Goal: Communication & Community: Share content

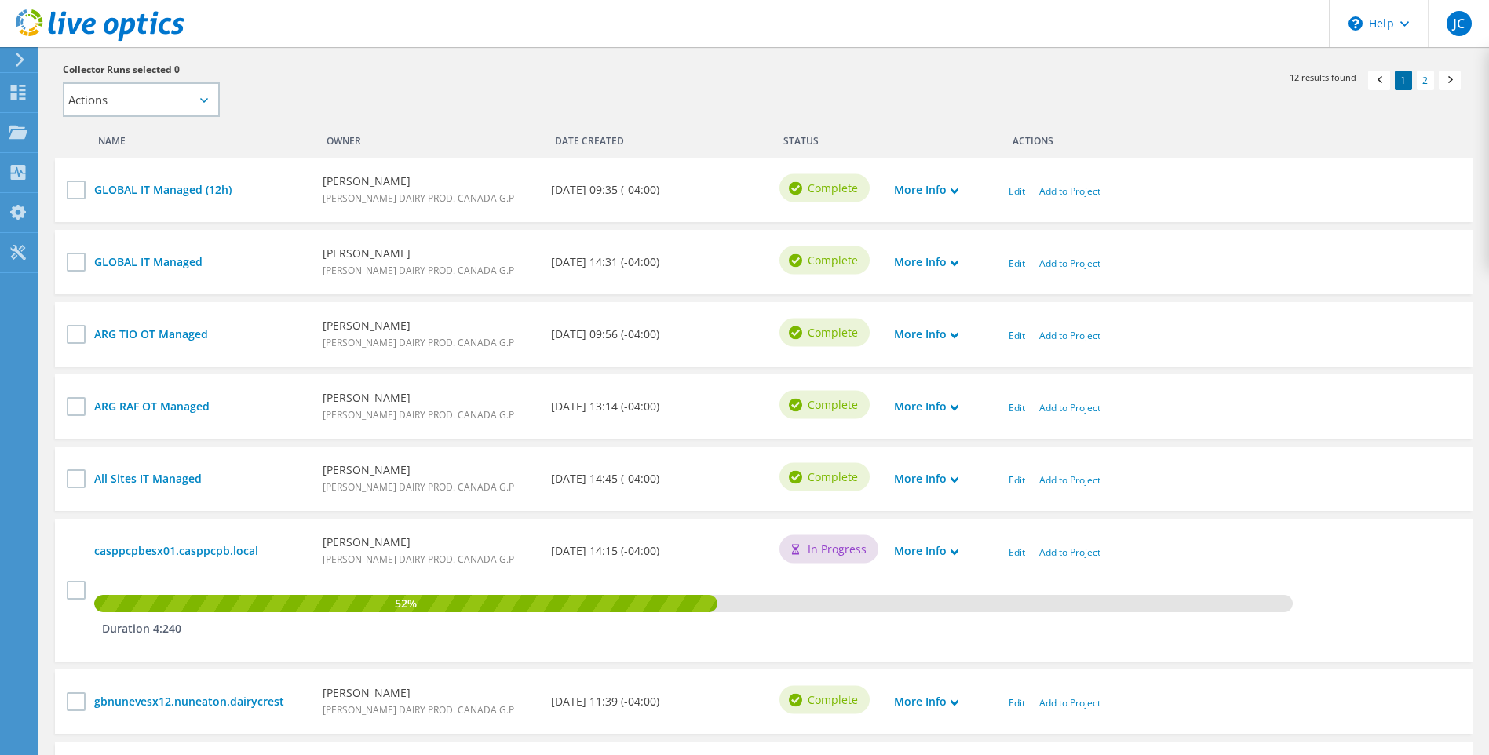
scroll to position [704, 0]
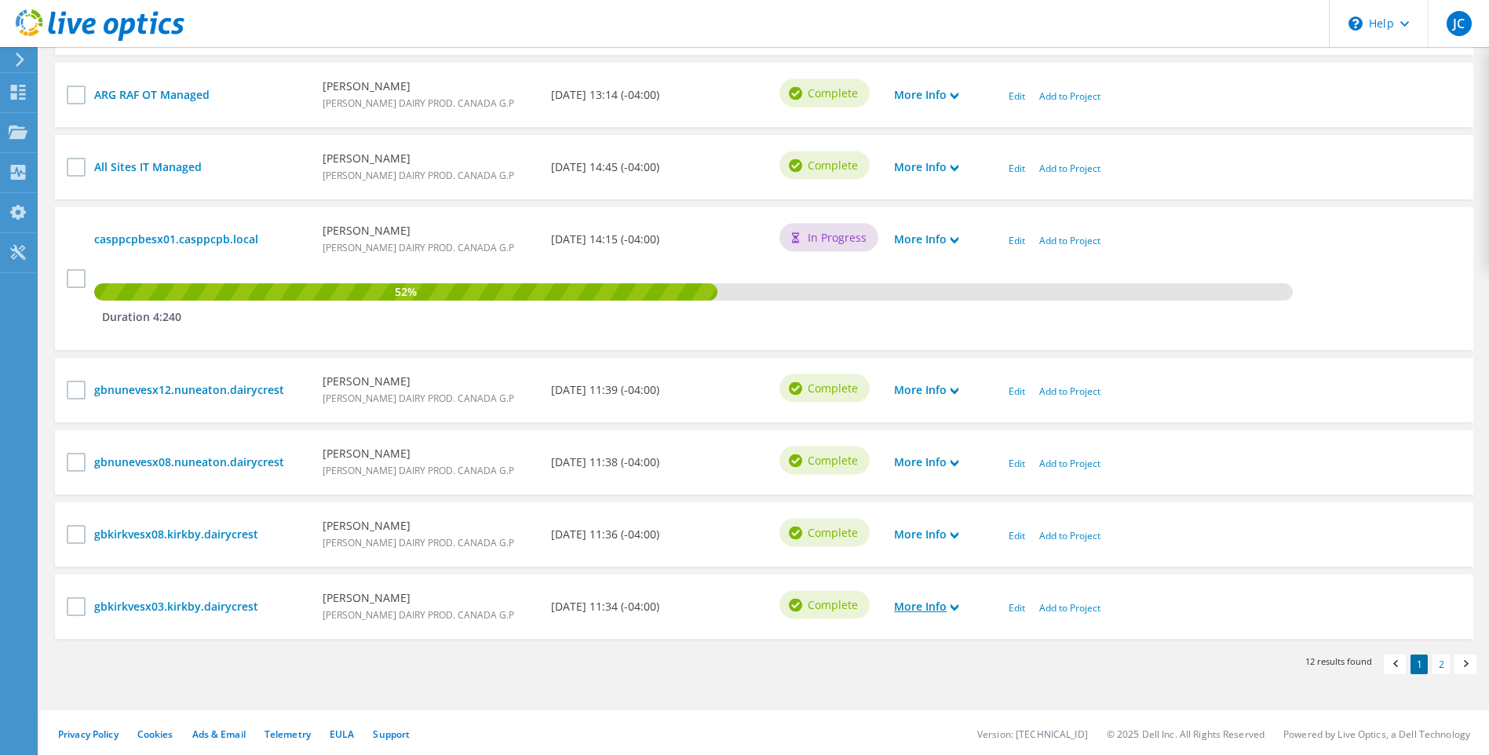
click at [956, 608] on use at bounding box center [955, 607] width 8 height 7
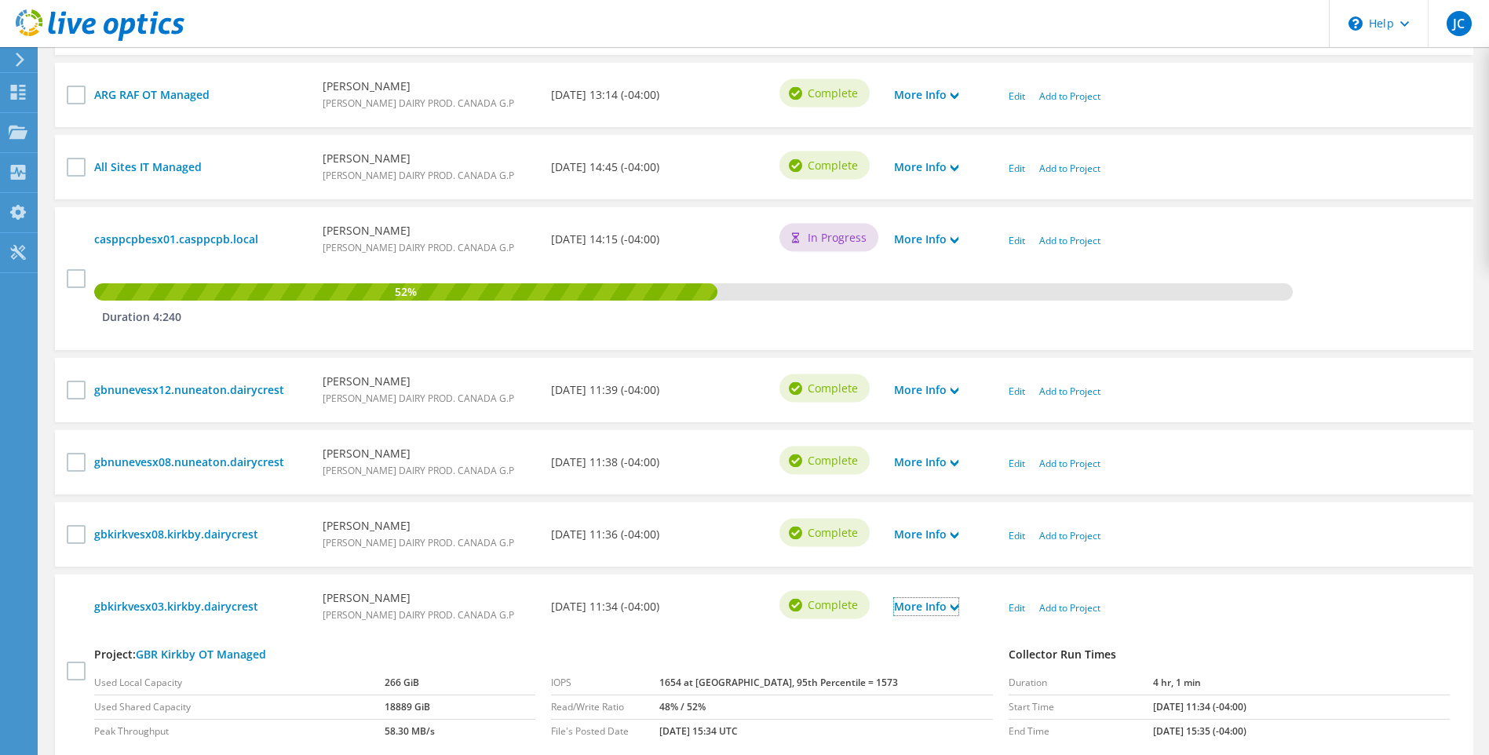
scroll to position [832, 0]
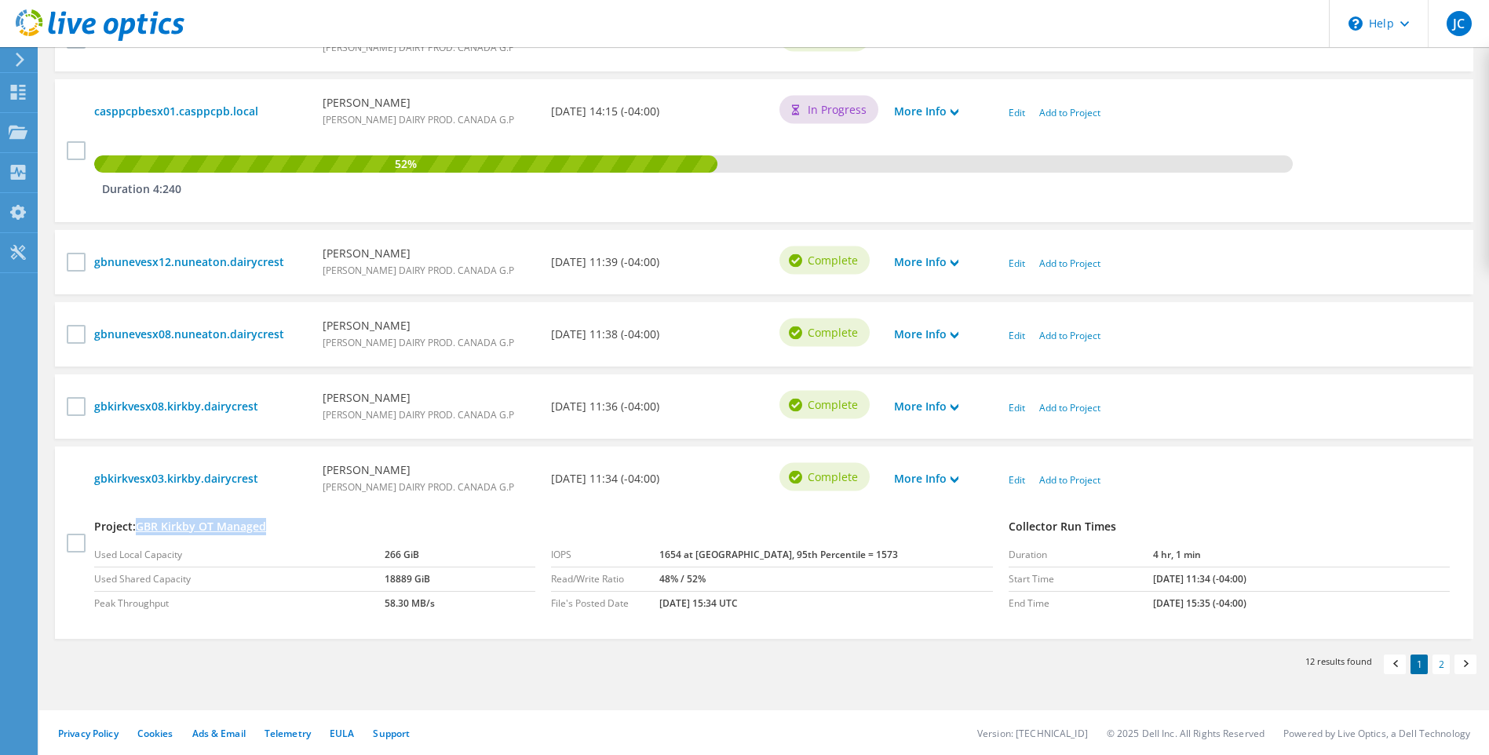
drag, startPoint x: 280, startPoint y: 530, endPoint x: 138, endPoint y: 530, distance: 142.1
click at [138, 530] on h4 "Project: GBR Kirkby OT Managed" at bounding box center [543, 526] width 899 height 17
copy link "GBR Kirkby OT Managed"
click at [195, 473] on link "gbkirkvesx03.kirkby.dairycrest" at bounding box center [200, 478] width 213 height 17
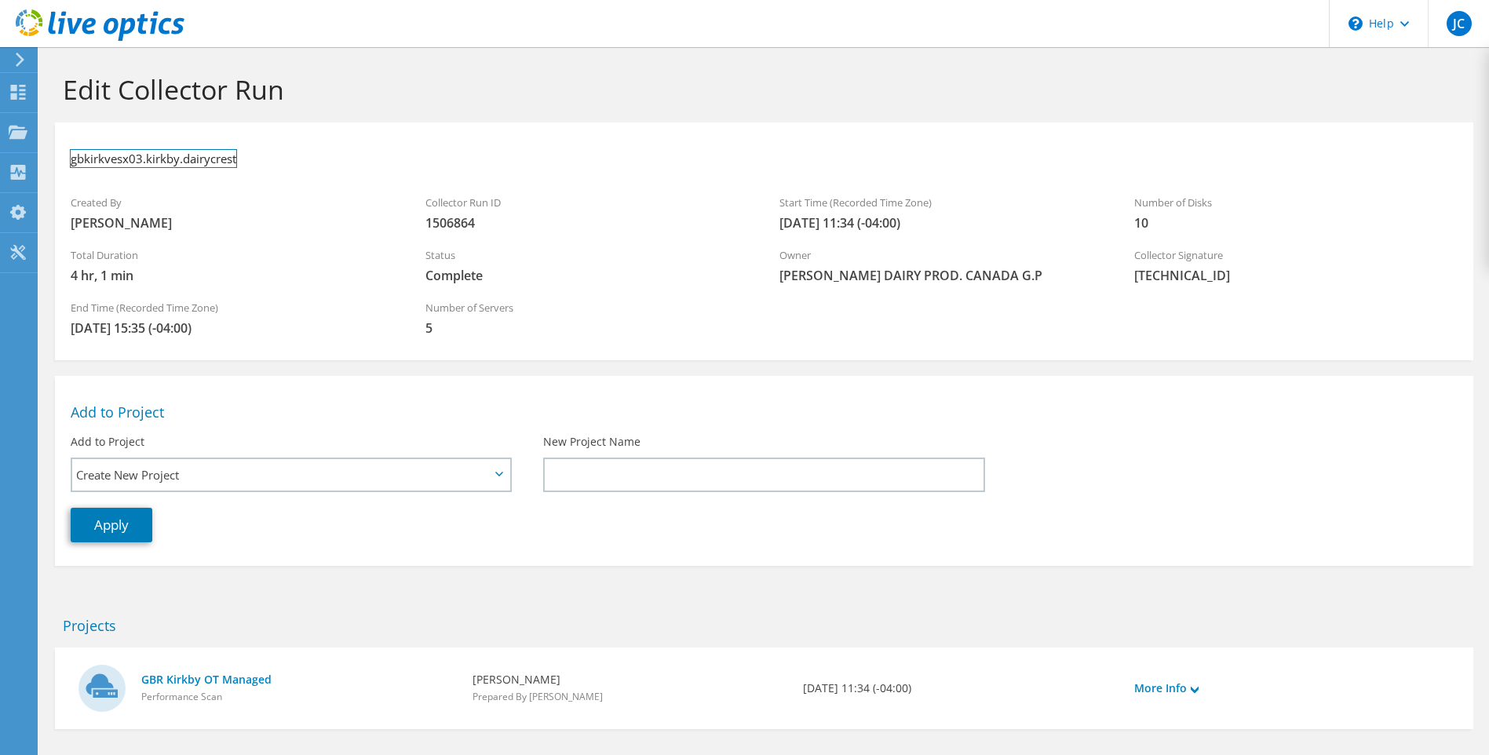
click at [203, 159] on h3 "gbkirkvesx03.kirkby.dairycrest" at bounding box center [154, 158] width 166 height 17
drag, startPoint x: 230, startPoint y: 159, endPoint x: 62, endPoint y: 154, distance: 168.1
click at [62, 154] on div "gbkirkvesx03.kirkby.dairycrest" at bounding box center [764, 158] width 1418 height 57
click at [225, 168] on li at bounding box center [222, 155] width 22 height 35
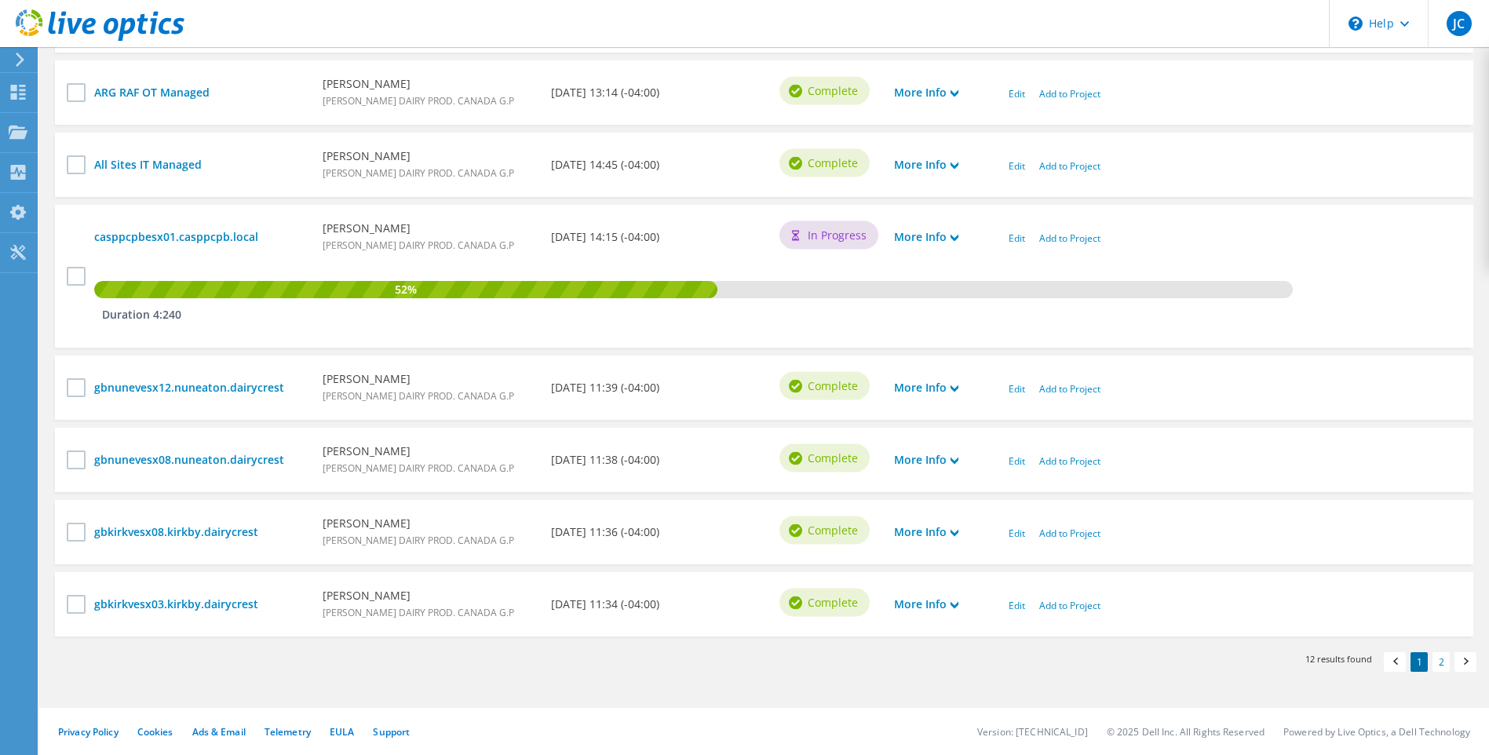
scroll to position [706, 0]
click at [959, 531] on div "More Info" at bounding box center [943, 532] width 115 height 33
click at [957, 531] on icon at bounding box center [955, 533] width 8 height 8
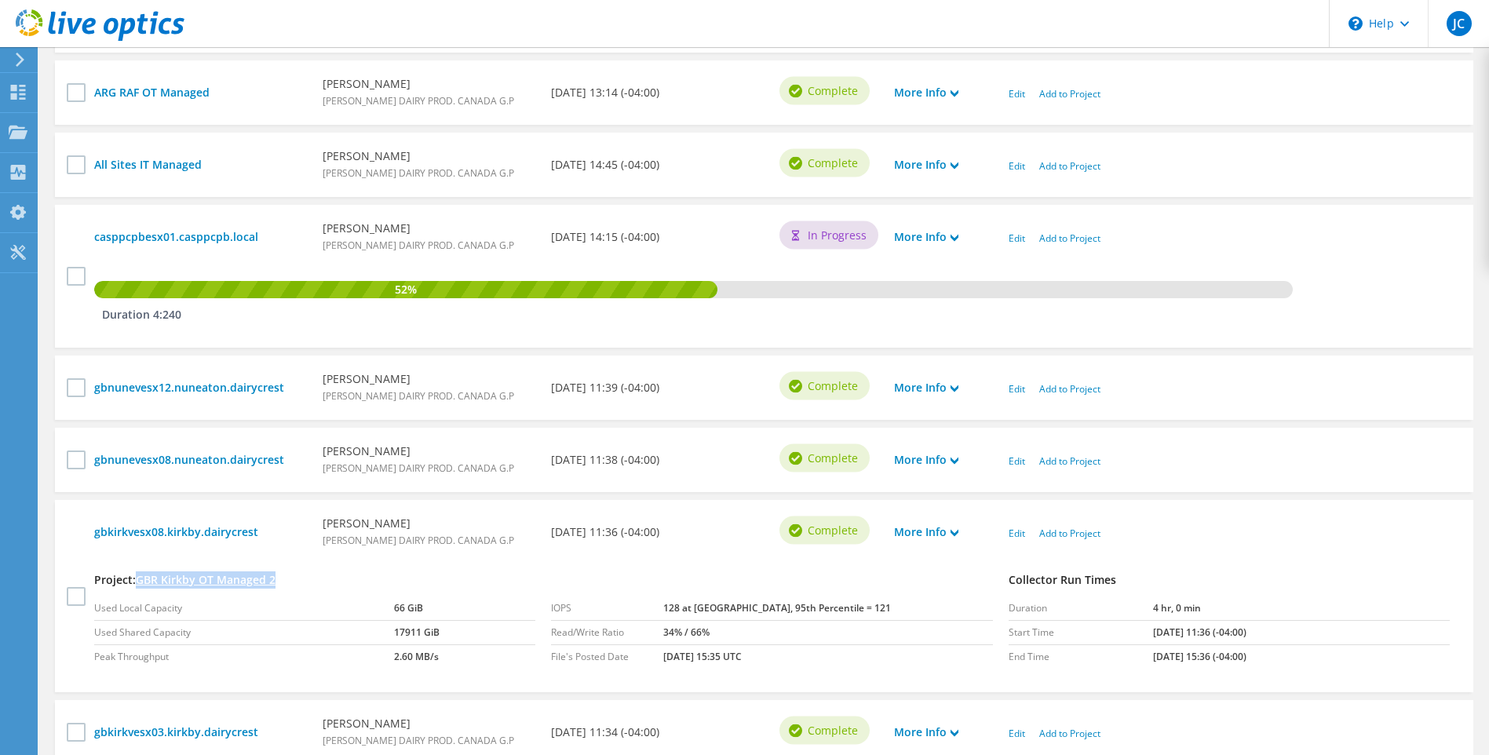
drag, startPoint x: 298, startPoint y: 580, endPoint x: 138, endPoint y: 581, distance: 160.1
click at [138, 581] on h4 "Project: GBR Kirkby OT Managed 2" at bounding box center [543, 579] width 899 height 17
copy link "GBR Kirkby OT Managed 2"
click at [232, 529] on link "gbkirkvesx08.kirkby.dairycrest" at bounding box center [200, 532] width 213 height 17
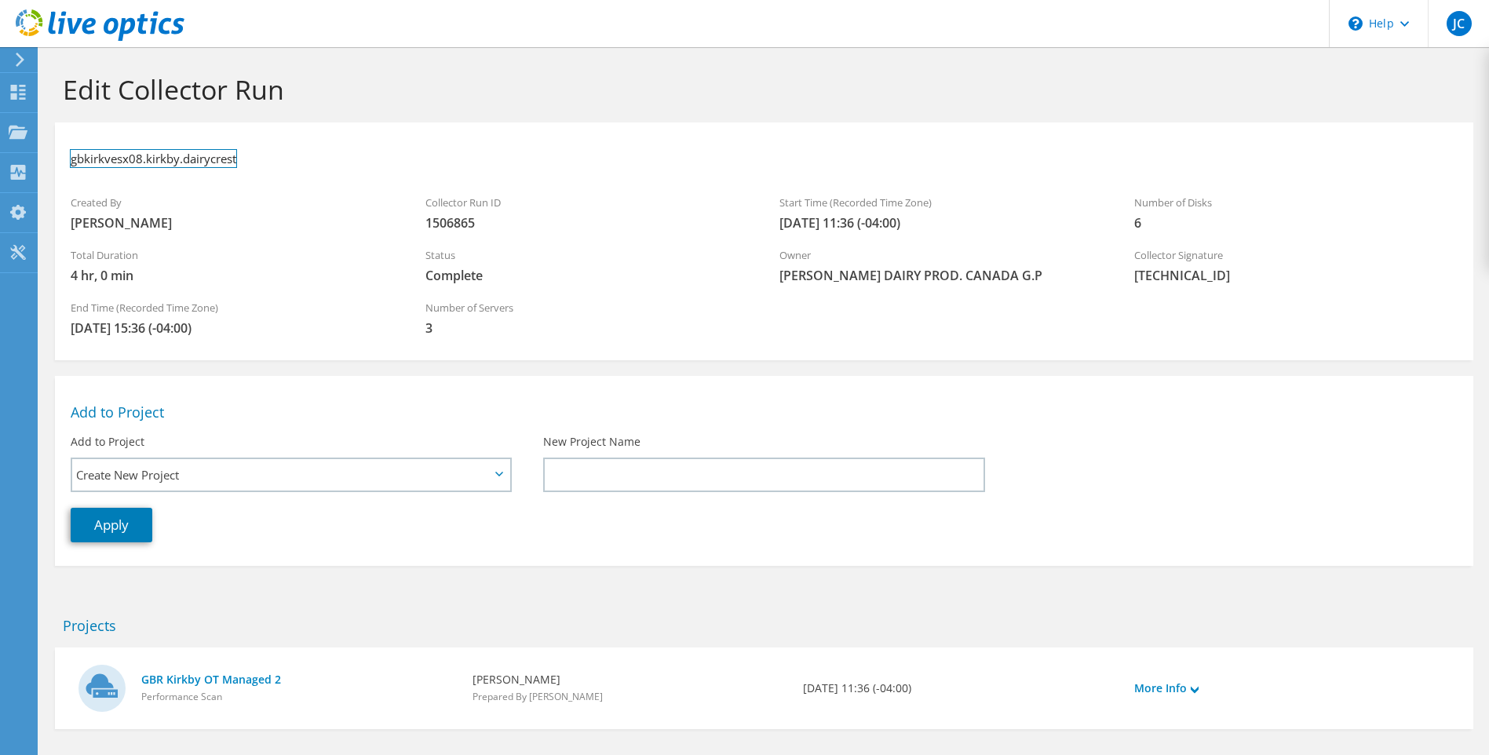
click at [200, 156] on h3 "gbkirkvesx08.kirkby.dairycrest" at bounding box center [154, 158] width 166 height 17
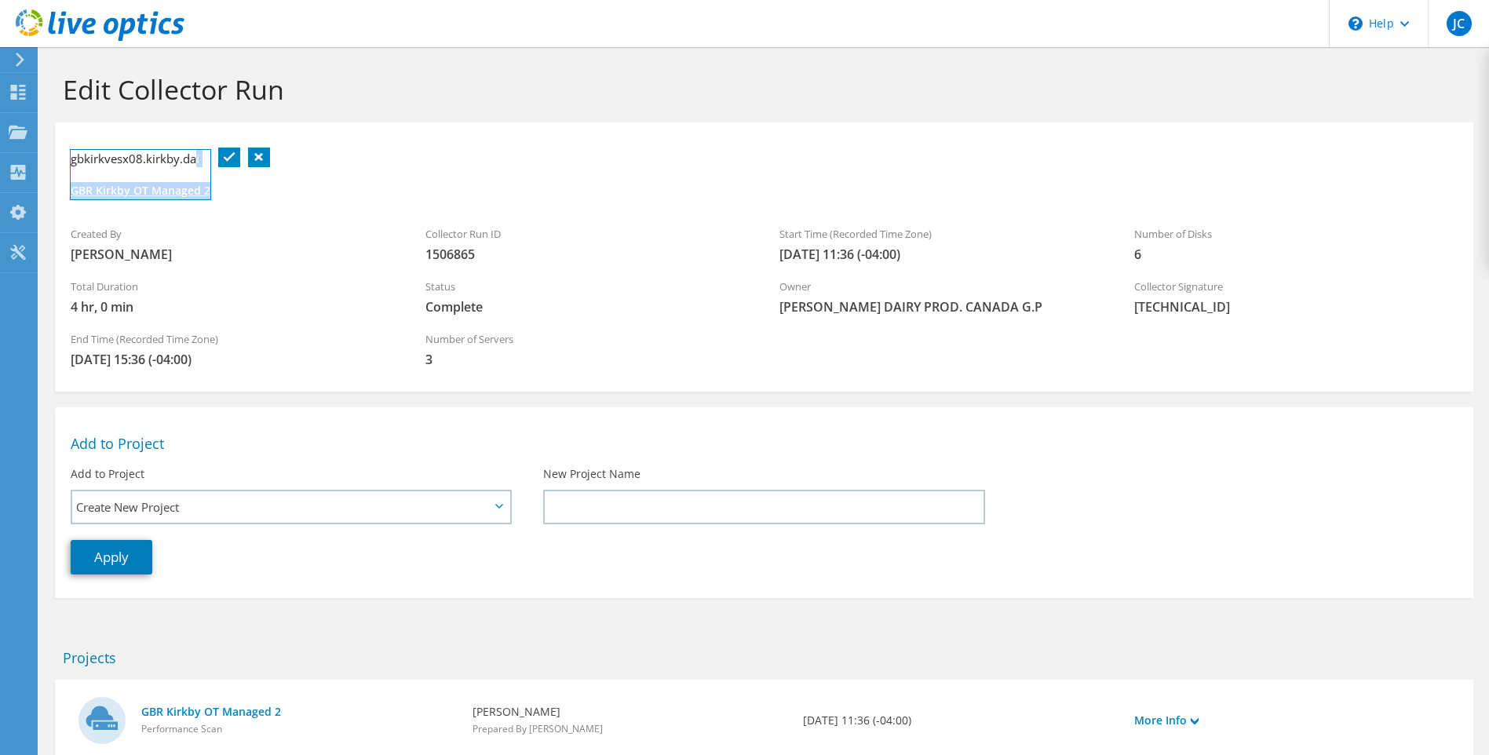
drag, startPoint x: 196, startPoint y: 162, endPoint x: 265, endPoint y: 227, distance: 94.4
click at [264, 227] on section "gbkirkvesx08.kirkby.dai GBR Kirkby OT Managed 2 Created By Jocelyn Croteau Coll…" at bounding box center [764, 256] width 1418 height 269
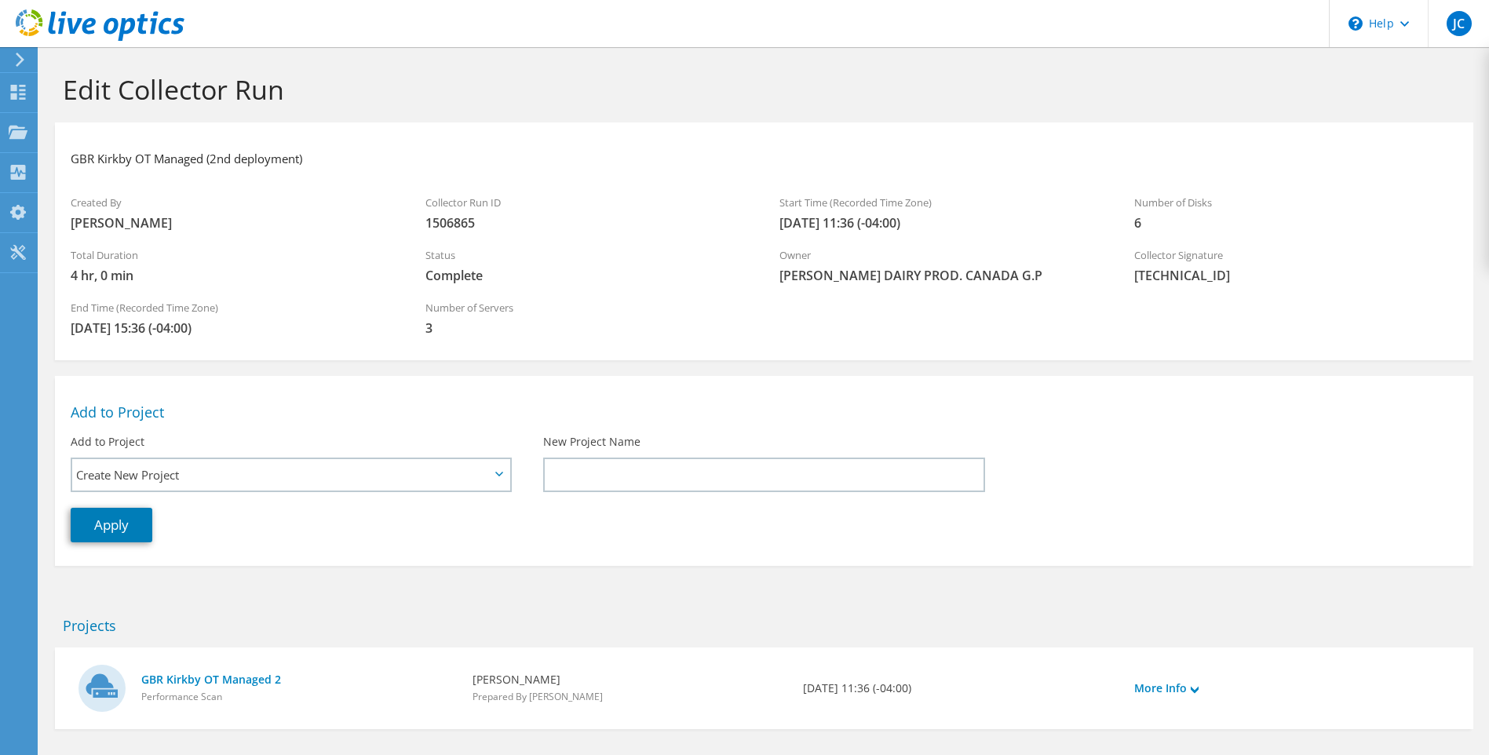
click at [317, 159] on li at bounding box center [321, 155] width 22 height 35
click at [272, 195] on label "Created By" at bounding box center [232, 203] width 323 height 16
click at [174, 158] on h3 "gbkirkvesx08.kirkby.dairycrest" at bounding box center [154, 158] width 166 height 17
drag, startPoint x: 186, startPoint y: 158, endPoint x: 52, endPoint y: 154, distance: 134.3
click at [52, 154] on section "Edit Collector Run gbkirkvesx08.kirkby.dairycrest Created By Jocelyn Croteau Co…" at bounding box center [764, 435] width 1450 height 776
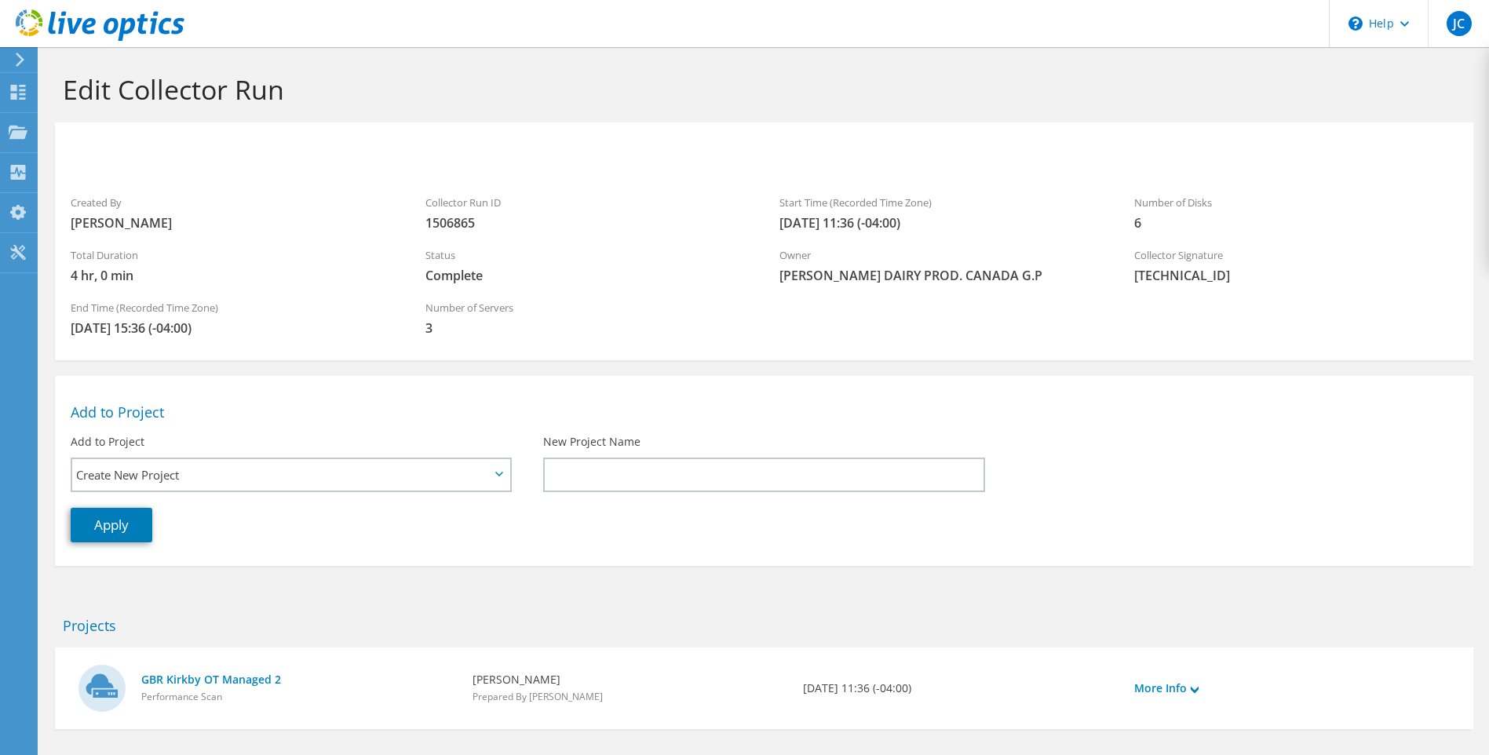
drag, startPoint x: 70, startPoint y: 155, endPoint x: 95, endPoint y: 133, distance: 33.4
click at [95, 133] on div at bounding box center [764, 158] width 1418 height 57
click at [80, 158] on h3 "gbkirkvesx08.kirkby.dairycrest" at bounding box center [154, 158] width 166 height 17
click at [207, 159] on h3 "GBR Kirkby OT Managed 2" at bounding box center [142, 158] width 143 height 17
click at [239, 157] on h3 "GBR Kirkby OT Managed (2nd infra)" at bounding box center [167, 158] width 192 height 17
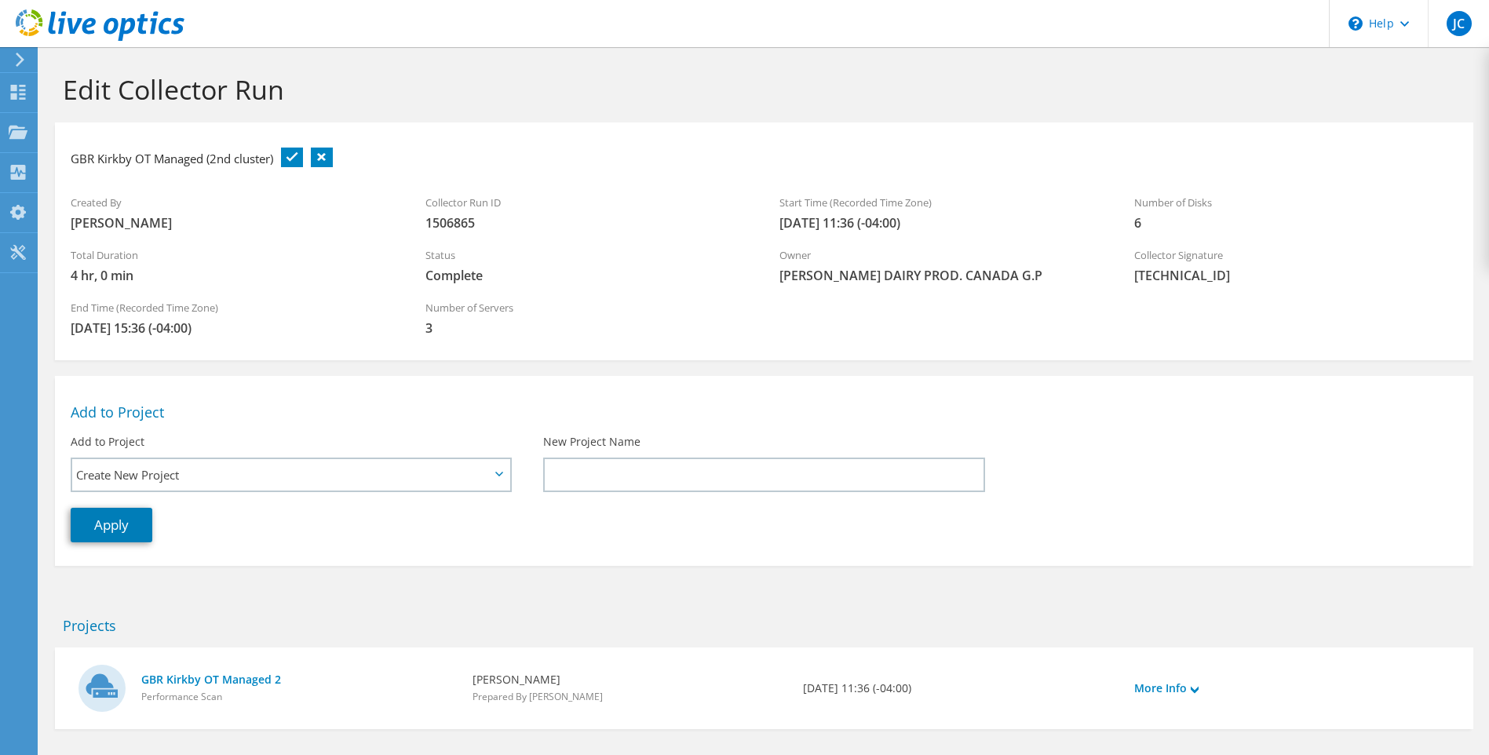
click at [293, 156] on link at bounding box center [292, 158] width 22 height 20
drag, startPoint x: 73, startPoint y: 159, endPoint x: 275, endPoint y: 157, distance: 201.7
click at [273, 157] on h3 "GBR Kirkby OT Managed (2nd cluster)" at bounding box center [172, 158] width 203 height 17
copy h3 "GBR Kirkby OT Managed (2nd cluster)"
click at [307, 205] on label "Created By" at bounding box center [232, 203] width 323 height 16
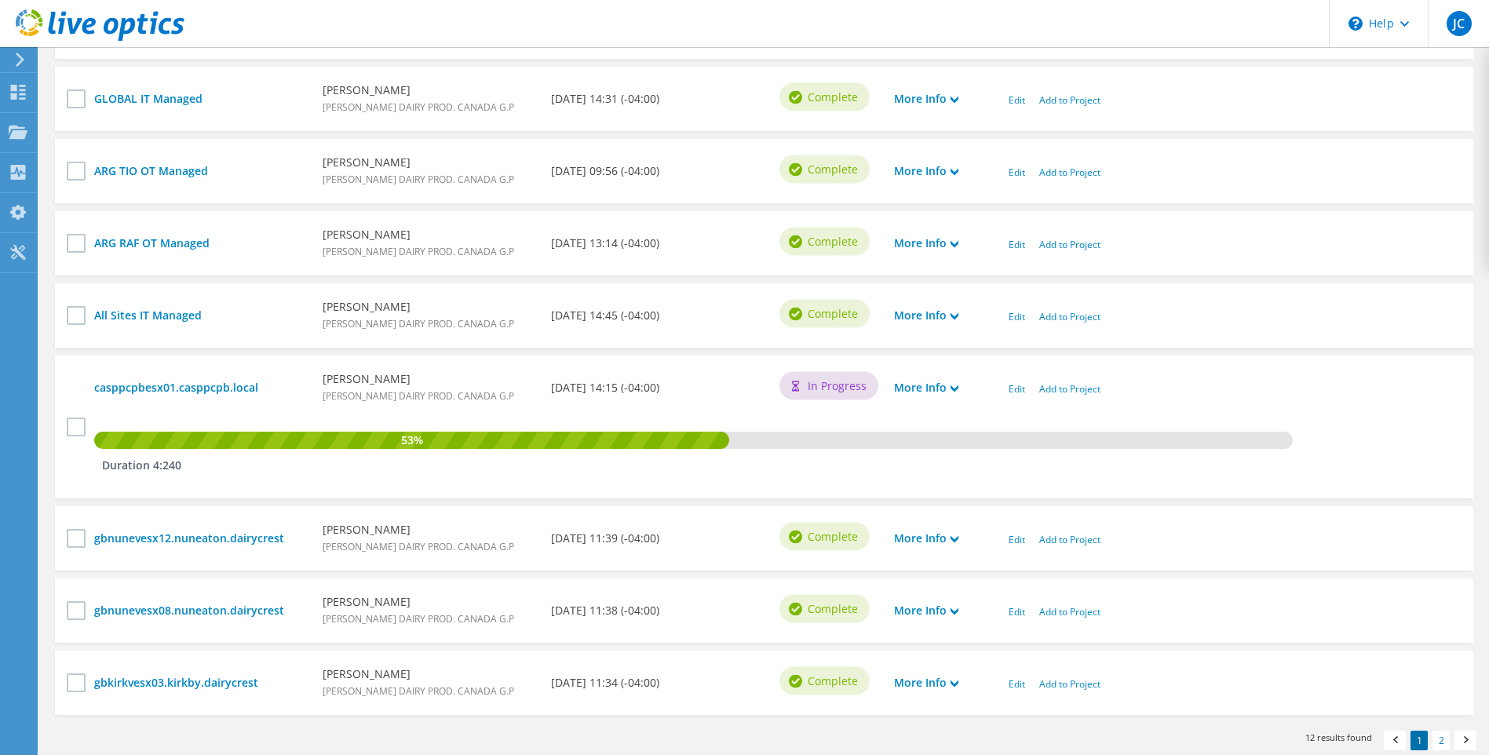
scroll to position [706, 0]
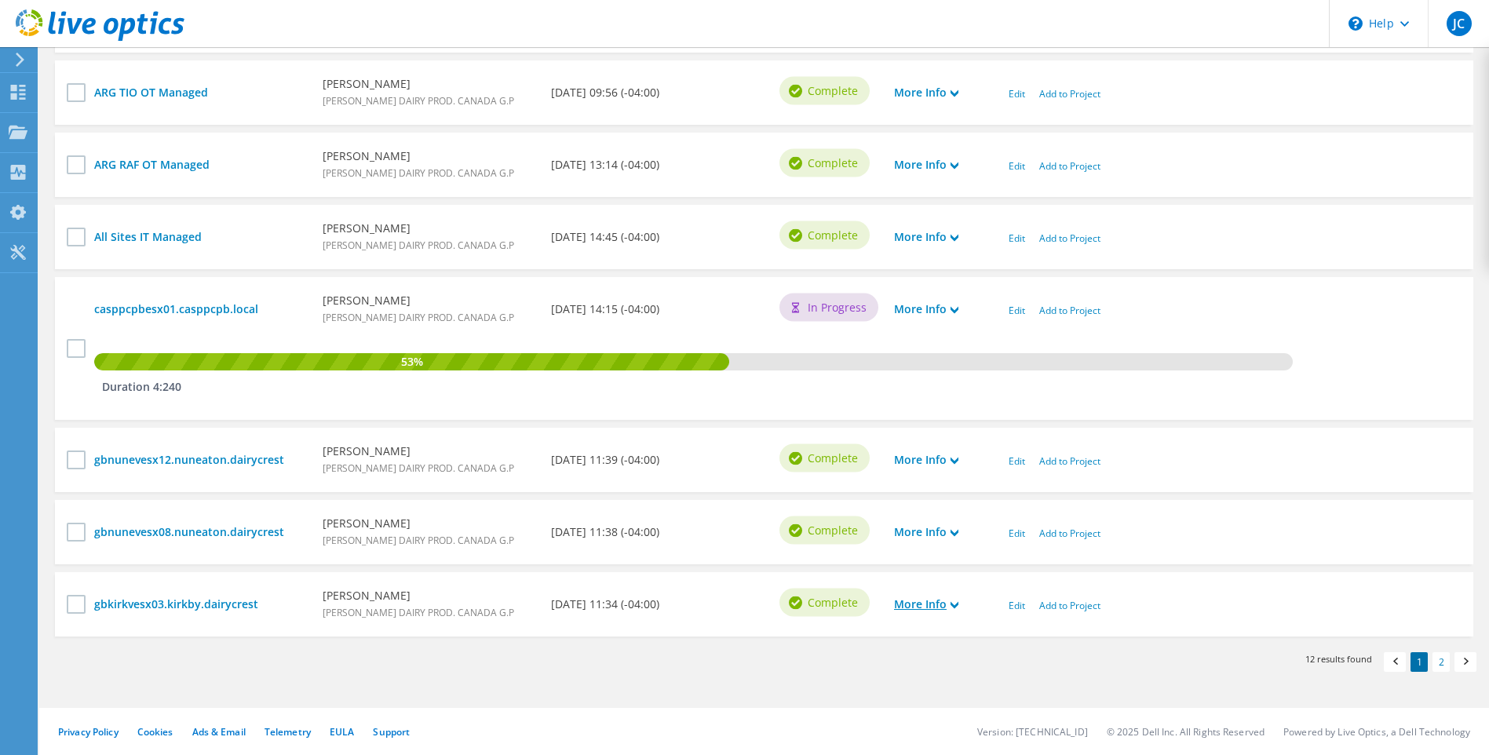
click at [954, 607] on icon at bounding box center [955, 605] width 8 height 8
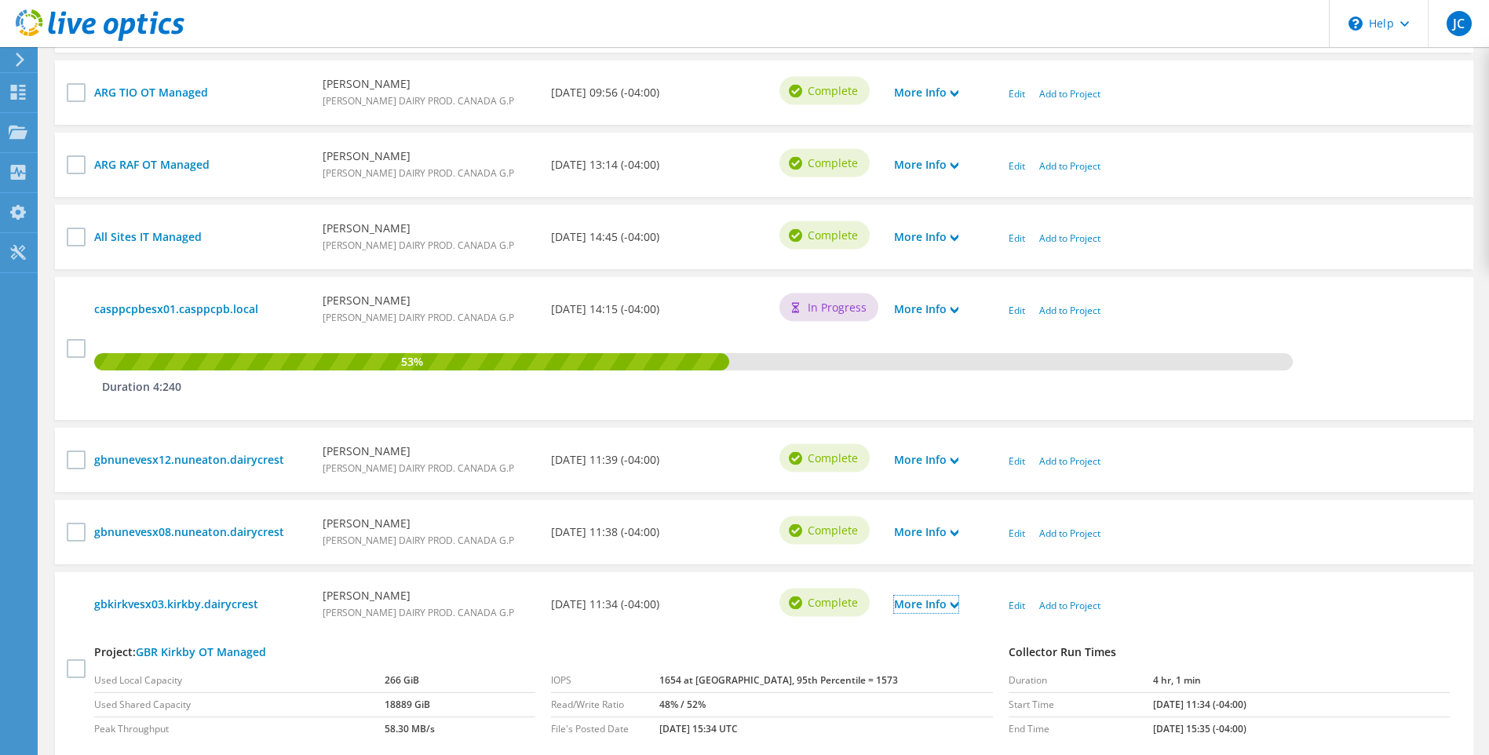
scroll to position [834, 0]
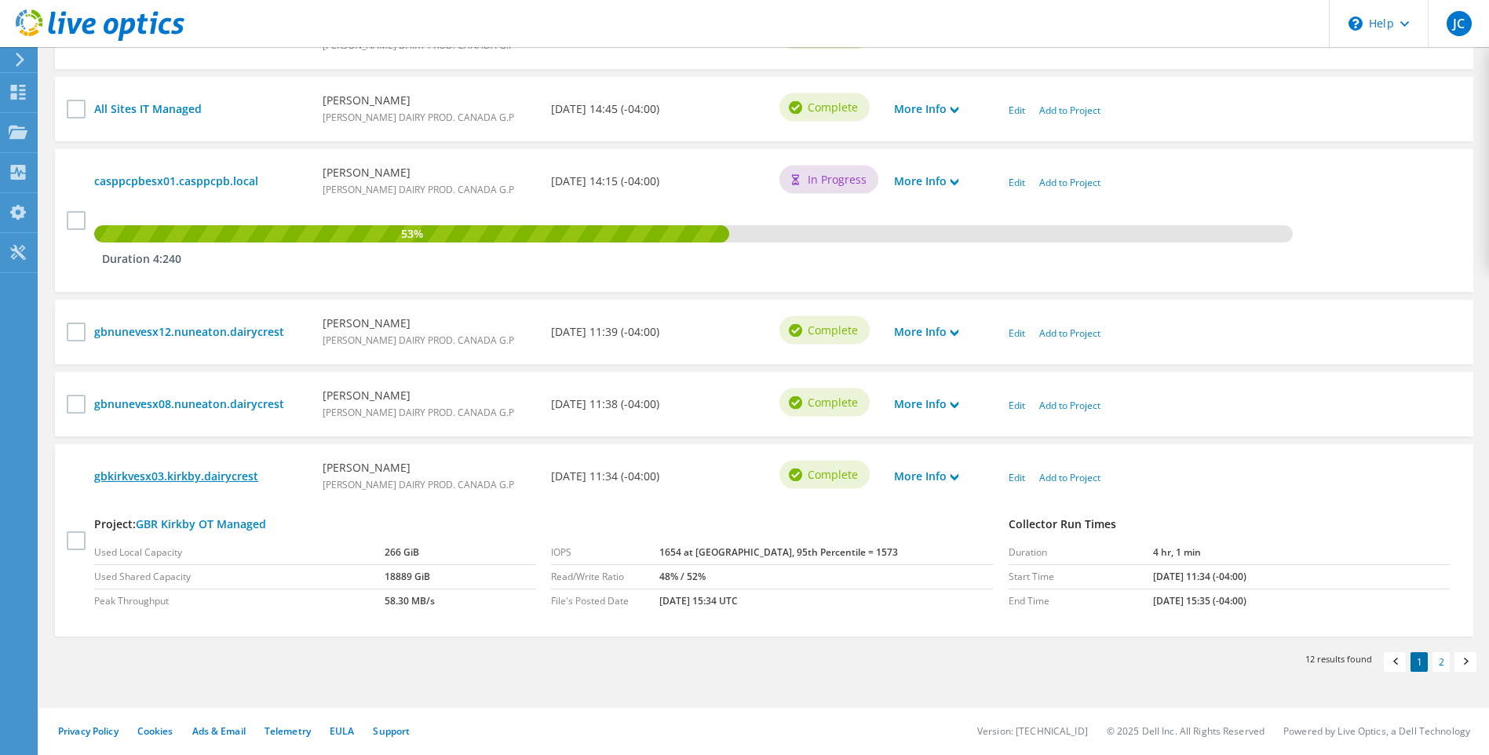
click at [188, 478] on link "gbkirkvesx03.kirkby.dairycrest" at bounding box center [200, 476] width 213 height 17
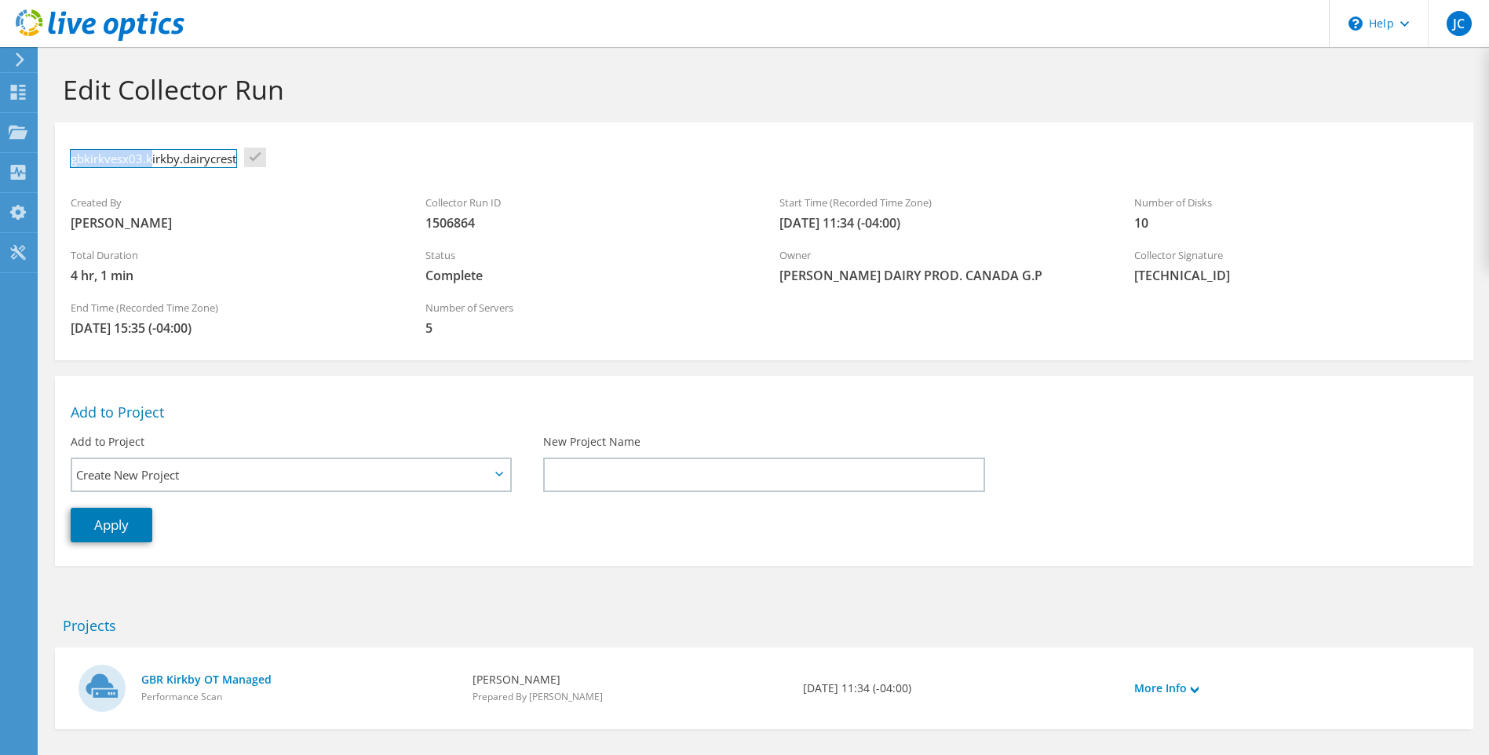
drag, startPoint x: 149, startPoint y: 159, endPoint x: 53, endPoint y: 155, distance: 96.6
click at [52, 155] on section "Edit Collector Run gbkirkvesx03.kirkby.dairycrest Created By [PERSON_NAME] Coll…" at bounding box center [764, 435] width 1450 height 776
click at [256, 153] on h3 "GBR Kirkby OT Managed (1st cluster)" at bounding box center [170, 158] width 198 height 17
click at [267, 158] on h3 "GBR Kirkby OT Managed (1st cluster)" at bounding box center [170, 158] width 198 height 17
click at [287, 156] on li at bounding box center [287, 155] width 22 height 35
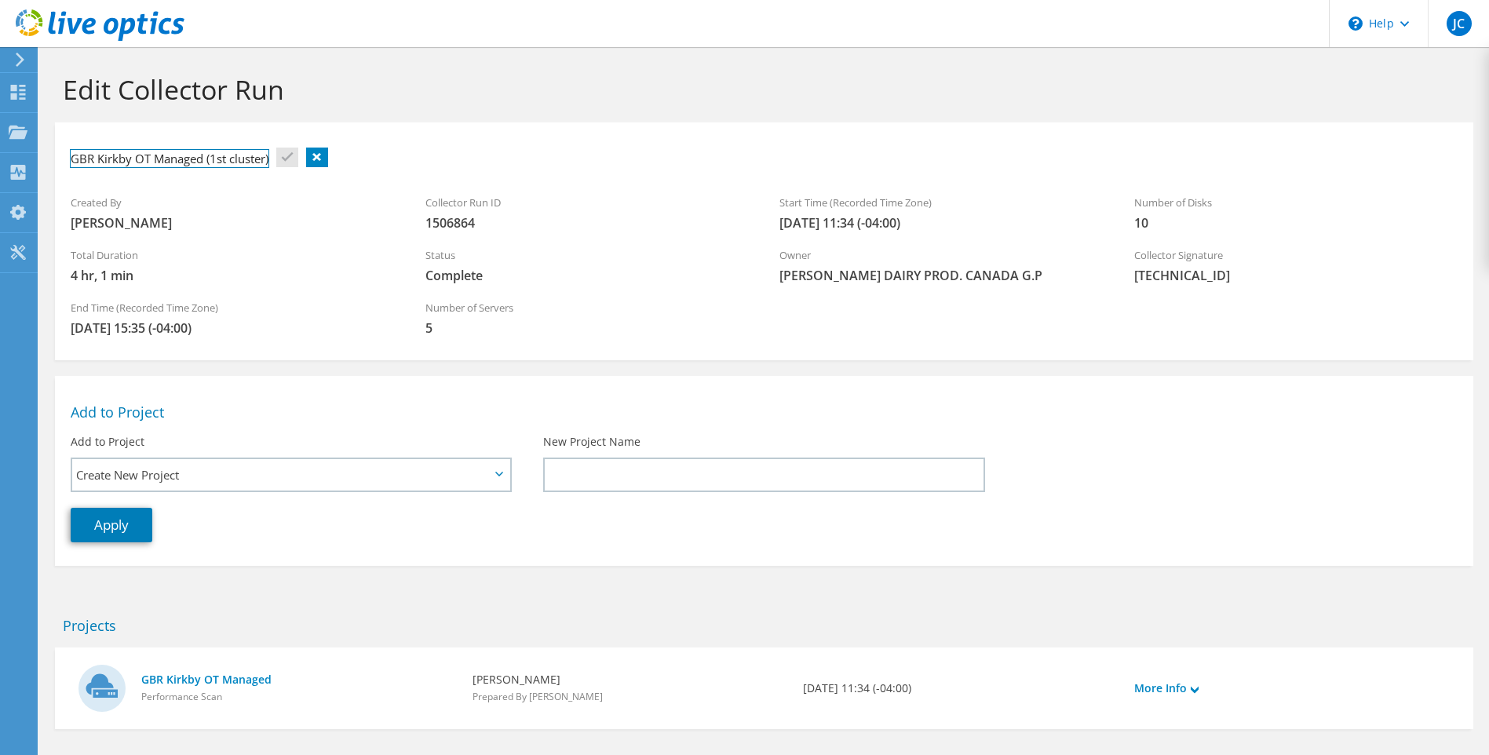
click at [267, 159] on h3 "GBR Kirkby OT Managed (1st cluster)" at bounding box center [170, 158] width 198 height 17
click at [286, 159] on li at bounding box center [287, 155] width 22 height 35
click at [288, 159] on li at bounding box center [287, 155] width 22 height 35
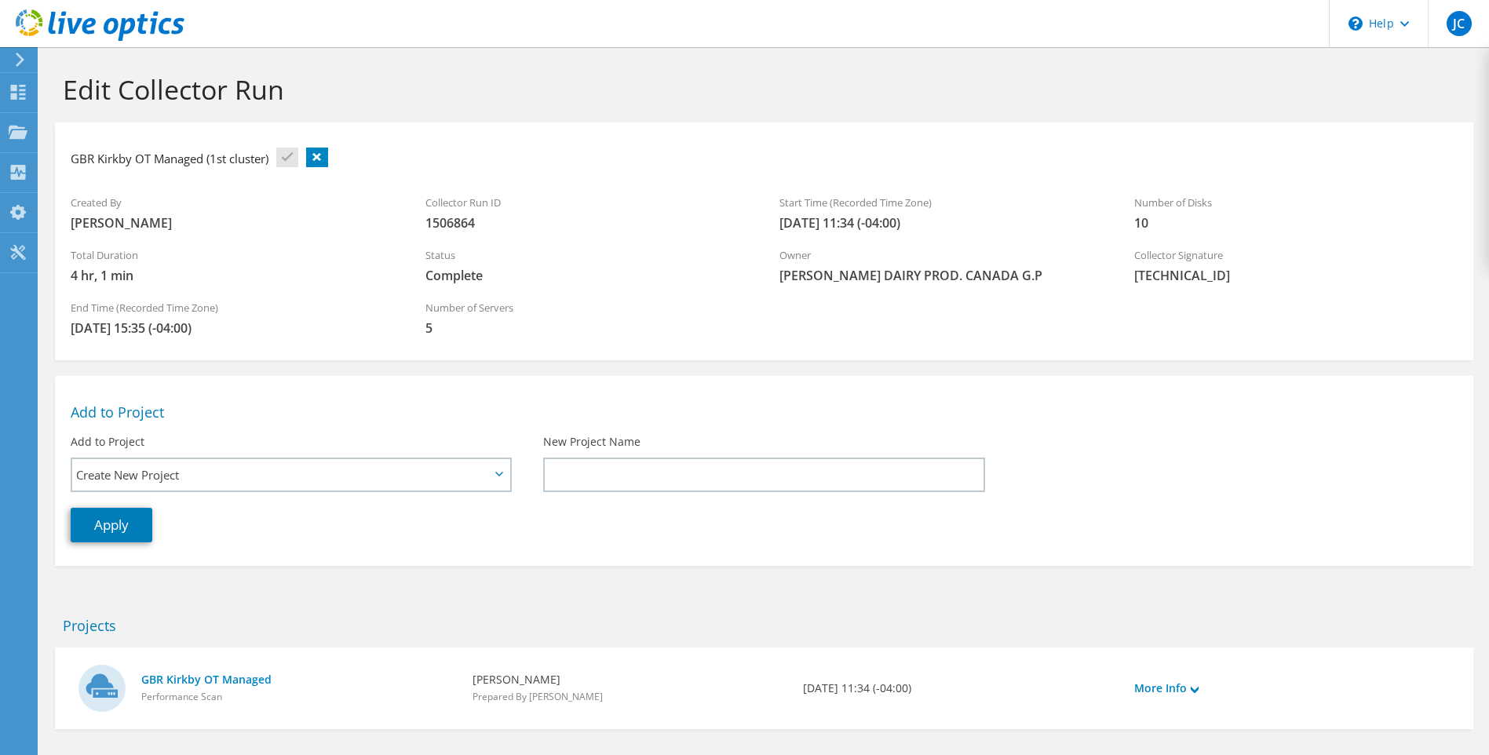
click at [288, 159] on li at bounding box center [287, 155] width 22 height 35
click at [287, 159] on li at bounding box center [287, 155] width 22 height 35
click at [287, 158] on li at bounding box center [287, 155] width 22 height 35
click at [72, 161] on h3 "GBR Kirkby OT Managed (1st cluster)" at bounding box center [170, 158] width 198 height 17
drag, startPoint x: 215, startPoint y: 159, endPoint x: 228, endPoint y: 158, distance: 13.4
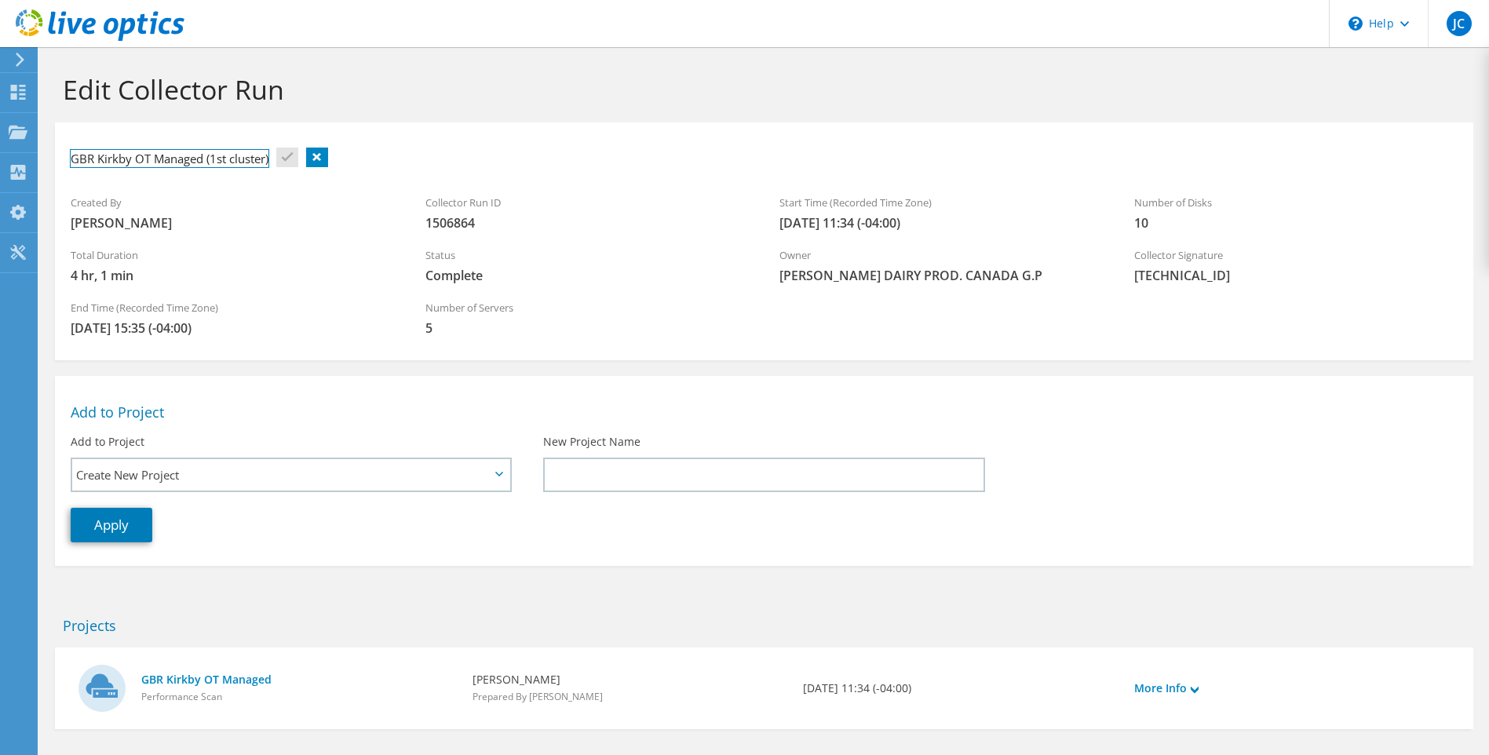
click at [217, 159] on h3 "GBR Kirkby OT Managed (1st cluster)" at bounding box center [170, 158] width 198 height 17
click at [281, 157] on link at bounding box center [278, 158] width 22 height 20
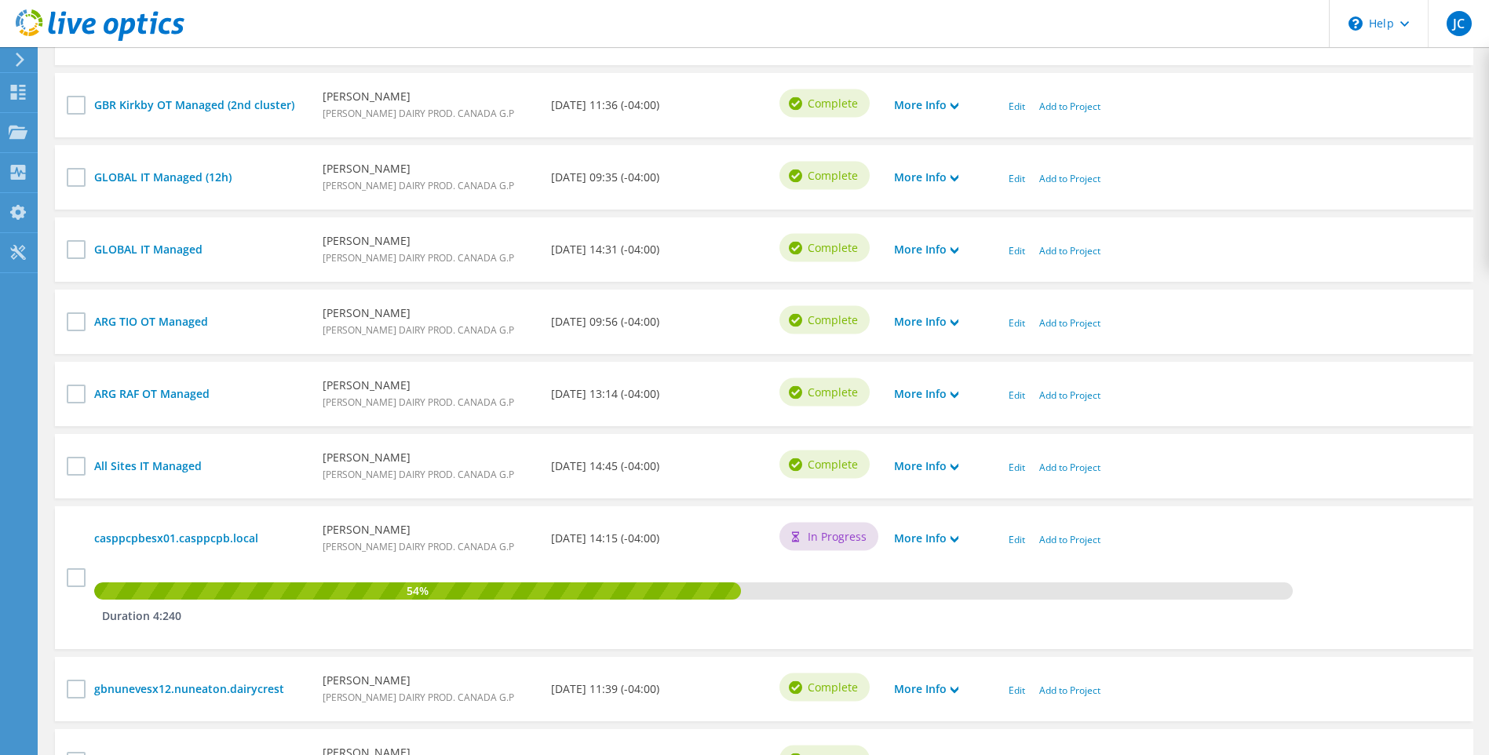
scroll to position [314, 0]
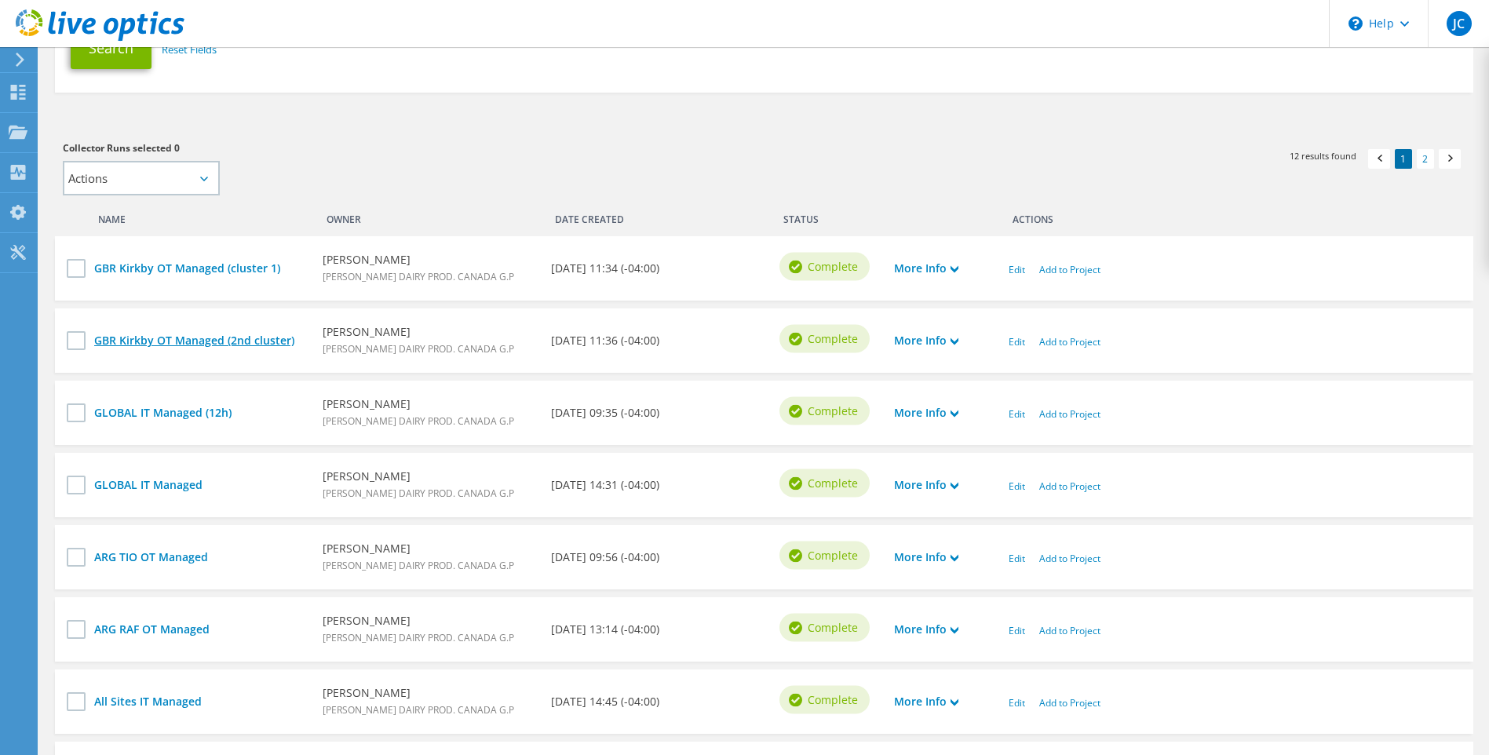
click at [244, 341] on link "GBR Kirkby OT Managed (2nd cluster)" at bounding box center [200, 340] width 213 height 17
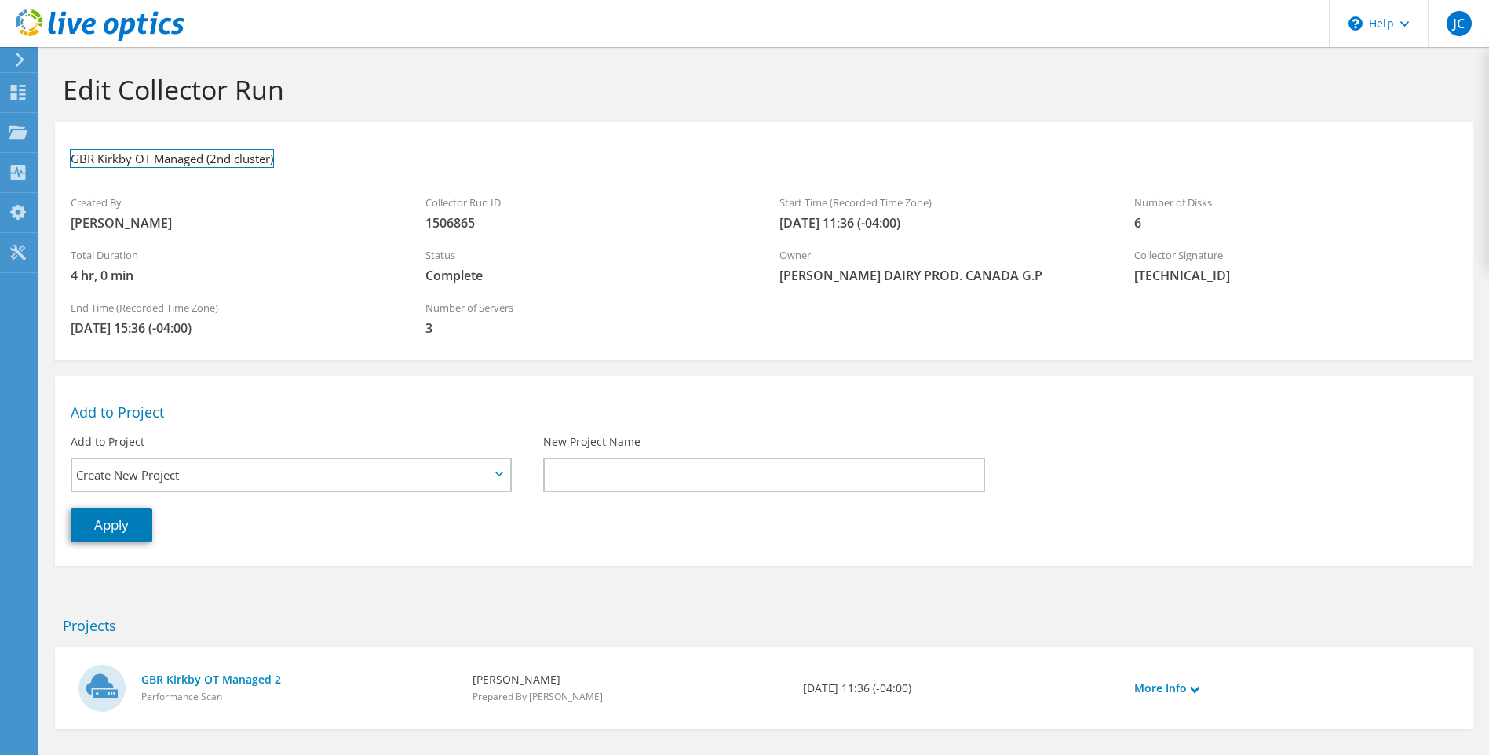
click at [245, 159] on h3 "GBR Kirkby OT Managed (2nd cluster)" at bounding box center [172, 158] width 203 height 17
click at [269, 159] on h3 "GBR Kirkby OT Managed (2nd cluster)" at bounding box center [172, 158] width 203 height 17
click at [279, 156] on link at bounding box center [278, 158] width 22 height 20
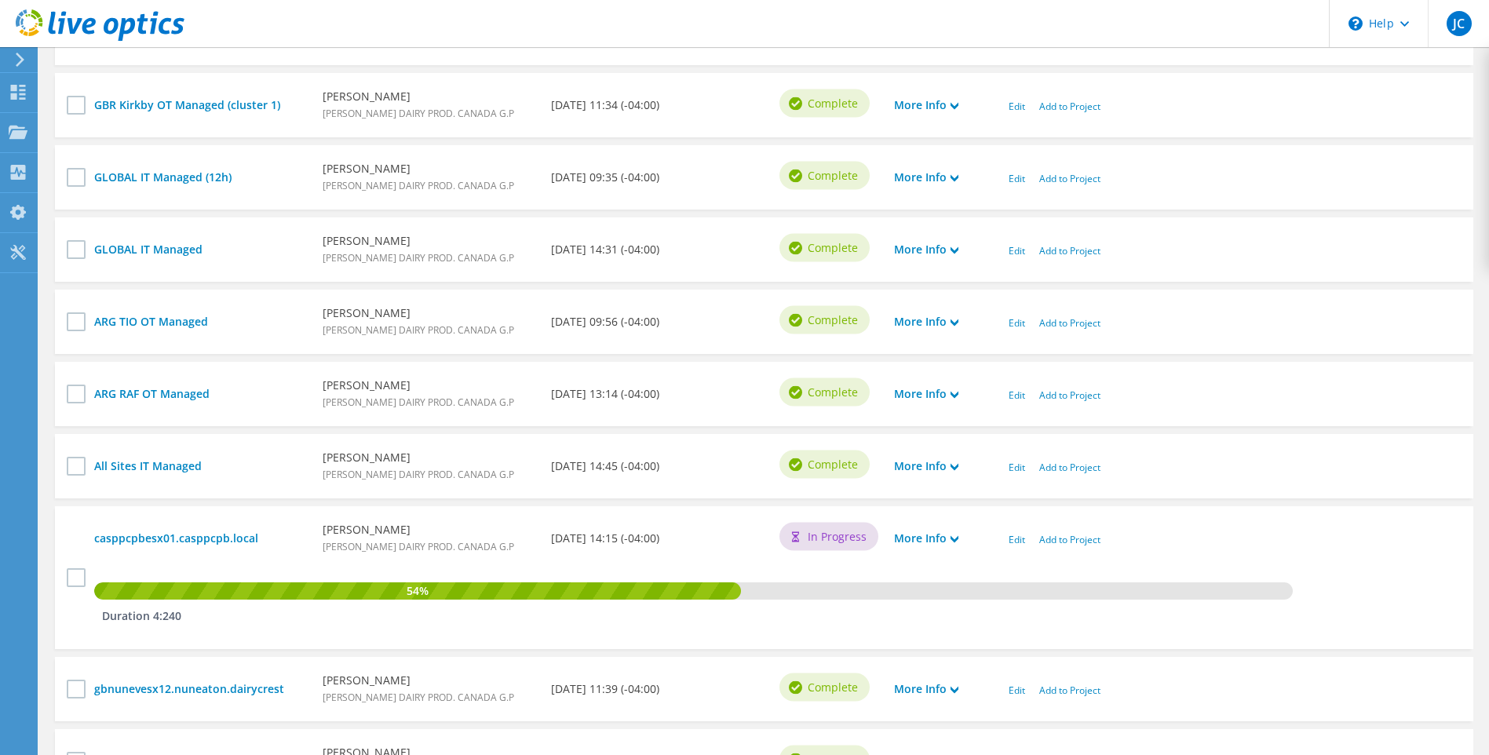
scroll to position [706, 0]
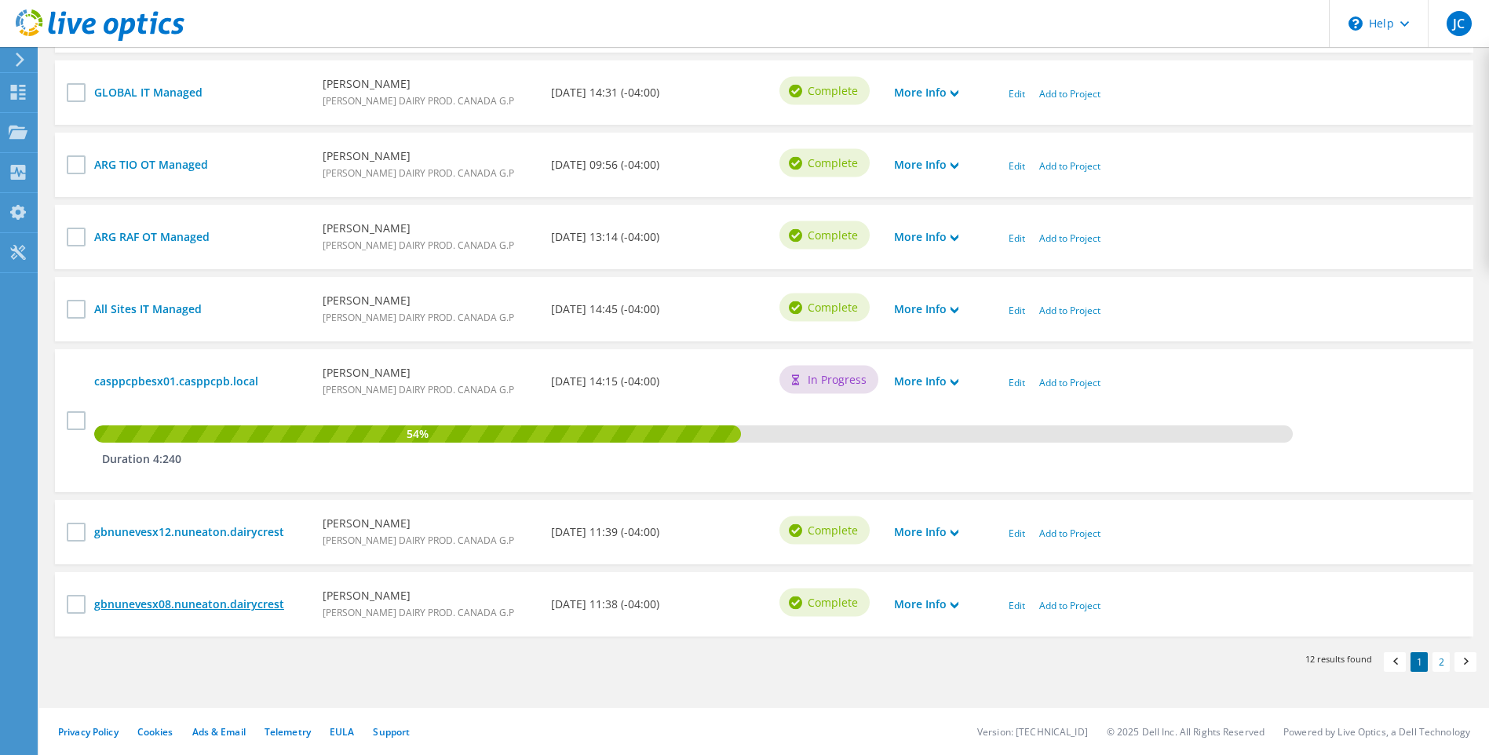
click at [206, 603] on link "gbnunevesx08.nuneaton.dairycrest" at bounding box center [200, 604] width 213 height 17
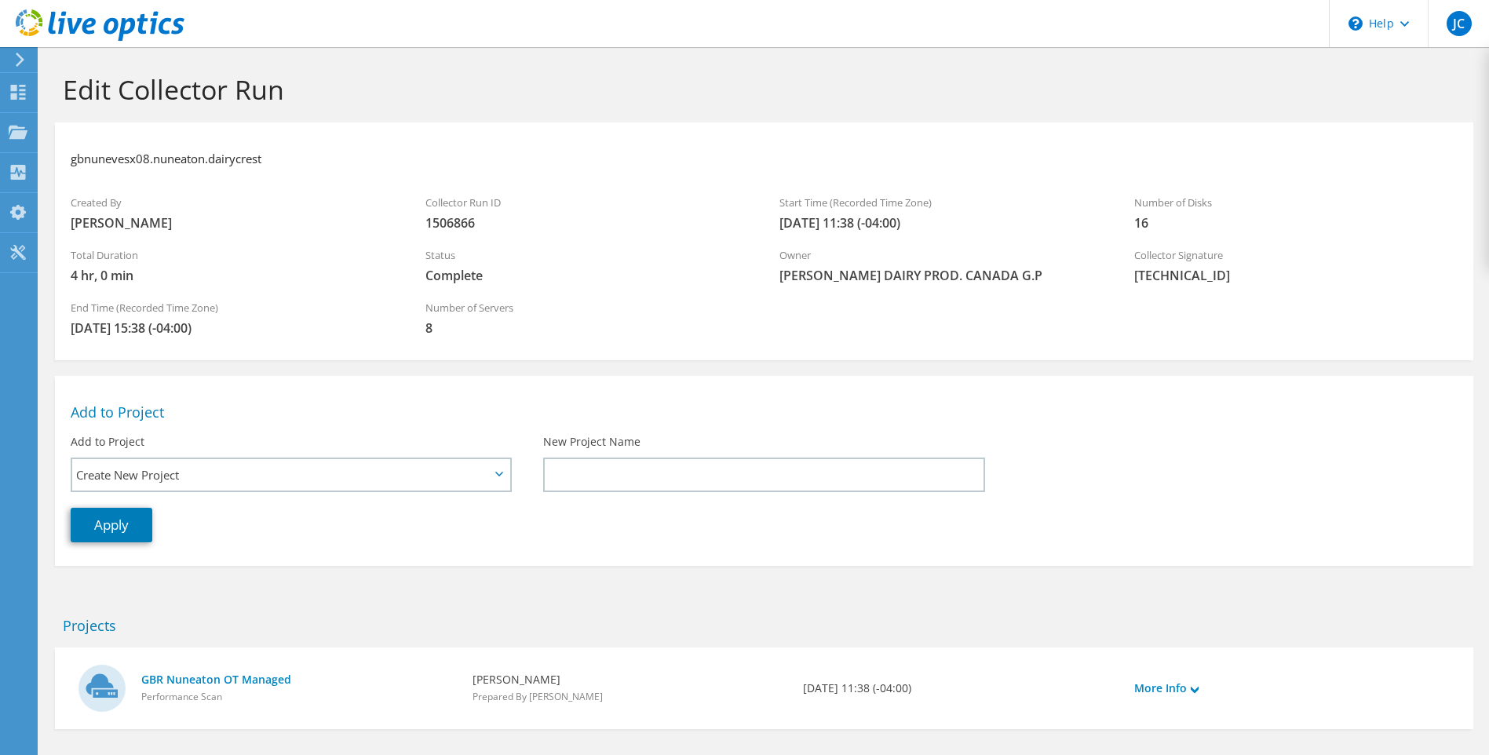
scroll to position [68, 0]
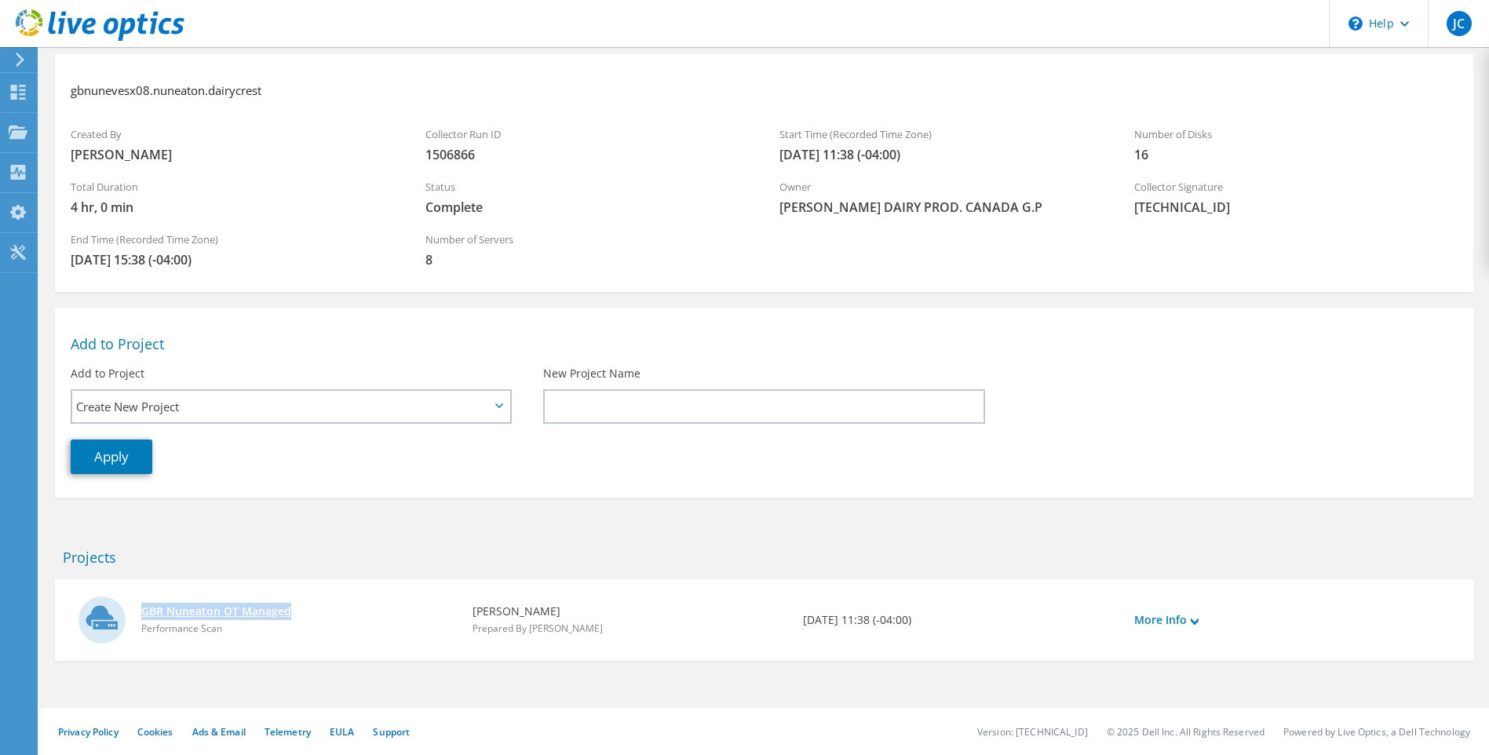
drag, startPoint x: 141, startPoint y: 608, endPoint x: 290, endPoint y: 609, distance: 149.9
click at [290, 609] on div "GBR Nuneaton OT Managed Performance Scan" at bounding box center [298, 620] width 331 height 50
copy link "GBR Nuneaton OT Managed"
click at [212, 529] on section "Edit Collector Run gbnunevesx08.nuneaton.dairycrest Created By Jocelyn Croteau …" at bounding box center [764, 367] width 1450 height 776
click at [188, 88] on h3 "gbnunevesx08.nuneaton.dairycrest" at bounding box center [166, 90] width 191 height 17
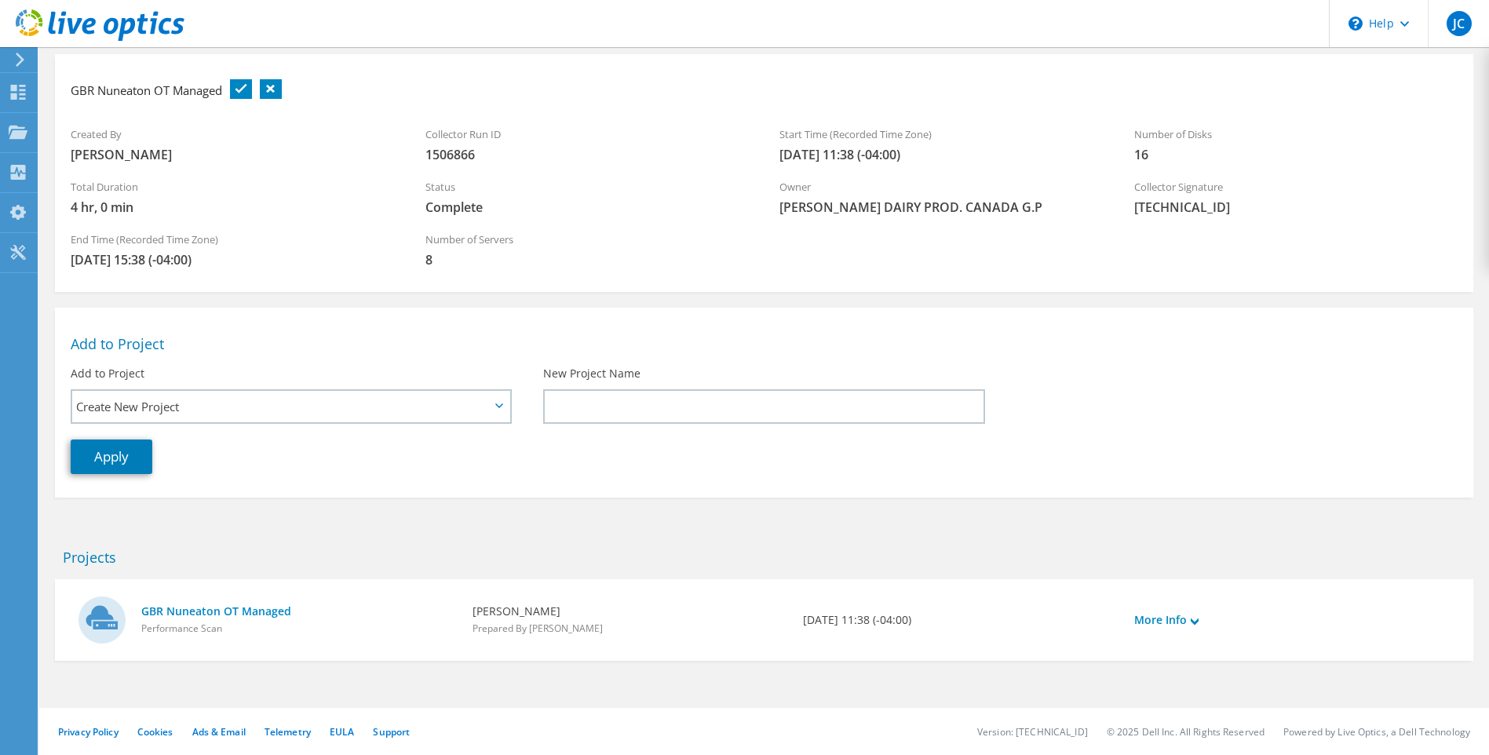
click at [238, 89] on link at bounding box center [241, 89] width 22 height 20
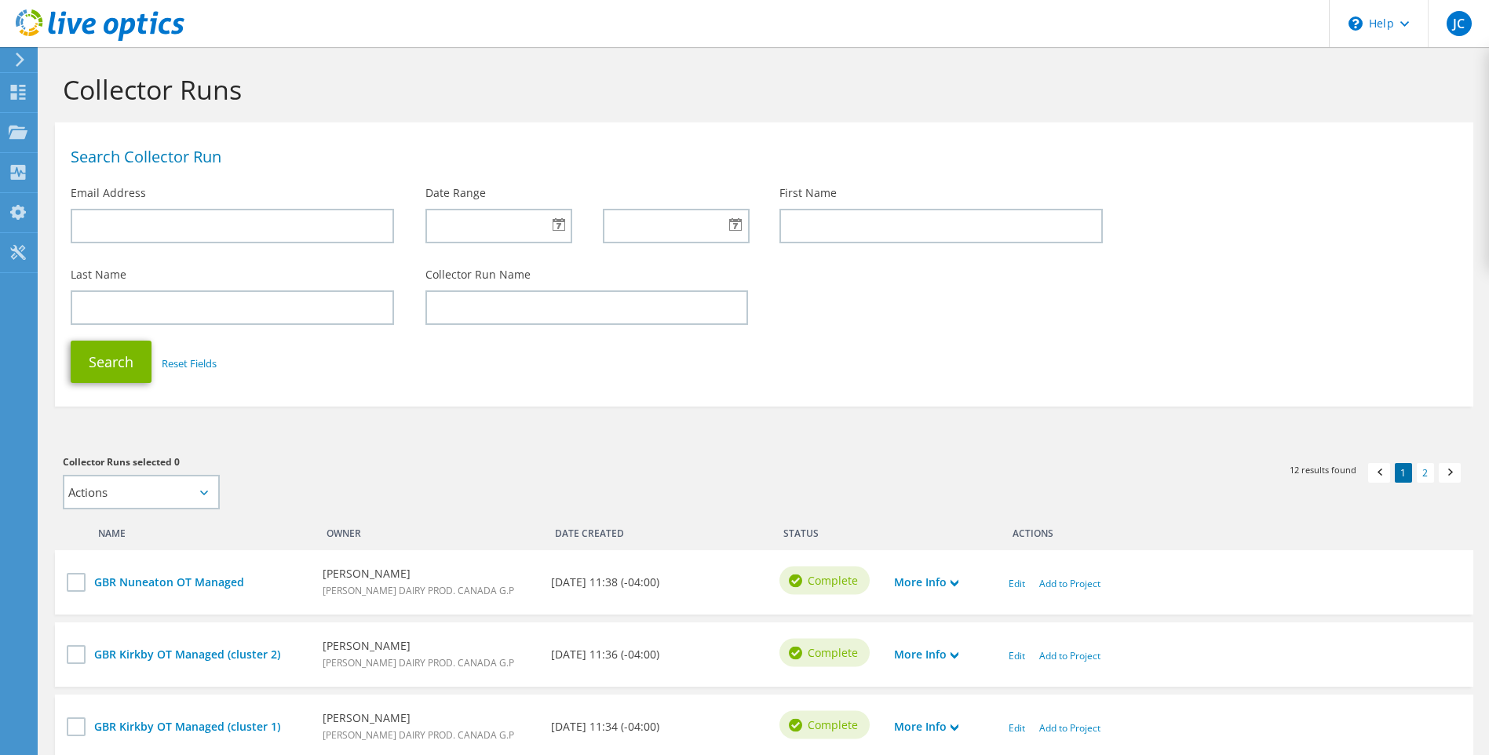
scroll to position [706, 0]
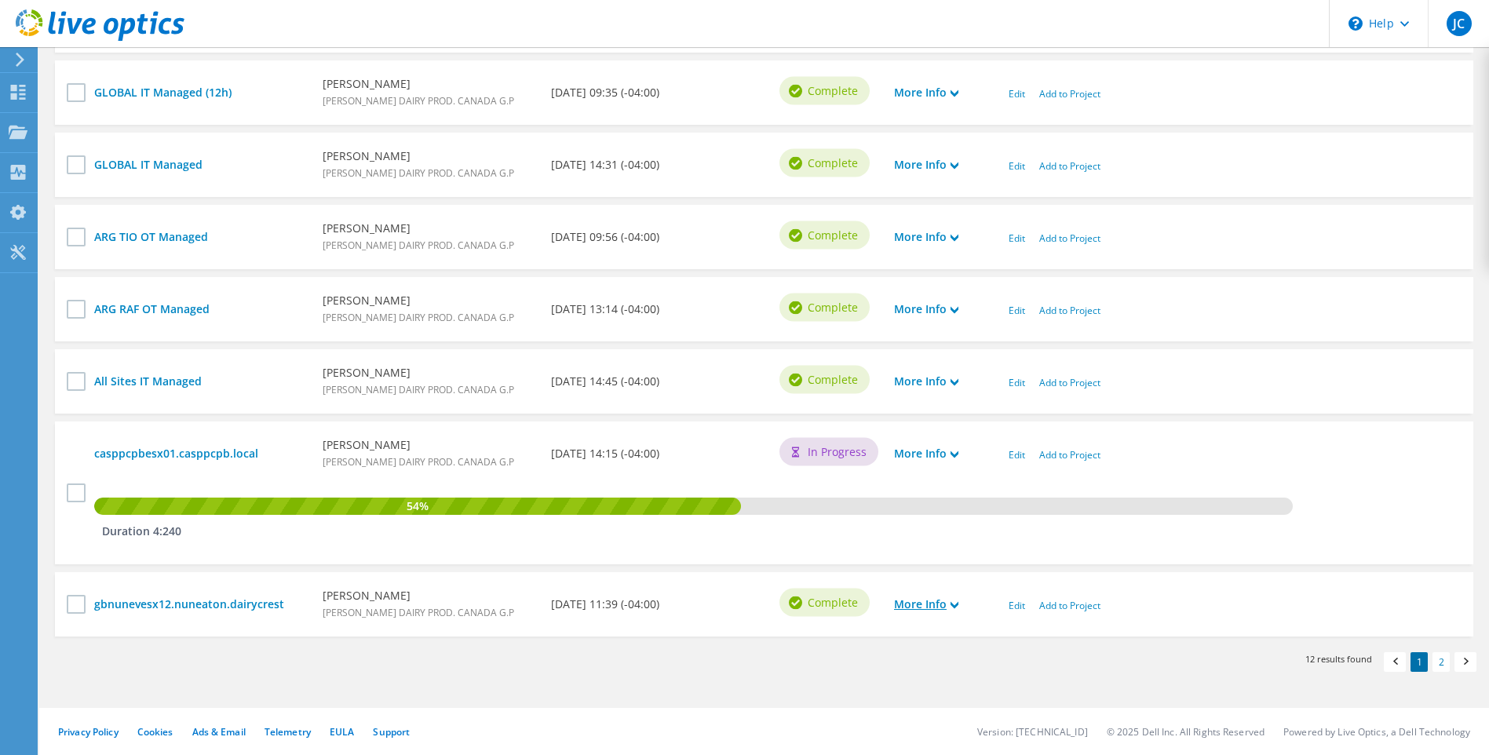
click at [956, 606] on use at bounding box center [955, 605] width 8 height 7
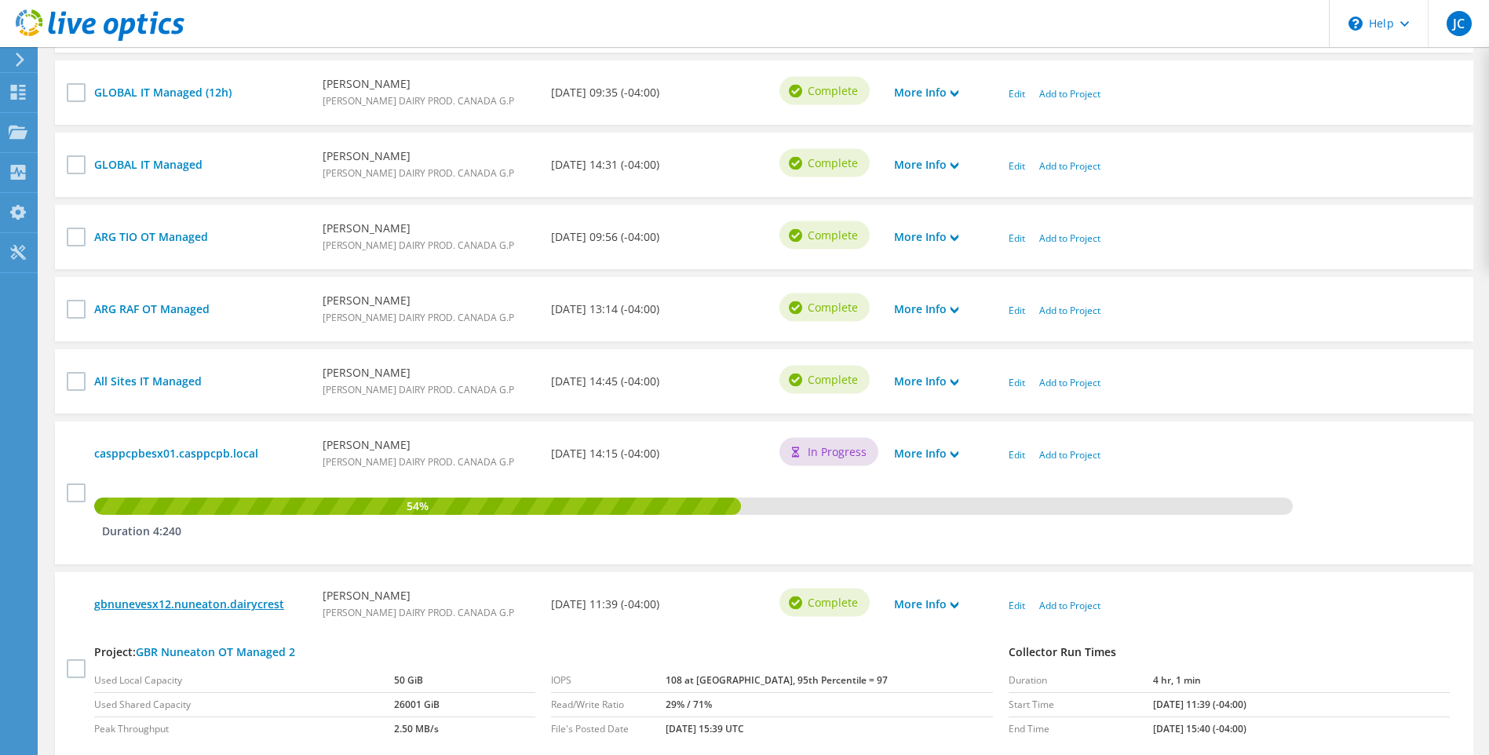
click at [254, 604] on link "gbnunevesx12.nuneaton.dairycrest" at bounding box center [200, 604] width 213 height 17
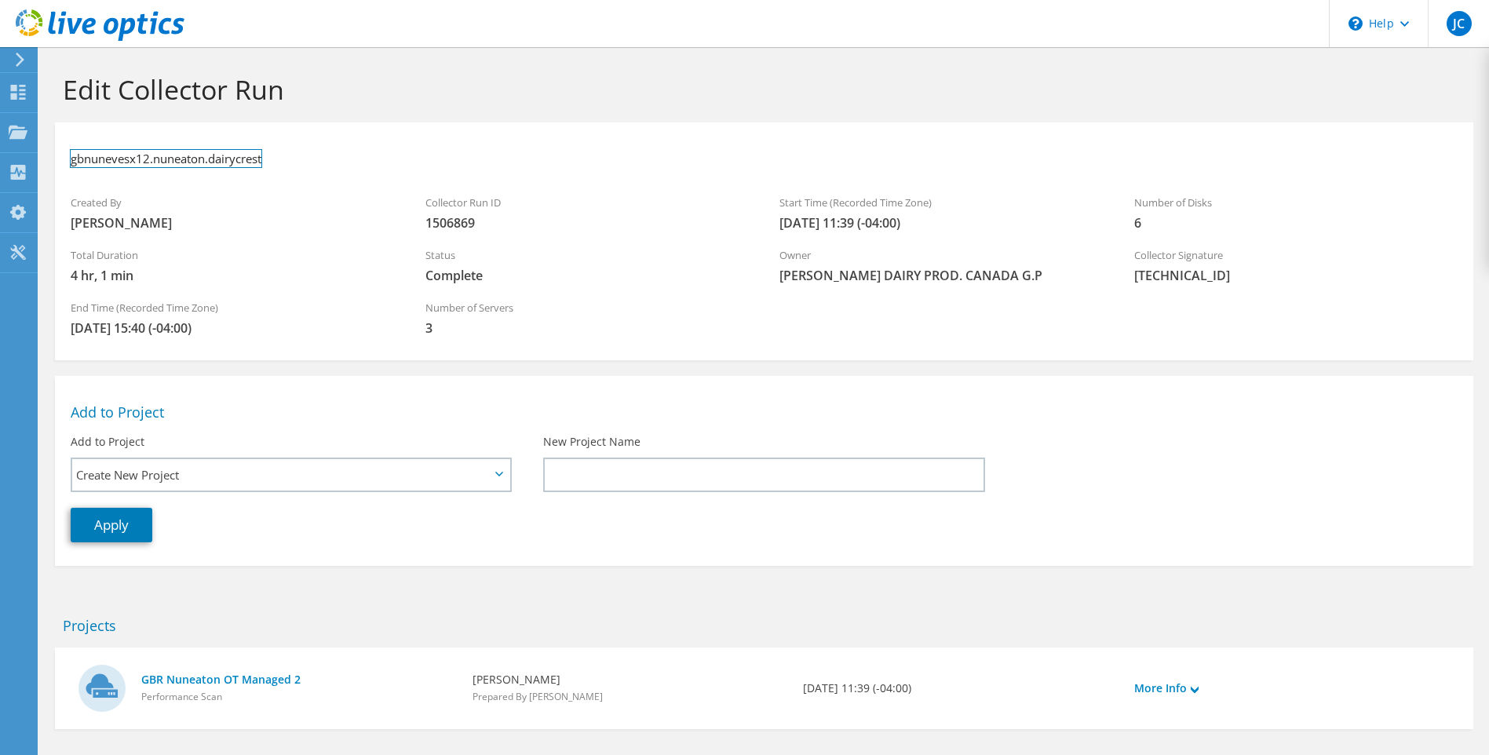
click at [250, 159] on h3 "gbnunevesx12.nuneaton.dairycrest" at bounding box center [166, 158] width 191 height 17
copy h3 "(cluster 2)"
click at [307, 155] on link at bounding box center [297, 158] width 22 height 20
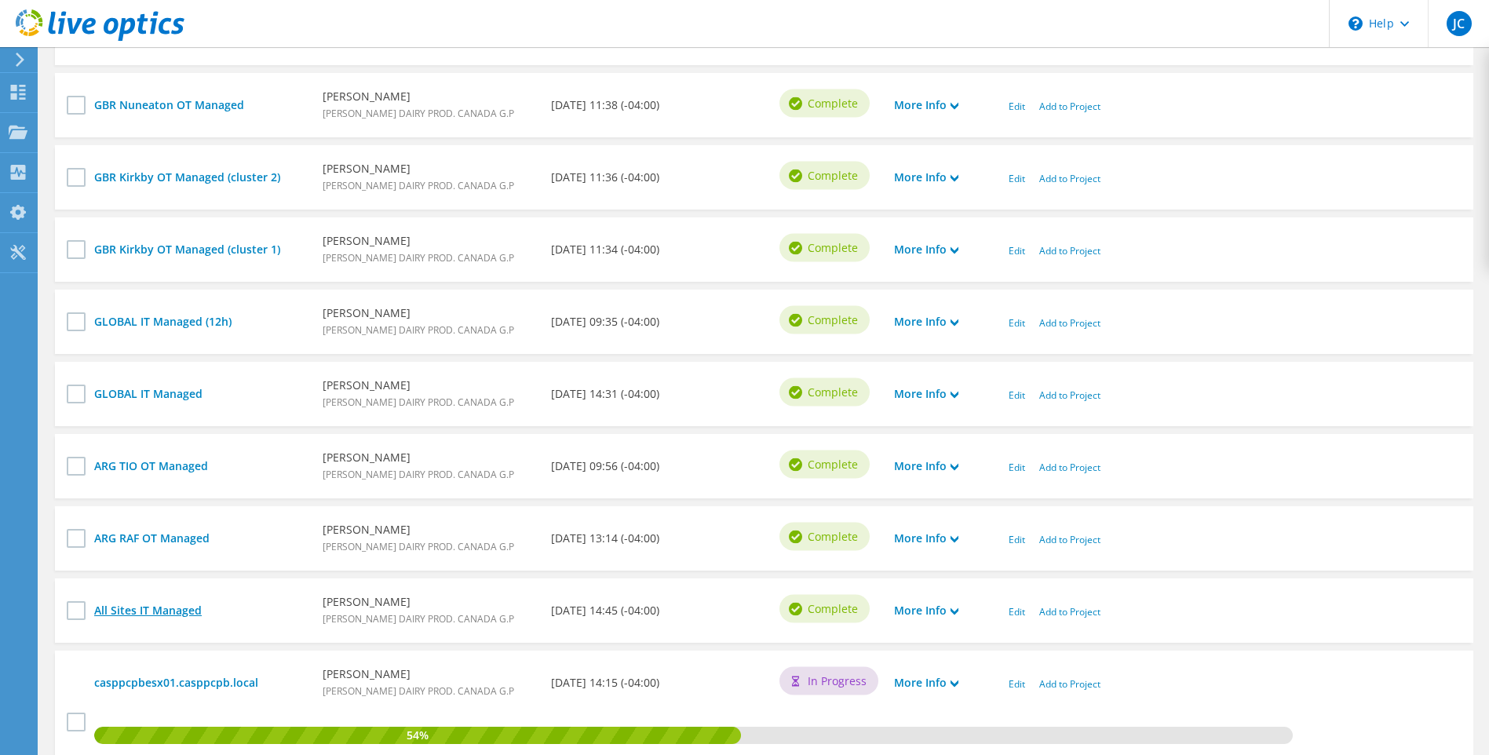
scroll to position [314, 0]
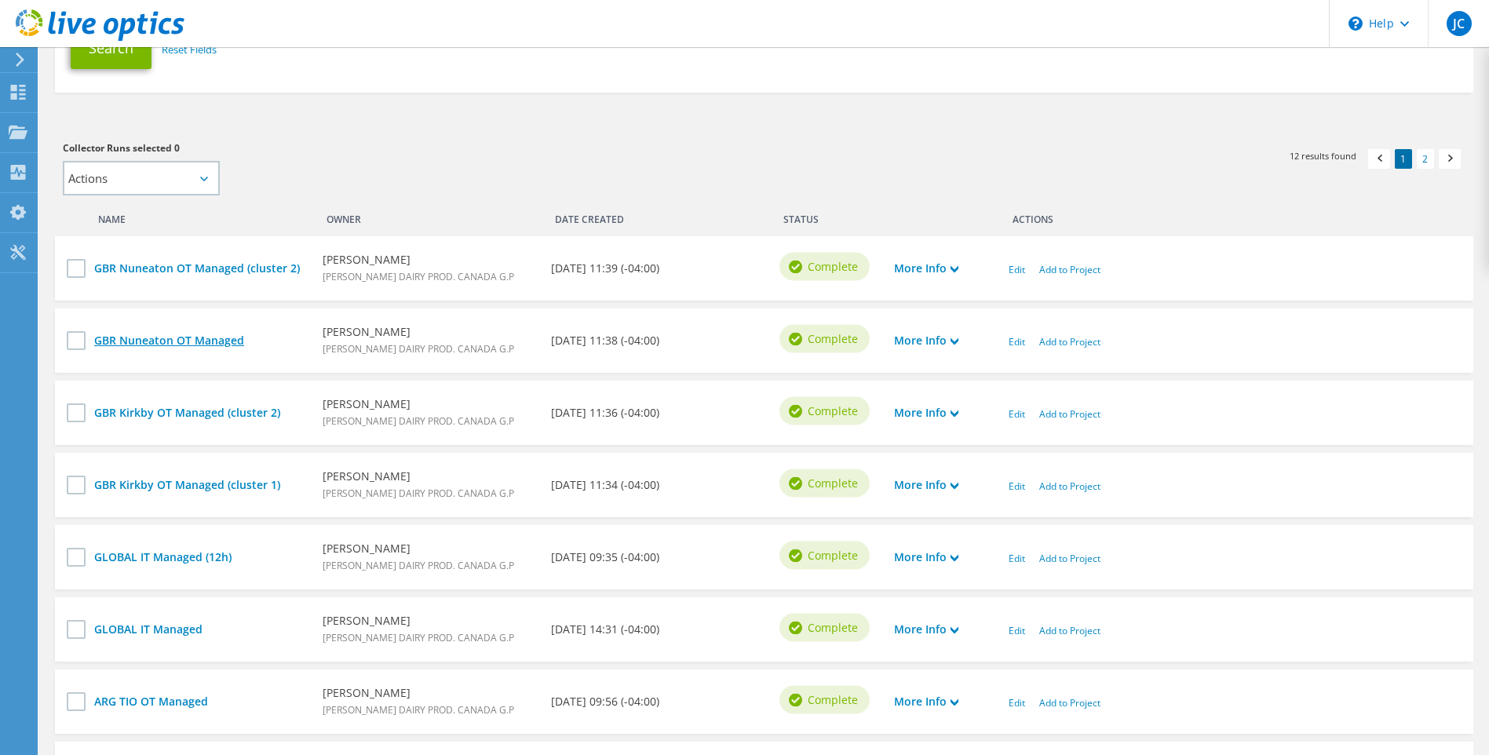
click at [219, 338] on link "GBR Nuneaton OT Managed" at bounding box center [200, 340] width 213 height 17
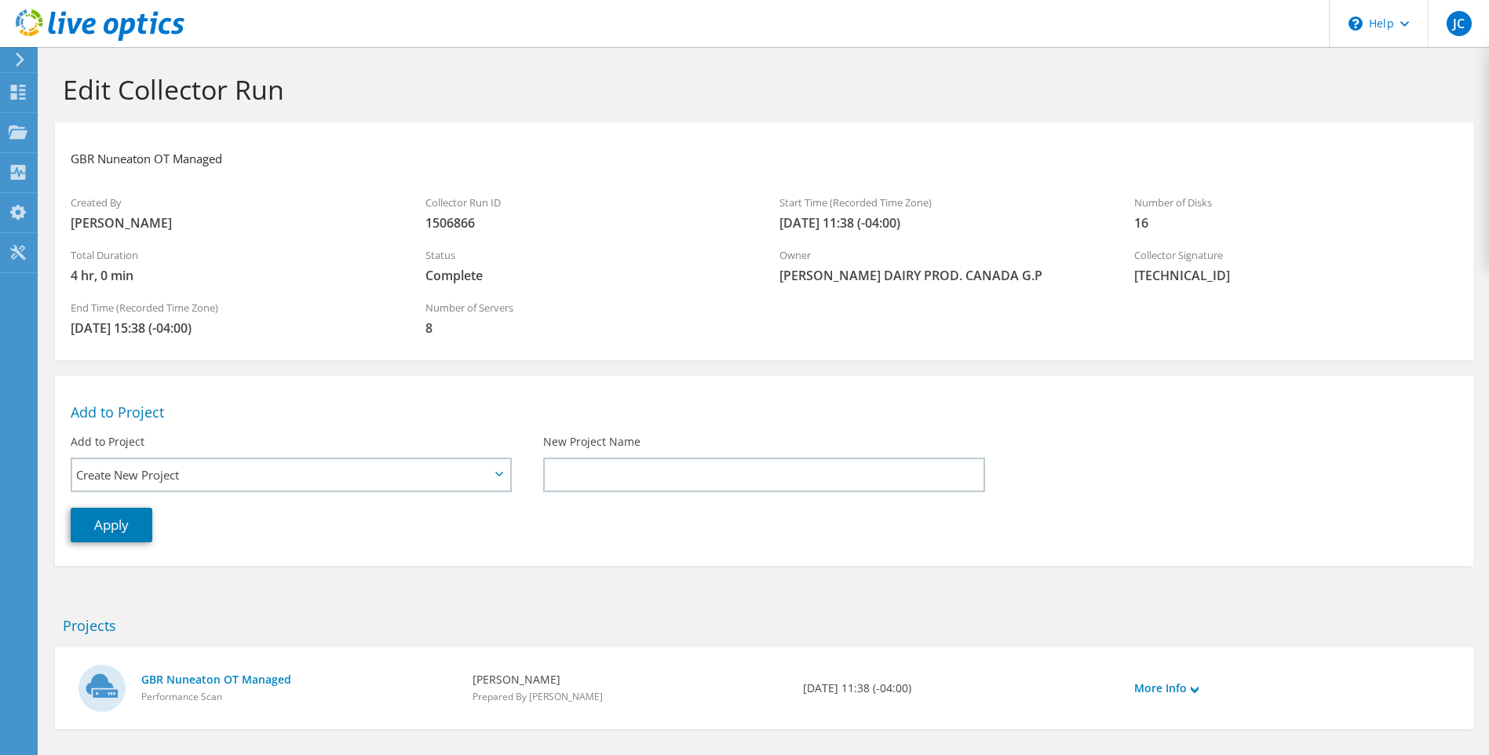
click at [233, 158] on li at bounding box center [241, 155] width 22 height 35
click at [222, 157] on h3 "GBR Nuneaton OT Managed" at bounding box center [147, 158] width 152 height 17
paste h3
click at [295, 158] on link at bounding box center [294, 158] width 22 height 20
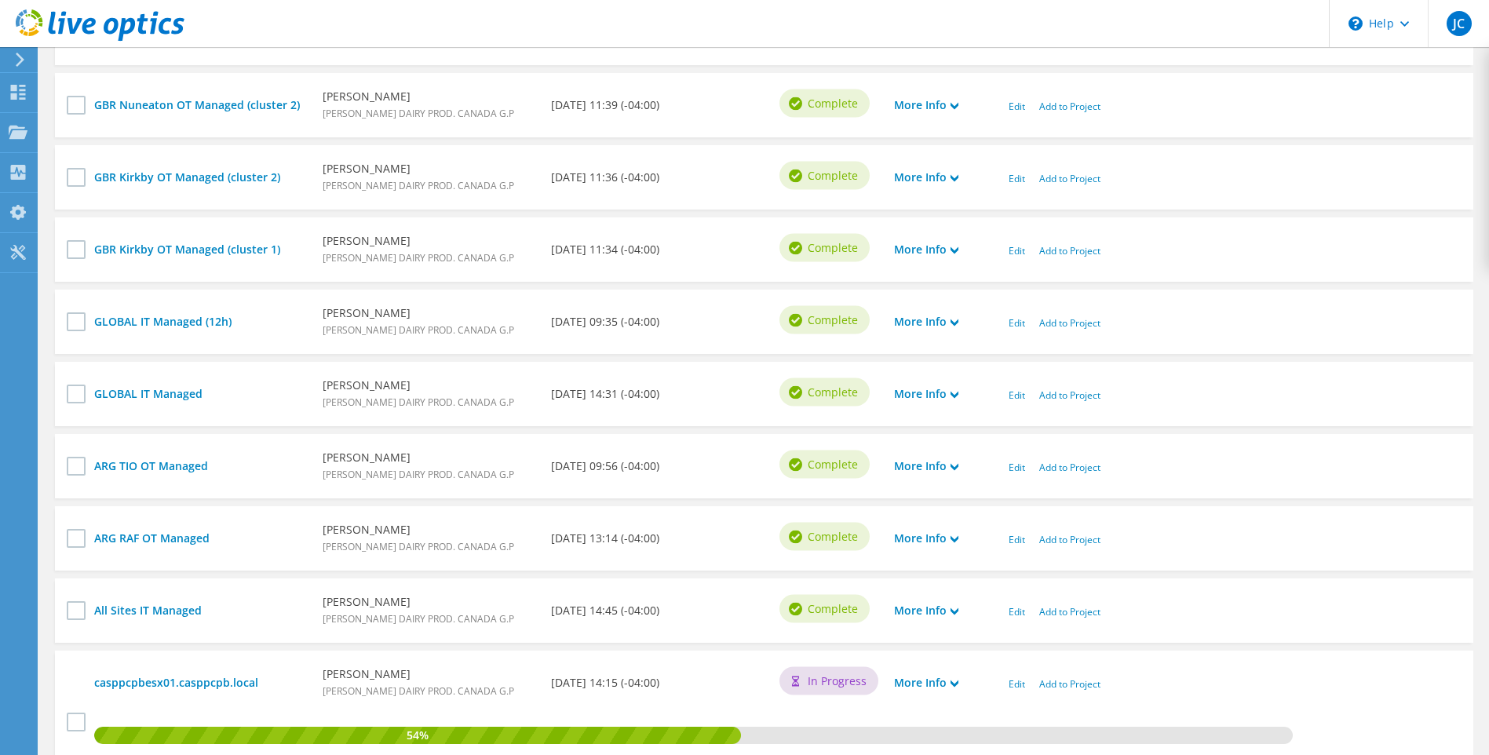
scroll to position [628, 0]
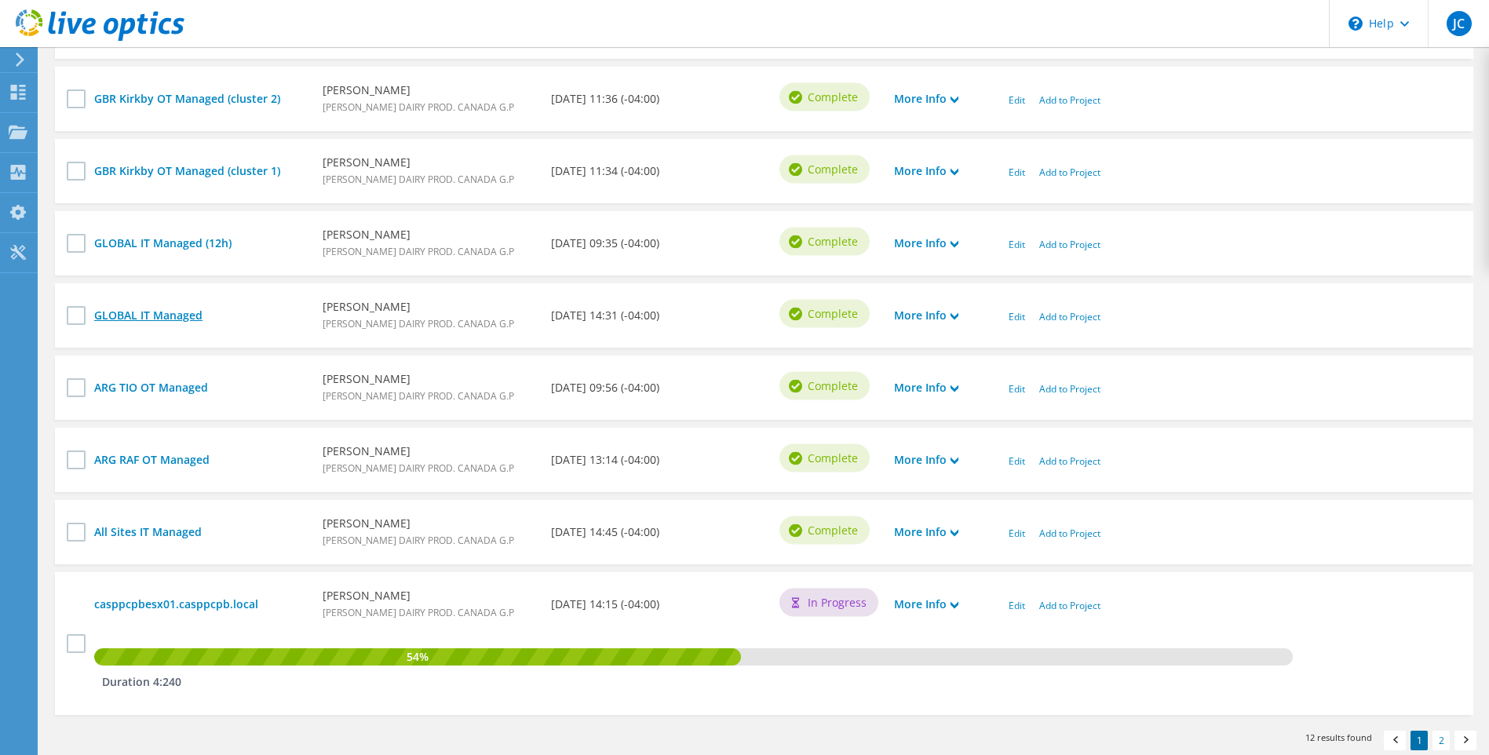
click at [179, 316] on link "GLOBAL IT Managed" at bounding box center [200, 315] width 213 height 17
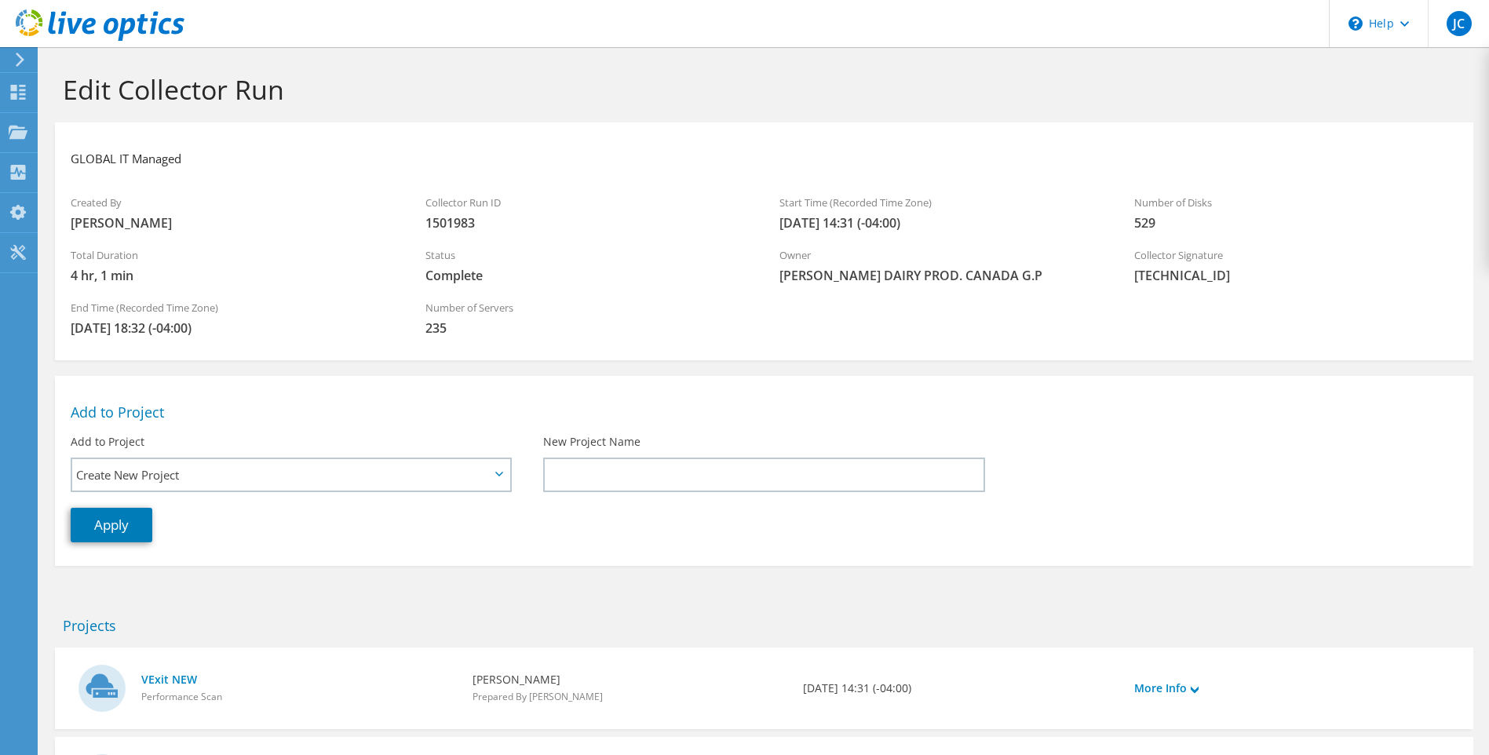
click at [186, 162] on ul "GLOBAL IT Managed" at bounding box center [156, 155] width 170 height 35
click at [180, 158] on h3 "GLOBAL IT Managed" at bounding box center [126, 158] width 111 height 17
click at [196, 159] on h3 "GLOBAL IT Managed (4hours)" at bounding box center [150, 158] width 159 height 17
click at [250, 154] on link at bounding box center [251, 158] width 22 height 20
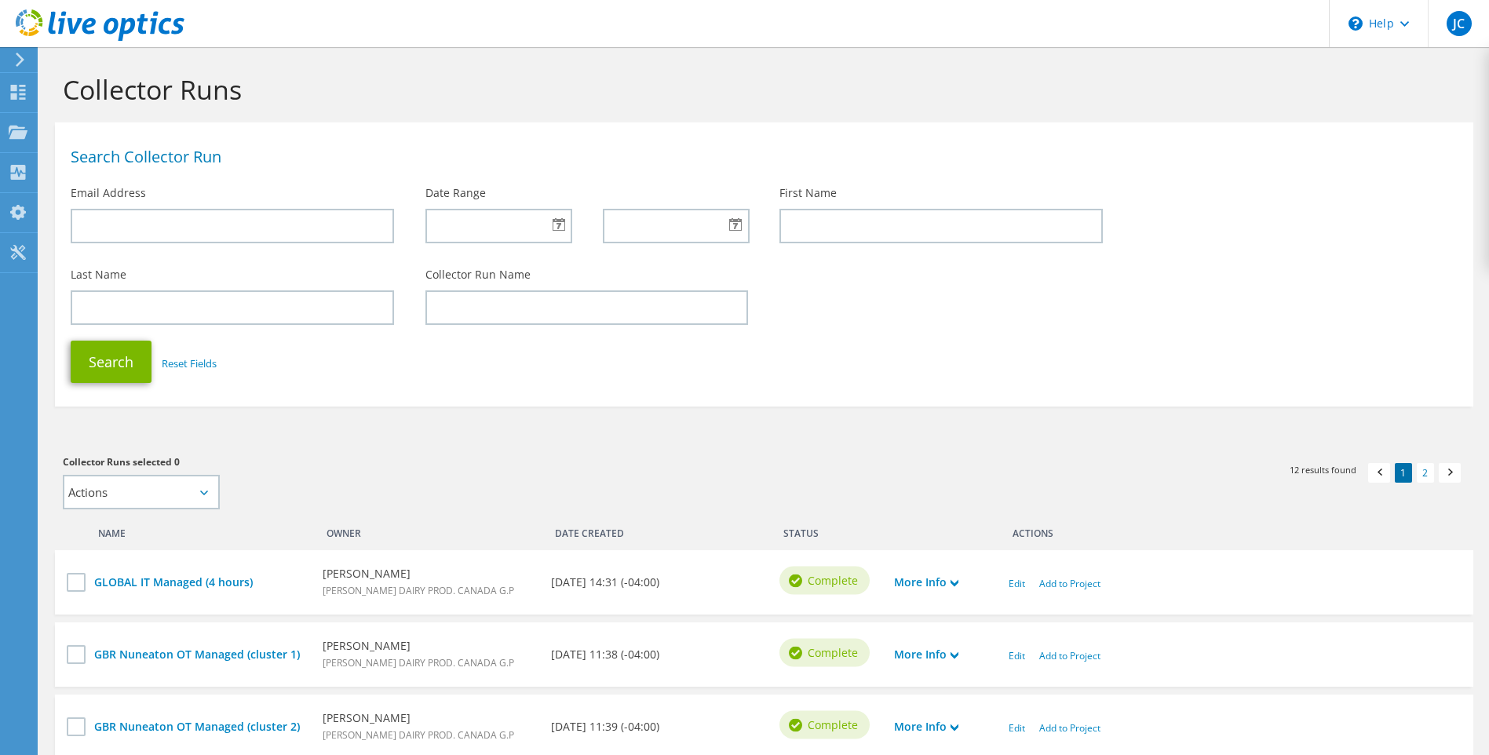
scroll to position [700, 0]
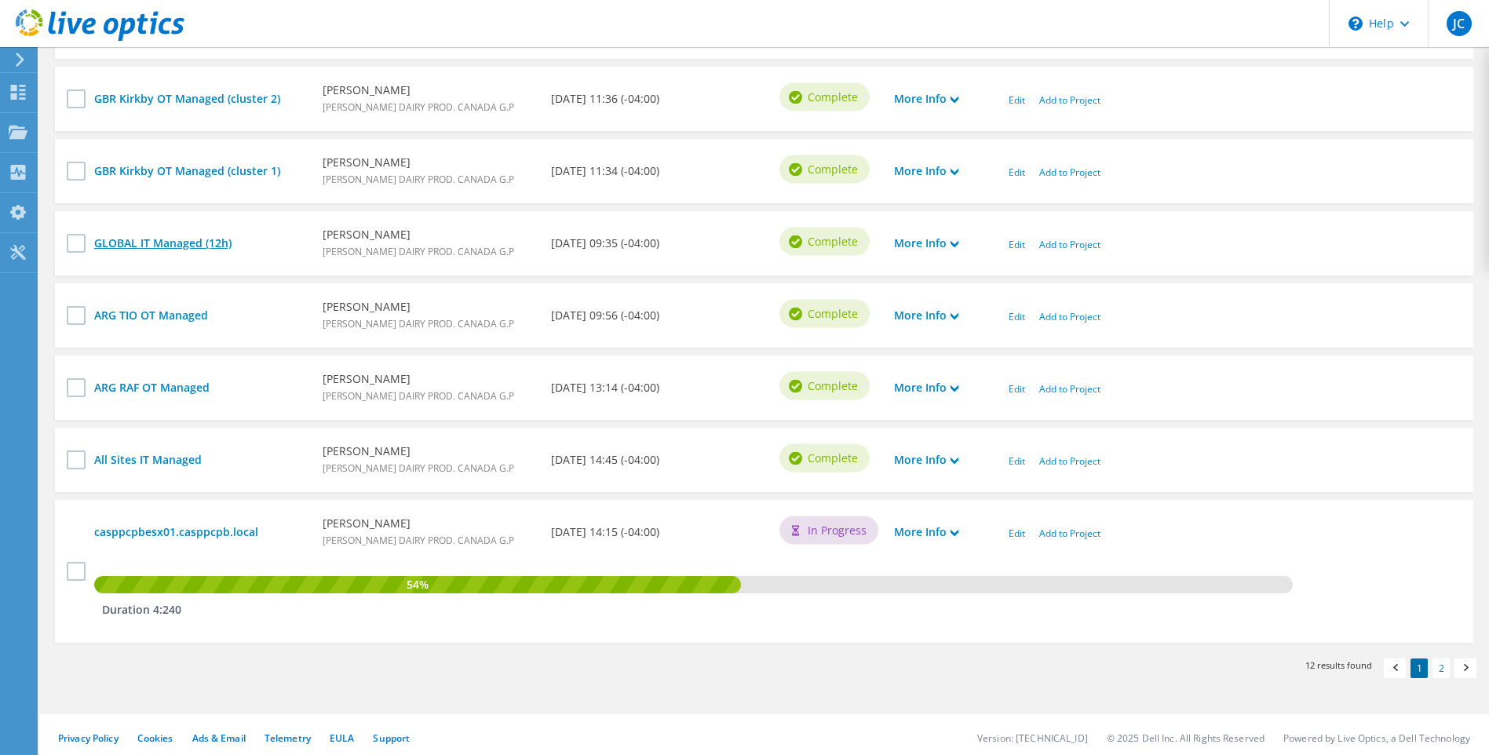
click at [207, 243] on link "GLOBAL IT Managed (12h)" at bounding box center [200, 243] width 213 height 17
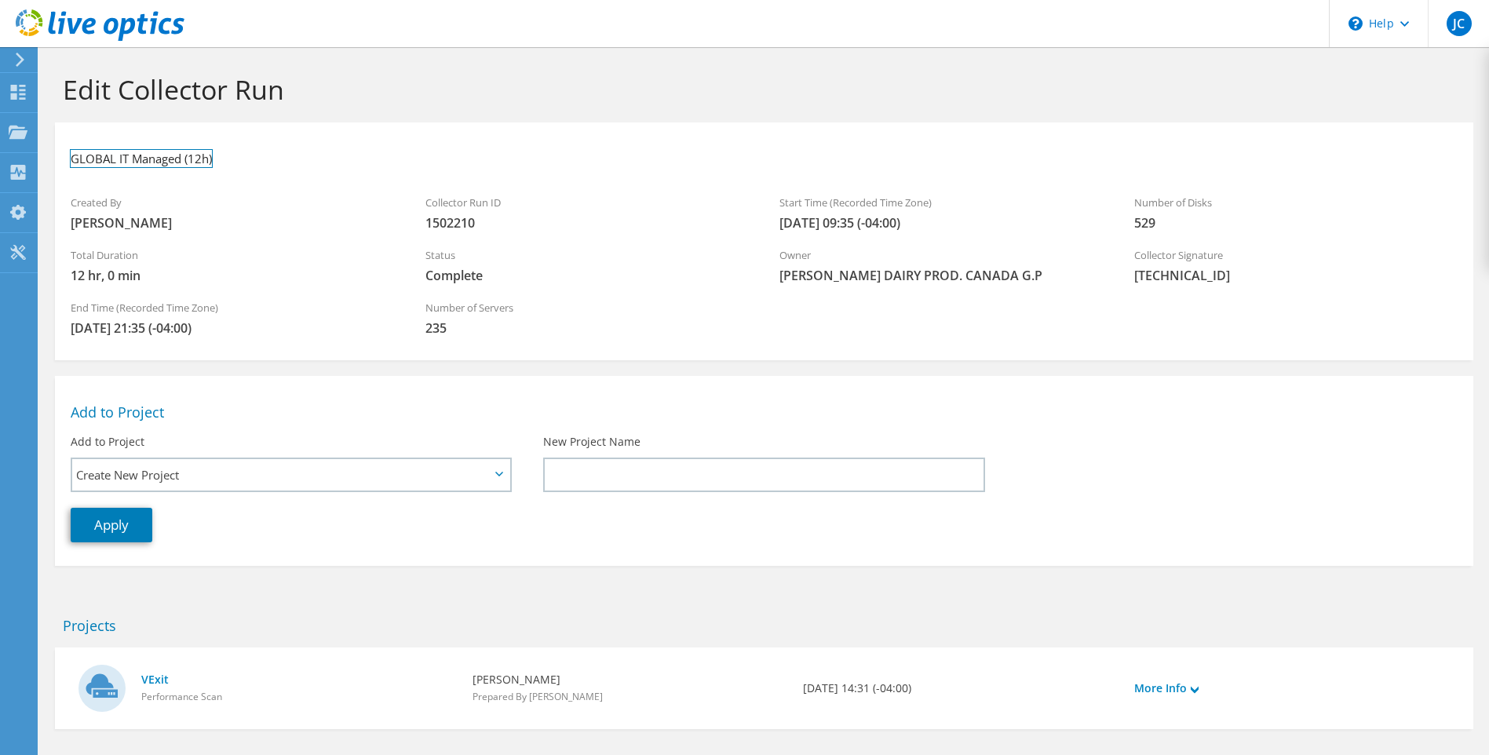
click at [199, 159] on h3 "GLOBAL IT Managed (12h)" at bounding box center [141, 158] width 141 height 17
click at [261, 159] on link at bounding box center [258, 158] width 22 height 20
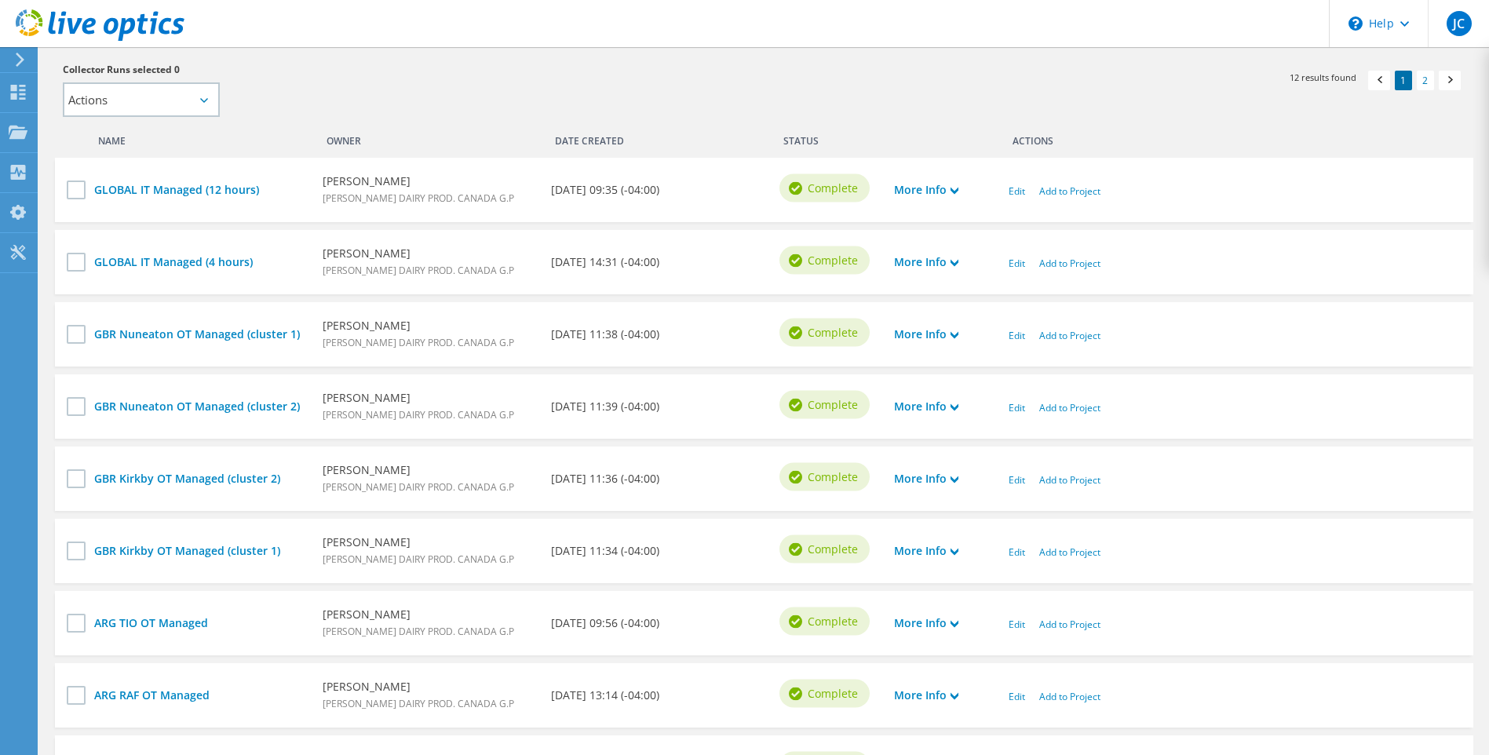
scroll to position [549, 0]
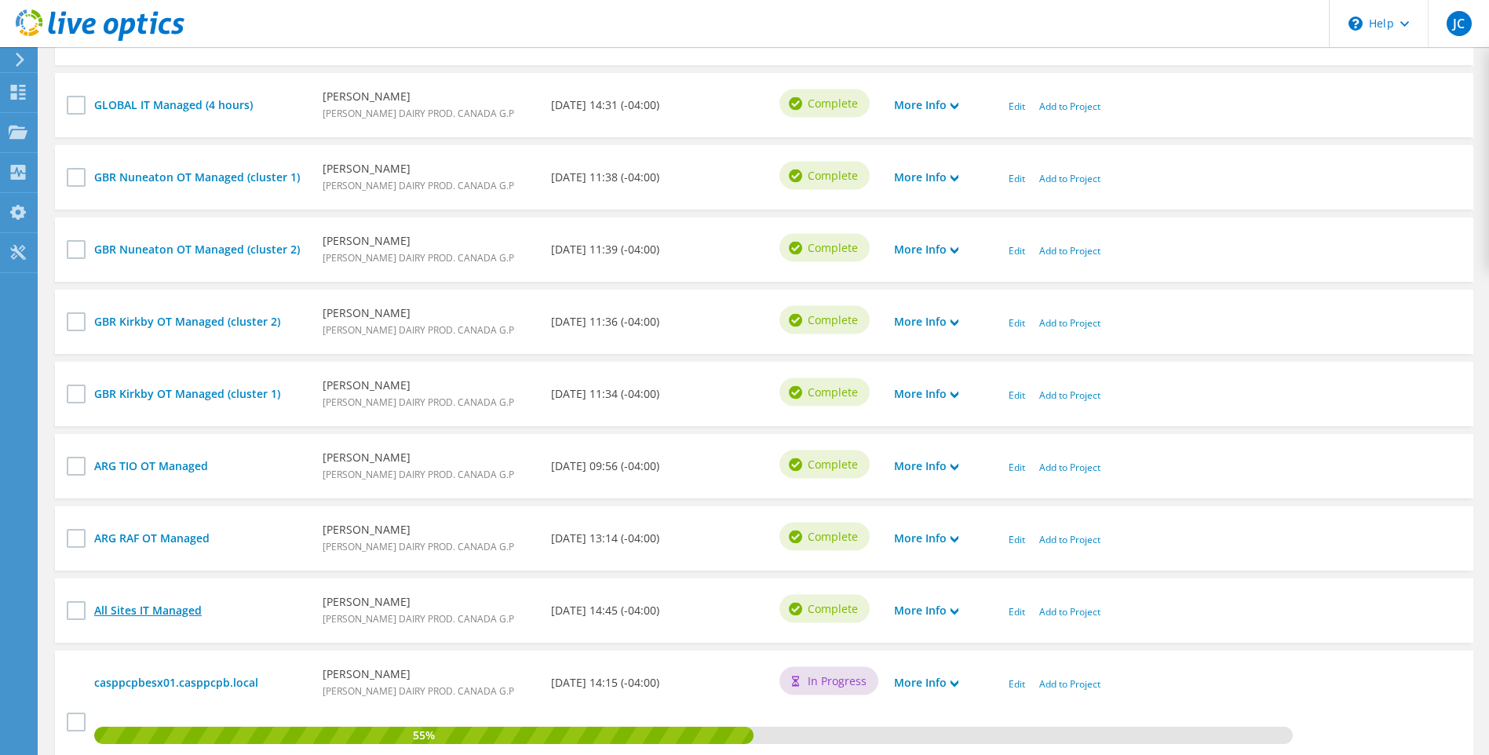
click at [176, 610] on link "All Sites IT Managed" at bounding box center [200, 610] width 213 height 17
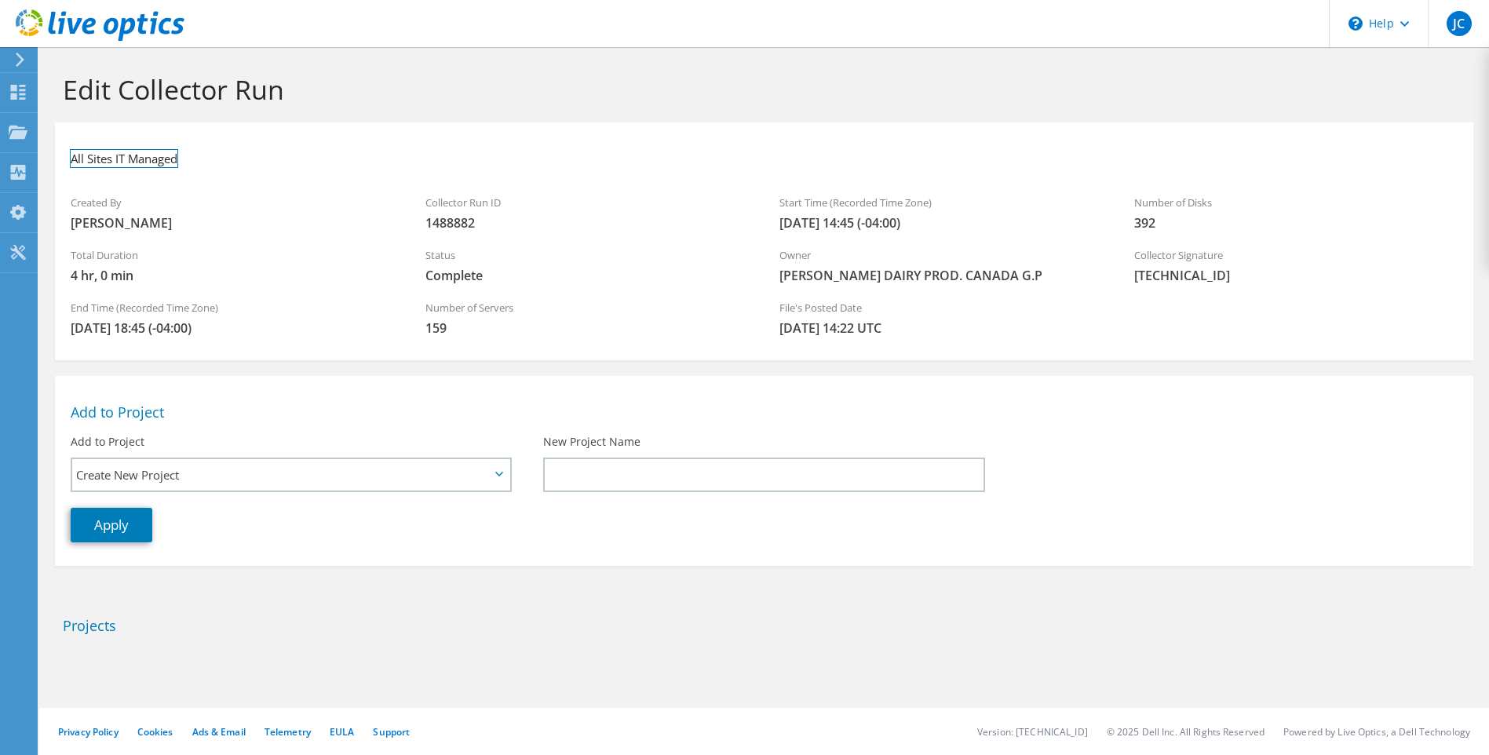
click at [173, 161] on h3 "All Sites IT Managed" at bounding box center [124, 158] width 107 height 17
drag, startPoint x: 173, startPoint y: 155, endPoint x: 46, endPoint y: 149, distance: 127.3
click at [46, 149] on section "Edit Collector Run All Sites IT Managed Created By Jocelyn Croteau Collector Ru…" at bounding box center [764, 390] width 1450 height 687
click at [160, 159] on li at bounding box center [154, 155] width 22 height 35
click at [100, 159] on h3 "Testdddddd" at bounding box center [103, 158] width 64 height 17
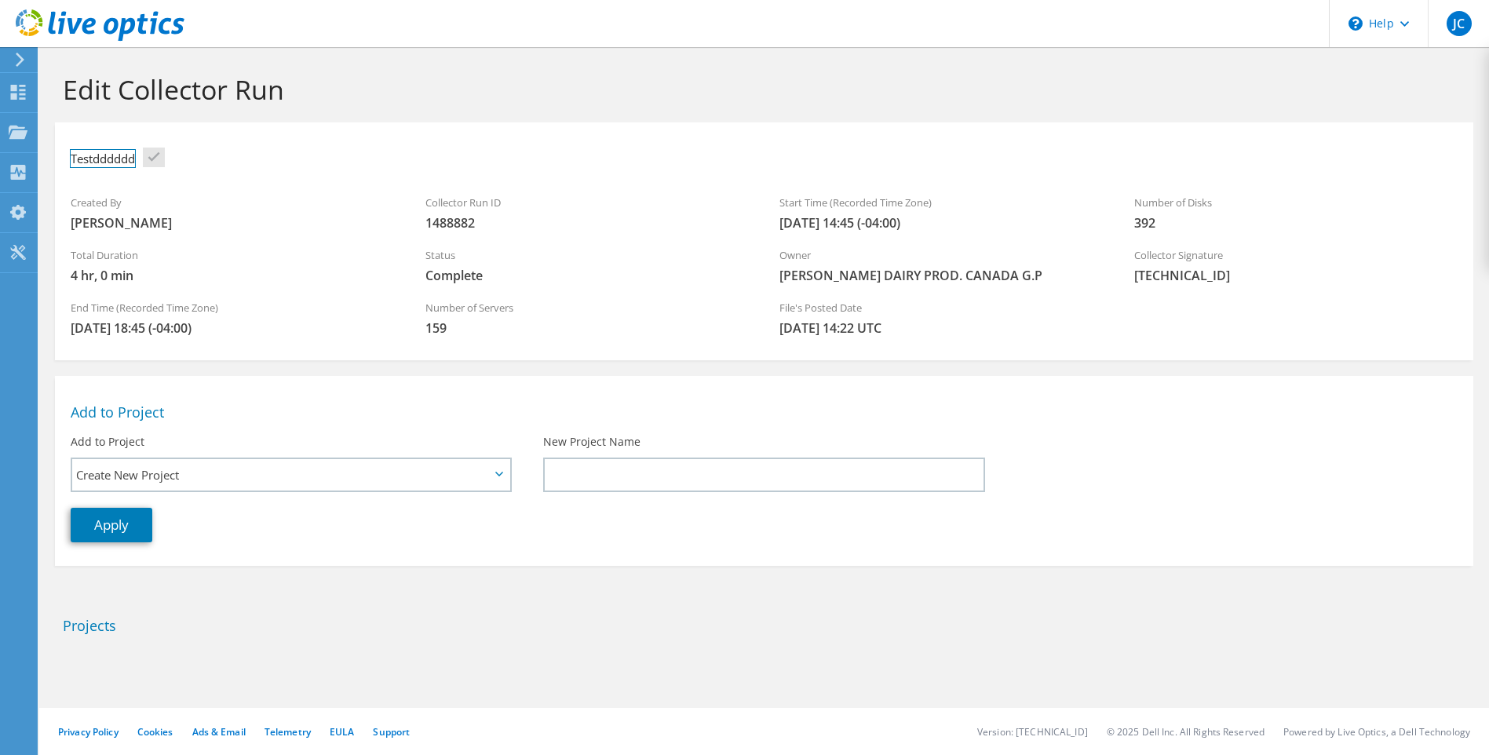
click at [124, 158] on h3 "Testdddddd" at bounding box center [103, 158] width 64 height 17
click at [119, 157] on link at bounding box center [111, 158] width 22 height 20
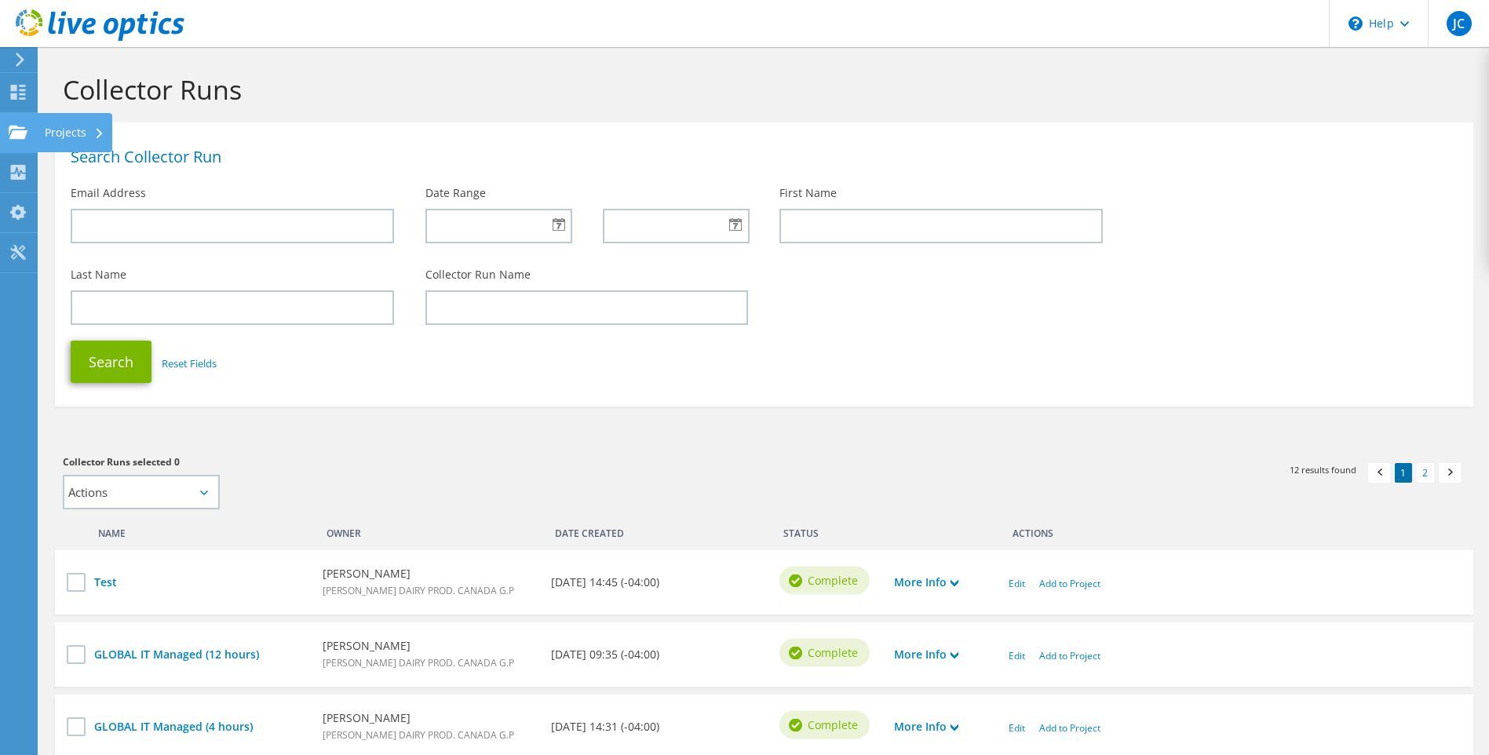
click div "Projects"
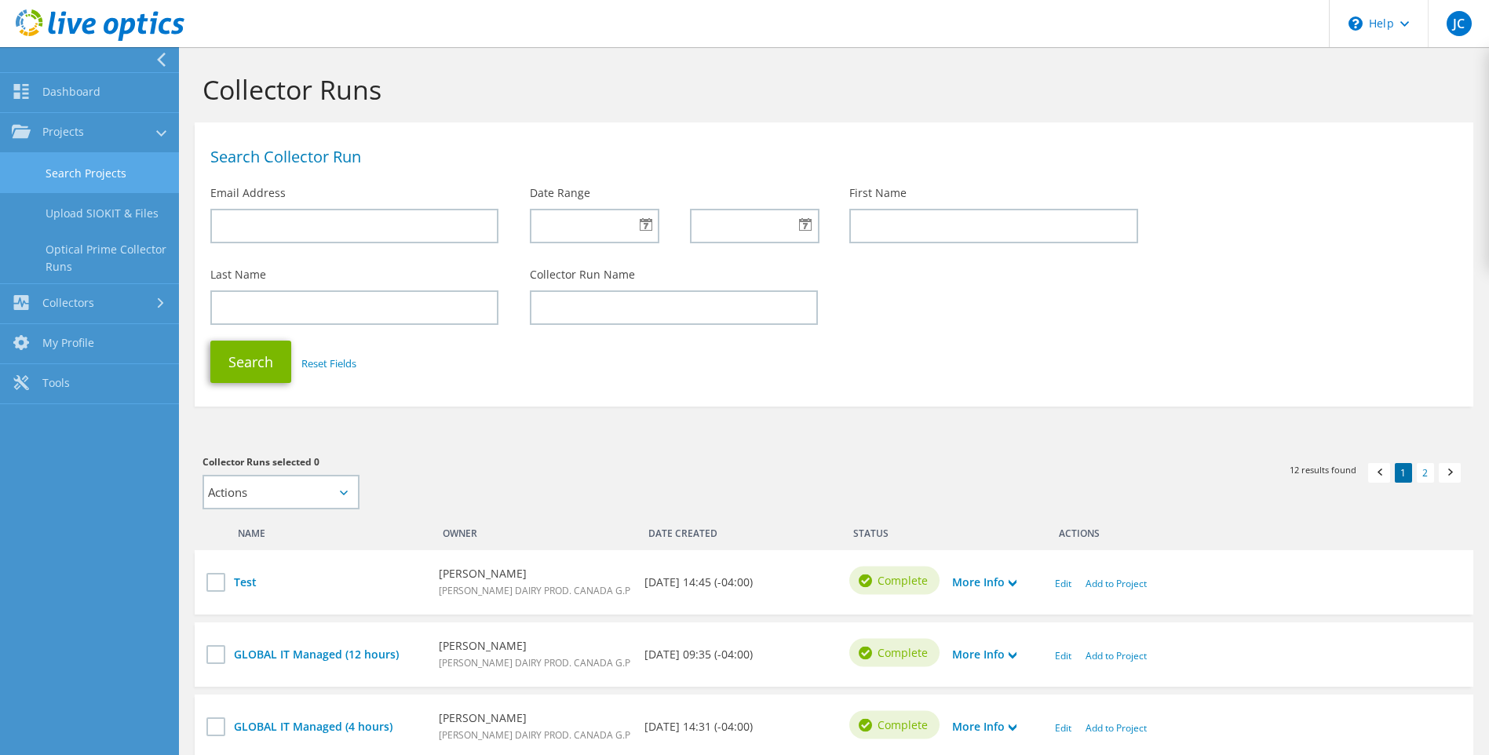
click link "Search Projects"
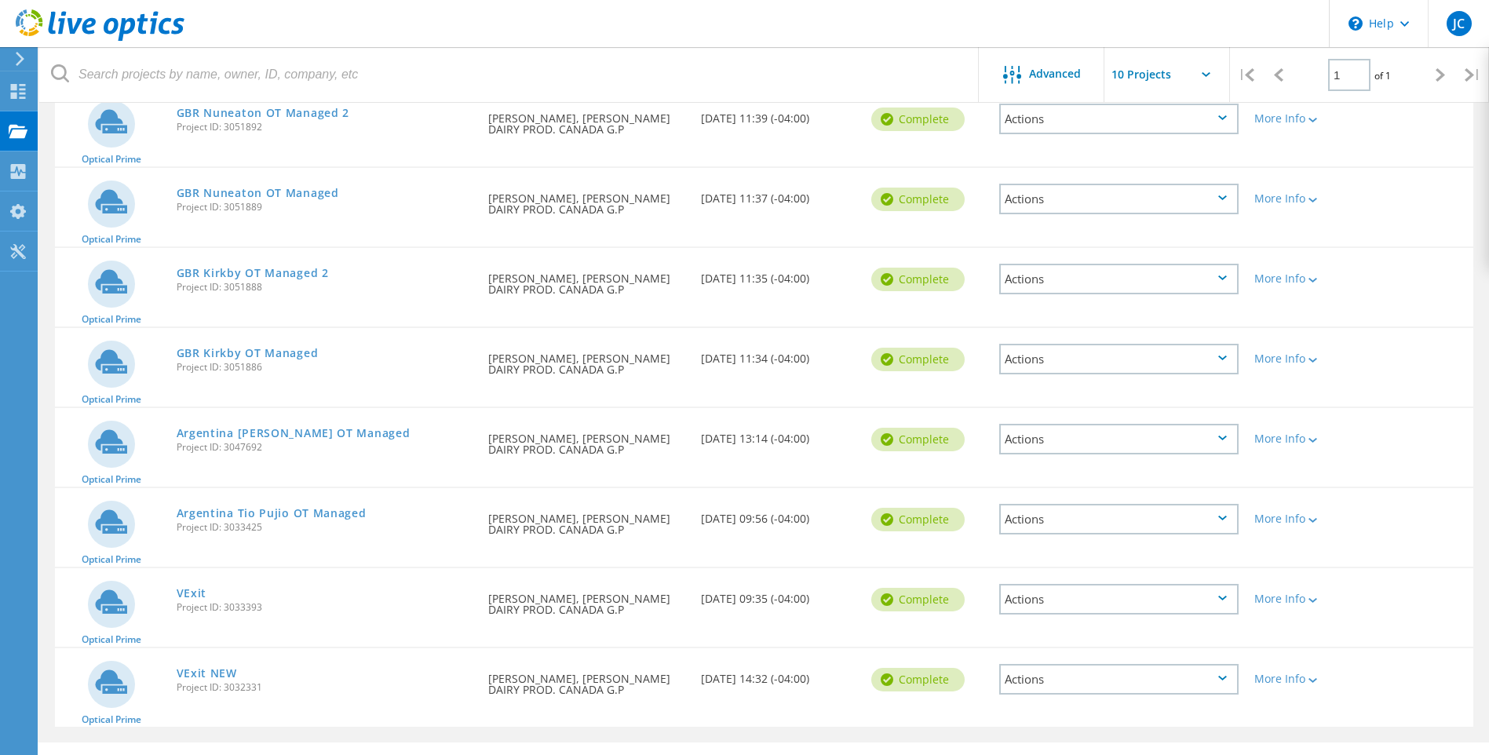
scroll to position [349, 0]
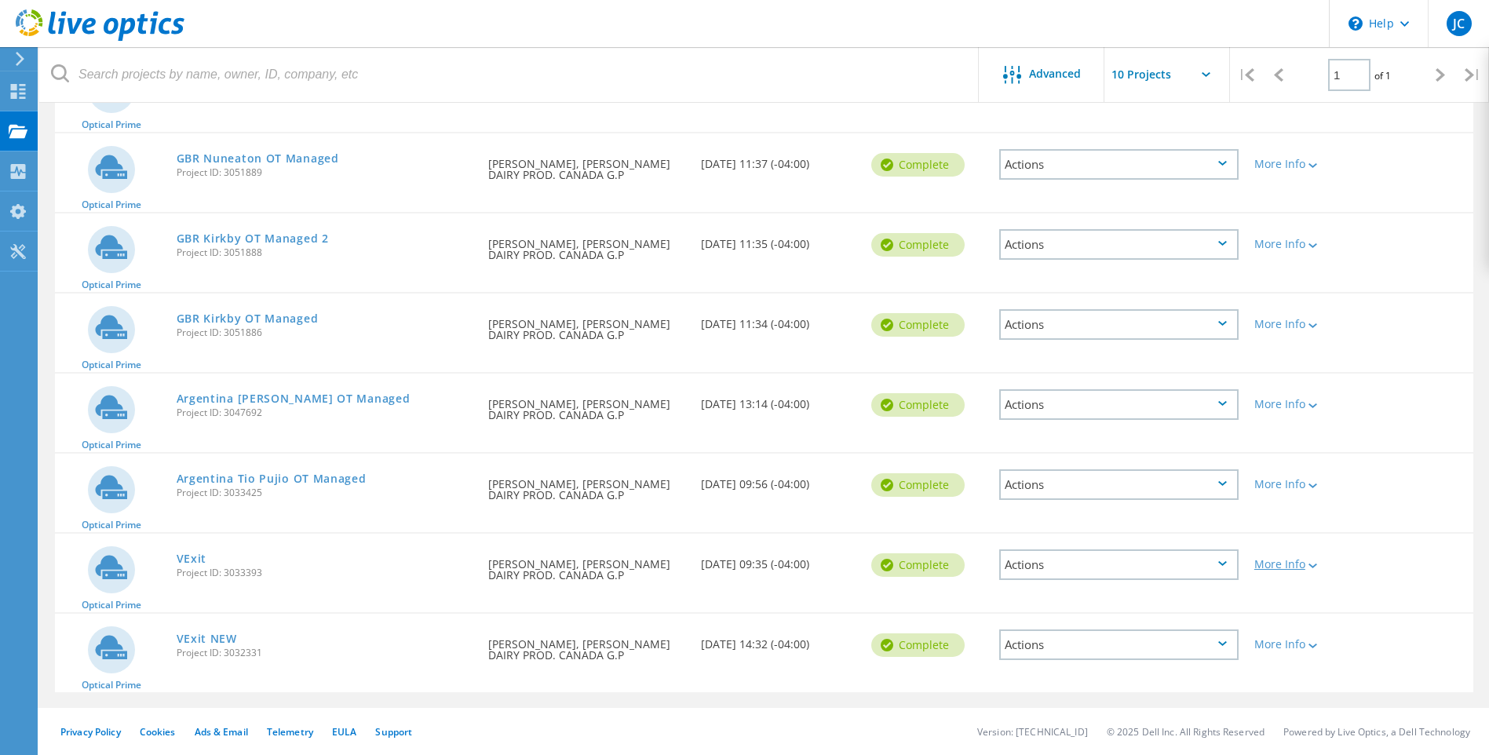
click at [1312, 566] on icon at bounding box center [1313, 566] width 9 height 5
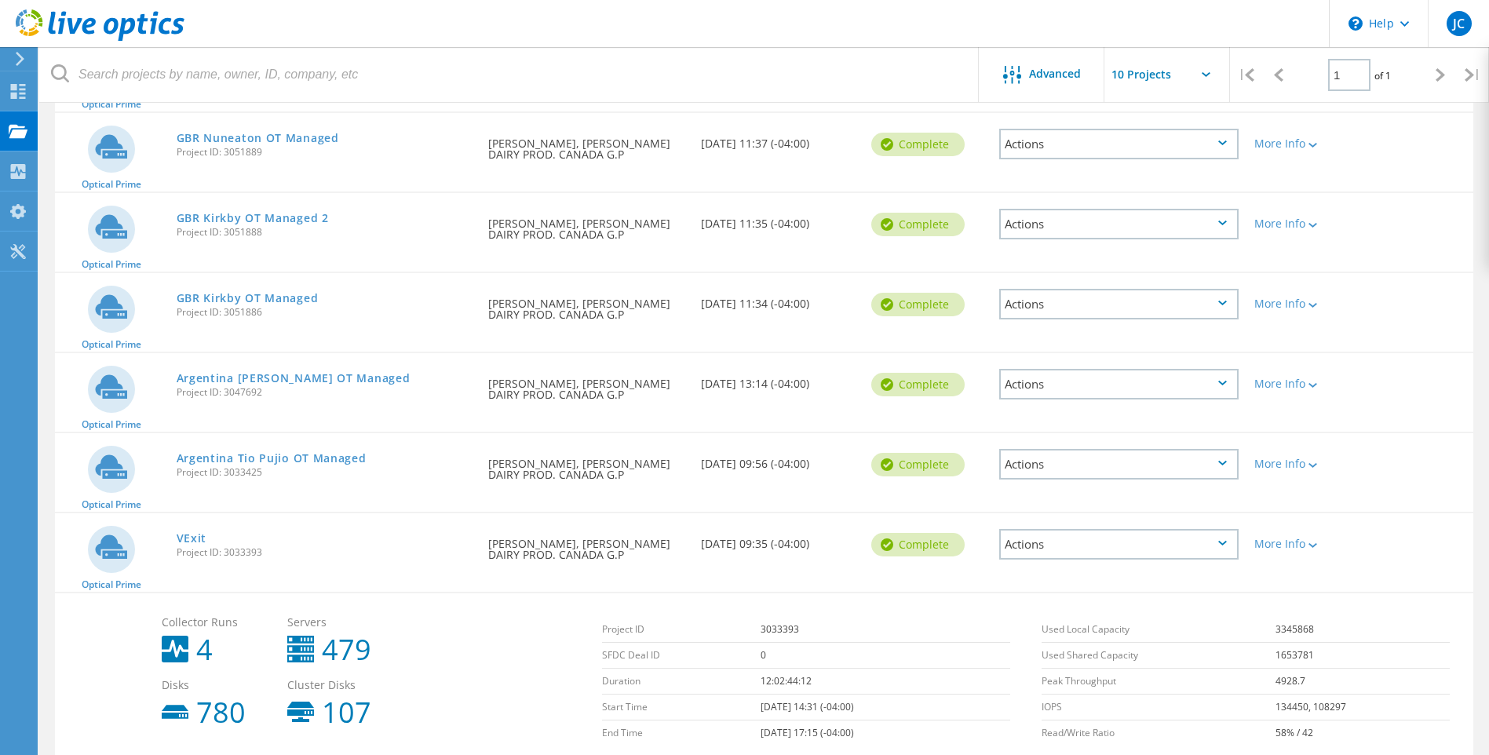
scroll to position [526, 0]
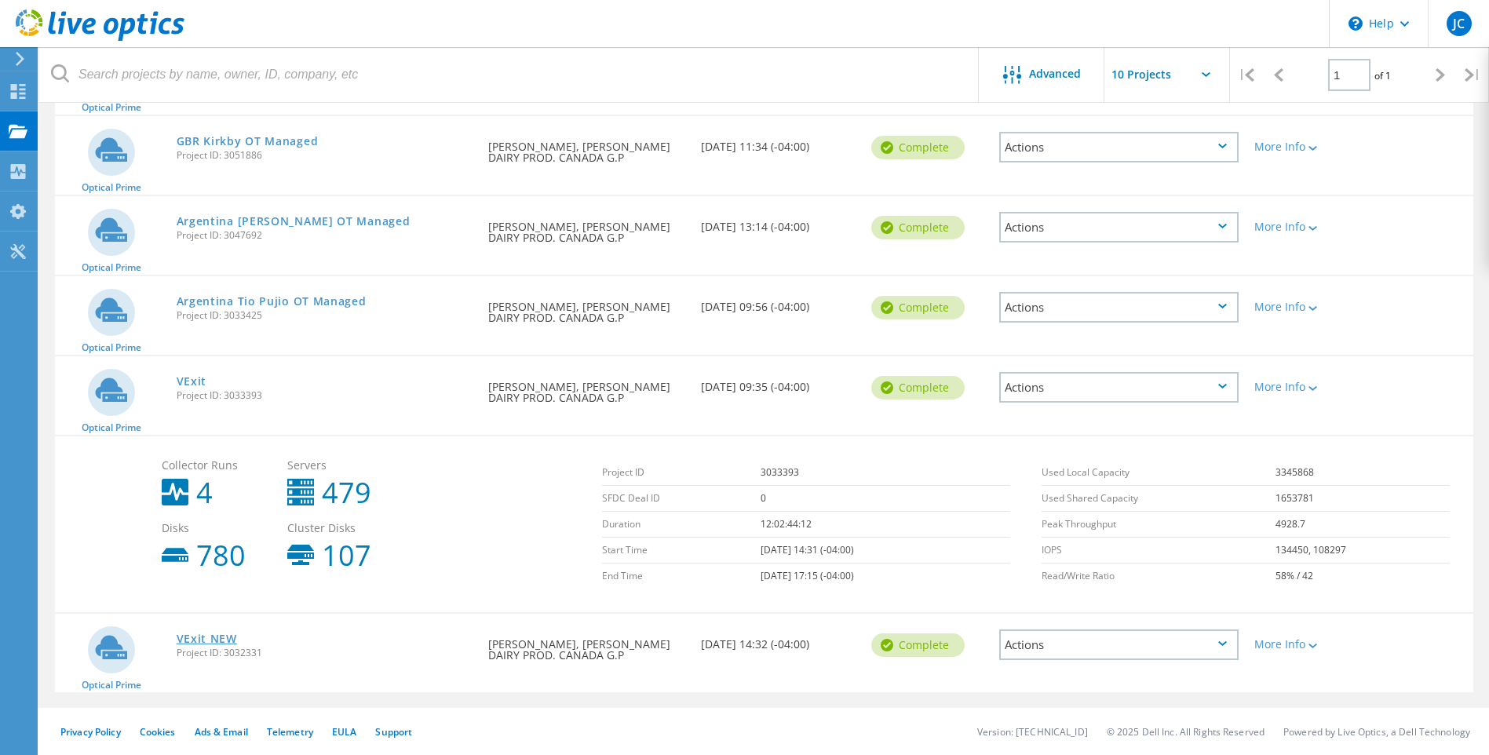
click at [222, 636] on link "VExit NEW" at bounding box center [207, 638] width 60 height 11
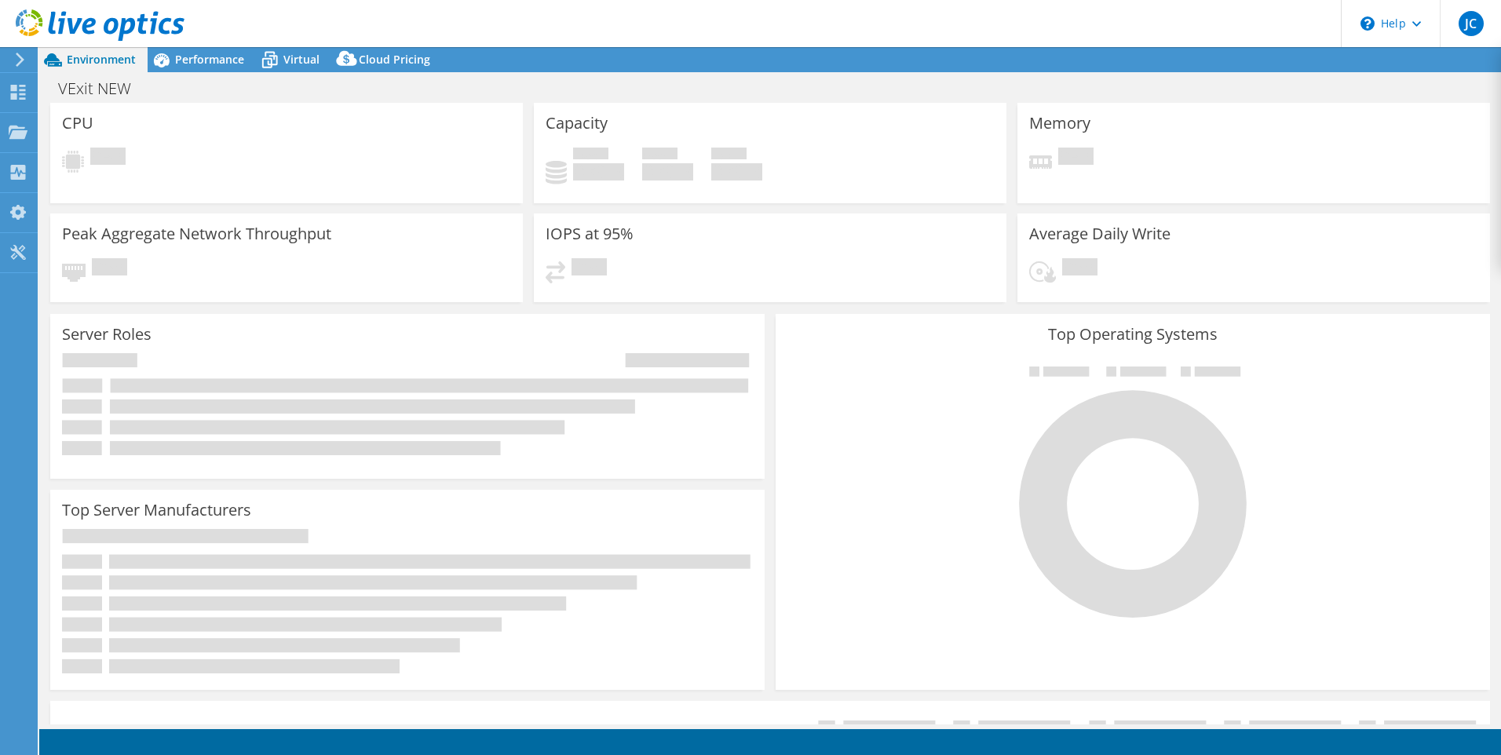
select select "Canada"
select select "CAD"
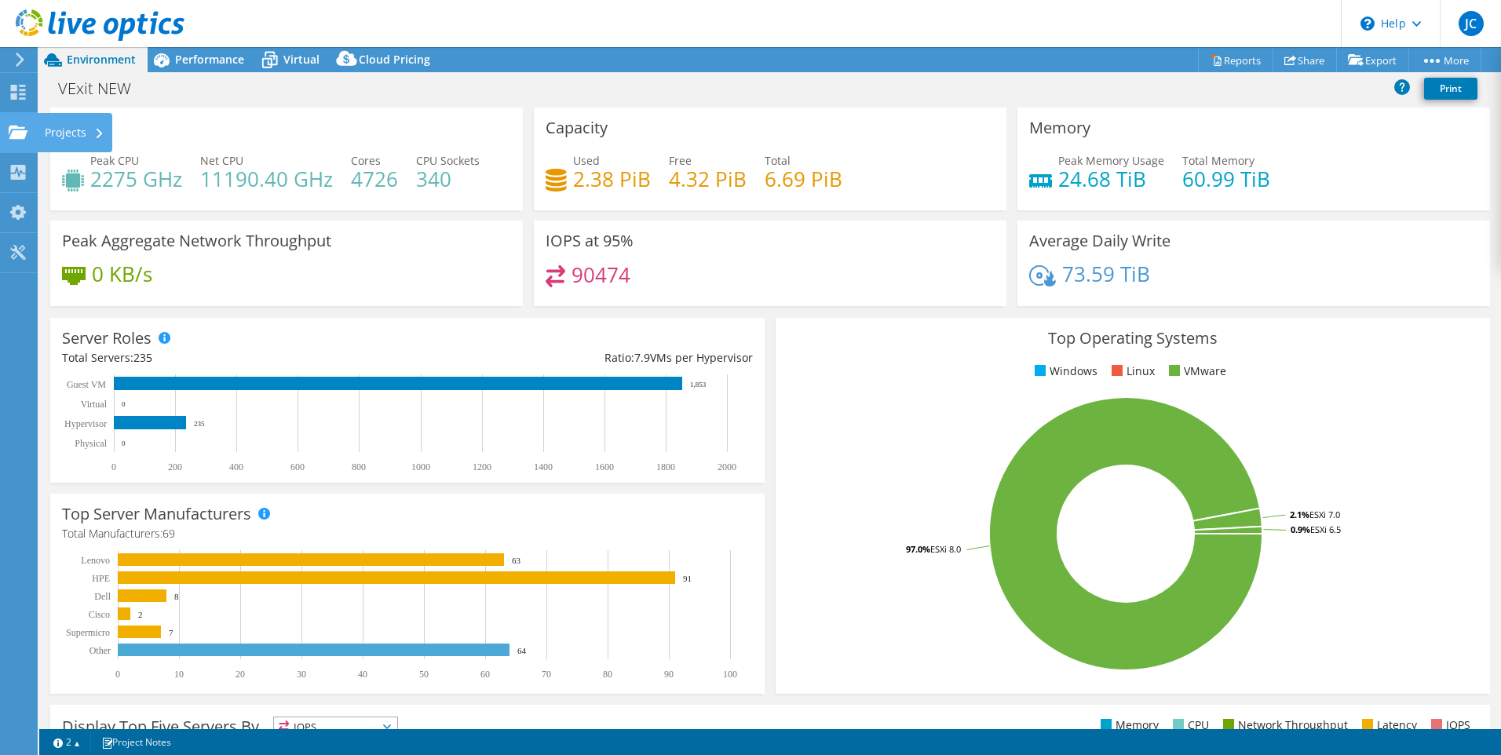
click at [59, 131] on div "Projects" at bounding box center [74, 132] width 75 height 39
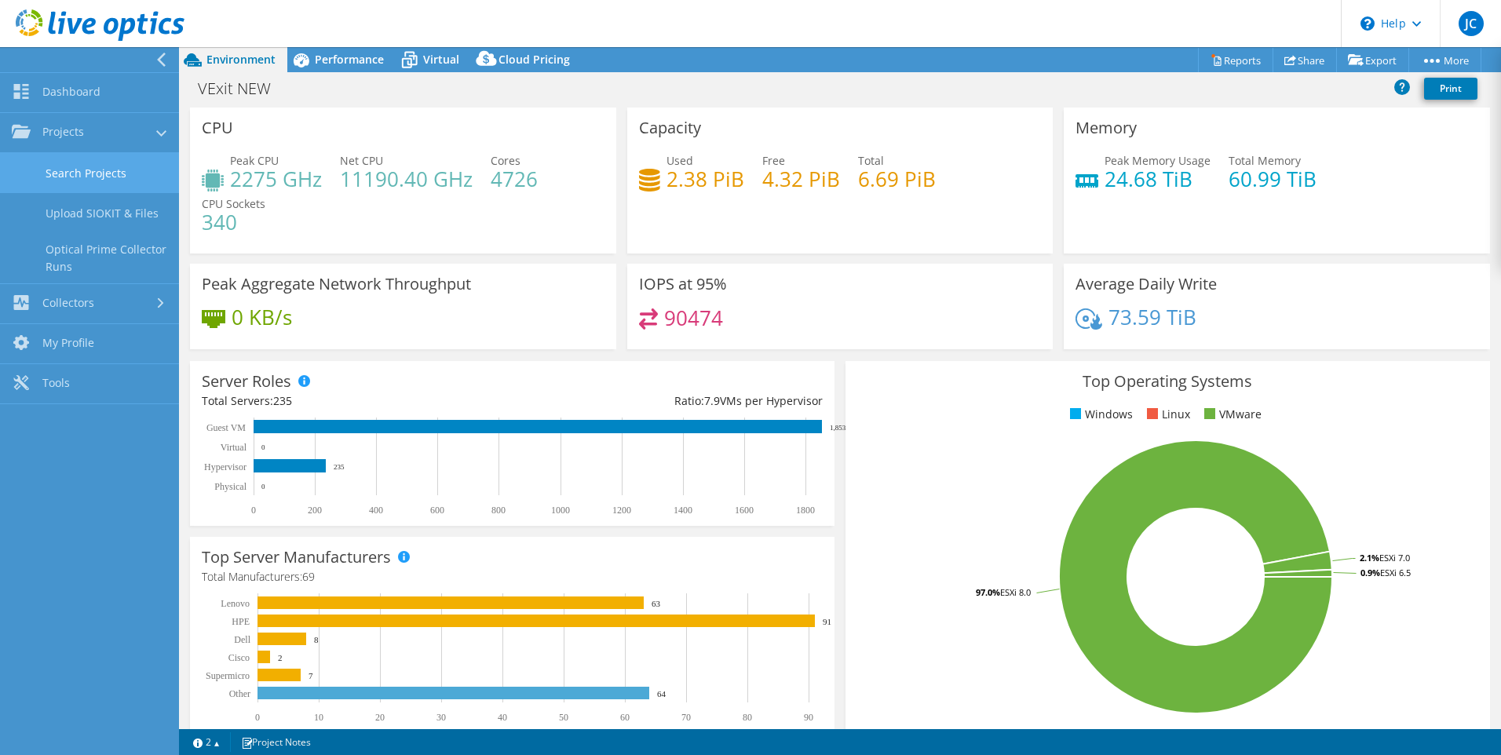
click at [103, 169] on link "Search Projects" at bounding box center [89, 173] width 179 height 40
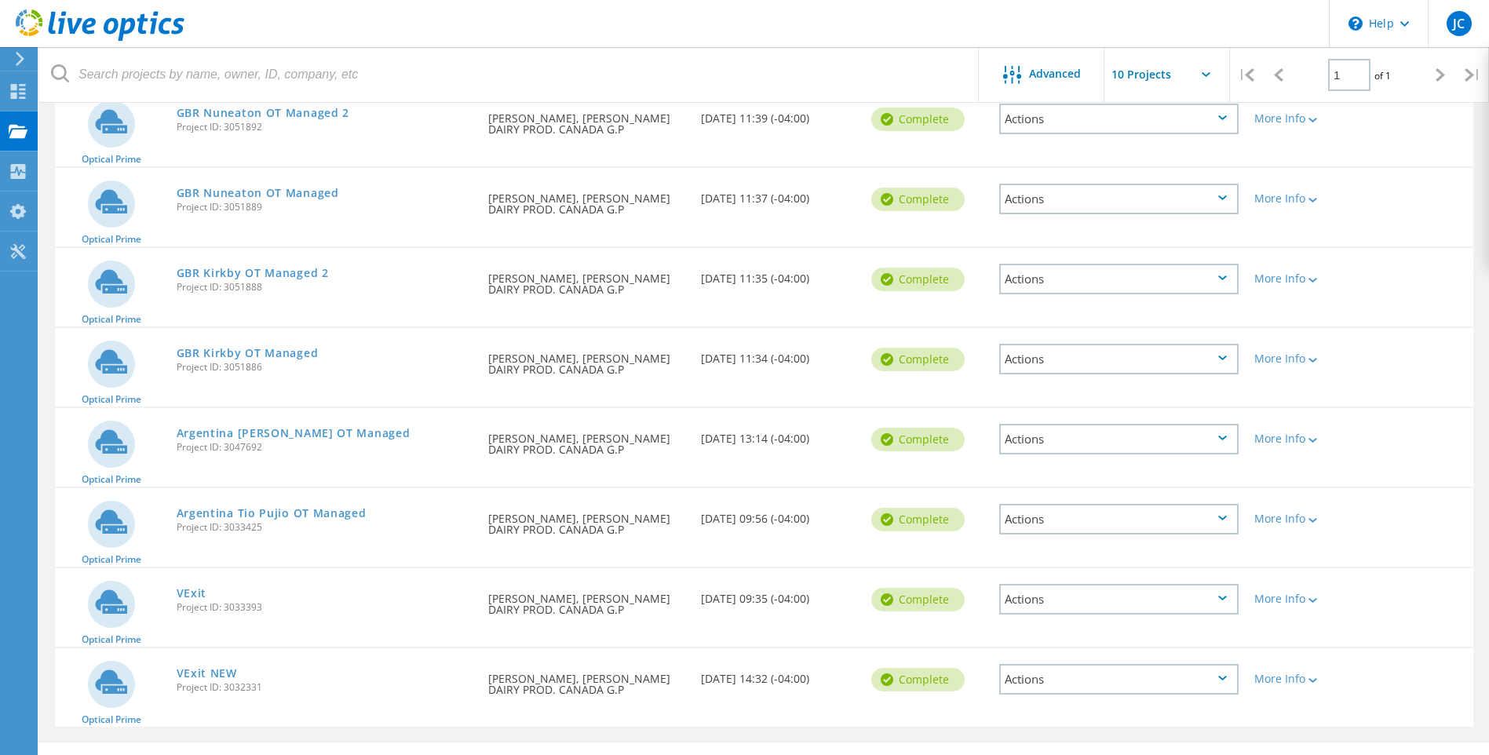
scroll to position [349, 0]
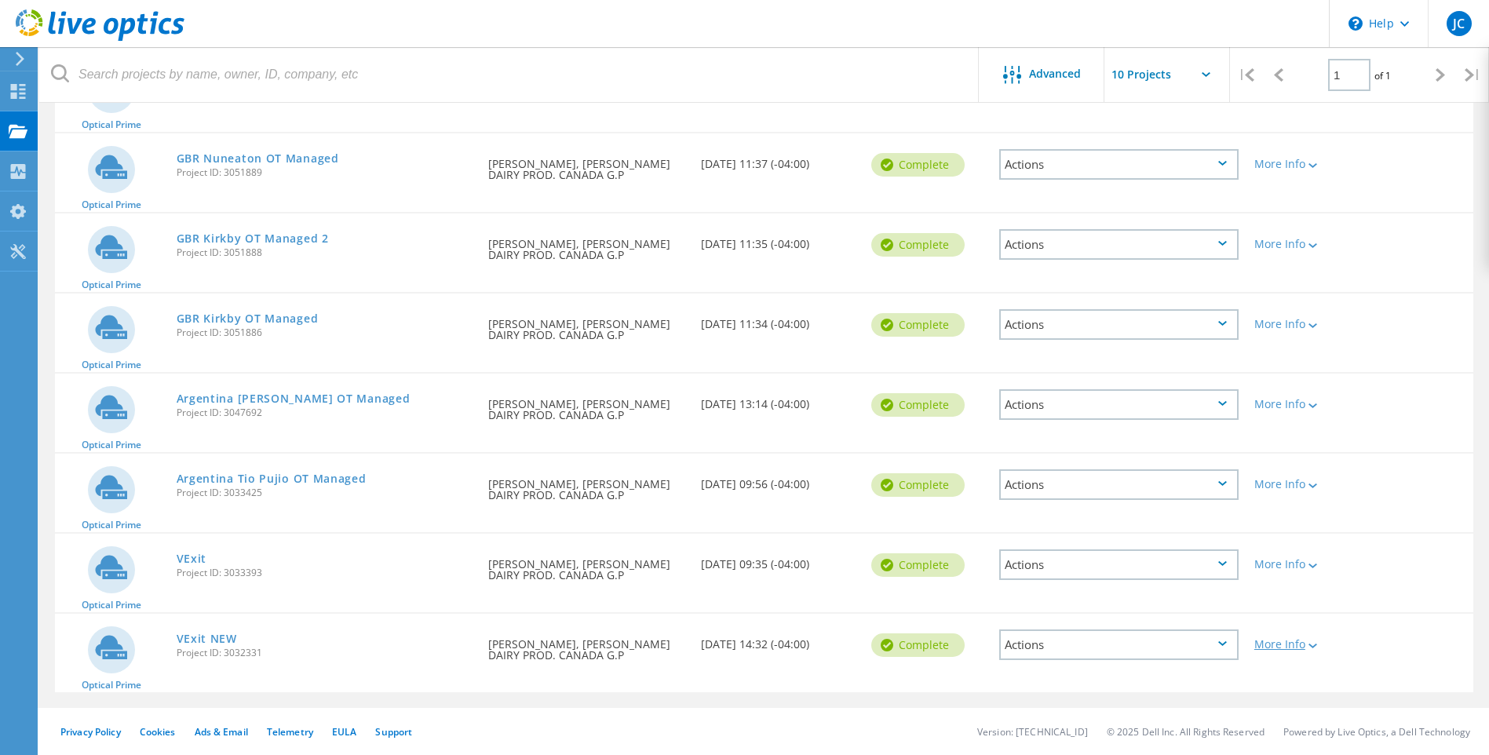
click at [1309, 645] on div at bounding box center [1311, 645] width 12 height 9
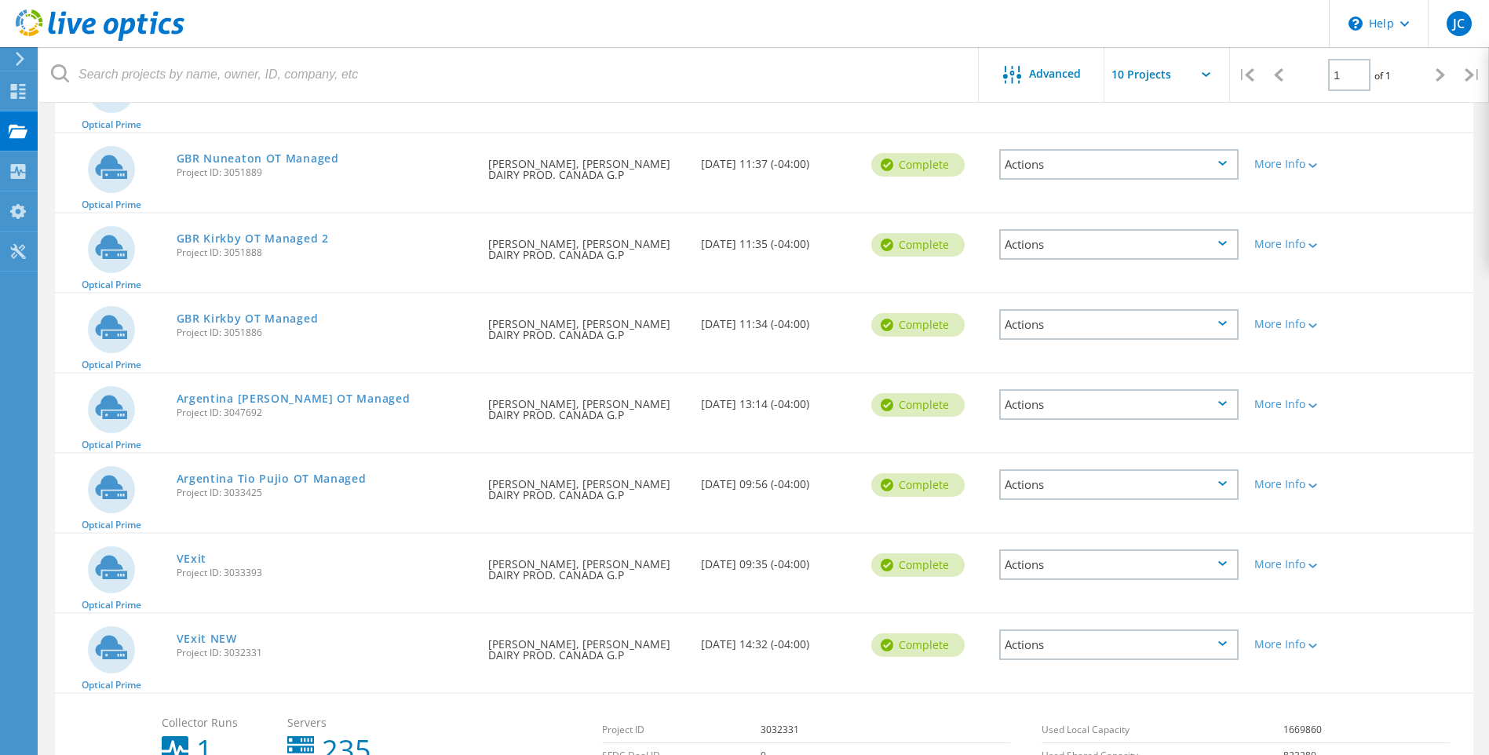
scroll to position [526, 0]
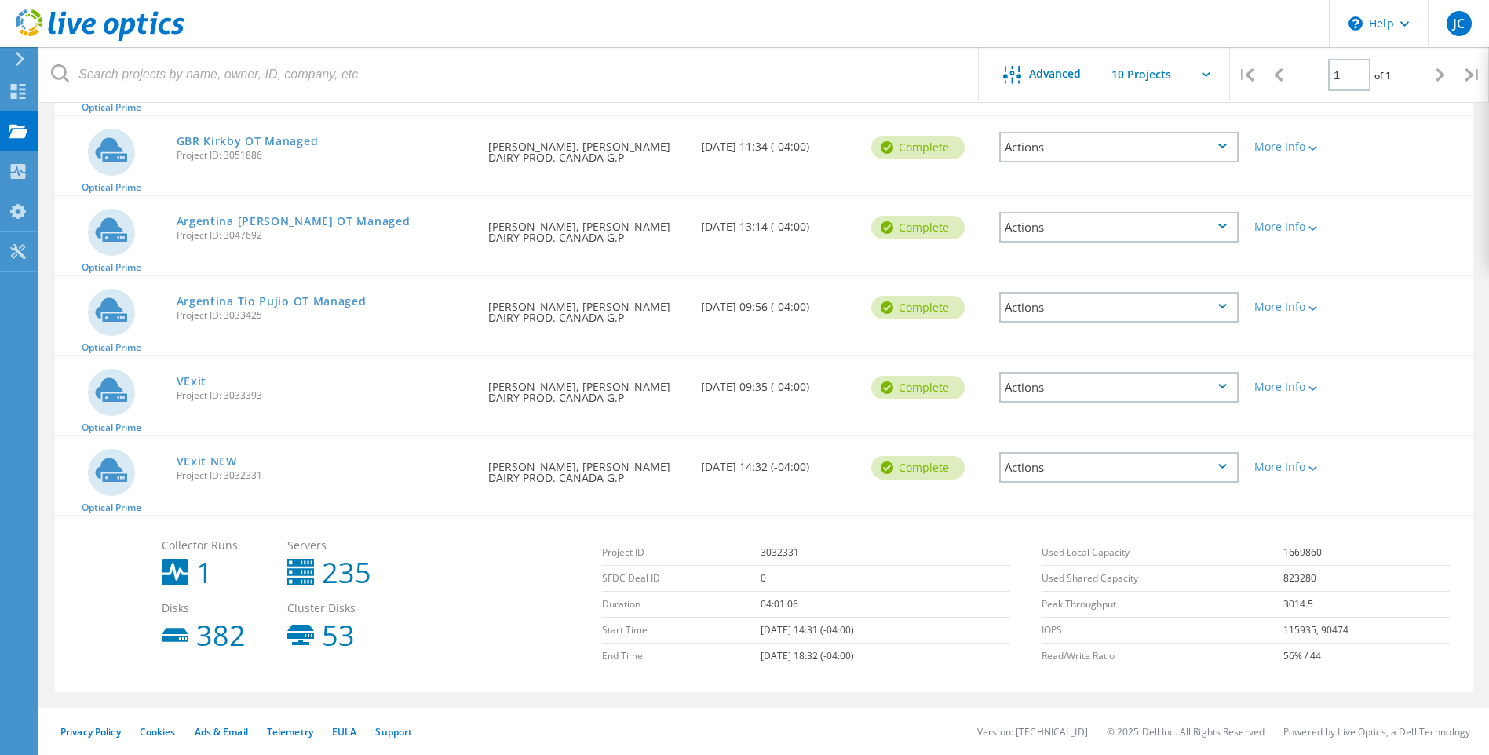
click at [239, 462] on div "VExit NEW Project ID: 3032331" at bounding box center [325, 466] width 312 height 60
click at [1045, 469] on div "Actions" at bounding box center [1118, 467] width 239 height 31
click at [350, 392] on span "Project ID: 3033393" at bounding box center [325, 395] width 297 height 9
click at [1129, 389] on div "Actions" at bounding box center [1118, 387] width 239 height 31
click at [1048, 424] on div "Delete" at bounding box center [1119, 424] width 236 height 24
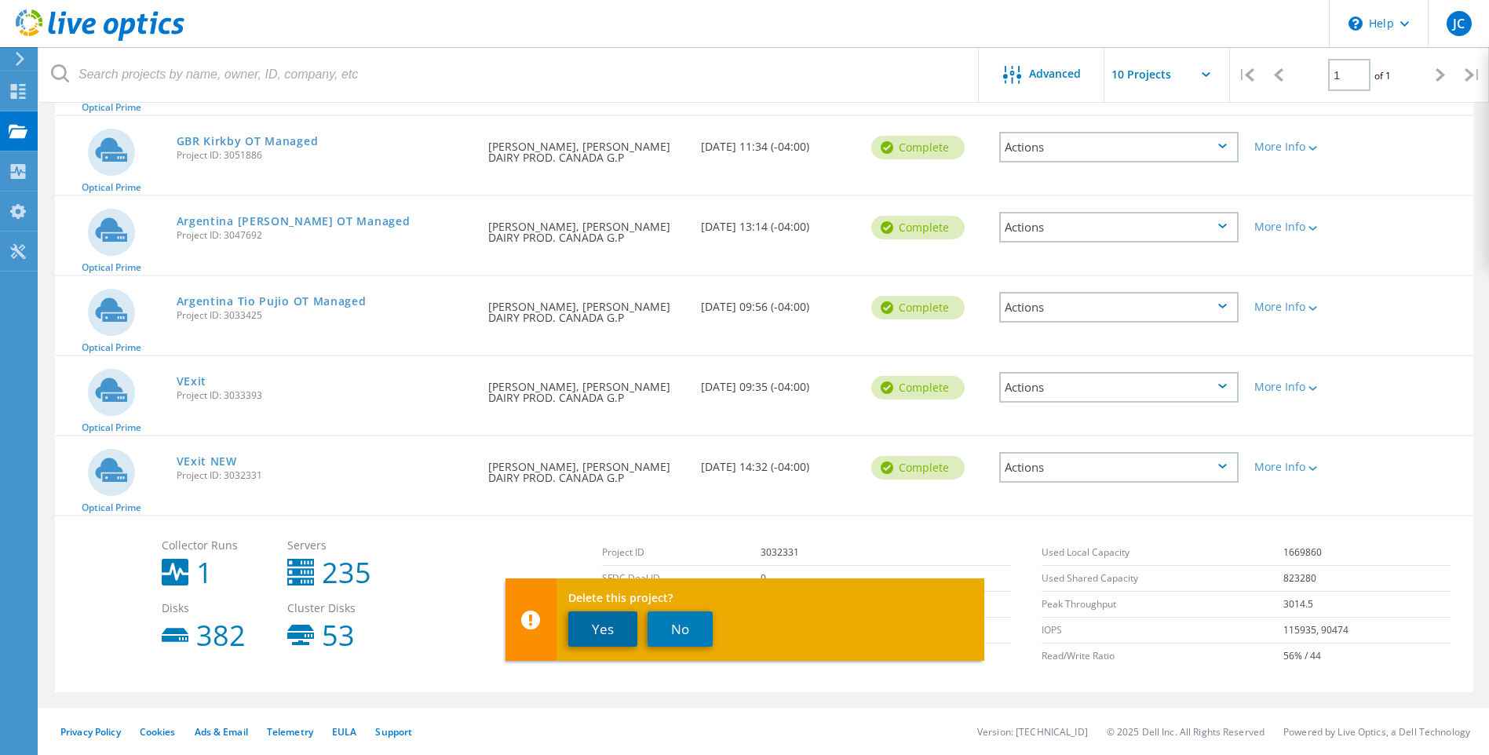
drag, startPoint x: 598, startPoint y: 629, endPoint x: 608, endPoint y: 633, distance: 10.2
click at [599, 629] on button "Yes" at bounding box center [602, 628] width 69 height 35
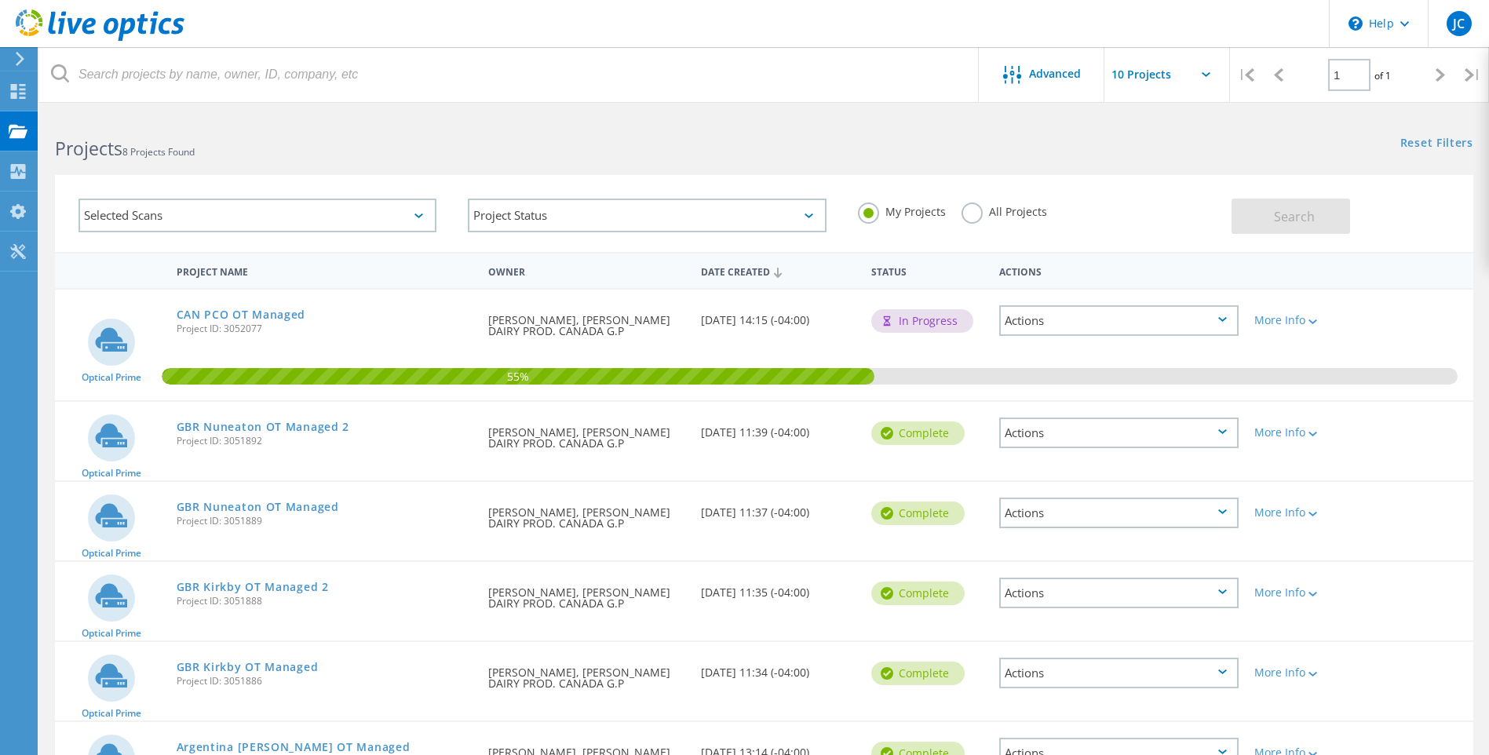
scroll to position [268, 0]
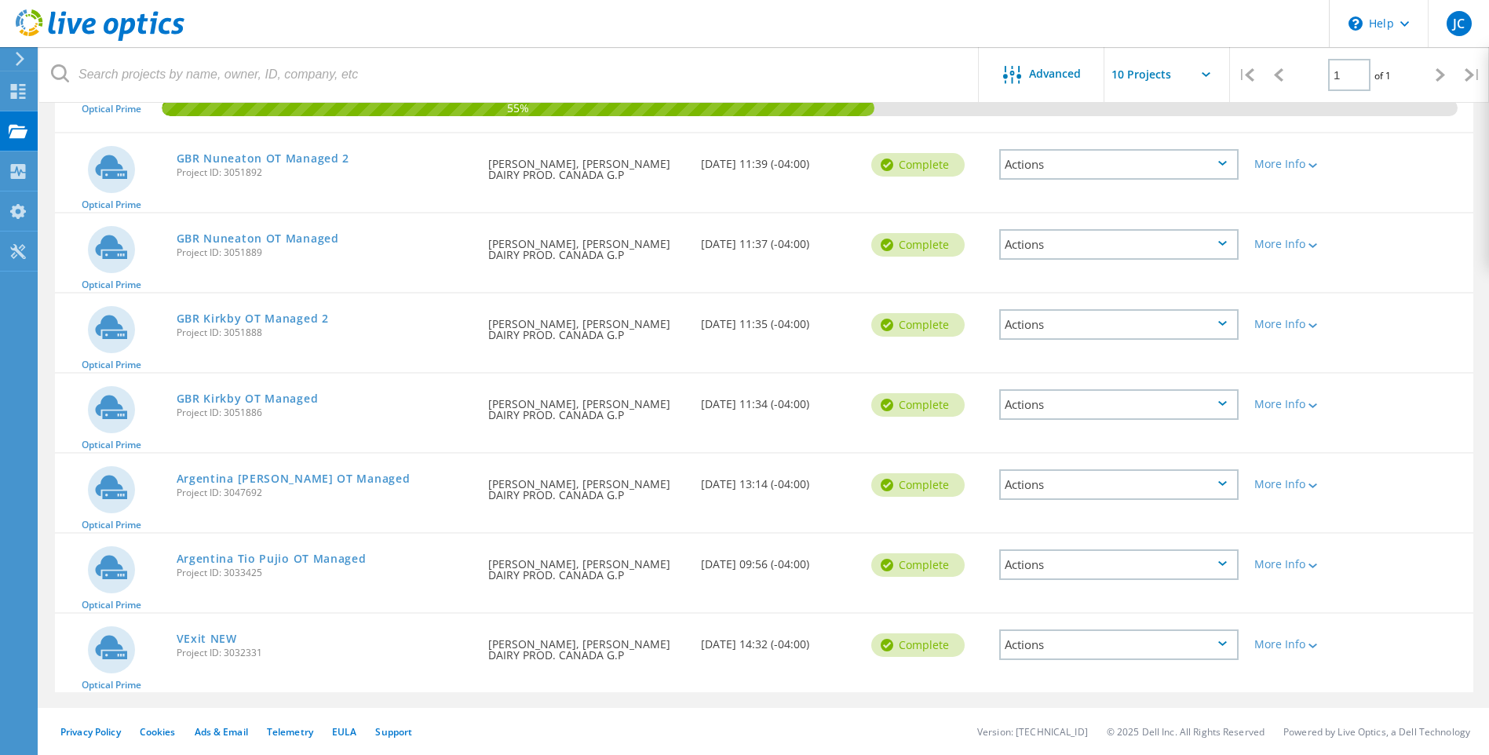
click at [1137, 644] on div "Actions" at bounding box center [1118, 645] width 239 height 31
click at [1051, 682] on div "Delete" at bounding box center [1119, 682] width 236 height 24
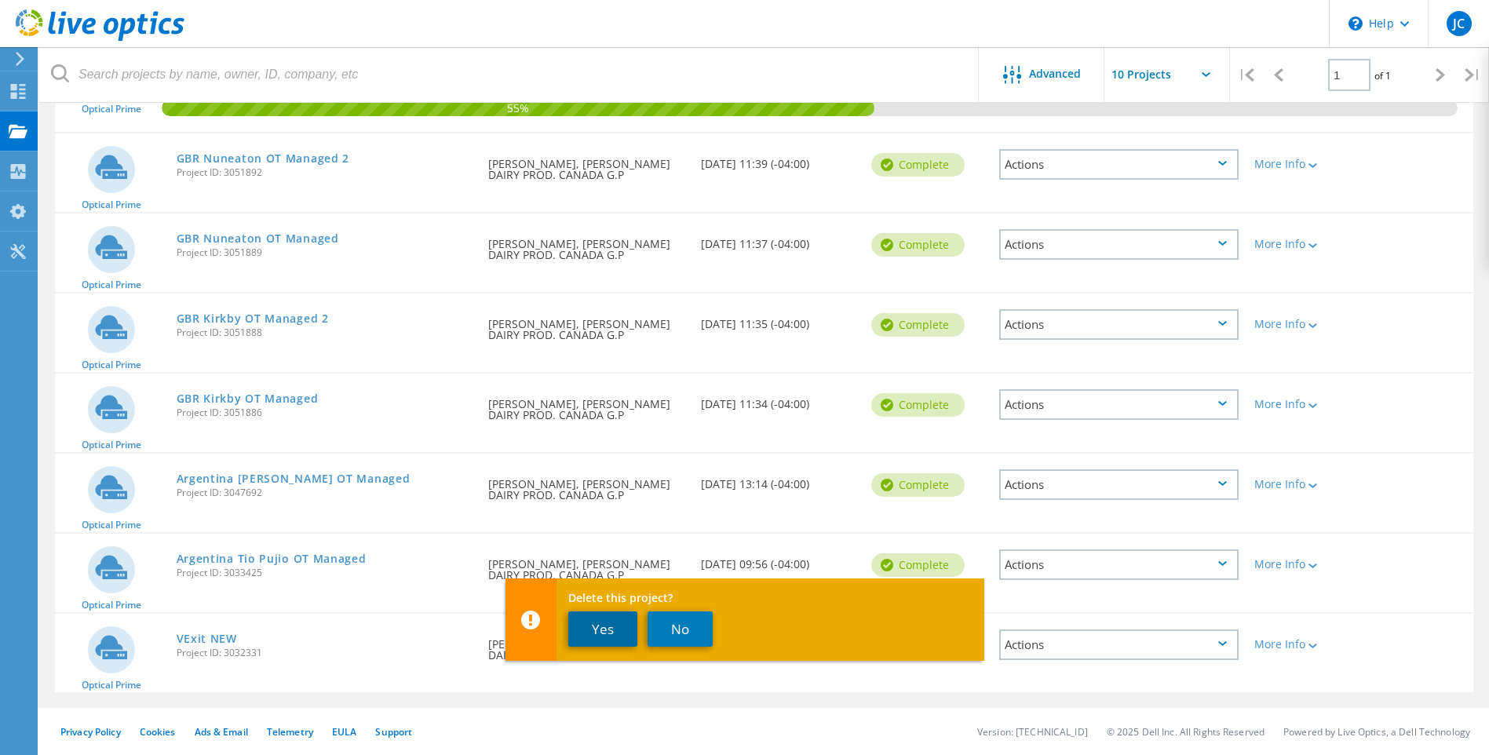
click at [596, 626] on button "Yes" at bounding box center [602, 628] width 69 height 35
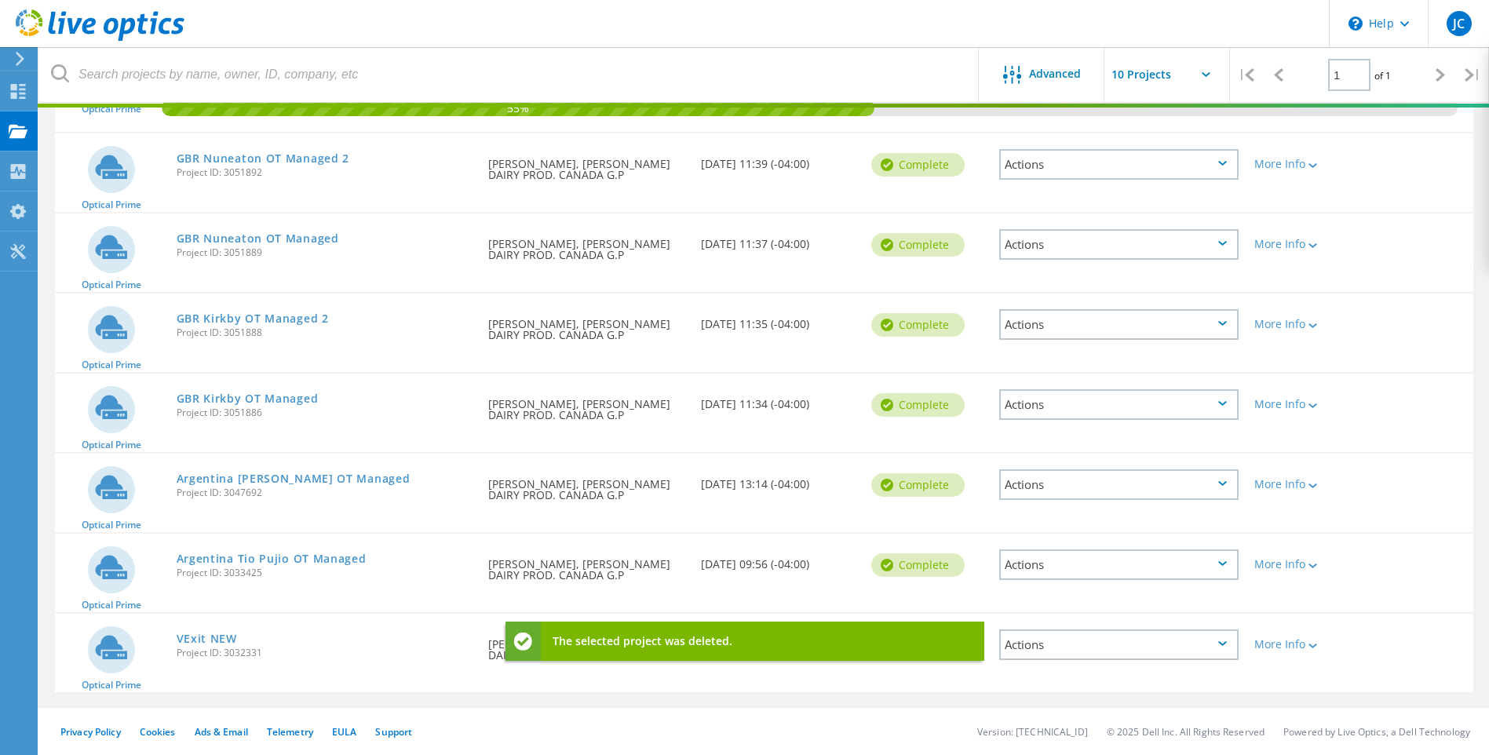
scroll to position [188, 0]
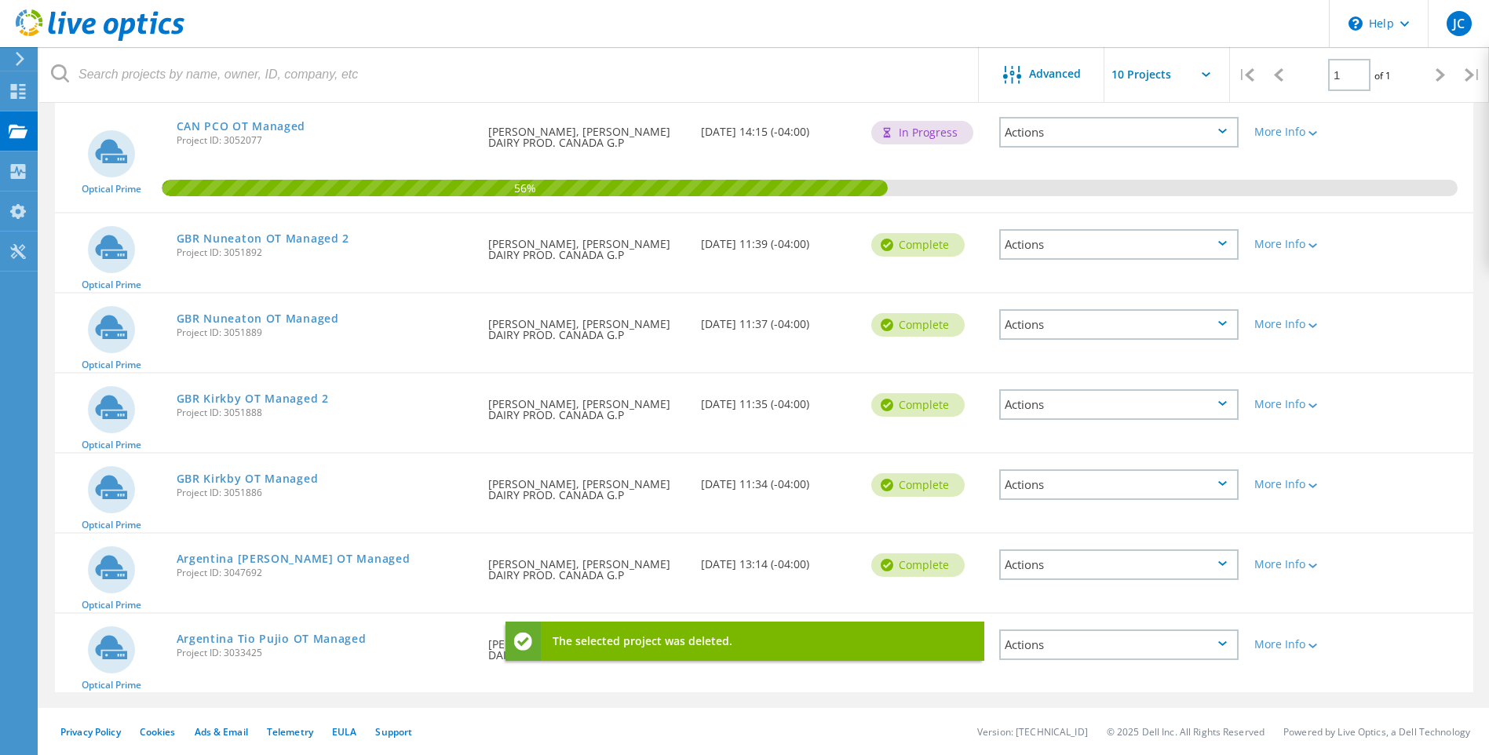
click at [1147, 648] on div "Actions" at bounding box center [1118, 645] width 239 height 31
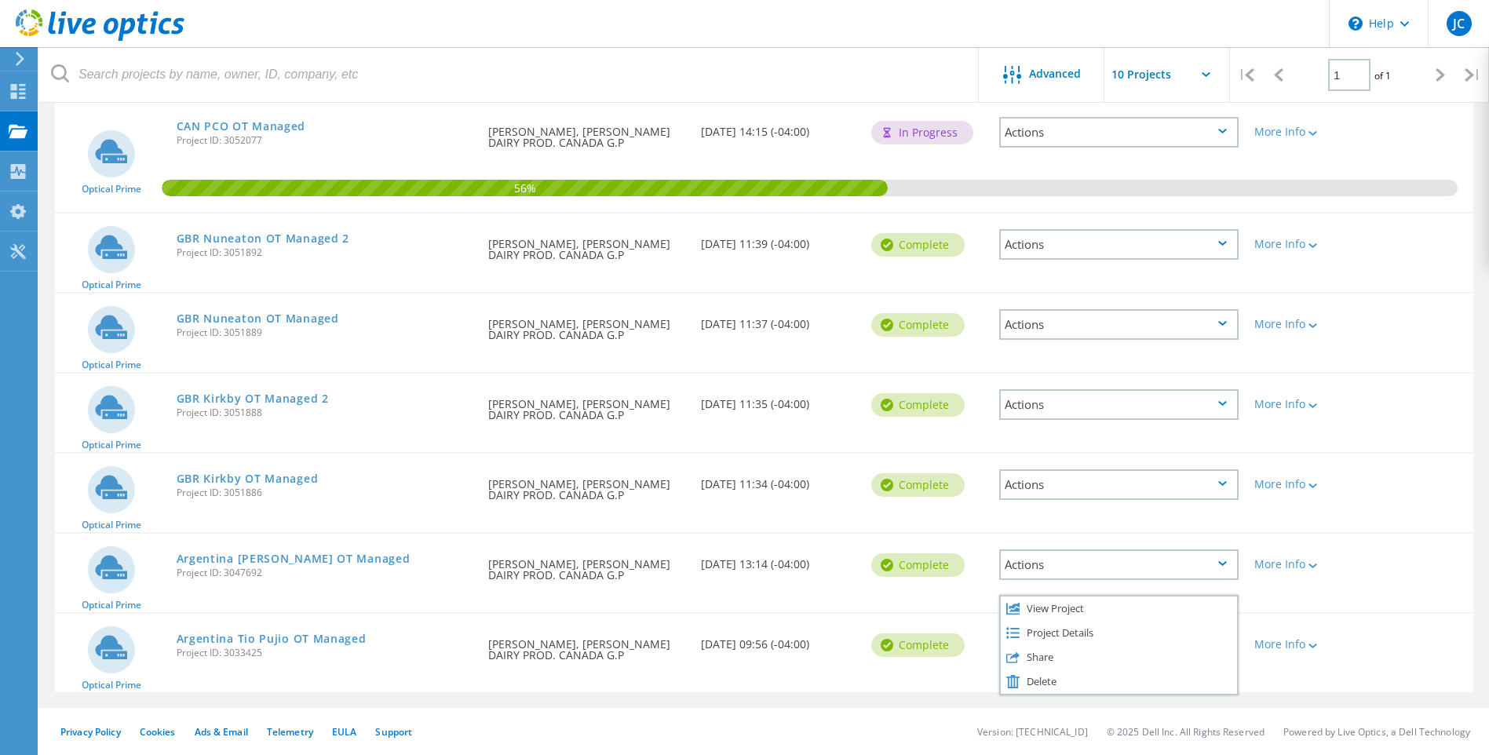
click at [367, 559] on div "Argentina [PERSON_NAME] OT Managed Project ID: 3047692" at bounding box center [325, 564] width 312 height 60
click at [1224, 567] on div "Actions" at bounding box center [1118, 564] width 239 height 31
click at [1096, 548] on div "Project Details" at bounding box center [1119, 553] width 236 height 24
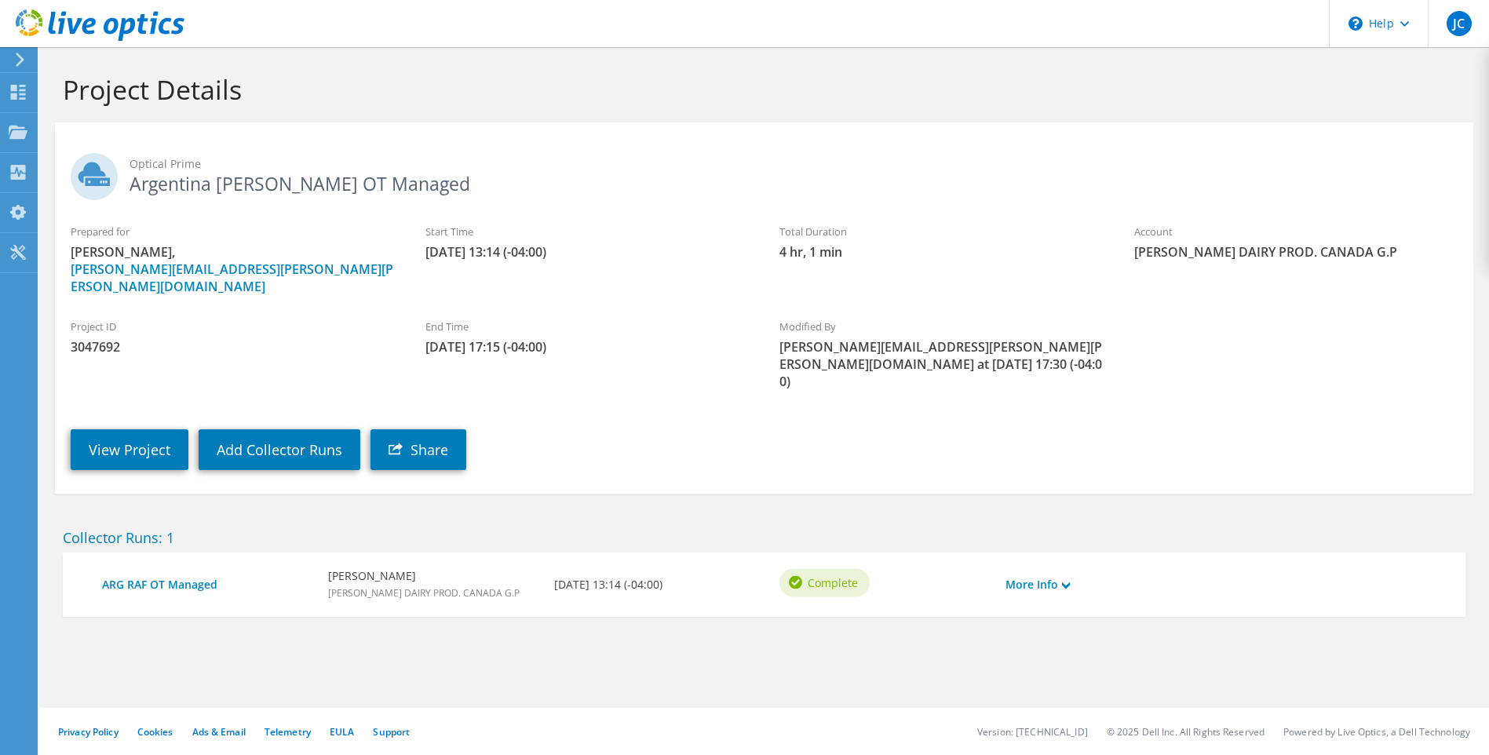
click at [167, 183] on h2 "Optical Prime Argentina [PERSON_NAME] OT Managed" at bounding box center [764, 172] width 1387 height 39
drag, startPoint x: 226, startPoint y: 185, endPoint x: 236, endPoint y: 185, distance: 10.2
click at [229, 185] on h2 "Optical Prime Argentina [PERSON_NAME] OT Managed" at bounding box center [764, 172] width 1387 height 39
click at [303, 185] on h2 "Optical Prime Argentina [PERSON_NAME] OT Managed" at bounding box center [764, 172] width 1387 height 39
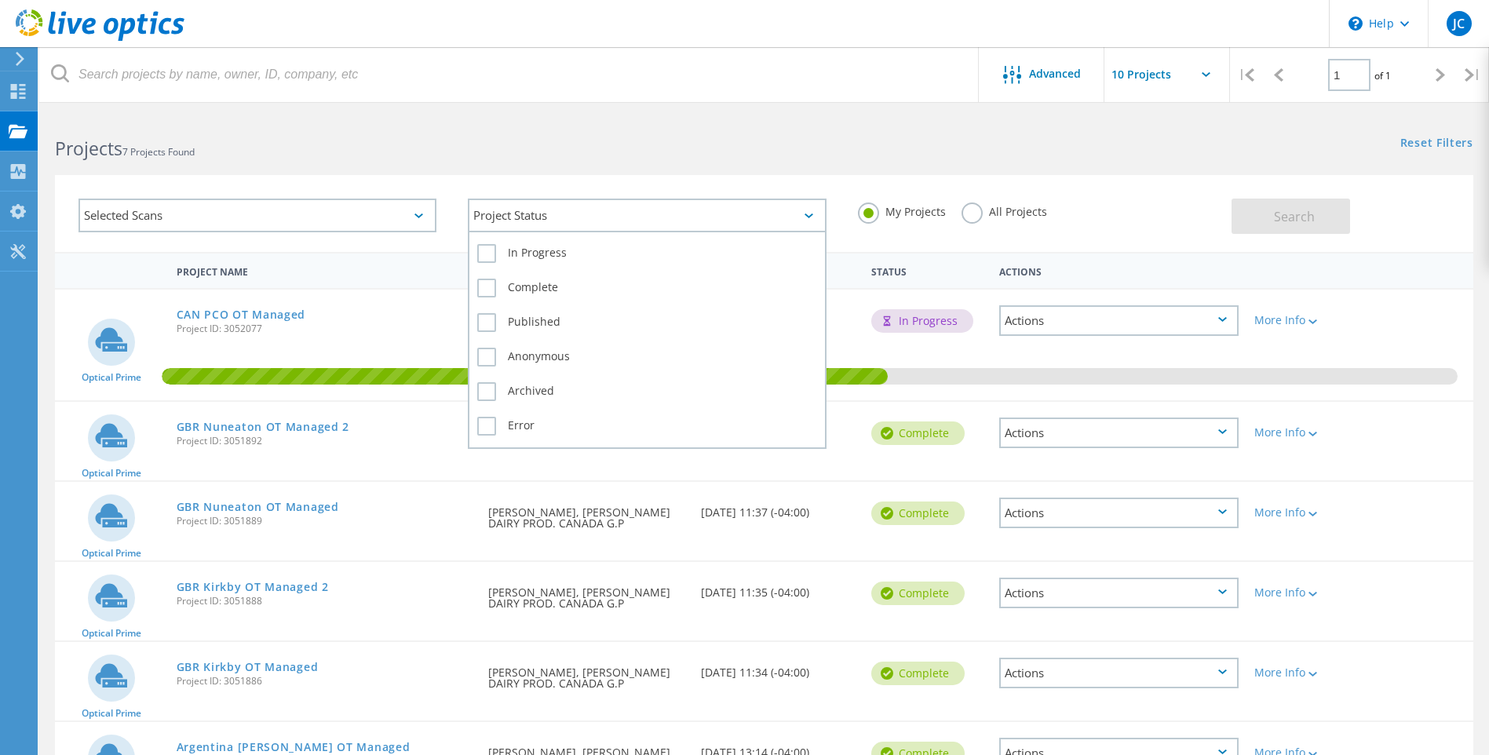
click at [810, 218] on div "Project Status" at bounding box center [647, 216] width 358 height 34
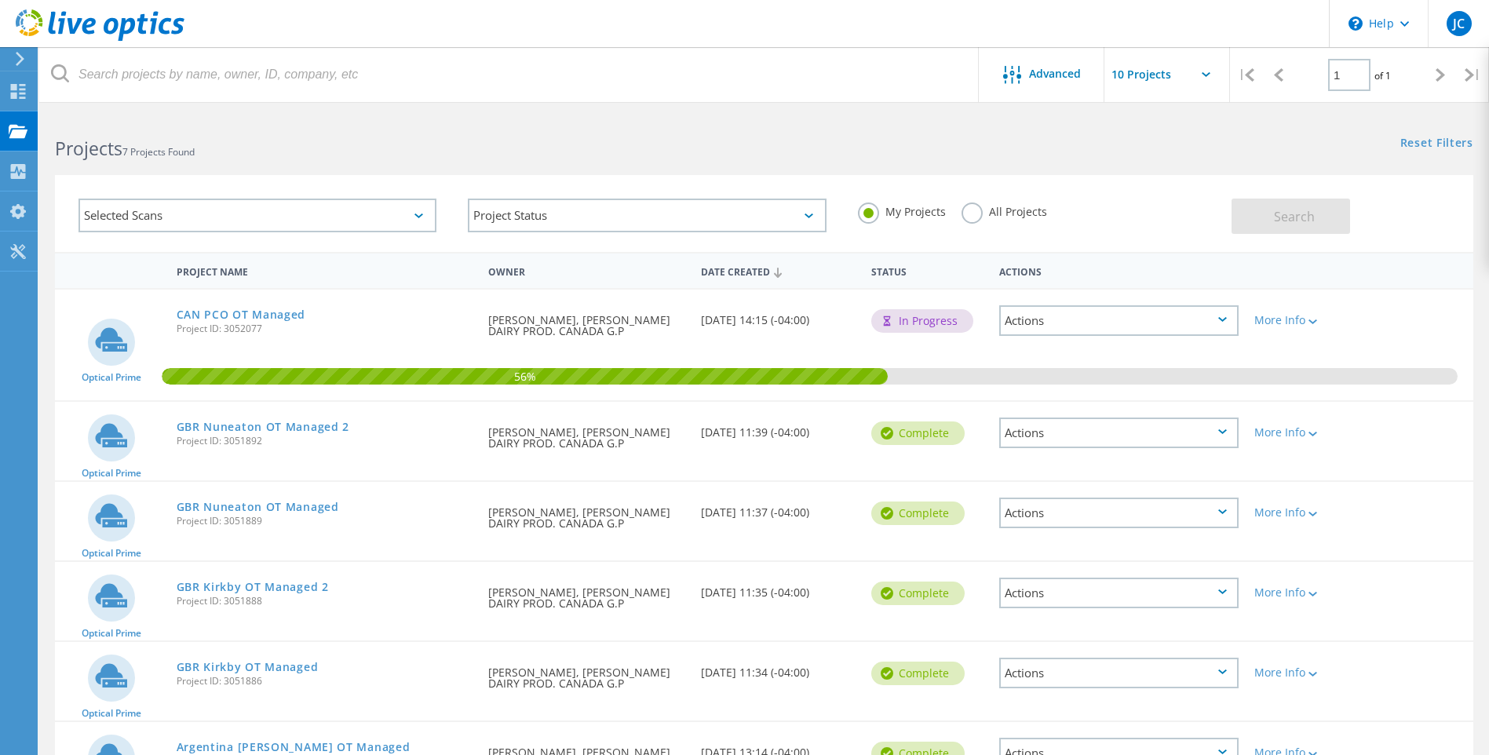
click at [842, 186] on div "My Projects All Projects" at bounding box center [1036, 212] width 389 height 58
click at [973, 216] on label "All Projects" at bounding box center [1005, 210] width 86 height 15
click at [0, 0] on input "All Projects" at bounding box center [0, 0] width 0 height 0
click at [1298, 217] on span "Search" at bounding box center [1294, 216] width 41 height 17
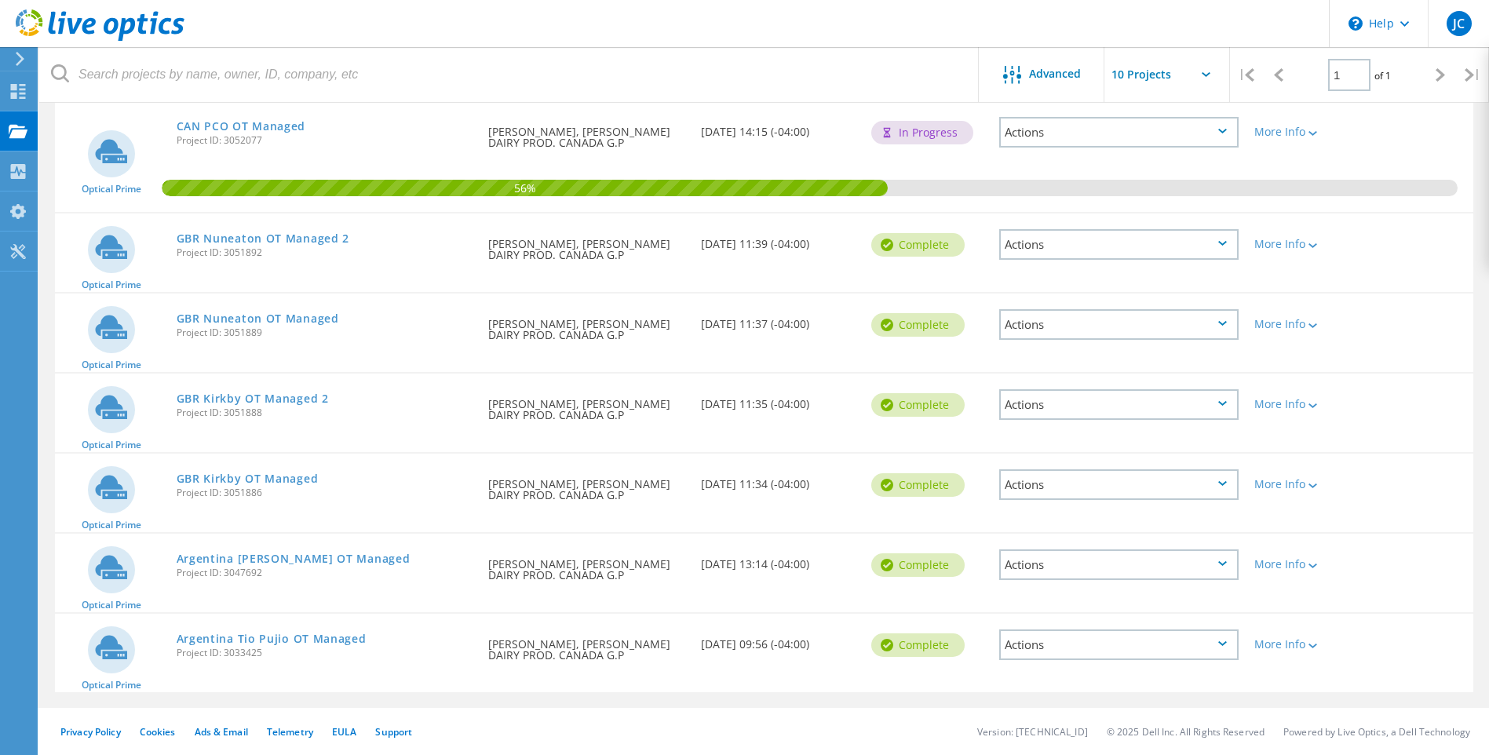
click at [1225, 245] on icon at bounding box center [1222, 243] width 9 height 5
click at [1039, 282] on div "Delete" at bounding box center [1119, 281] width 236 height 24
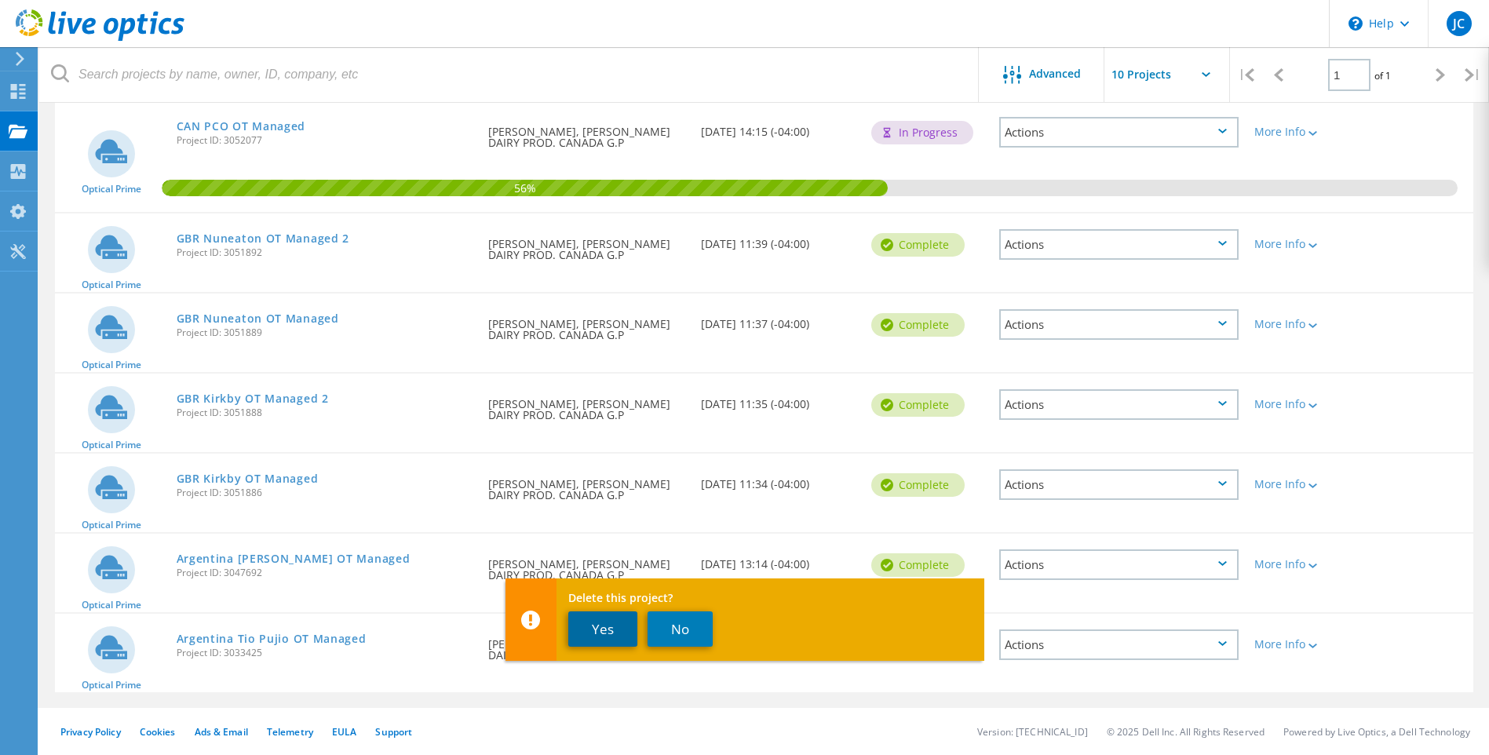
click at [613, 633] on button "Yes" at bounding box center [602, 628] width 69 height 35
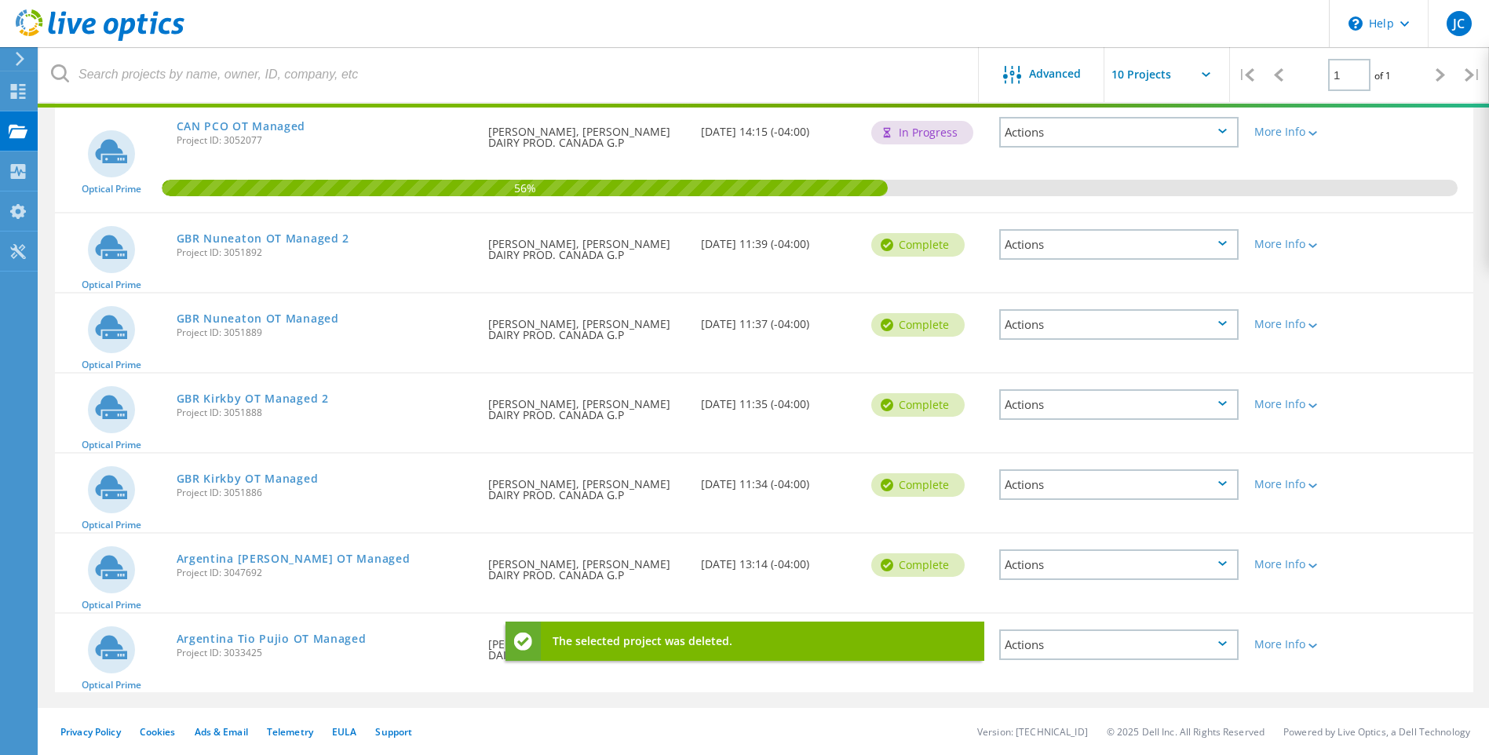
scroll to position [108, 0]
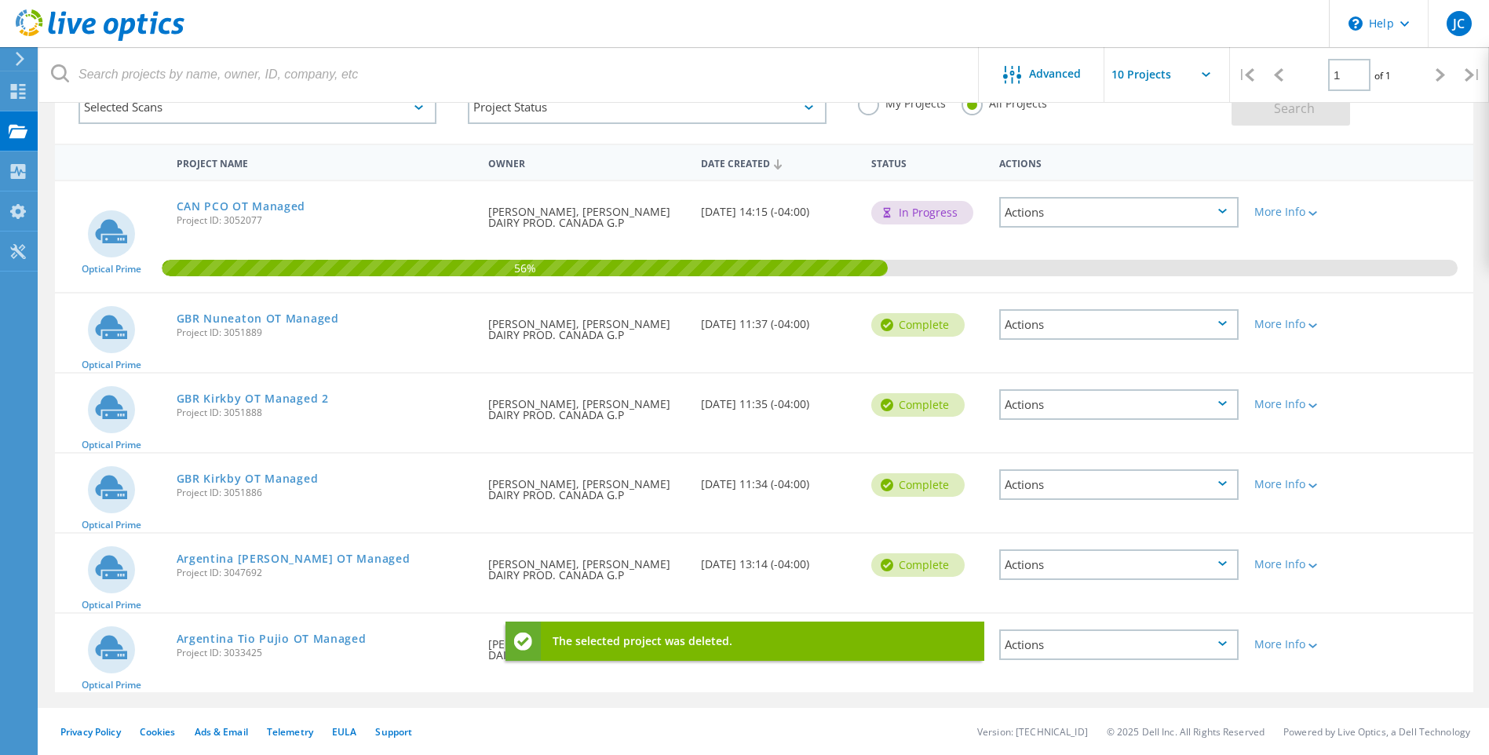
click at [1221, 325] on icon at bounding box center [1222, 323] width 9 height 5
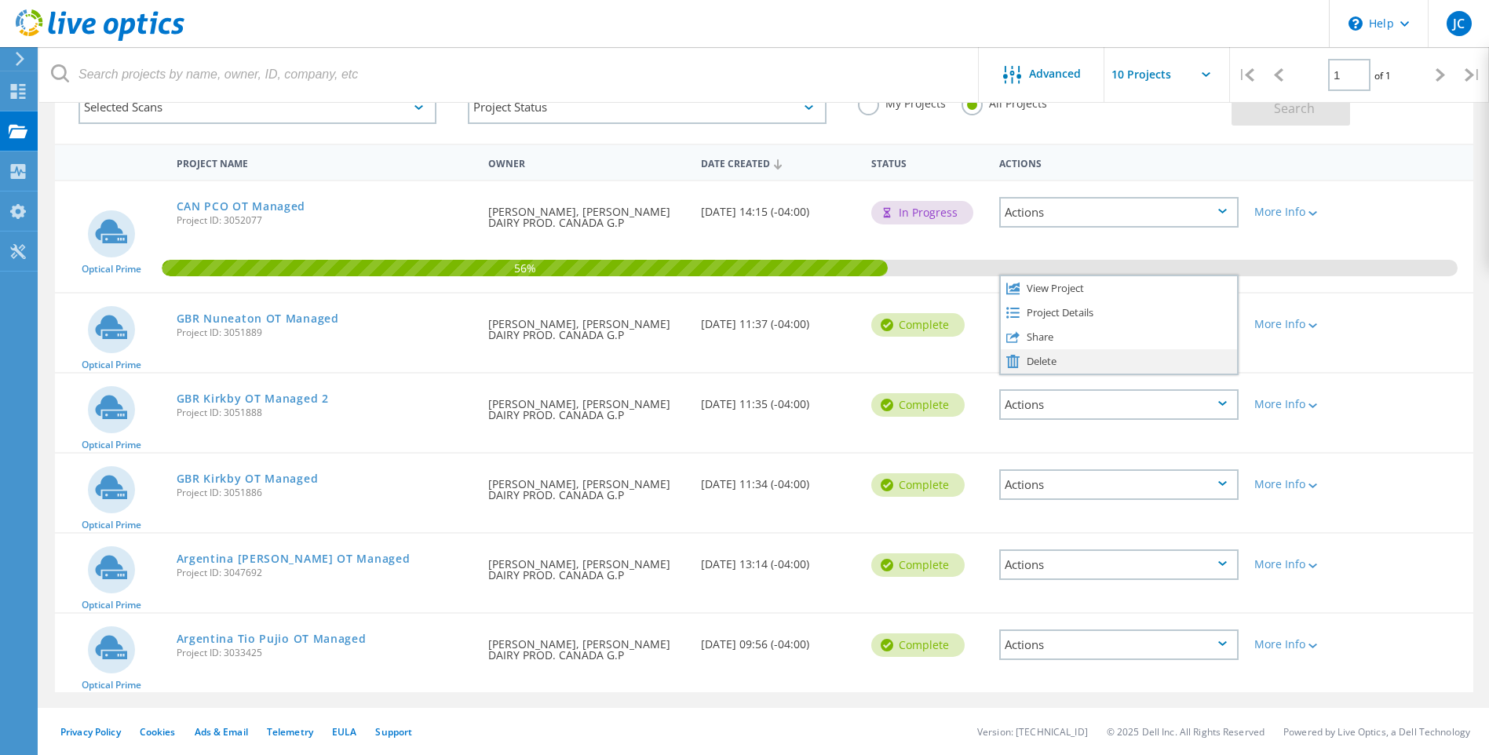
click at [1048, 362] on div "Delete" at bounding box center [1119, 361] width 236 height 24
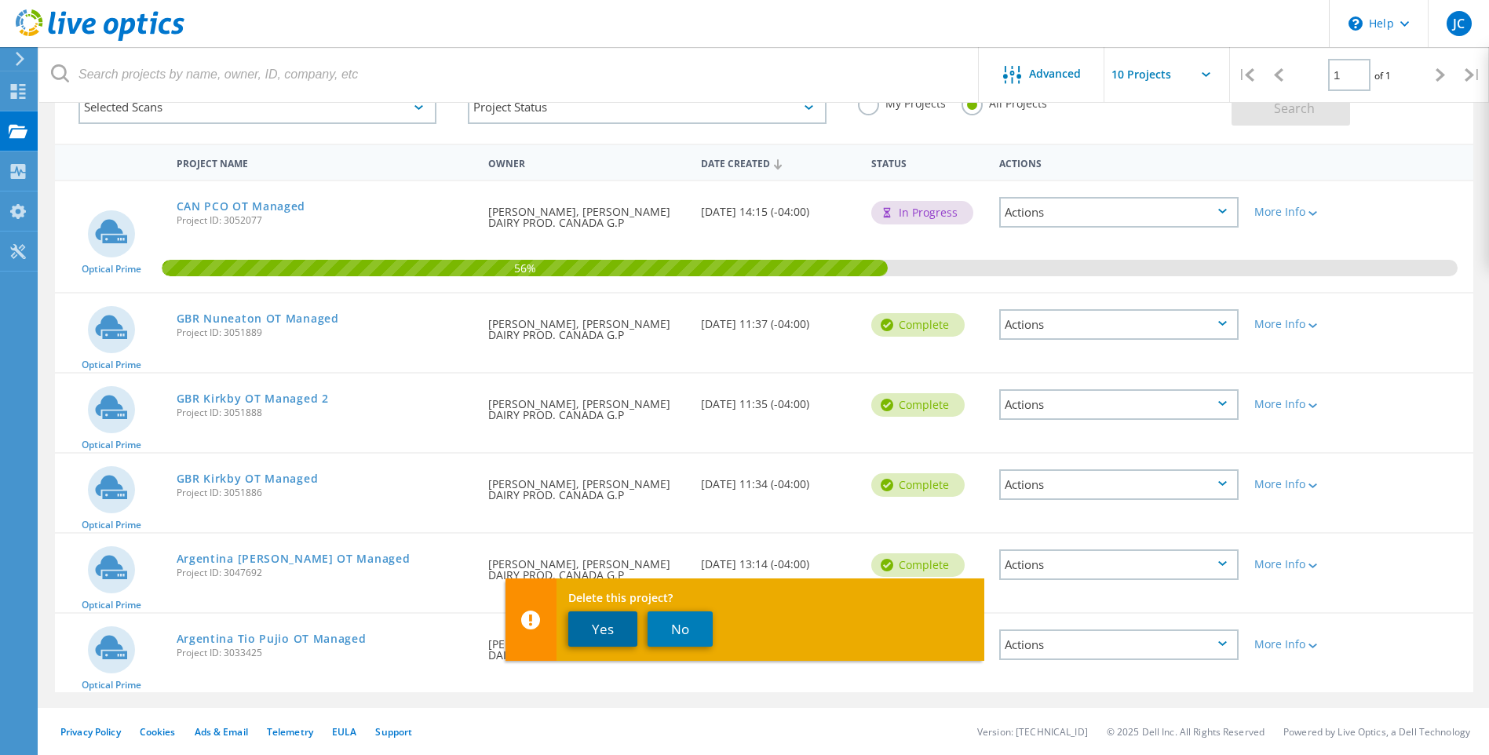
drag, startPoint x: 597, startPoint y: 637, endPoint x: 608, endPoint y: 637, distance: 11.0
click at [597, 636] on button "Yes" at bounding box center [602, 628] width 69 height 35
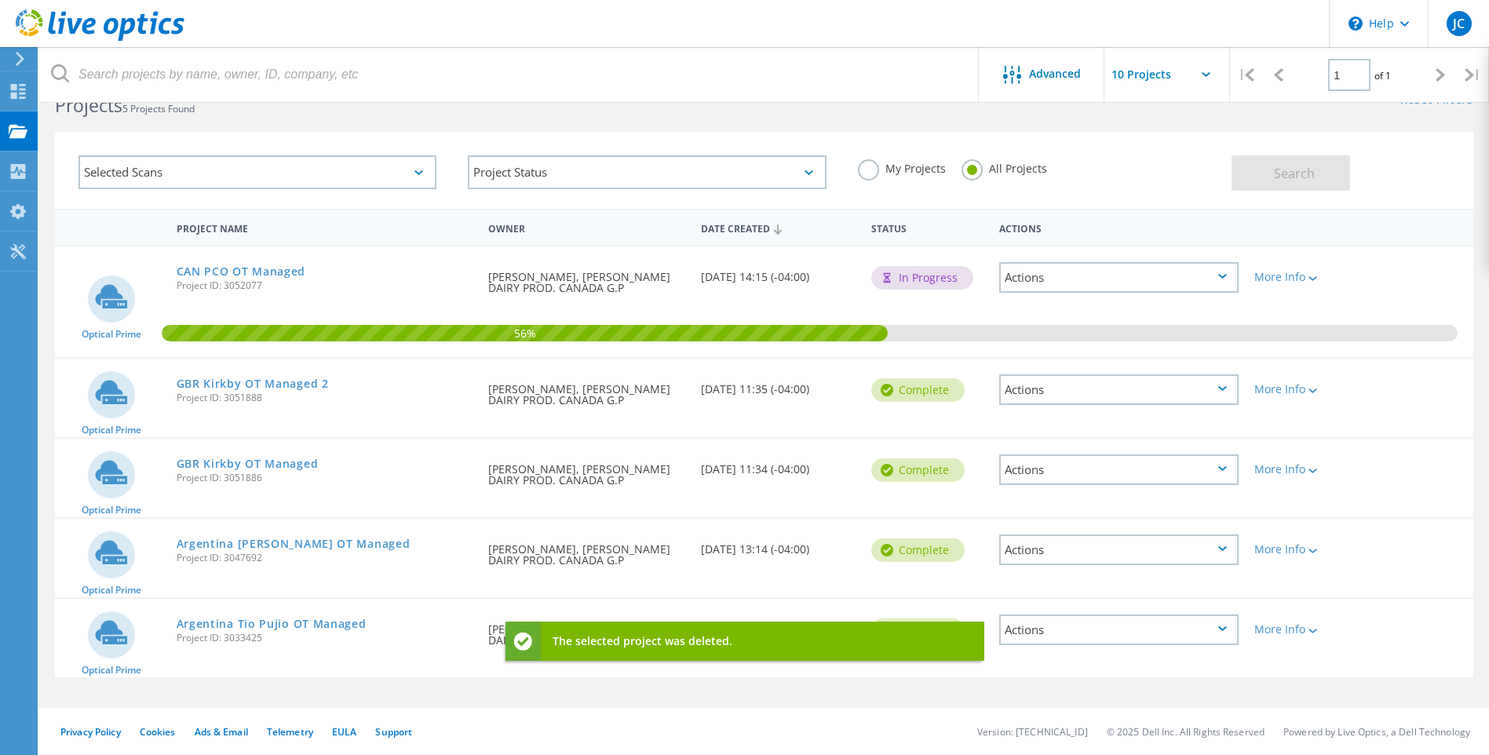
scroll to position [43, 0]
click at [1219, 389] on icon at bounding box center [1222, 388] width 9 height 5
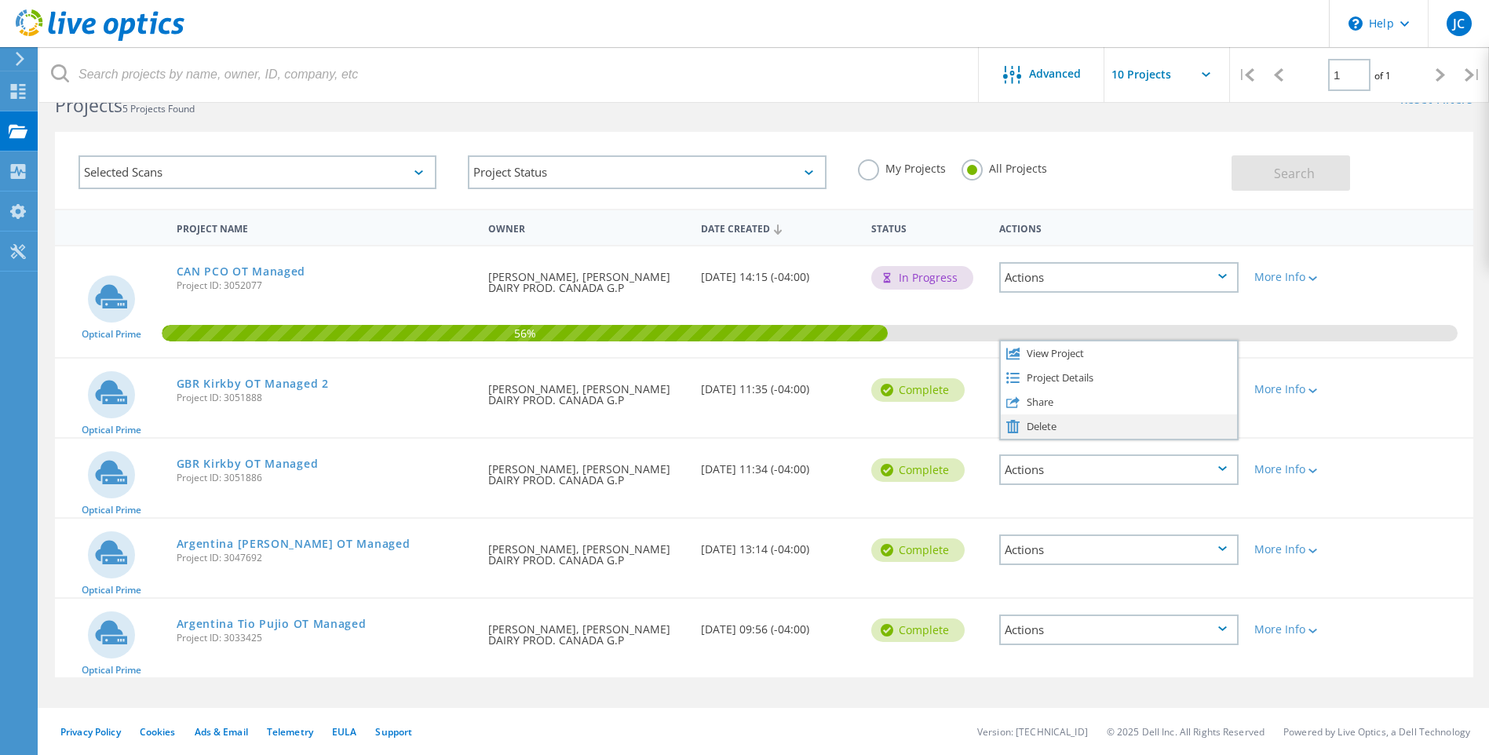
click at [1040, 425] on div "Delete" at bounding box center [1119, 426] width 236 height 24
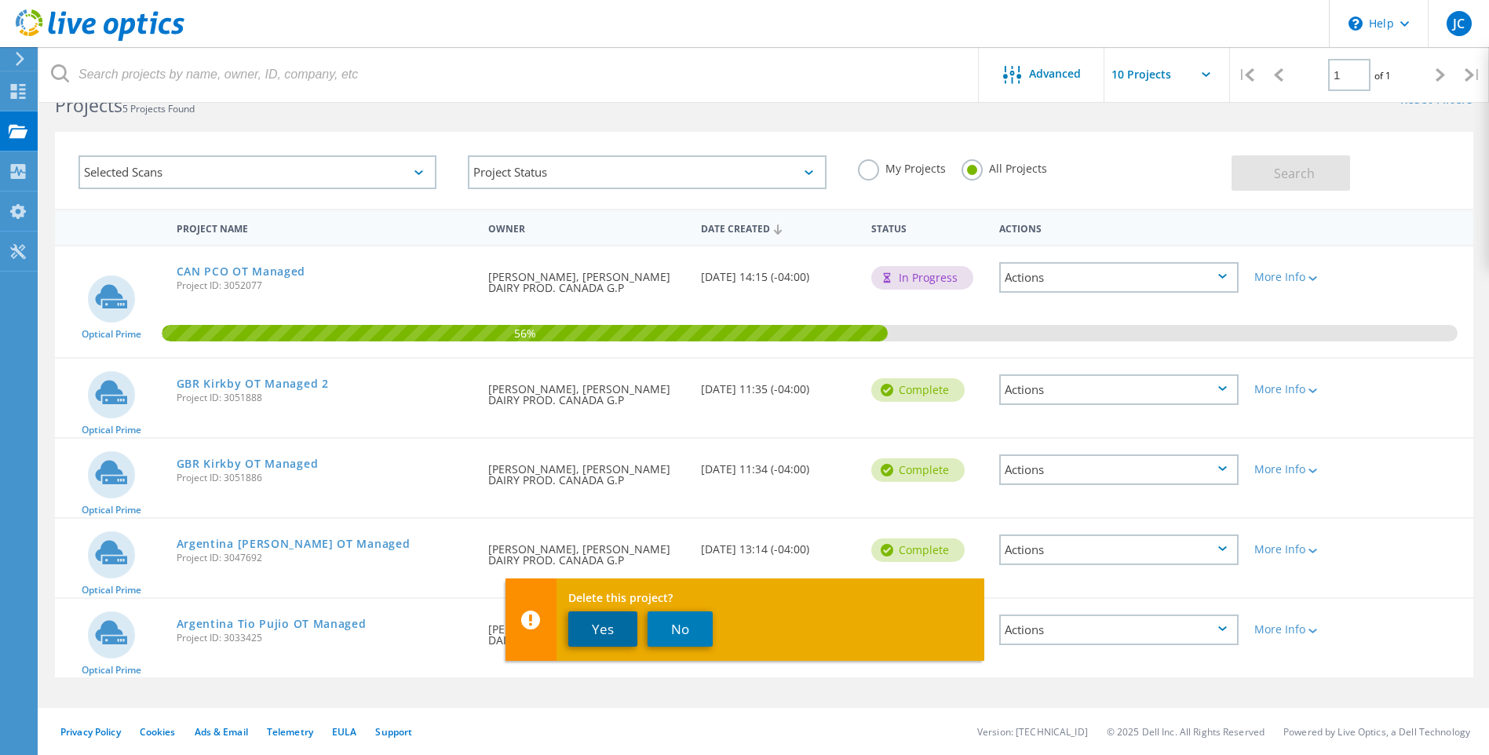
click at [606, 630] on button "Yes" at bounding box center [602, 628] width 69 height 35
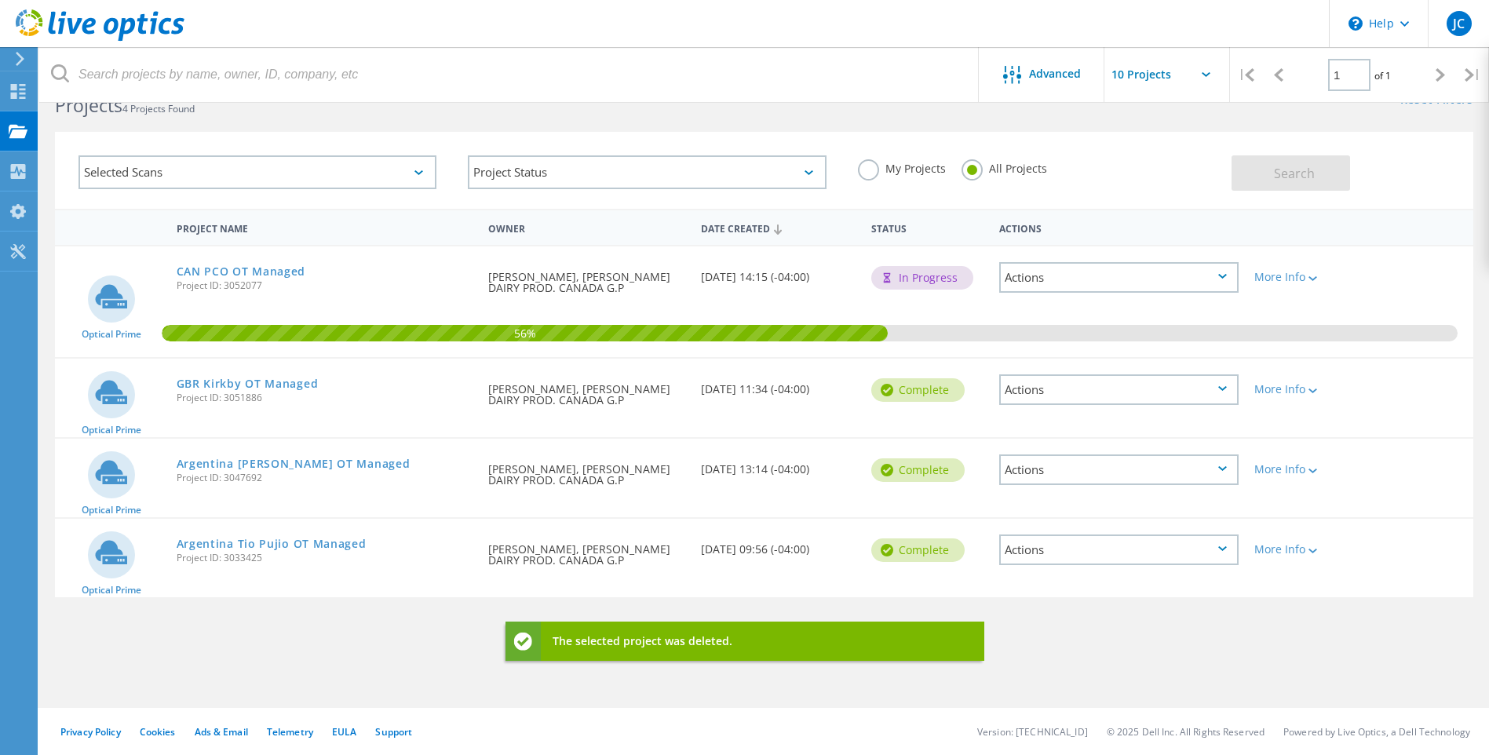
click at [1224, 389] on icon at bounding box center [1222, 388] width 9 height 5
click at [1050, 428] on div "Delete" at bounding box center [1119, 426] width 236 height 24
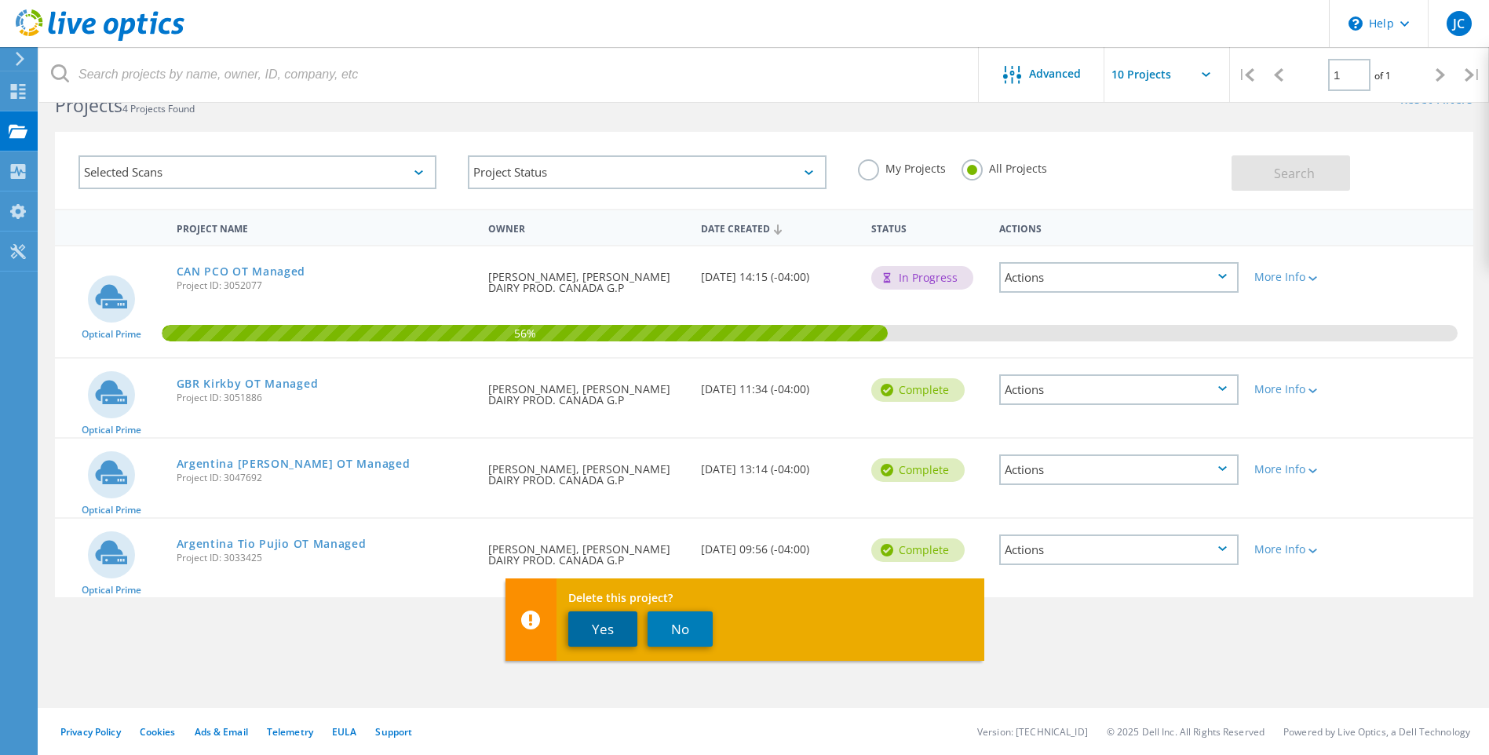
drag, startPoint x: 613, startPoint y: 631, endPoint x: 743, endPoint y: 581, distance: 138.9
click at [614, 631] on button "Yes" at bounding box center [602, 628] width 69 height 35
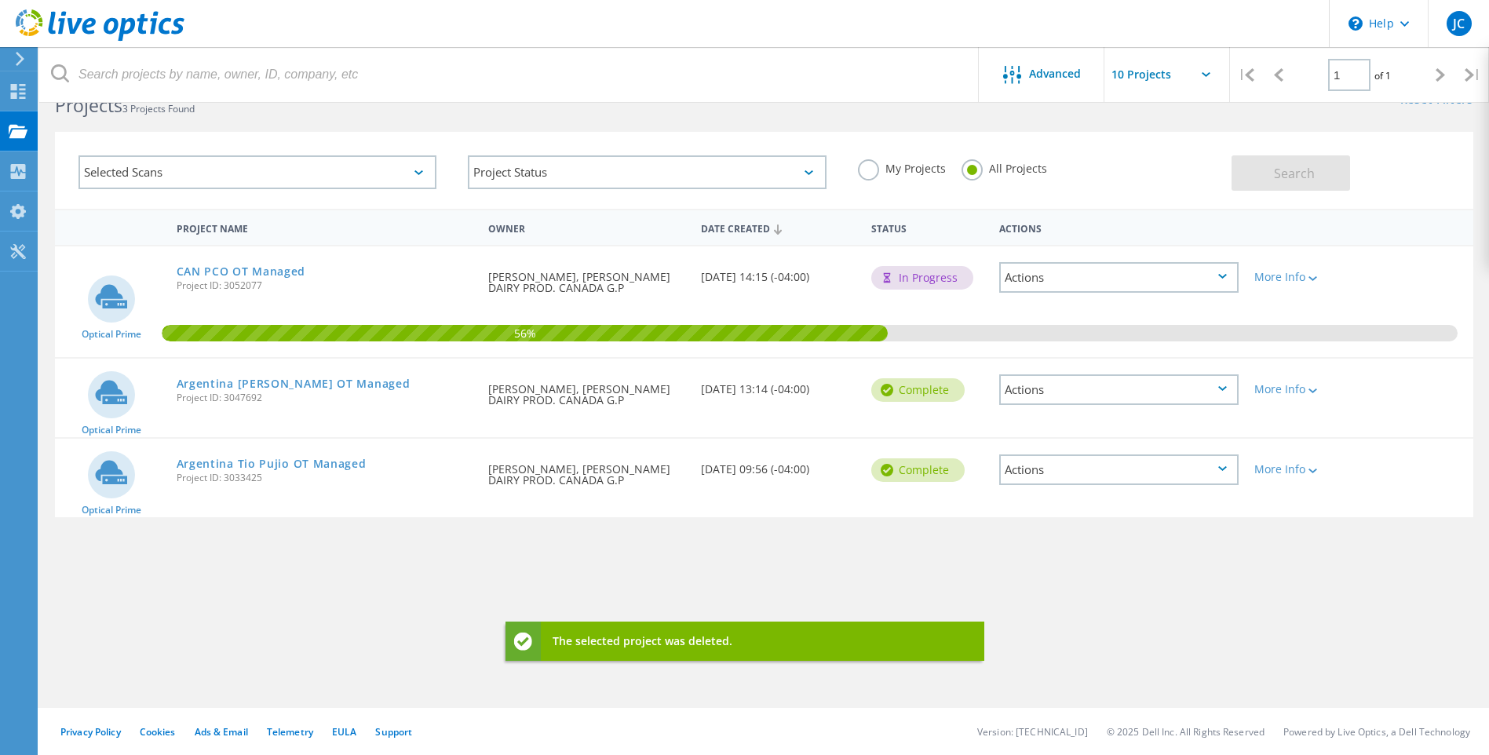
click at [1225, 388] on icon at bounding box center [1222, 388] width 9 height 5
click at [1062, 430] on div "Delete" at bounding box center [1119, 426] width 236 height 24
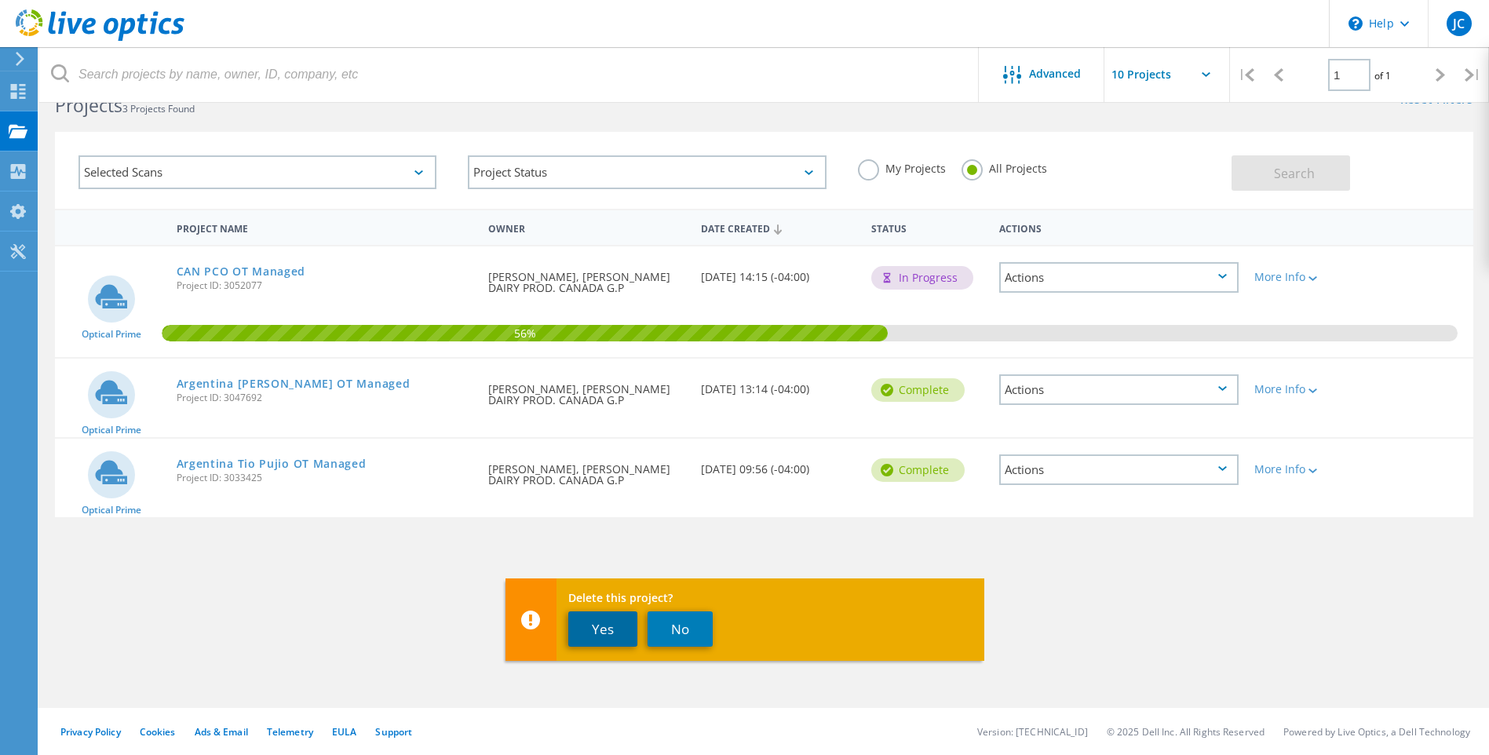
click at [604, 637] on button "Yes" at bounding box center [602, 628] width 69 height 35
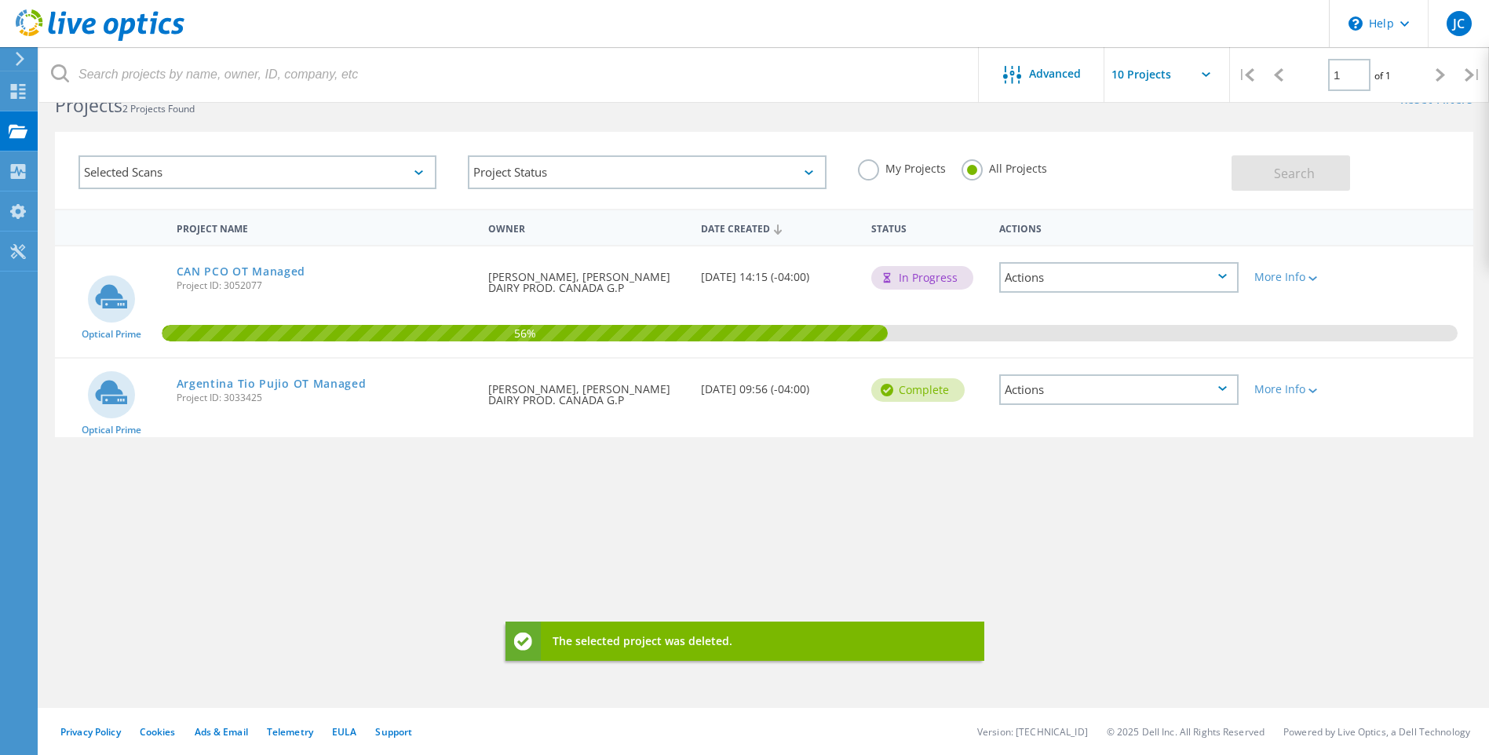
click at [1218, 388] on icon at bounding box center [1222, 388] width 9 height 5
click at [1042, 427] on div "Delete" at bounding box center [1119, 426] width 236 height 24
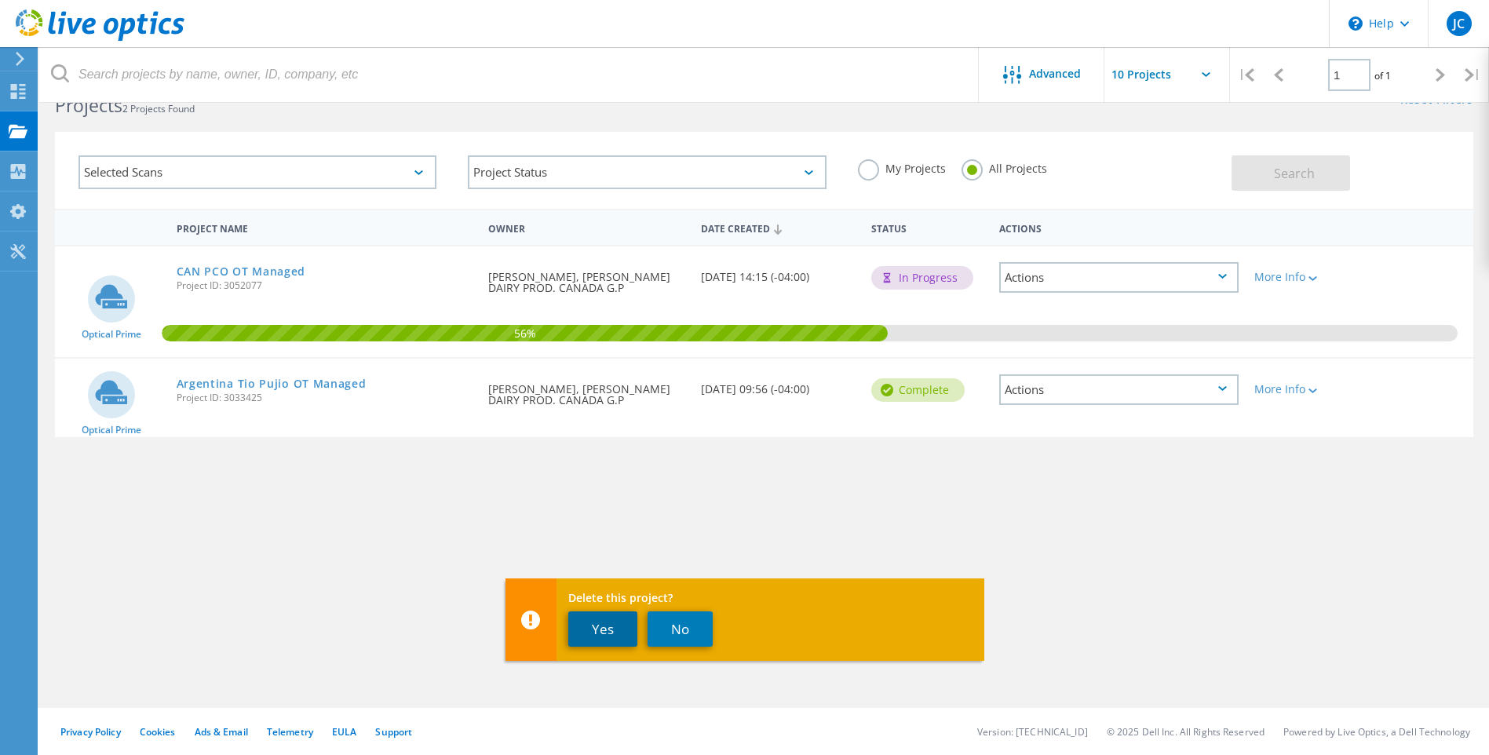
click at [600, 627] on button "Yes" at bounding box center [602, 628] width 69 height 35
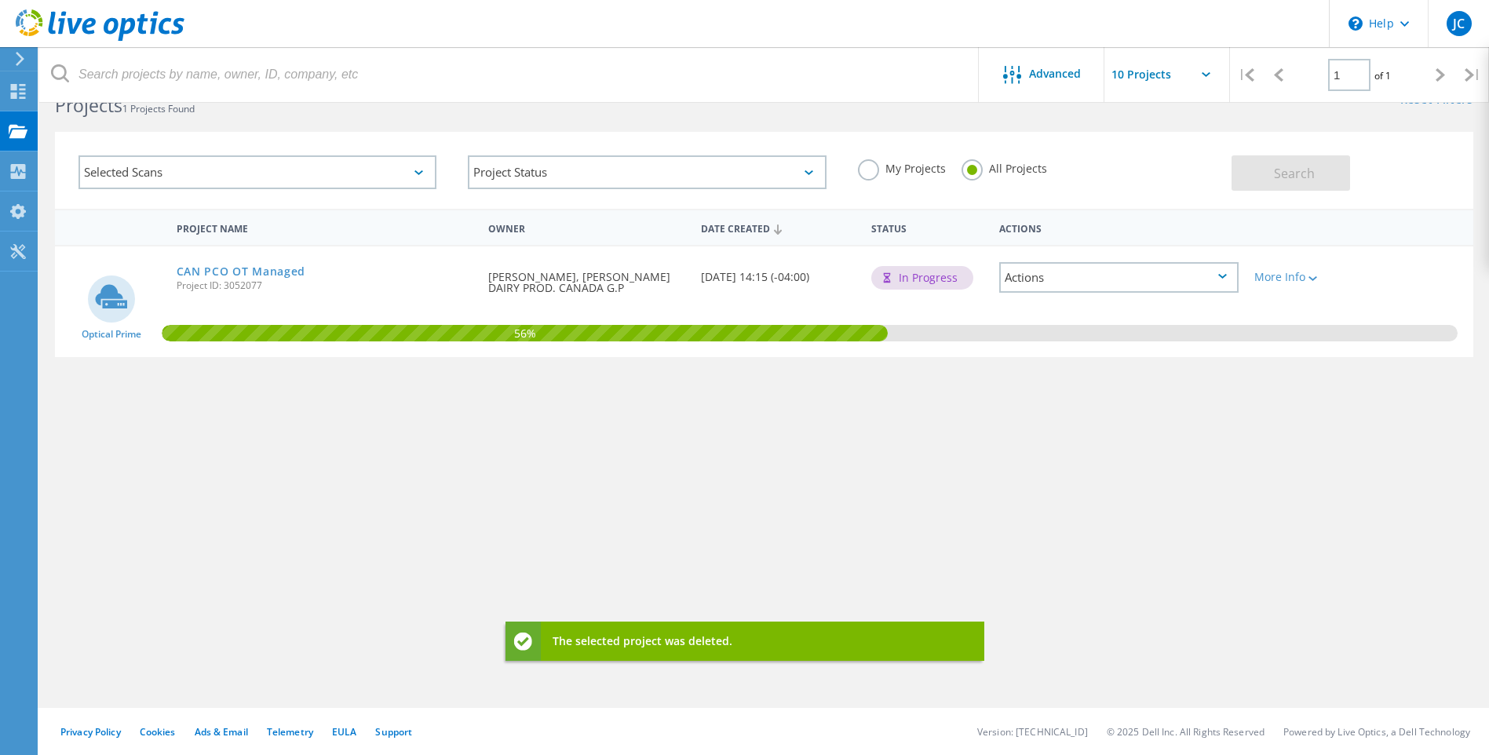
scroll to position [0, 0]
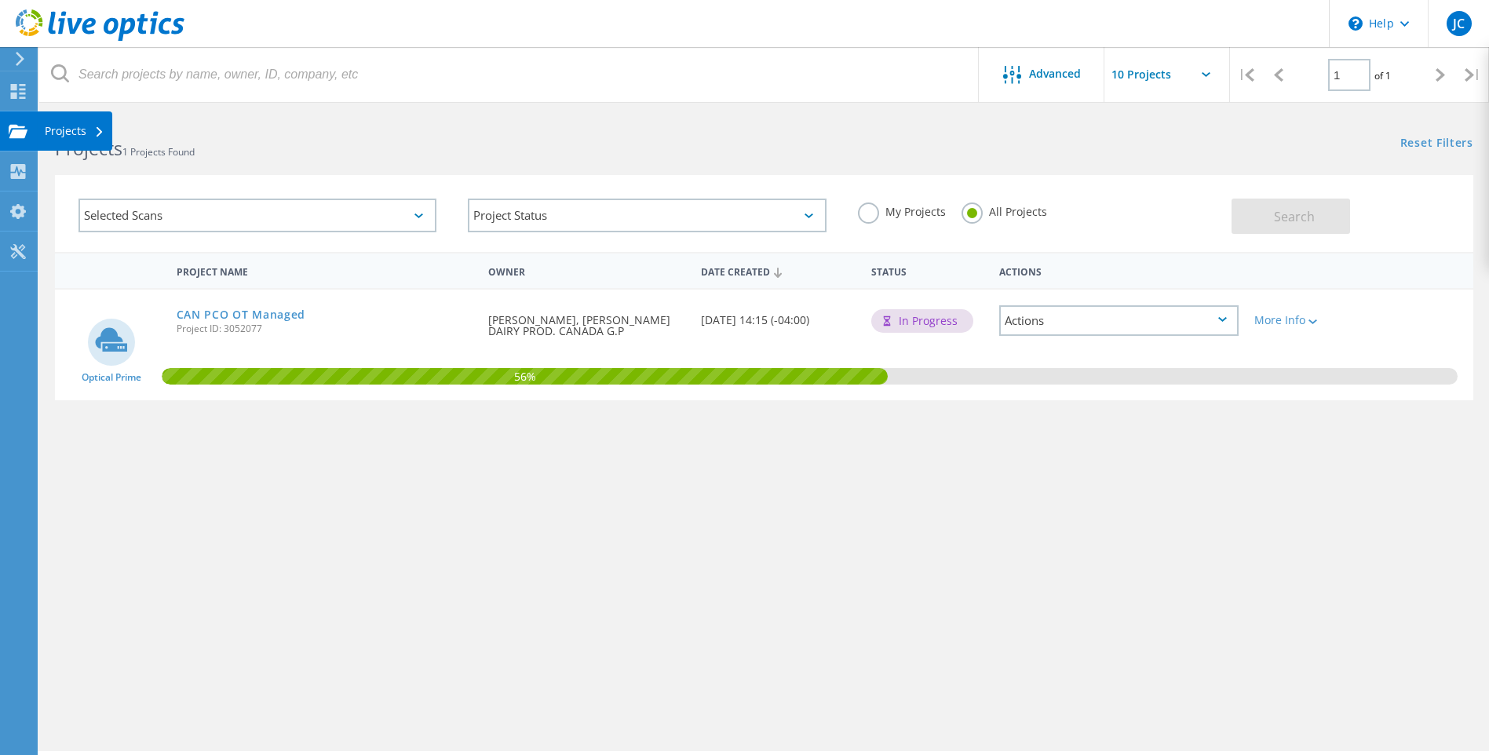
click at [70, 132] on div "Projects" at bounding box center [75, 131] width 60 height 11
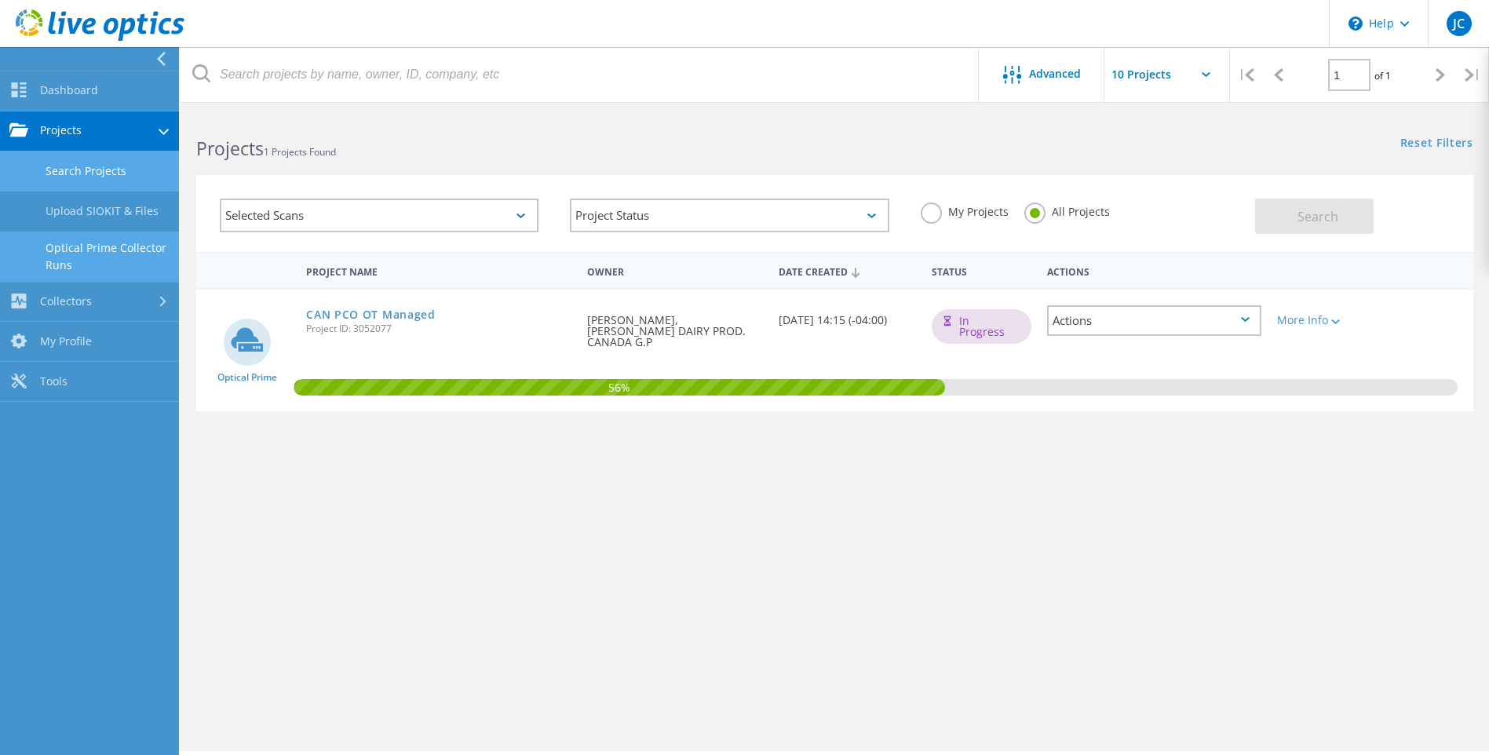
click at [104, 262] on link "Optical Prime Collector Runs" at bounding box center [89, 257] width 179 height 50
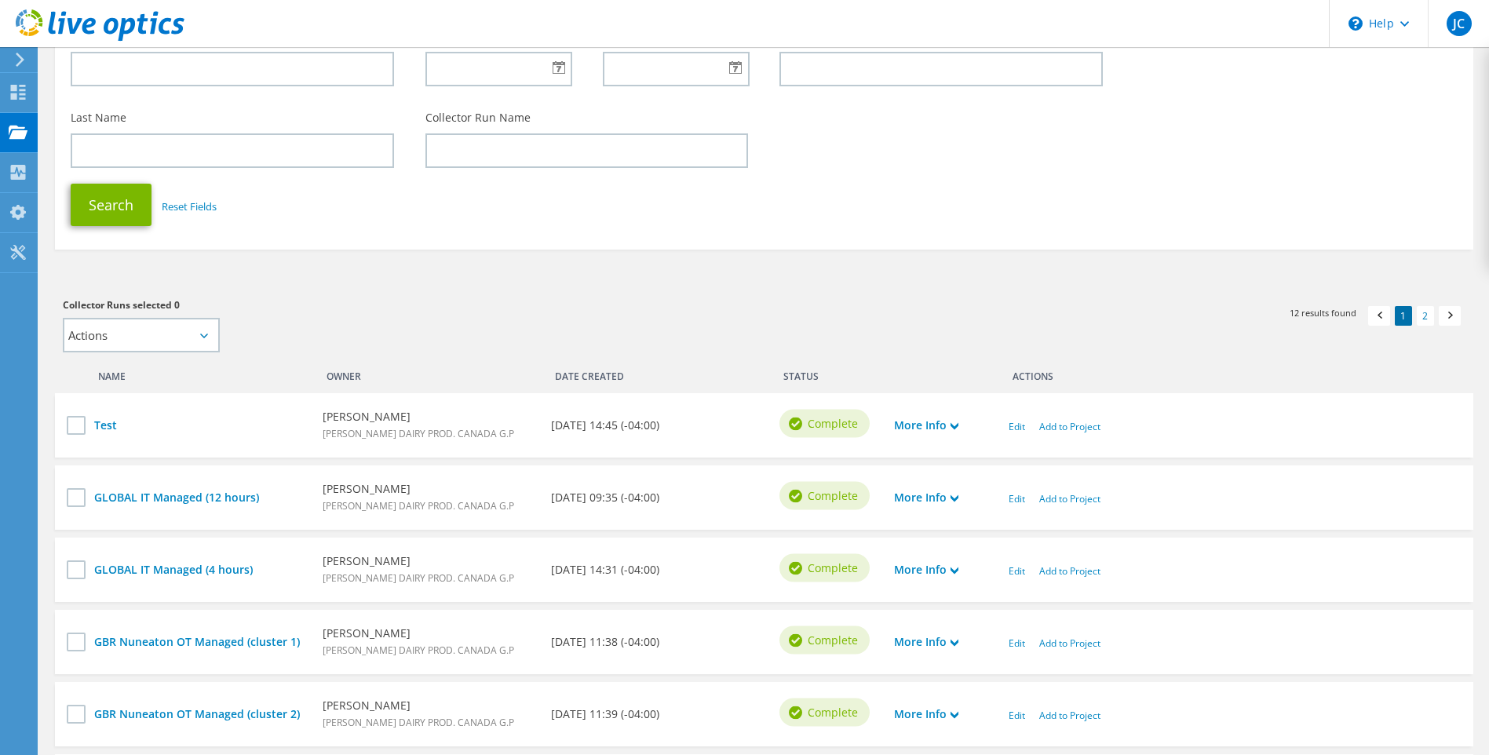
scroll to position [314, 0]
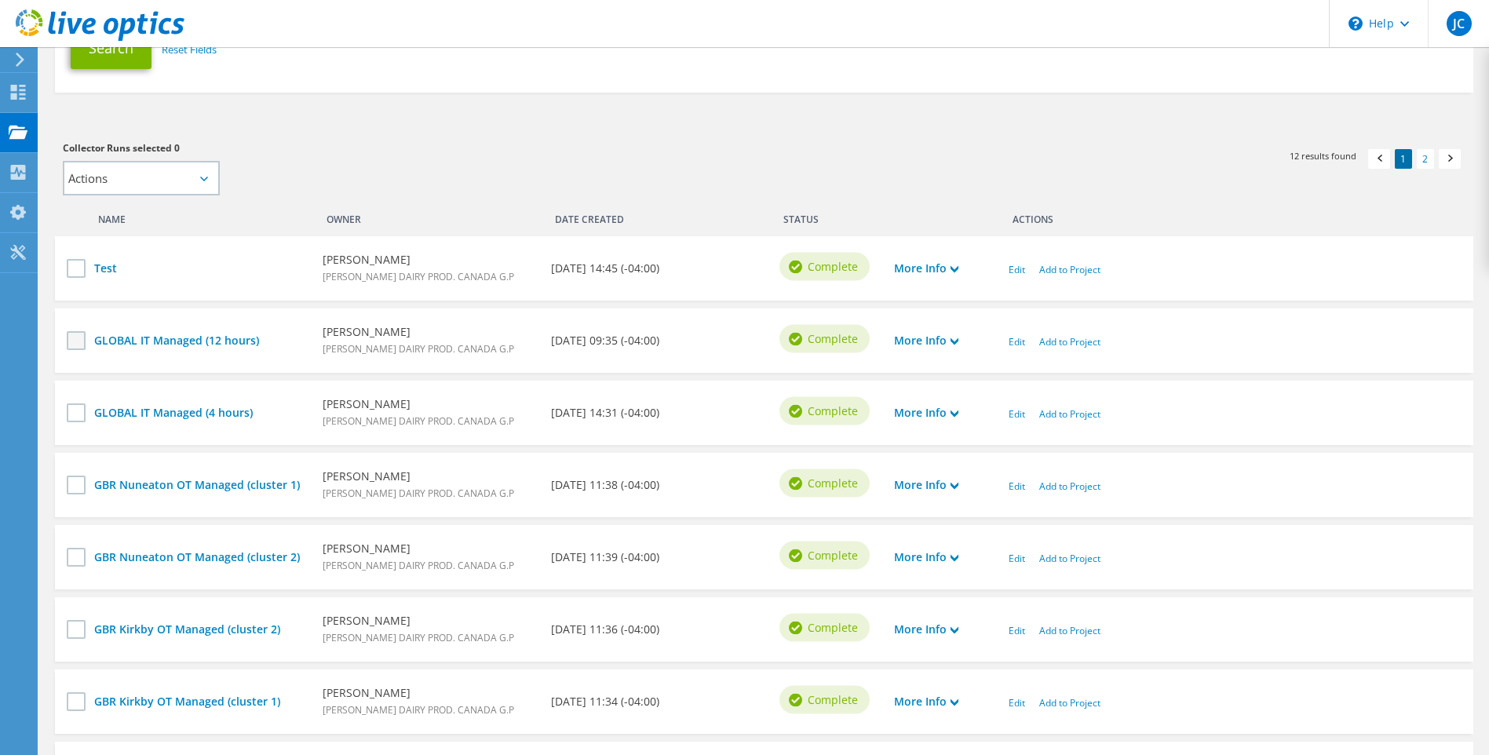
click at [70, 338] on label at bounding box center [78, 340] width 23 height 19
click at [0, 0] on input "checkbox" at bounding box center [0, 0] width 0 height 0
click at [73, 341] on label at bounding box center [78, 340] width 23 height 19
click at [0, 0] on input "checkbox" at bounding box center [0, 0] width 0 height 0
click at [77, 414] on label at bounding box center [78, 412] width 23 height 19
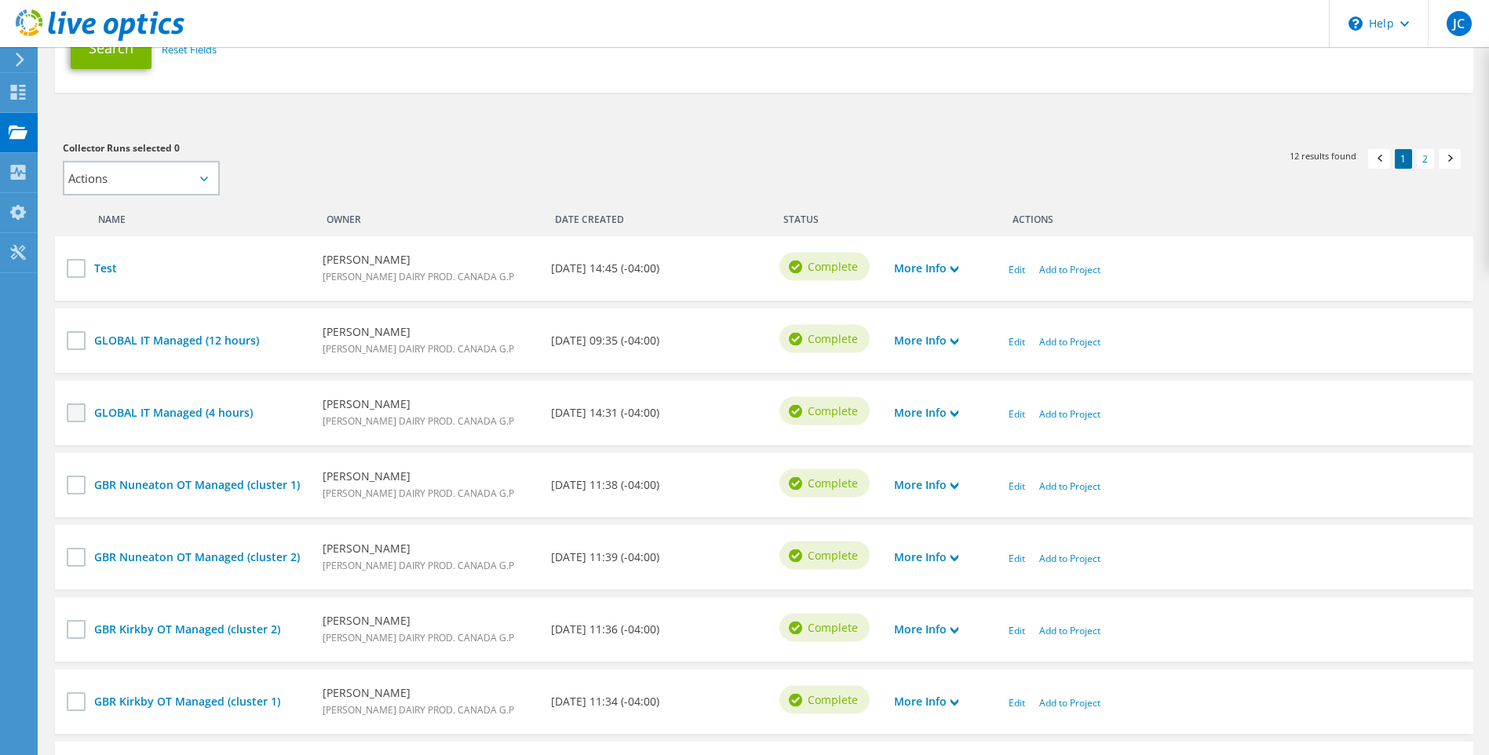
click at [0, 0] on input "checkbox" at bounding box center [0, 0] width 0 height 0
click at [78, 484] on label at bounding box center [78, 485] width 23 height 19
click at [0, 0] on input "checkbox" at bounding box center [0, 0] width 0 height 0
click at [80, 557] on label at bounding box center [78, 557] width 23 height 19
click at [0, 0] on input "checkbox" at bounding box center [0, 0] width 0 height 0
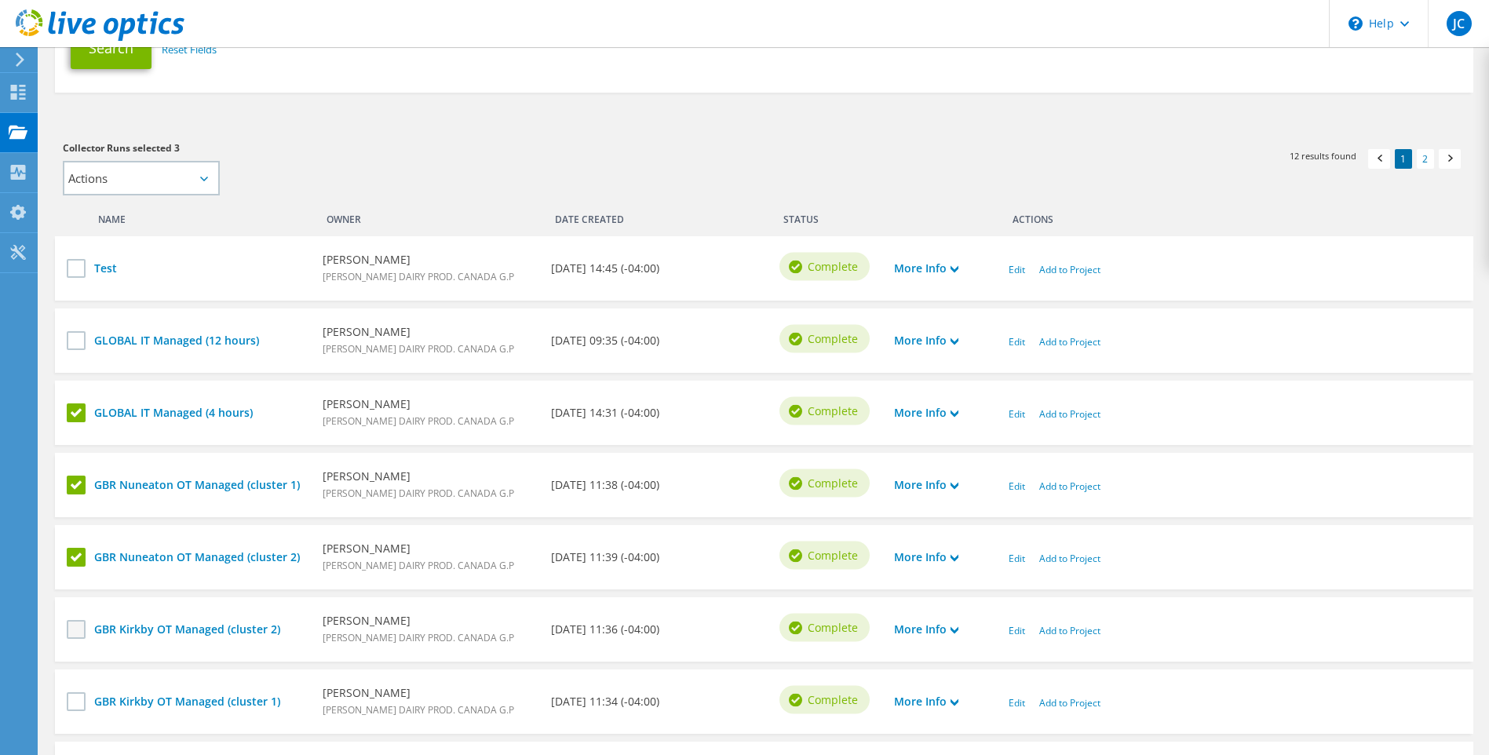
click at [78, 627] on label at bounding box center [78, 629] width 23 height 19
click at [0, 0] on input "checkbox" at bounding box center [0, 0] width 0 height 0
drag, startPoint x: 71, startPoint y: 700, endPoint x: 79, endPoint y: 670, distance: 31.8
click at [71, 699] on label at bounding box center [78, 701] width 23 height 19
click at [0, 0] on input "checkbox" at bounding box center [0, 0] width 0 height 0
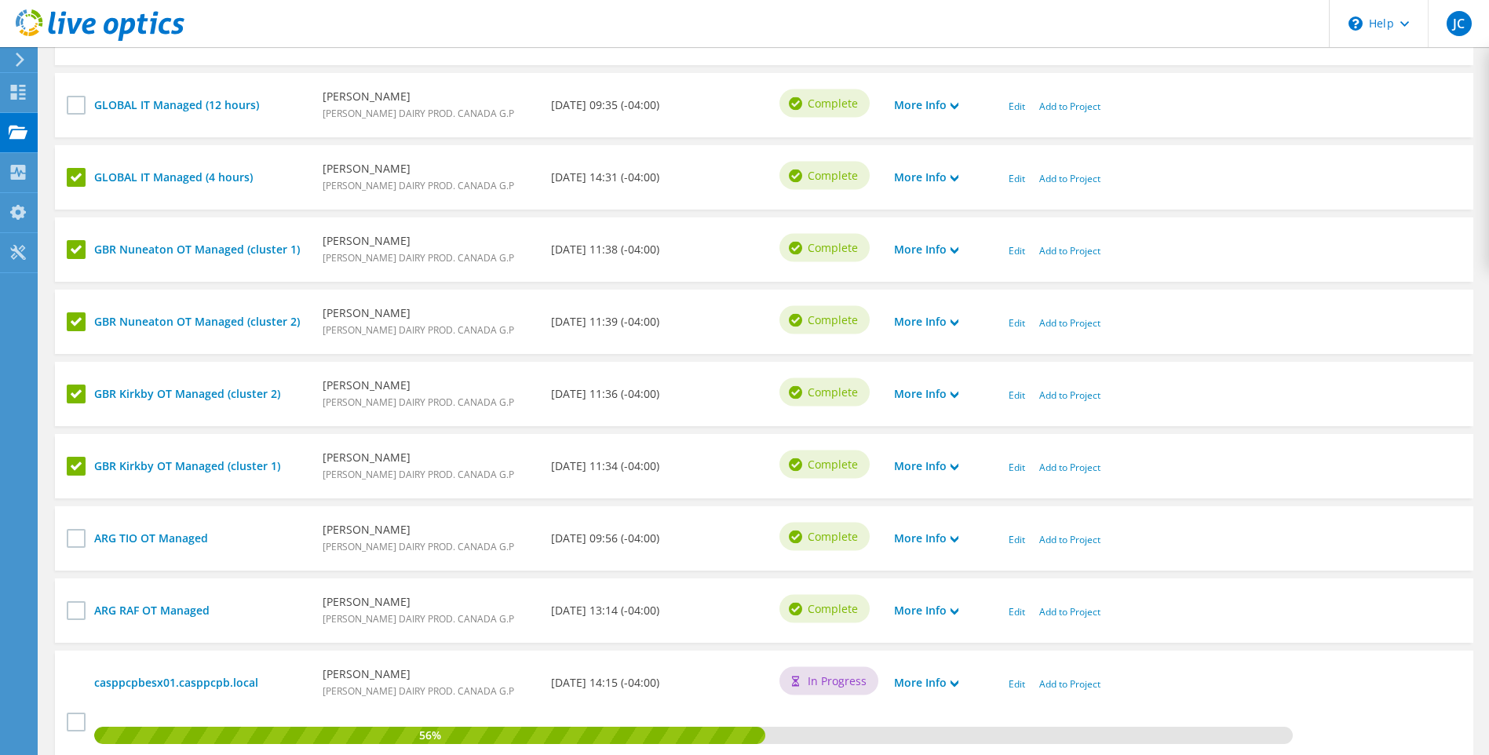
scroll to position [628, 0]
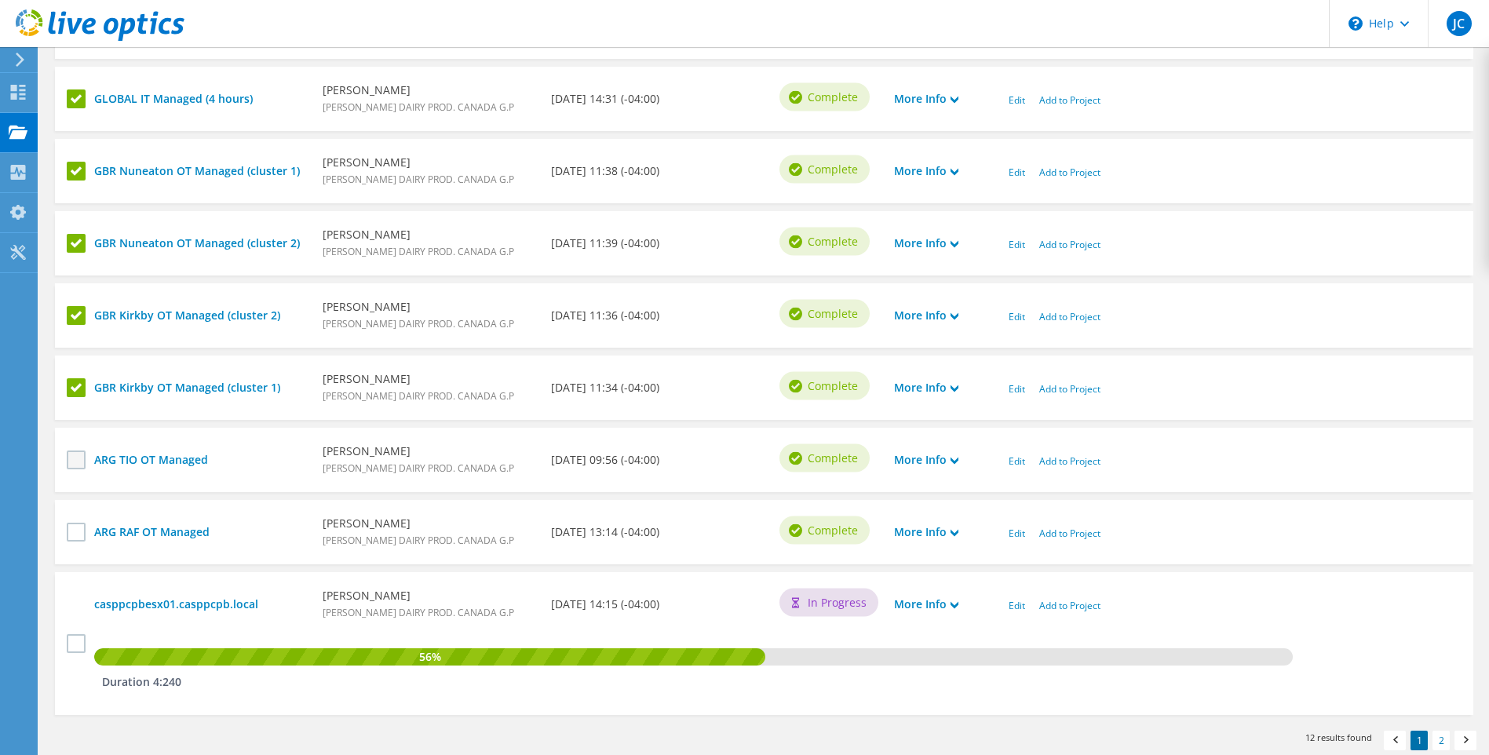
click at [74, 462] on label at bounding box center [78, 460] width 23 height 19
click at [0, 0] on input "checkbox" at bounding box center [0, 0] width 0 height 0
click at [72, 528] on label at bounding box center [78, 532] width 23 height 19
click at [0, 0] on input "checkbox" at bounding box center [0, 0] width 0 height 0
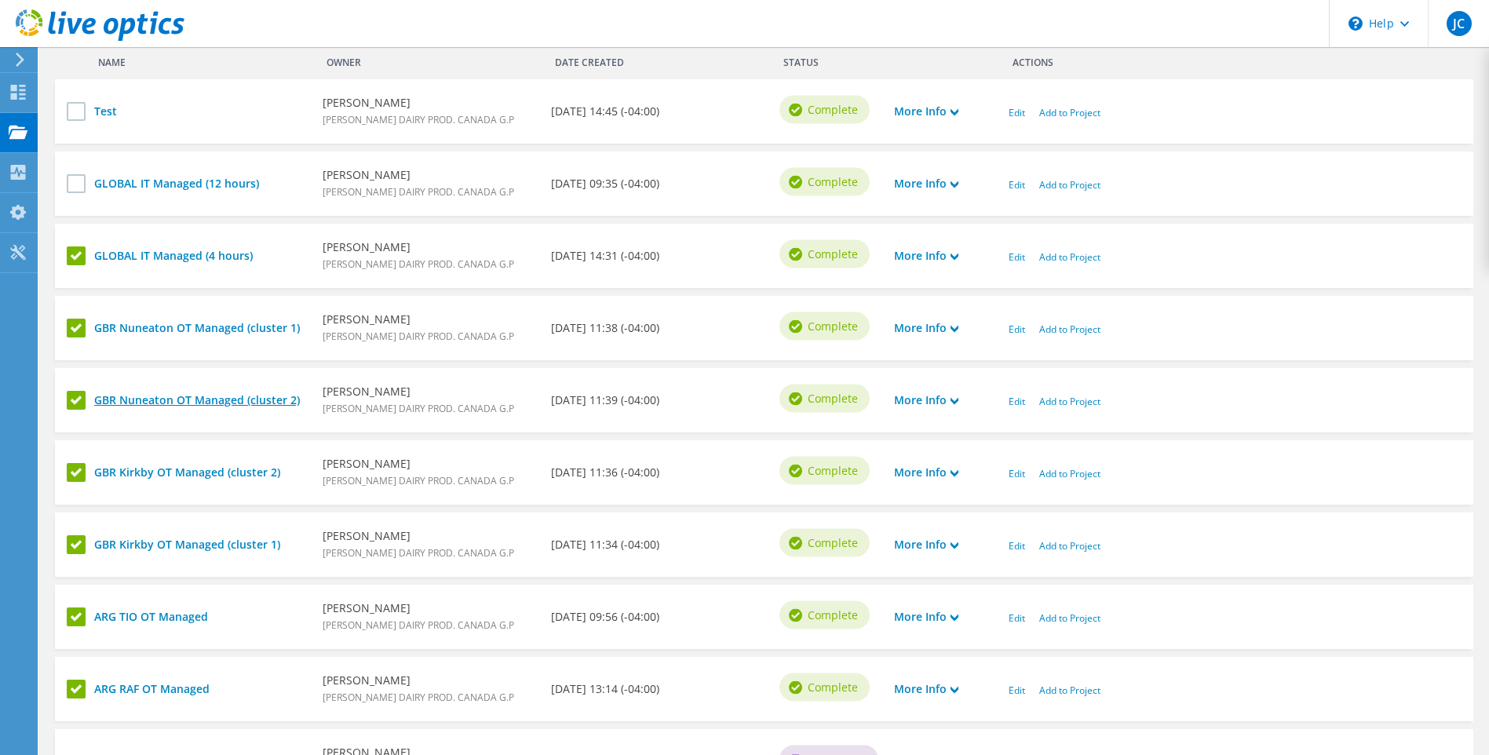
scroll to position [392, 0]
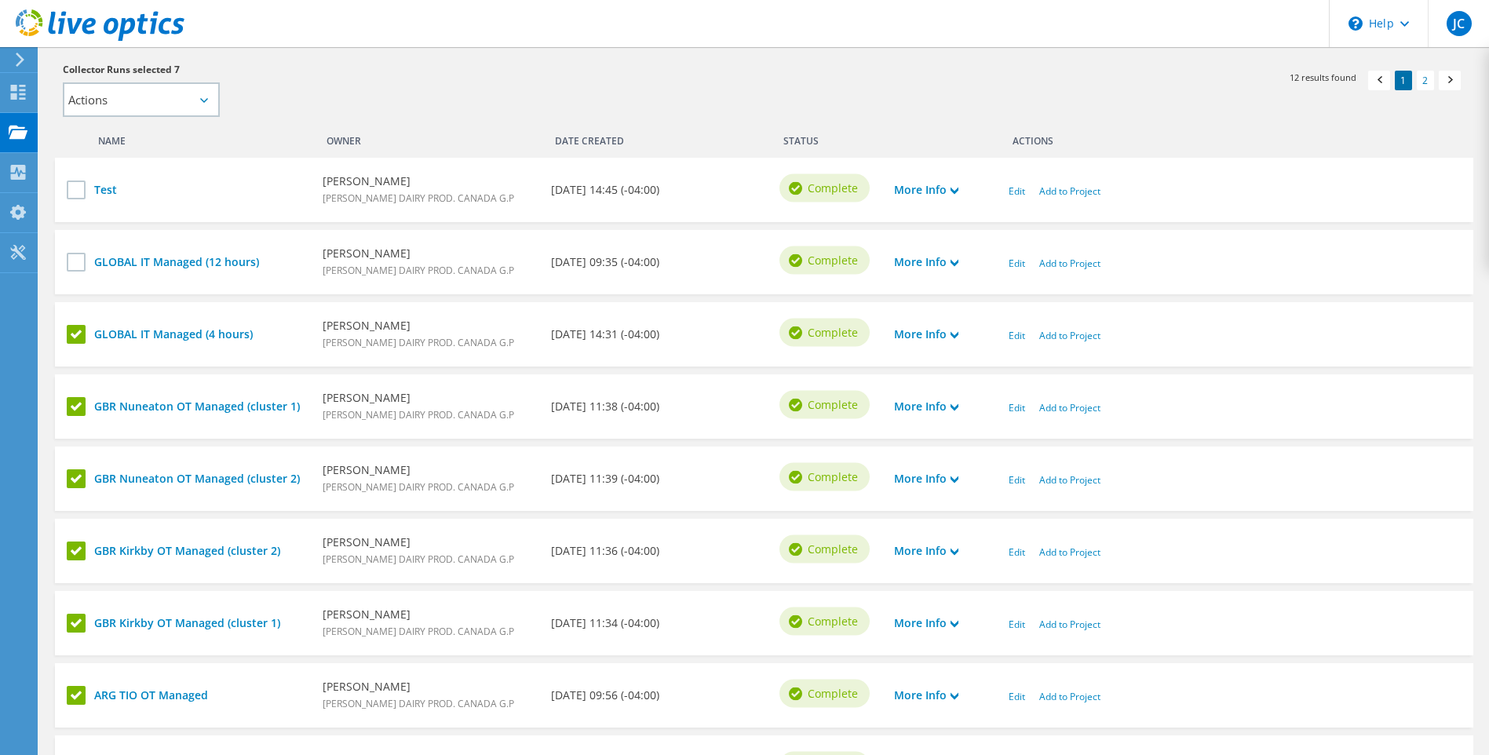
click at [202, 100] on icon at bounding box center [204, 100] width 8 height 5
click at [204, 101] on icon at bounding box center [204, 100] width 8 height 5
click at [88, 97] on select "Actions Add to new project Add to existing project" at bounding box center [141, 99] width 157 height 35
select select "new_proj"
click at [63, 82] on select "Actions Add to new project Add to existing project" at bounding box center [141, 99] width 157 height 35
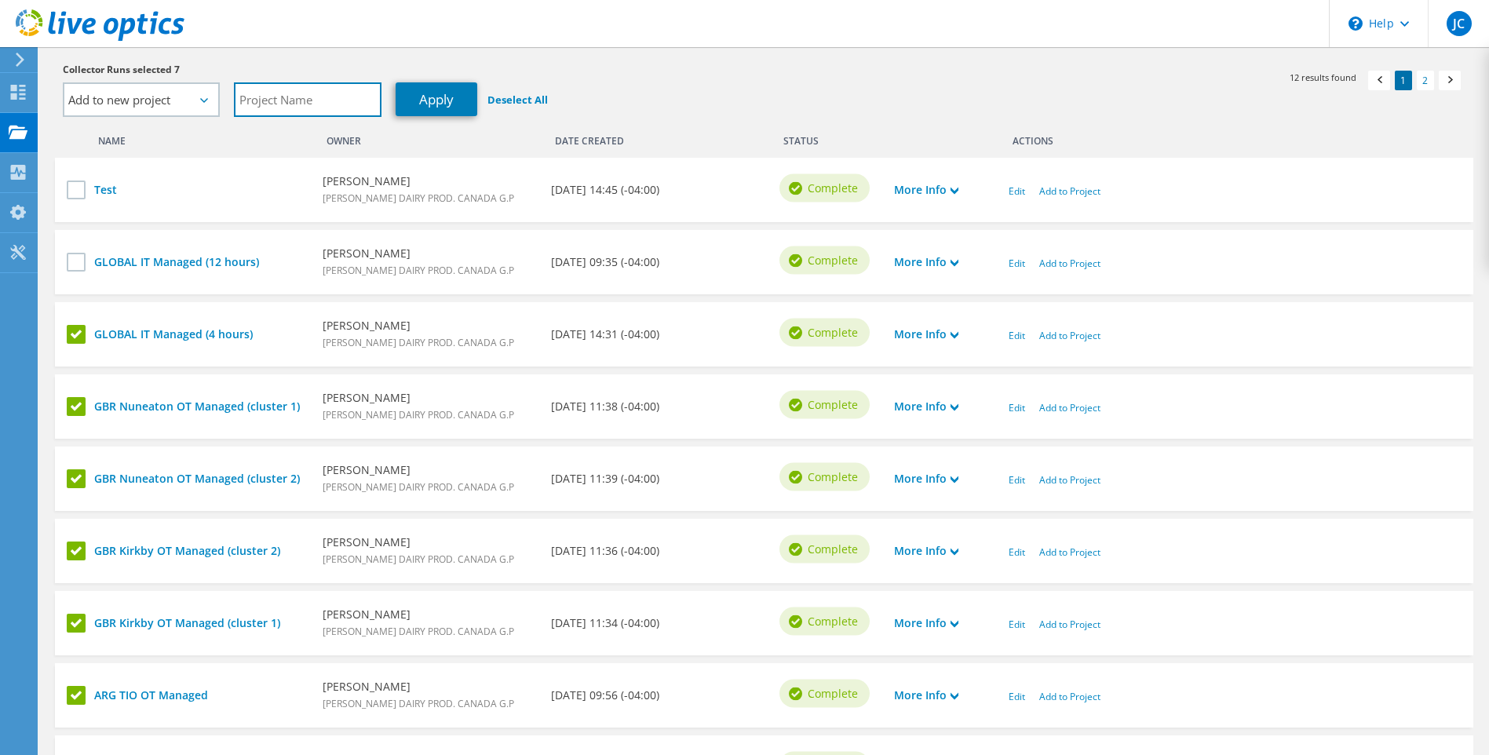
click at [287, 108] on input "text" at bounding box center [308, 99] width 148 height 35
type input "VExit (PwC)"
click at [437, 100] on link "Apply" at bounding box center [437, 99] width 82 height 34
select select "Actions"
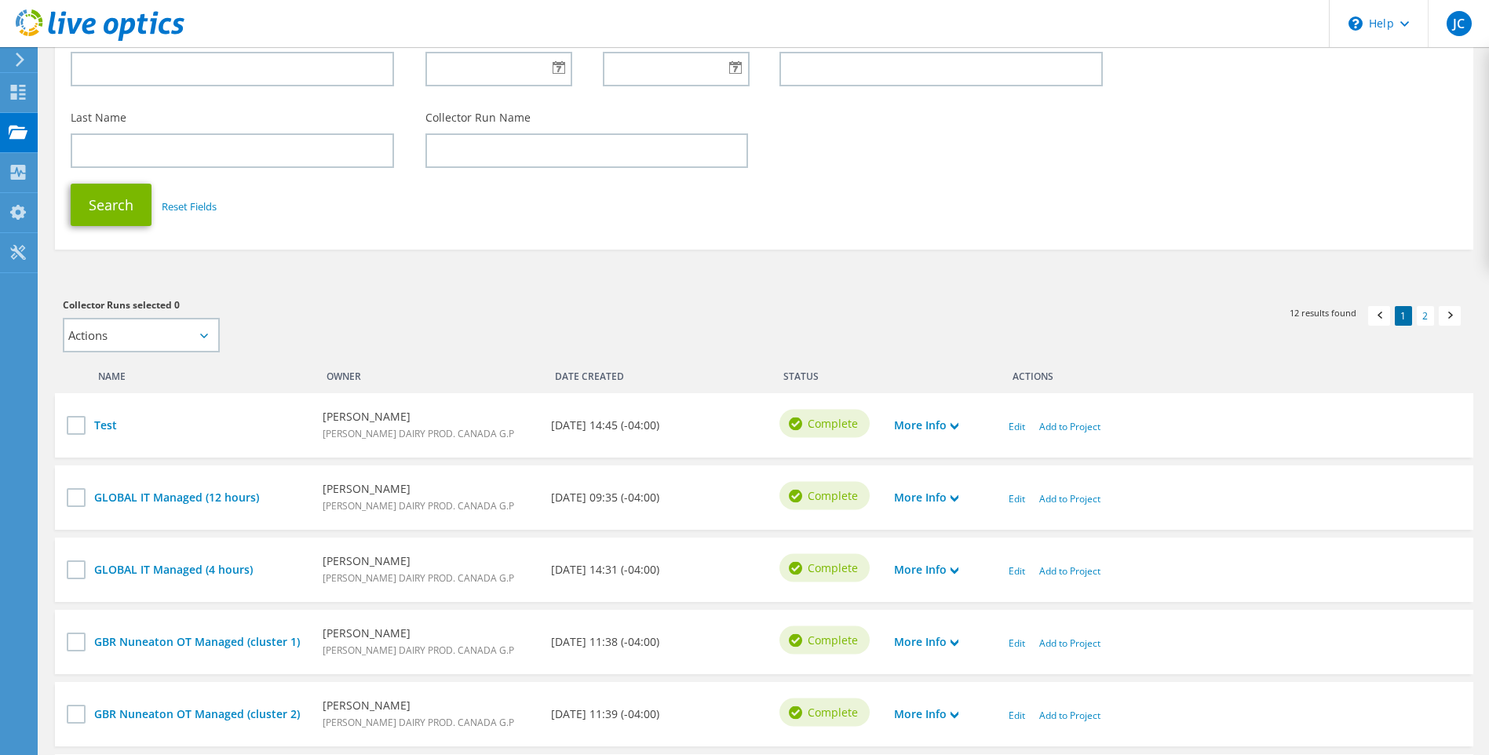
scroll to position [0, 0]
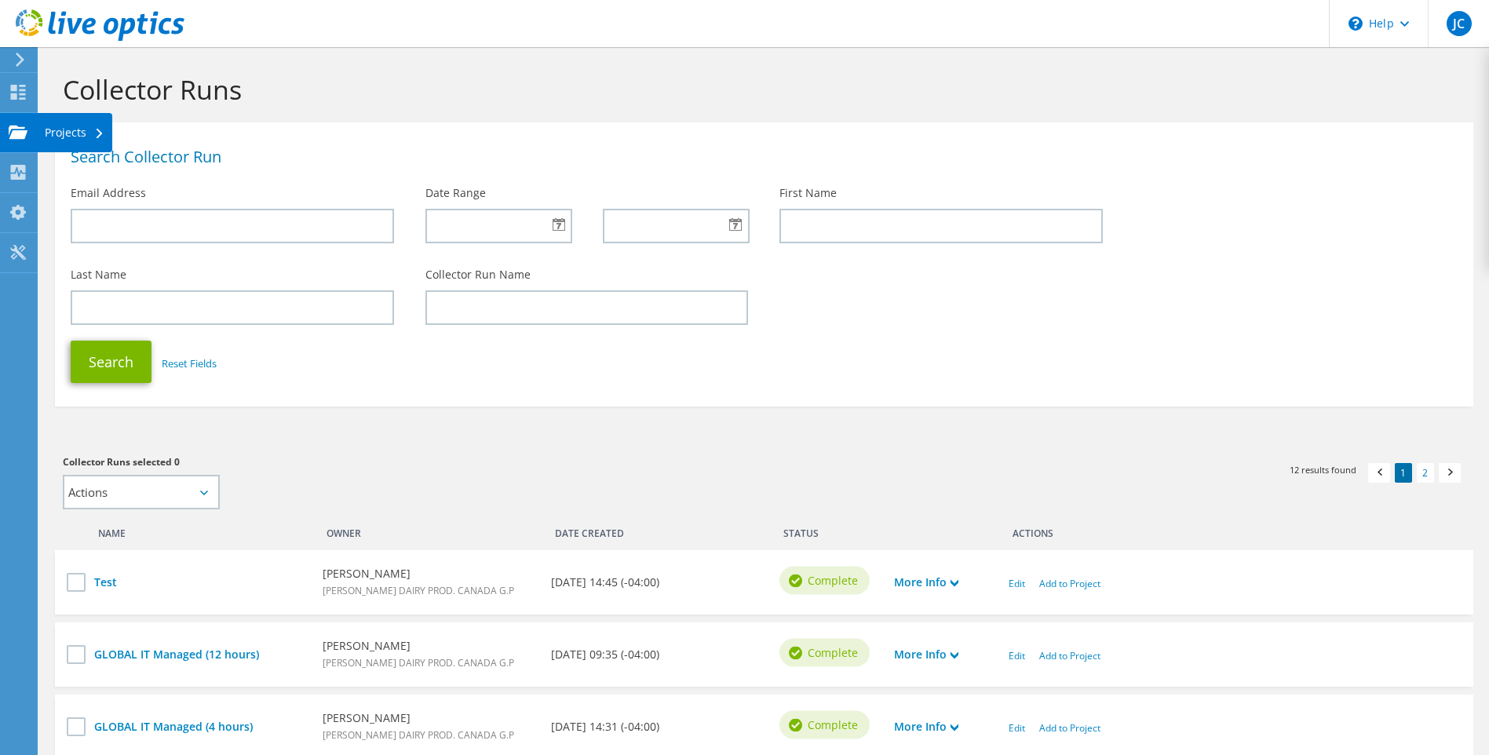
click at [68, 137] on div "Projects" at bounding box center [74, 132] width 75 height 39
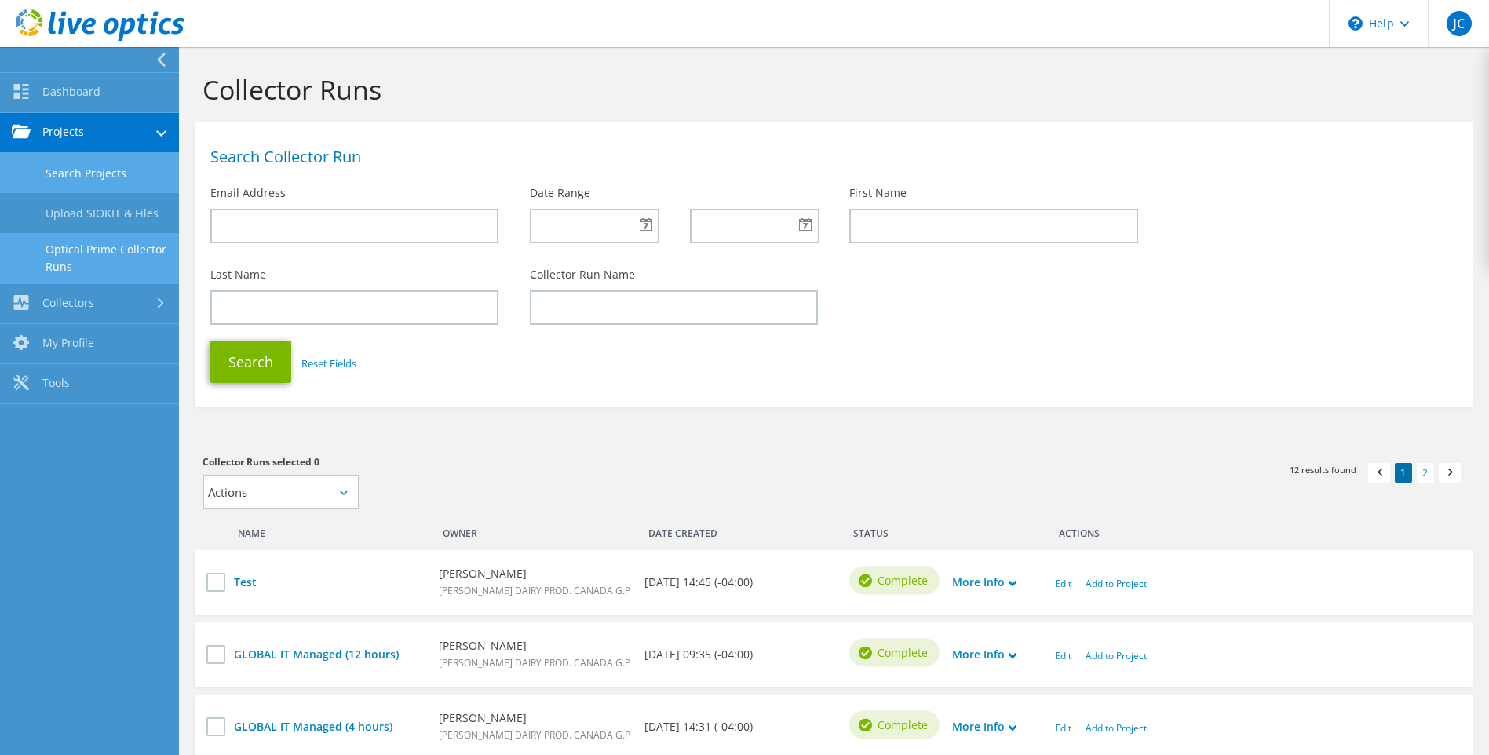
click at [93, 175] on link "Search Projects" at bounding box center [89, 173] width 179 height 40
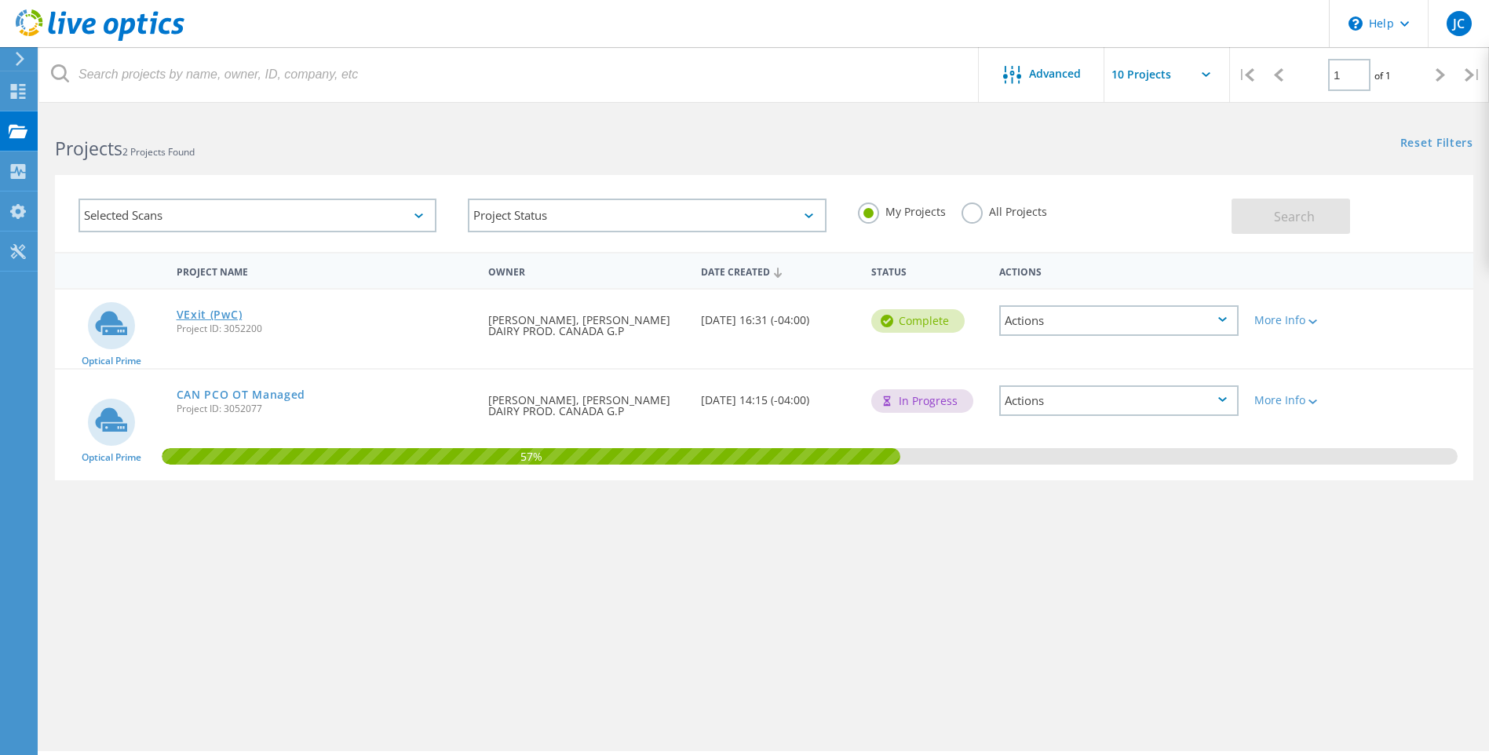
click at [225, 316] on link "VExit (PwC)" at bounding box center [210, 314] width 66 height 11
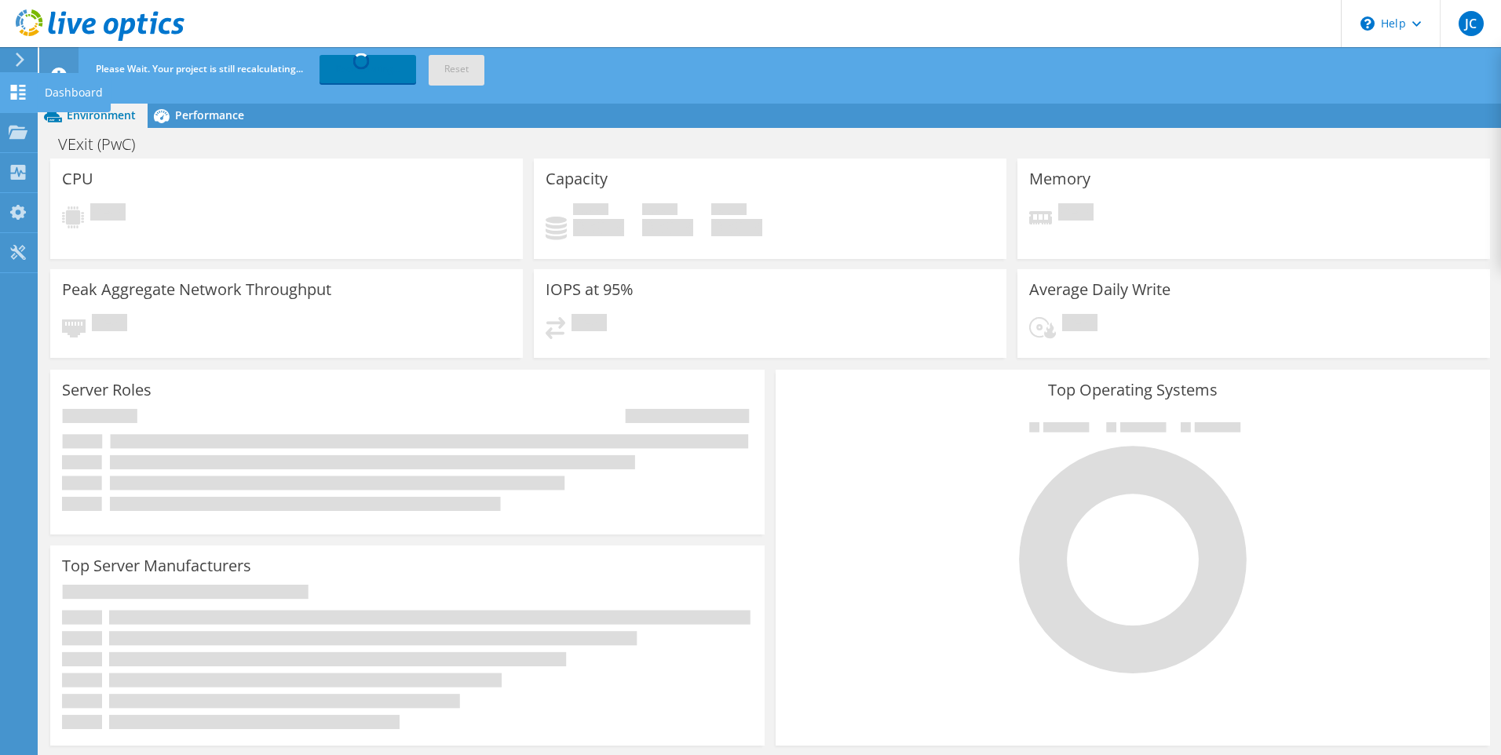
click at [21, 95] on use at bounding box center [18, 92] width 15 height 15
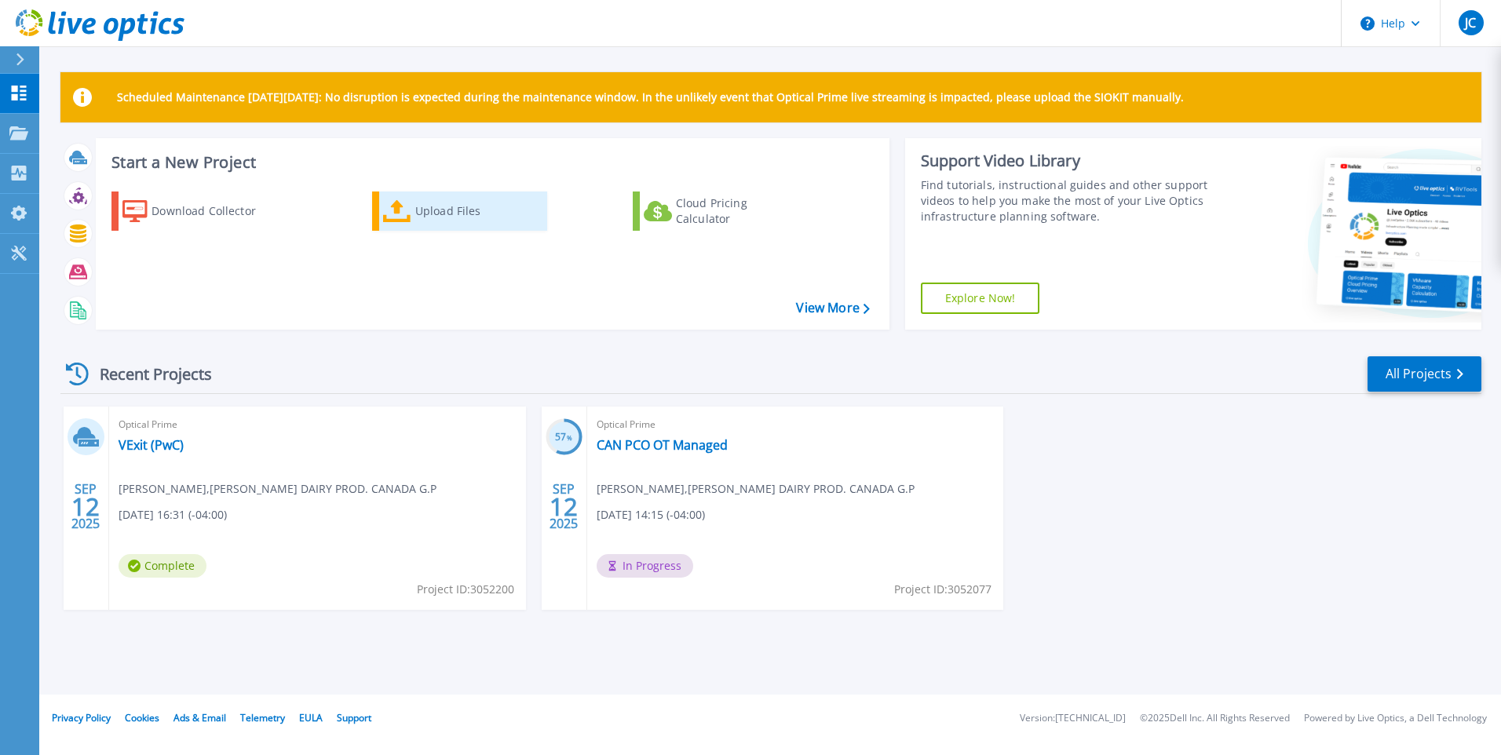
click at [440, 213] on div "Upload Files" at bounding box center [478, 210] width 126 height 31
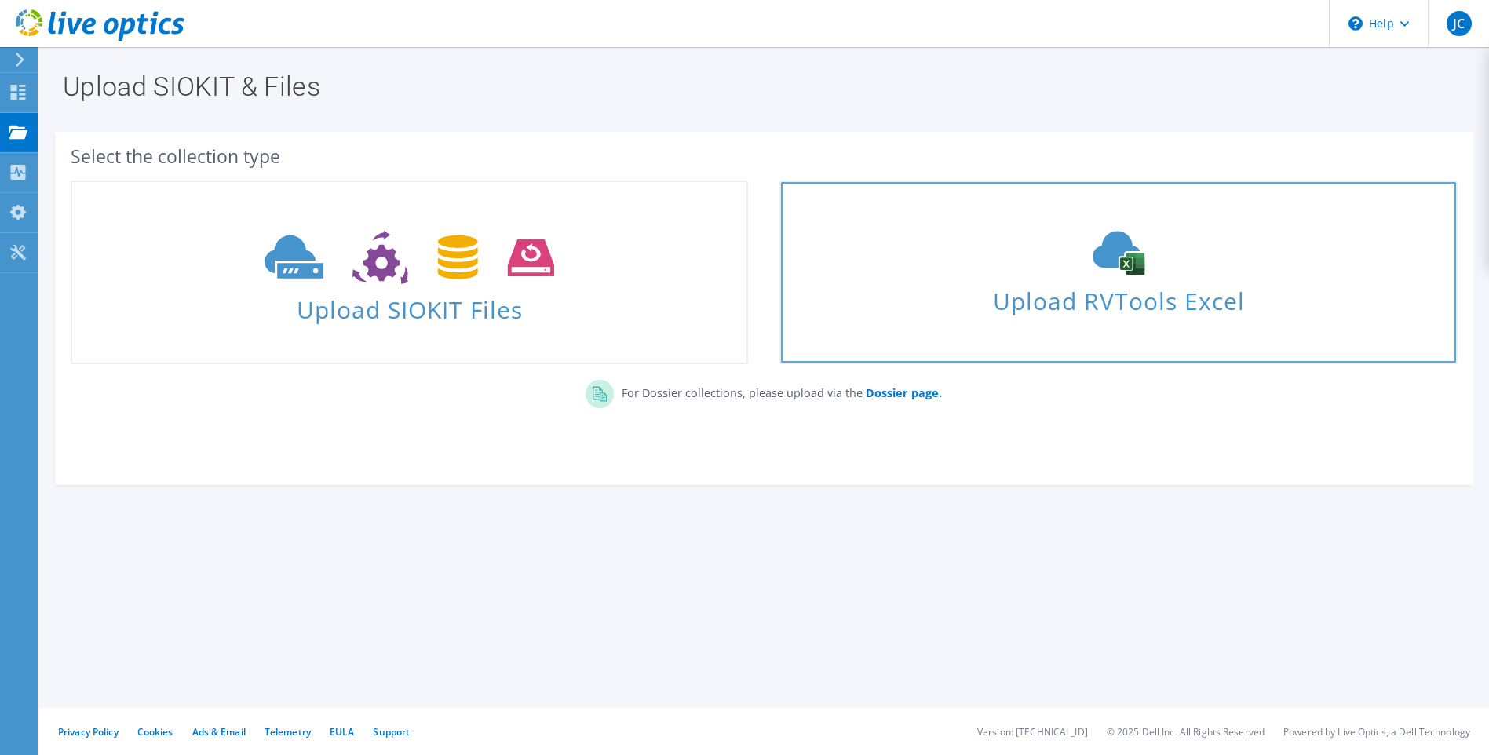
click at [1123, 302] on span "Upload RVTools Excel" at bounding box center [1118, 297] width 674 height 34
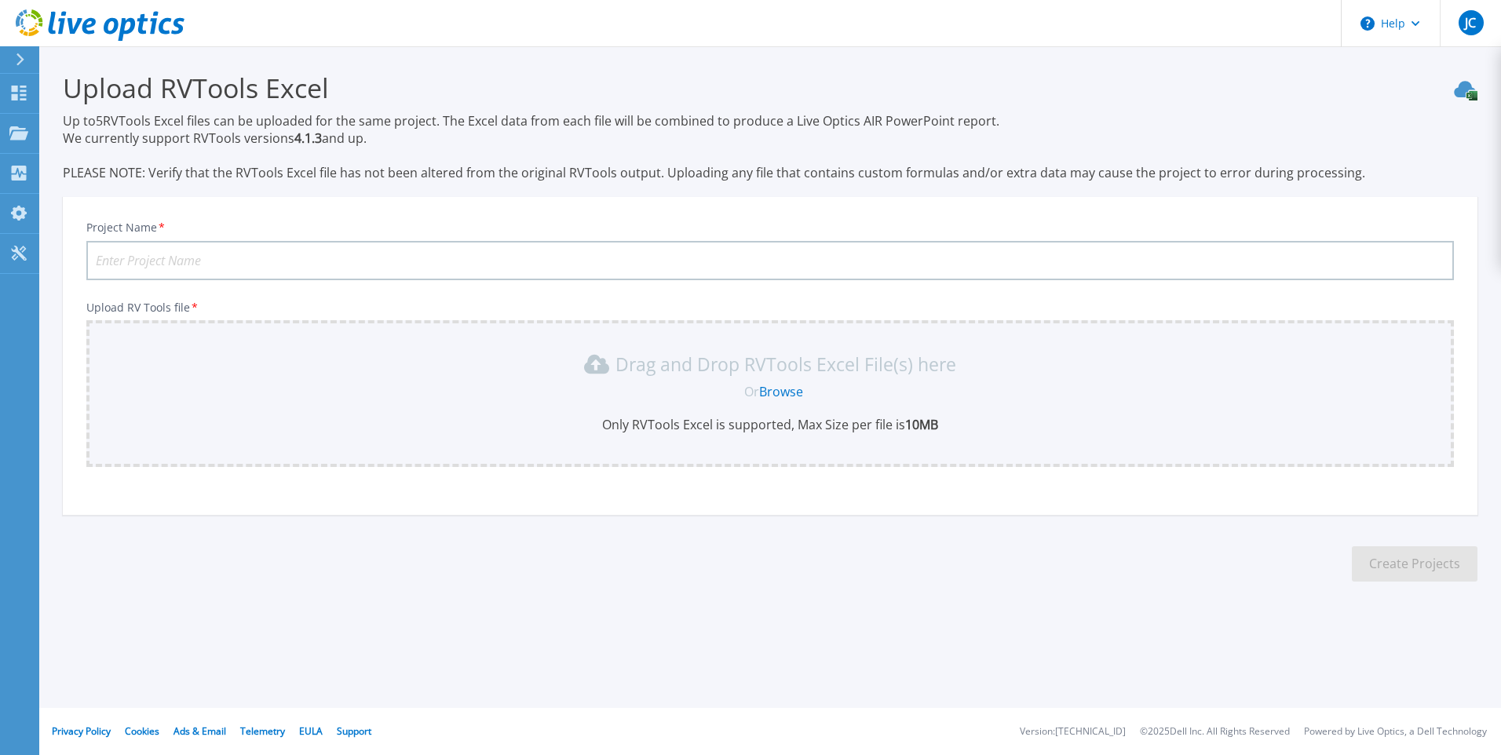
click at [871, 97] on h3 "Upload RVTools Excel" at bounding box center [770, 88] width 1415 height 36
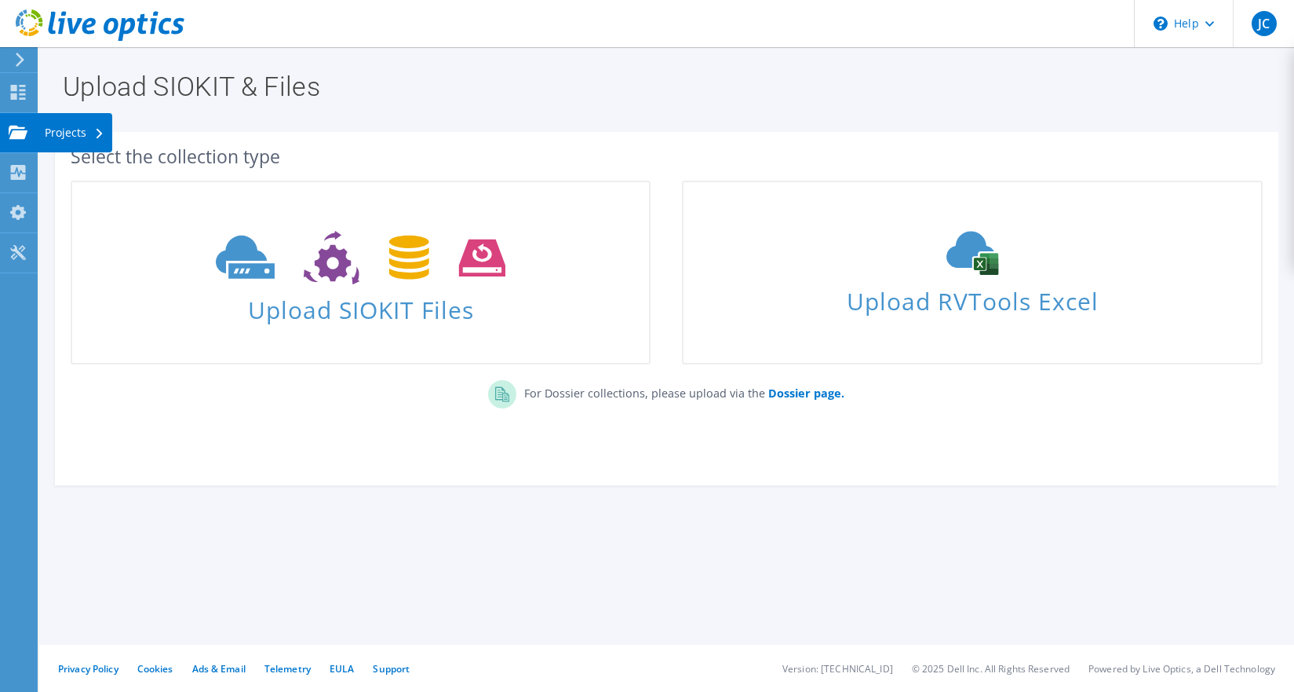
click at [69, 133] on div "Projects" at bounding box center [74, 132] width 75 height 39
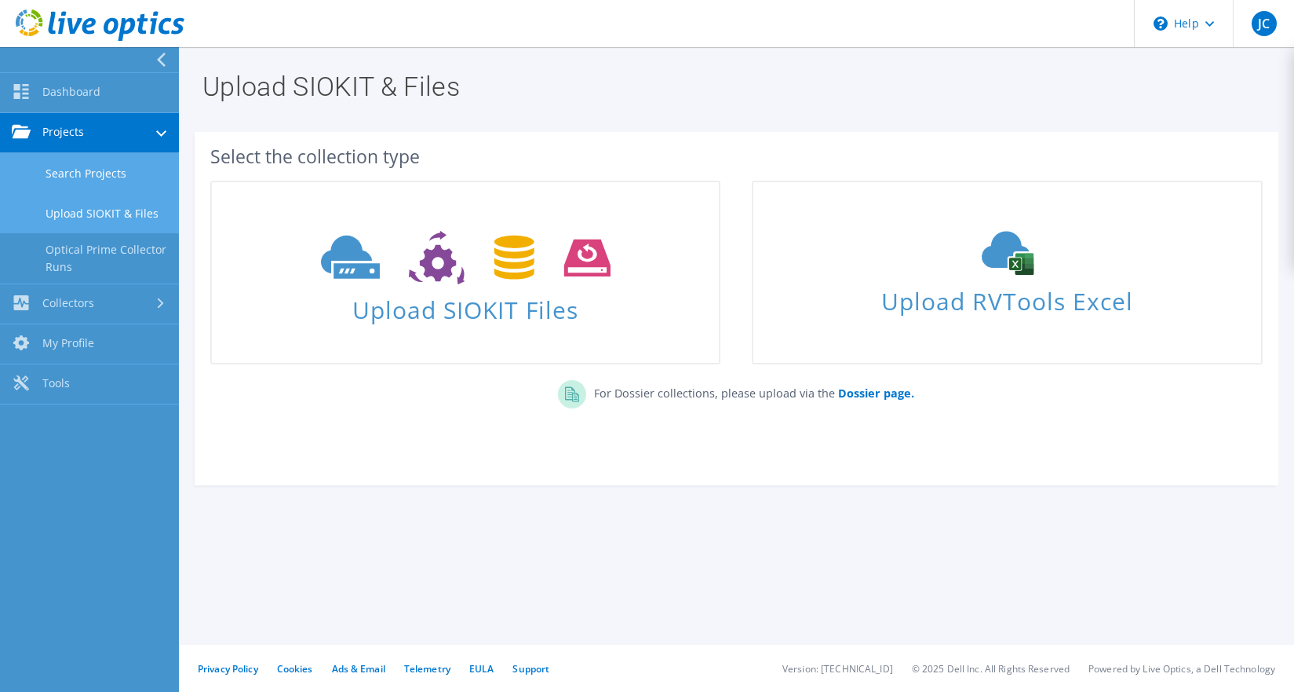
click at [126, 174] on link "Search Projects" at bounding box center [89, 173] width 179 height 40
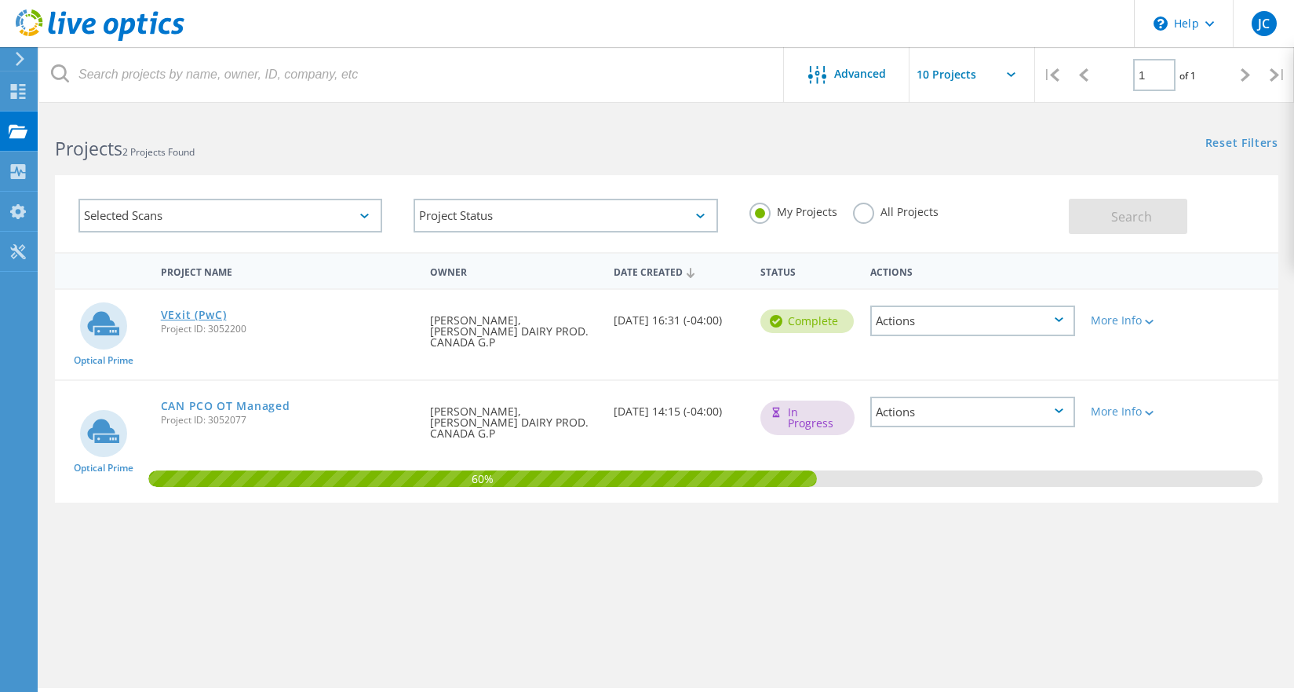
click at [201, 315] on link "VExit (PwC)" at bounding box center [194, 314] width 66 height 11
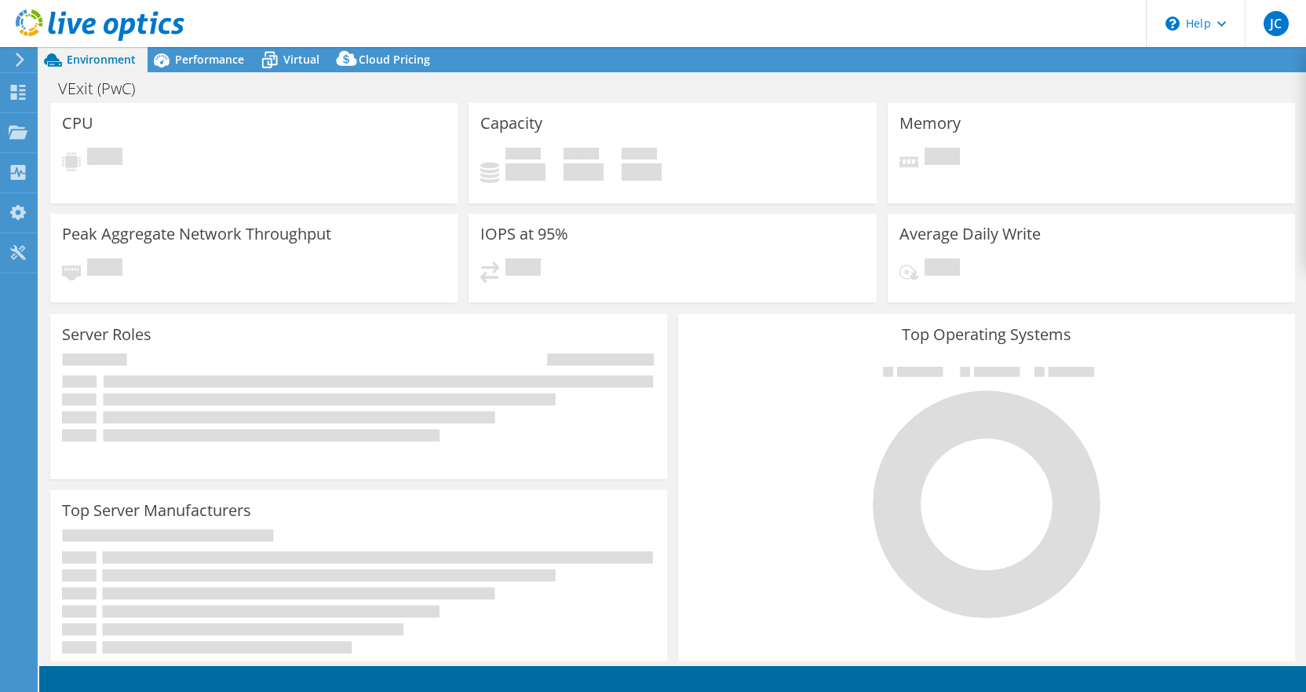
select select "USD"
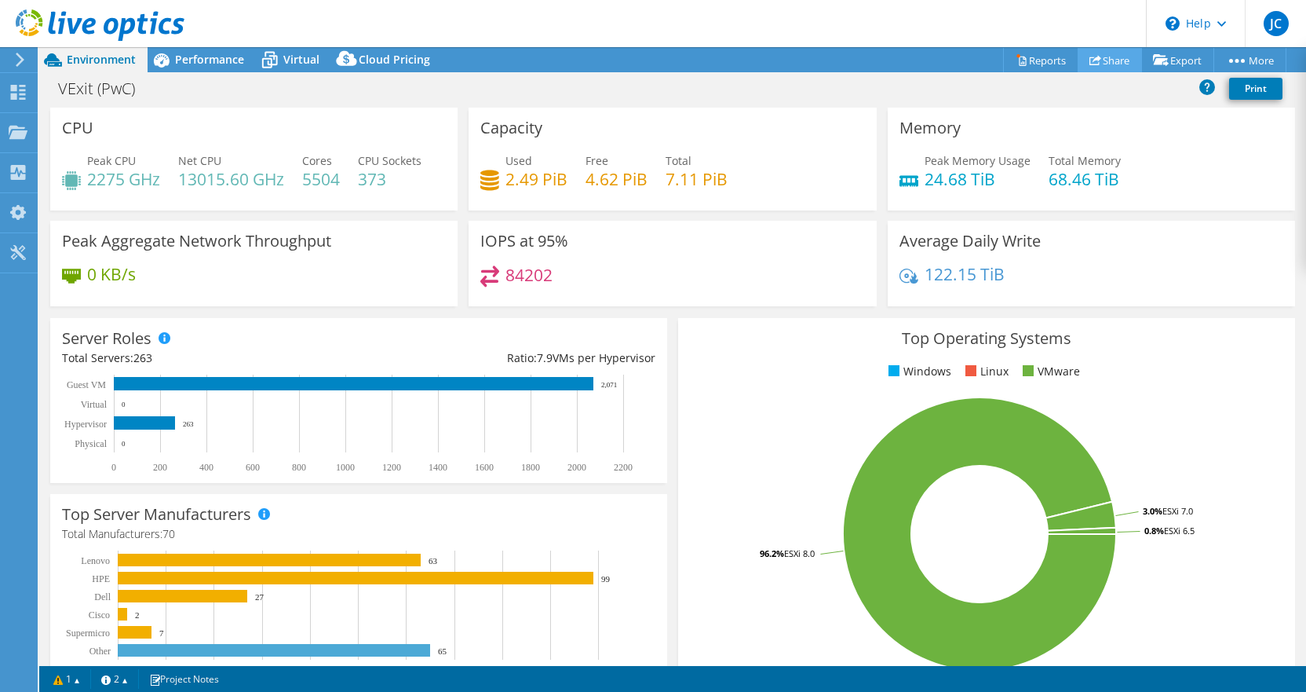
click at [1110, 61] on link "Share" at bounding box center [1110, 60] width 64 height 24
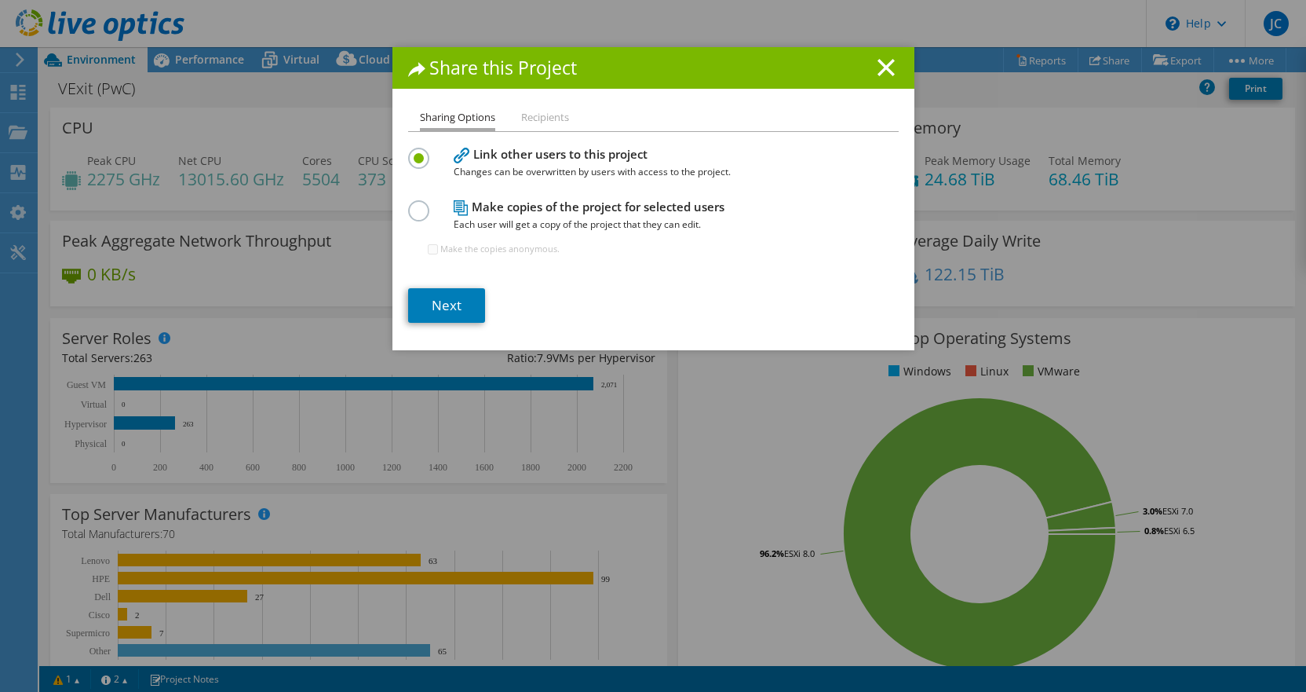
click at [539, 118] on li "Recipients" at bounding box center [545, 118] width 48 height 20
click at [445, 299] on link "Next" at bounding box center [446, 305] width 77 height 35
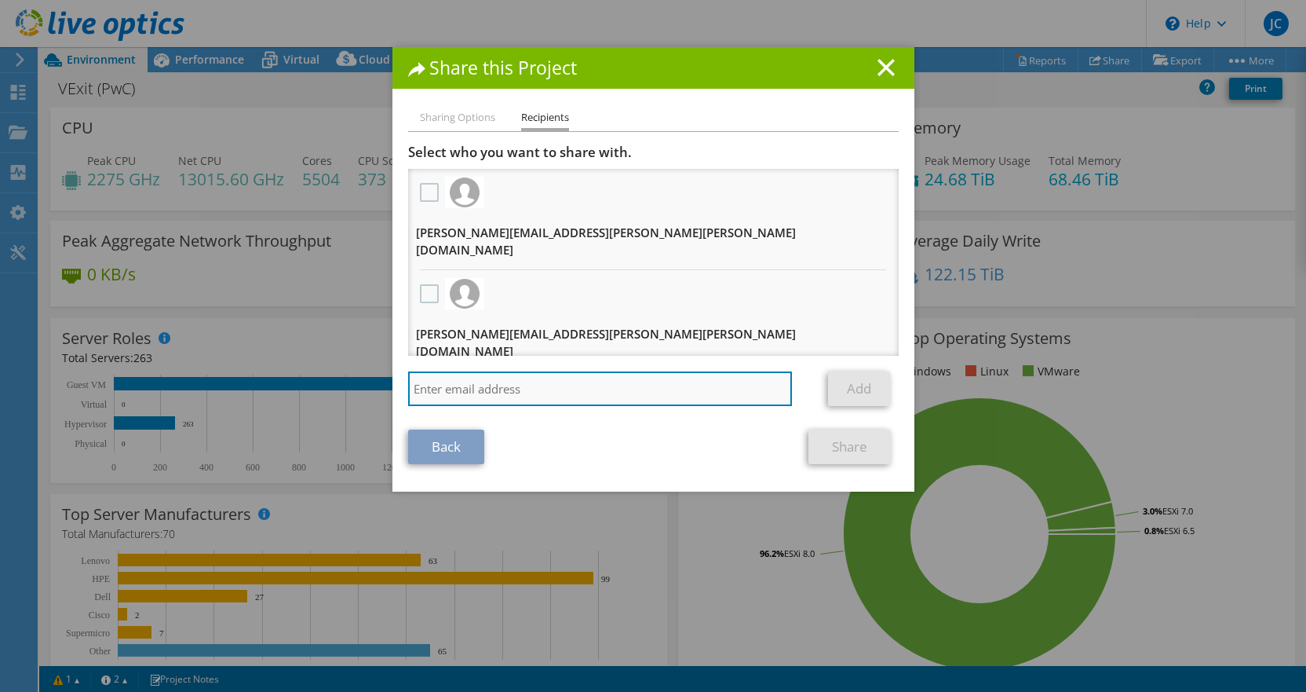
click at [571, 374] on input "search" at bounding box center [600, 388] width 385 height 35
paste input "Saif.Haider@saputo.com"
type input "Saif.Haider@saputo.com"
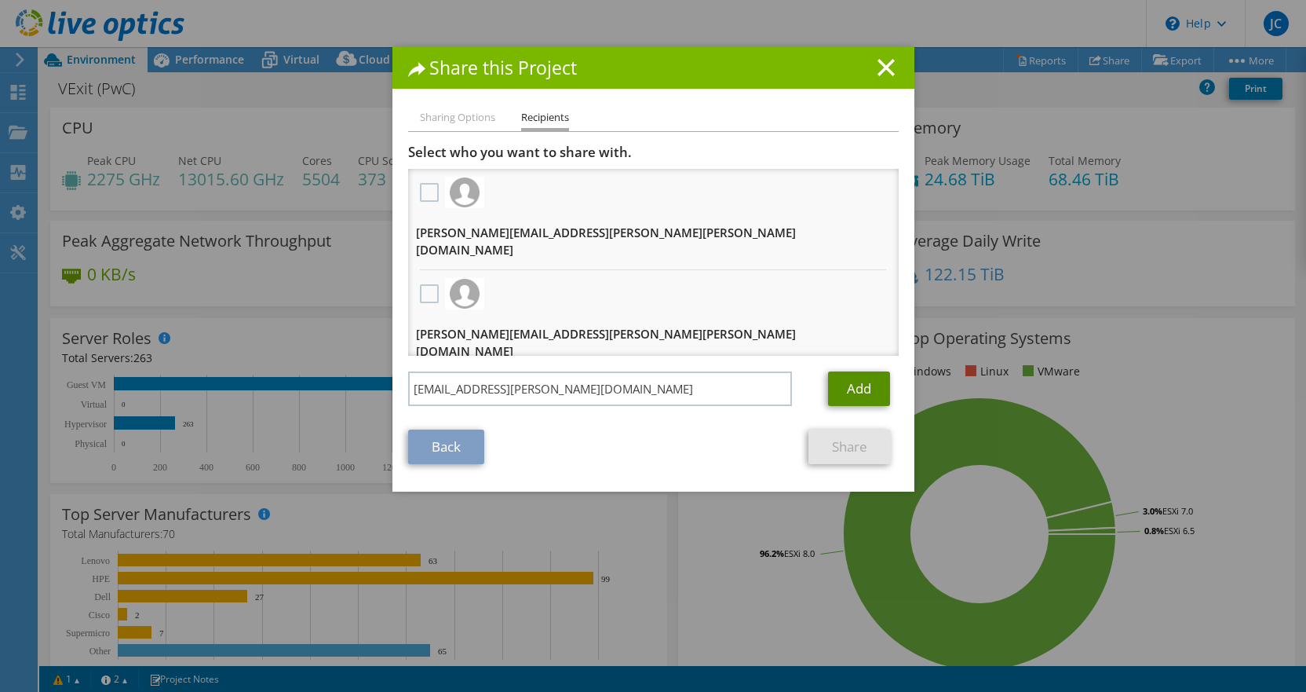
click at [855, 371] on link "Add" at bounding box center [859, 388] width 62 height 35
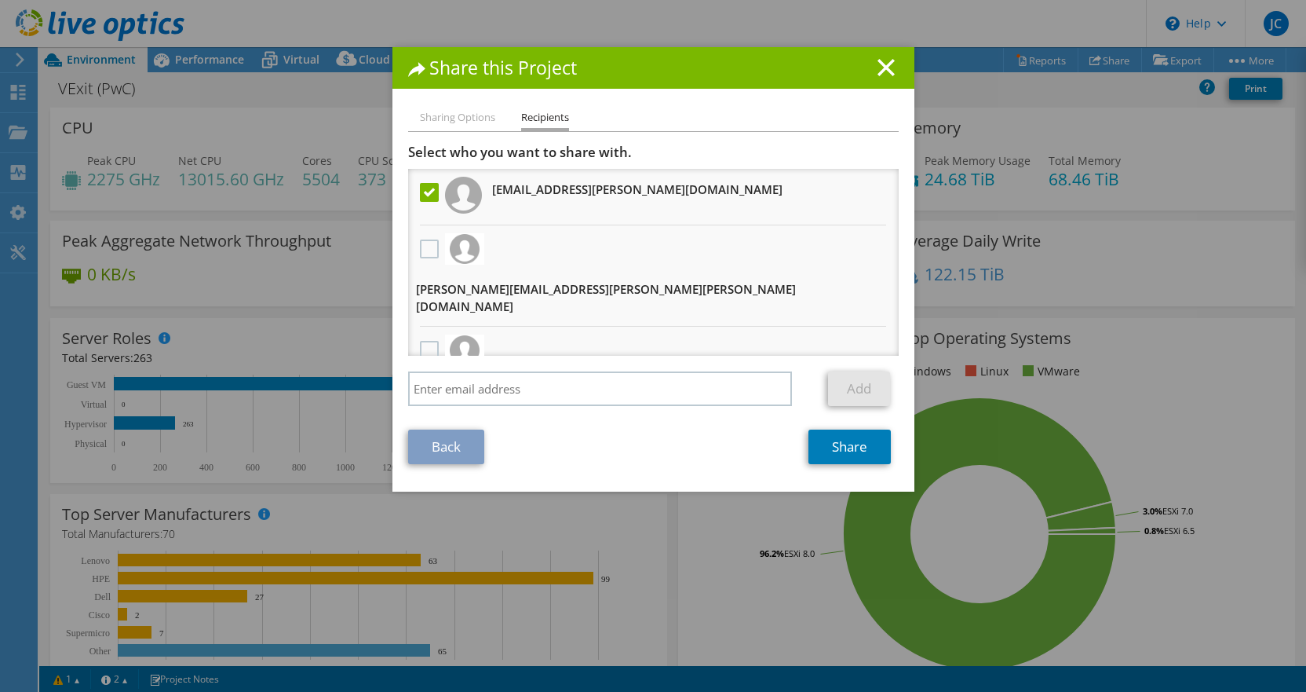
click at [429, 195] on label at bounding box center [431, 192] width 23 height 19
click at [0, 0] on input "checkbox" at bounding box center [0, 0] width 0 height 0
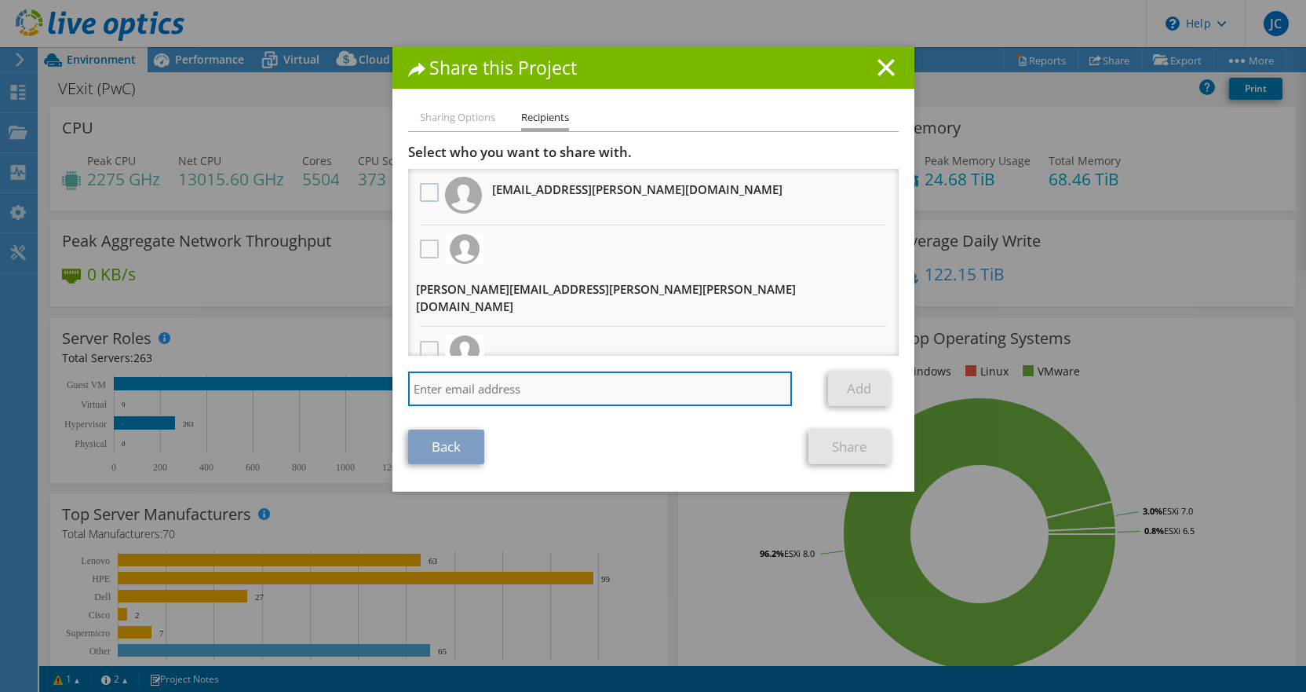
click at [508, 388] on input "search" at bounding box center [600, 388] width 385 height 35
paste input "saif.haider@pwc.com"
type input "saif.haider@pwc.com"
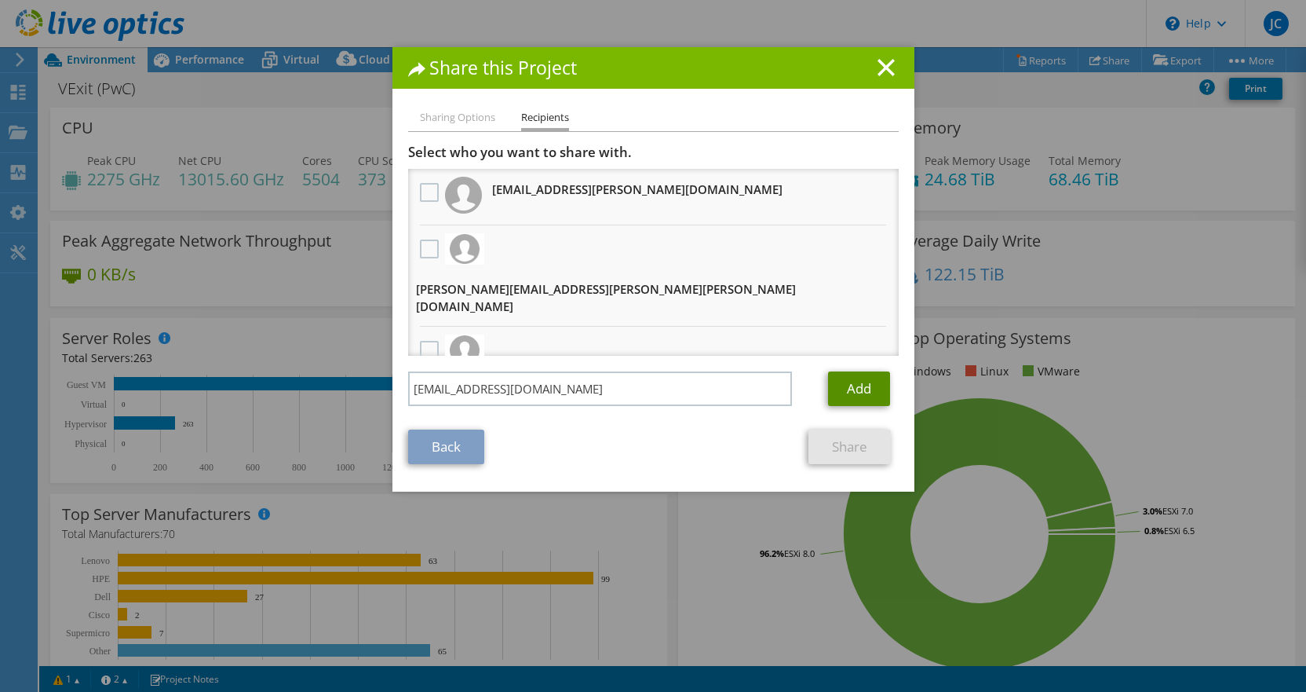
click at [850, 387] on link "Add" at bounding box center [859, 388] width 62 height 35
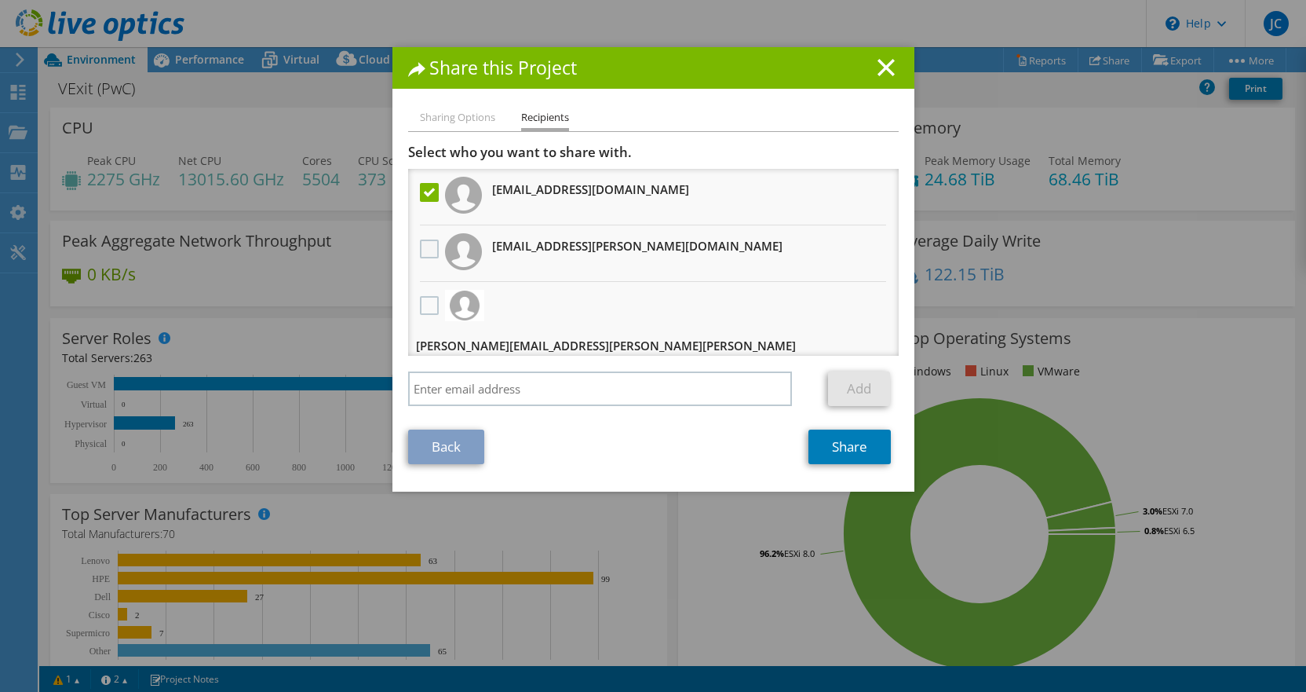
click at [425, 246] on label at bounding box center [431, 248] width 23 height 19
click at [0, 0] on input "checkbox" at bounding box center [0, 0] width 0 height 0
click at [426, 188] on label at bounding box center [431, 192] width 23 height 19
click at [0, 0] on input "checkbox" at bounding box center [0, 0] width 0 height 0
drag, startPoint x: 618, startPoint y: 246, endPoint x: 426, endPoint y: 248, distance: 191.5
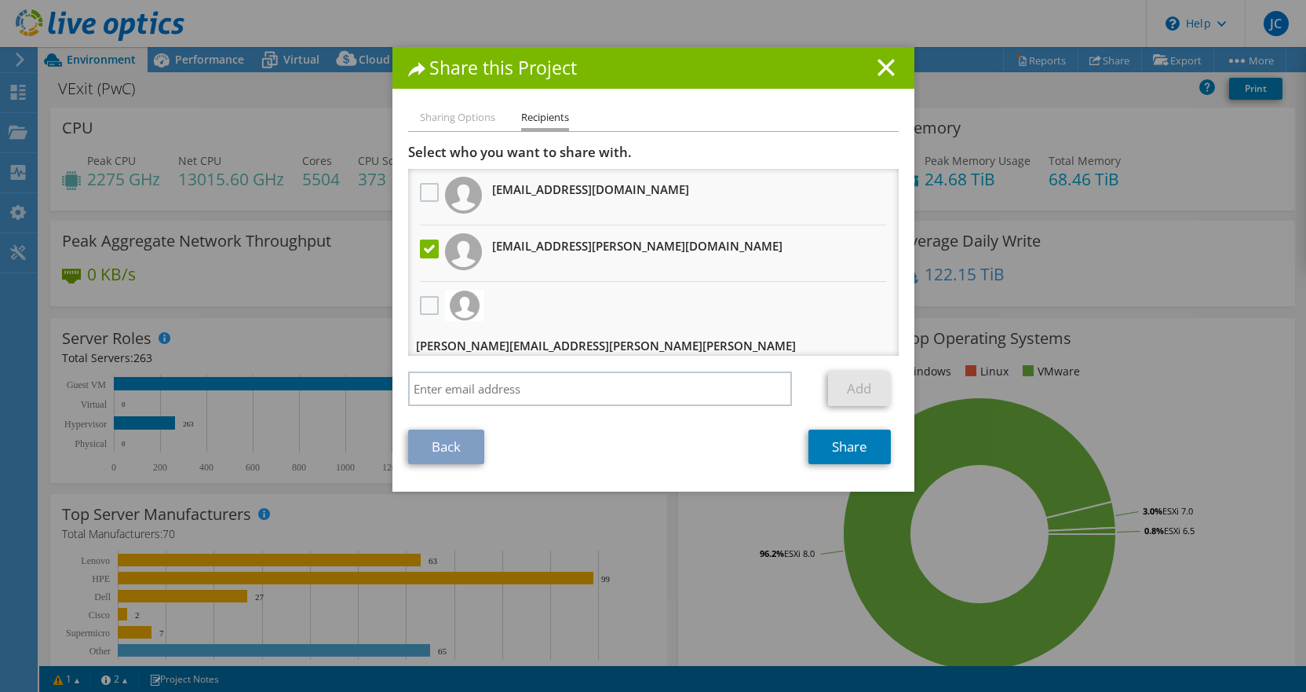
click at [426, 248] on label at bounding box center [431, 248] width 23 height 19
click at [0, 0] on input "checkbox" at bounding box center [0, 0] width 0 height 0
click at [425, 189] on label at bounding box center [431, 192] width 23 height 19
click at [0, 0] on input "checkbox" at bounding box center [0, 0] width 0 height 0
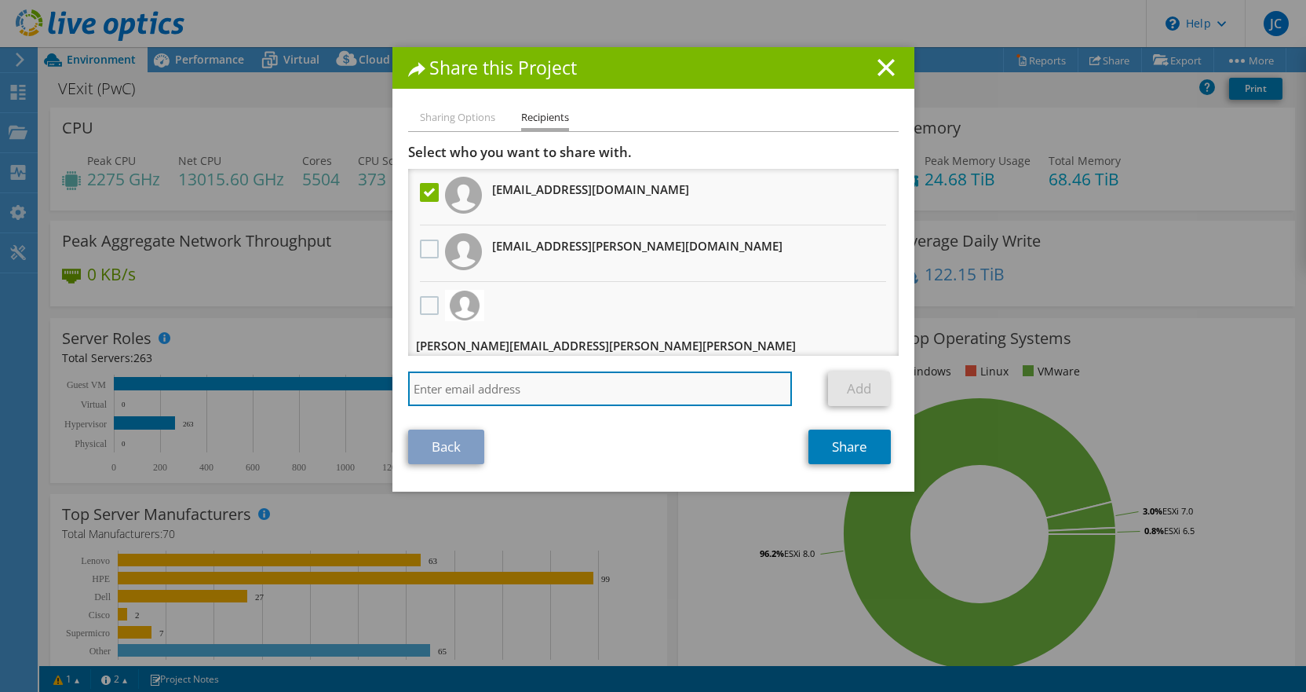
click at [498, 384] on input "search" at bounding box center [600, 388] width 385 height 35
paste input "bruce.f.wu@pwc.com"
type input "bruce.f.wu@pwc.com"
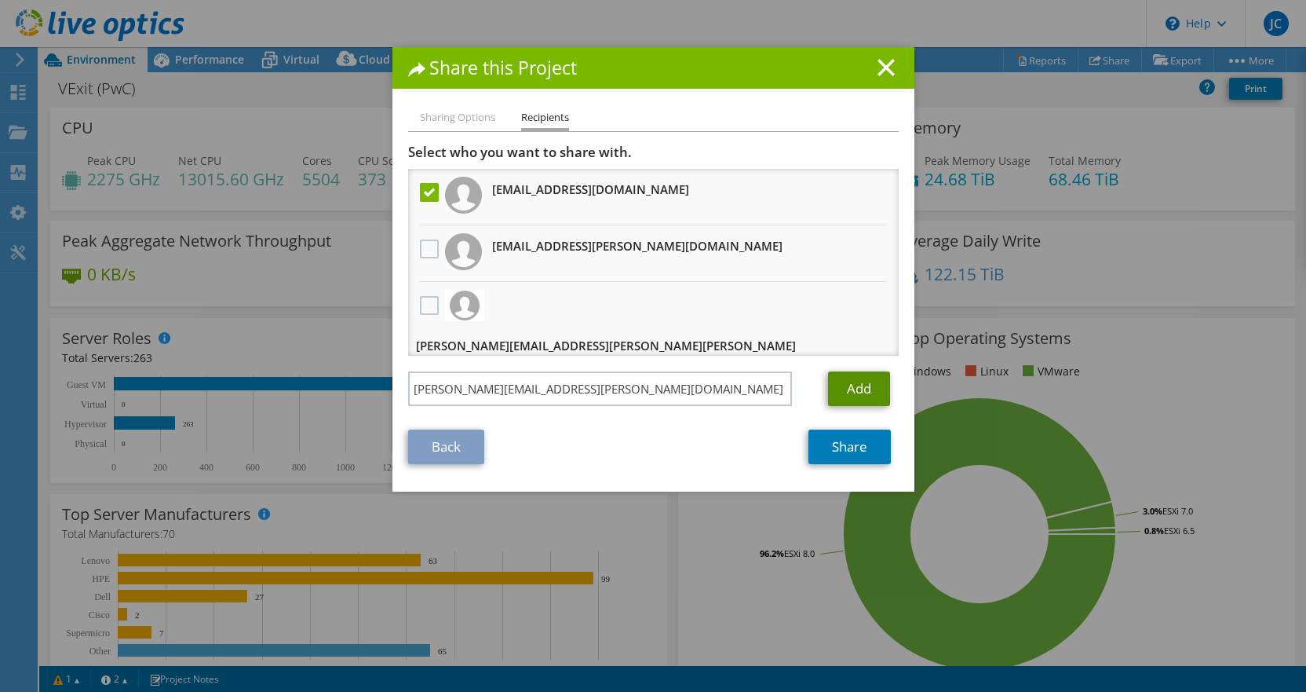
click at [851, 388] on link "Add" at bounding box center [859, 388] width 62 height 35
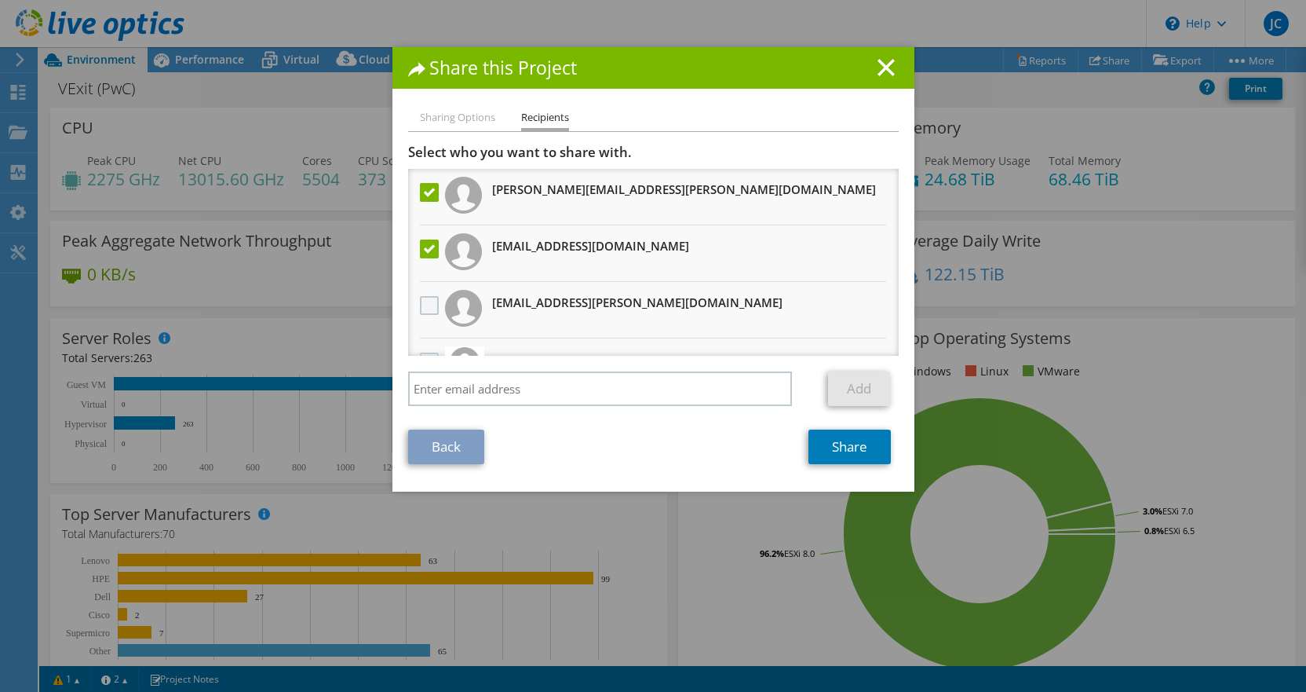
click at [426, 306] on label at bounding box center [431, 305] width 23 height 19
click at [0, 0] on input "checkbox" at bounding box center [0, 0] width 0 height 0
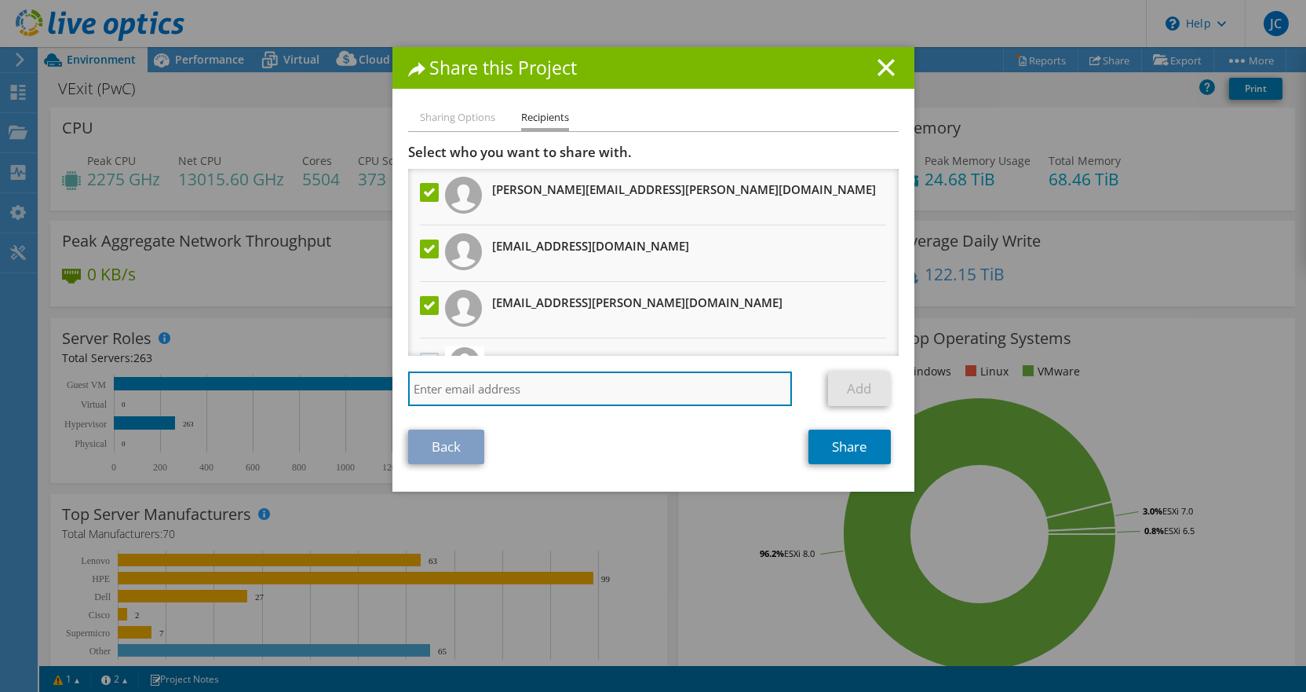
click at [485, 391] on input "search" at bounding box center [600, 388] width 385 height 35
paste input "Bruce.Wu@saputo.com"
type input "Bruce.Wu@saputo.com"
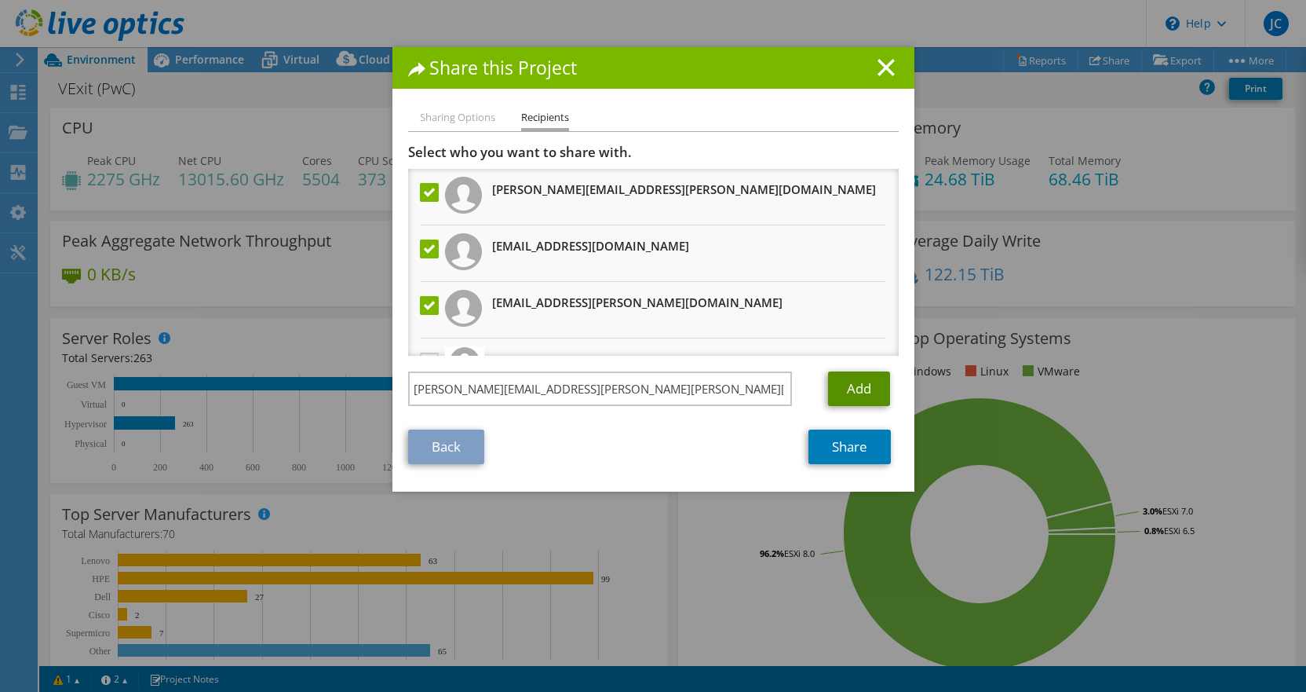
click at [867, 388] on link "Add" at bounding box center [859, 388] width 62 height 35
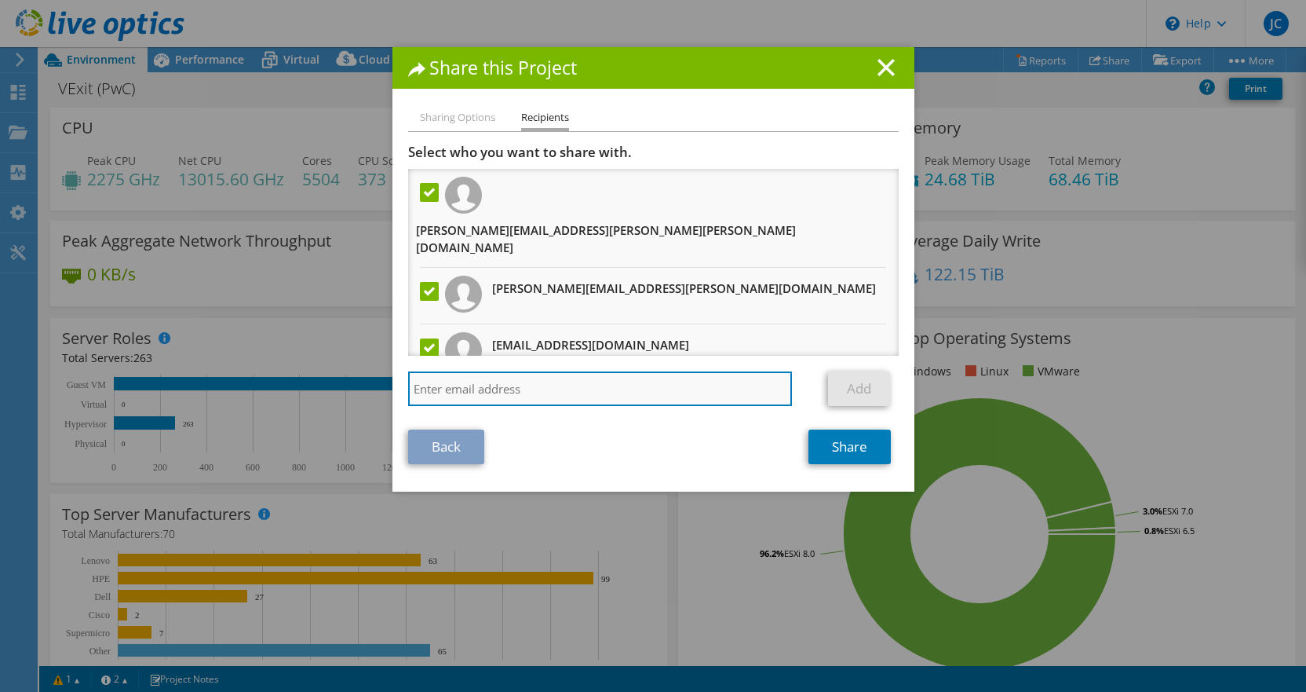
click at [481, 385] on input "search" at bounding box center [600, 388] width 385 height 35
paste input "c.syam.sunder@pwc.com"
type input "c.syam.sunder@pwc.com"
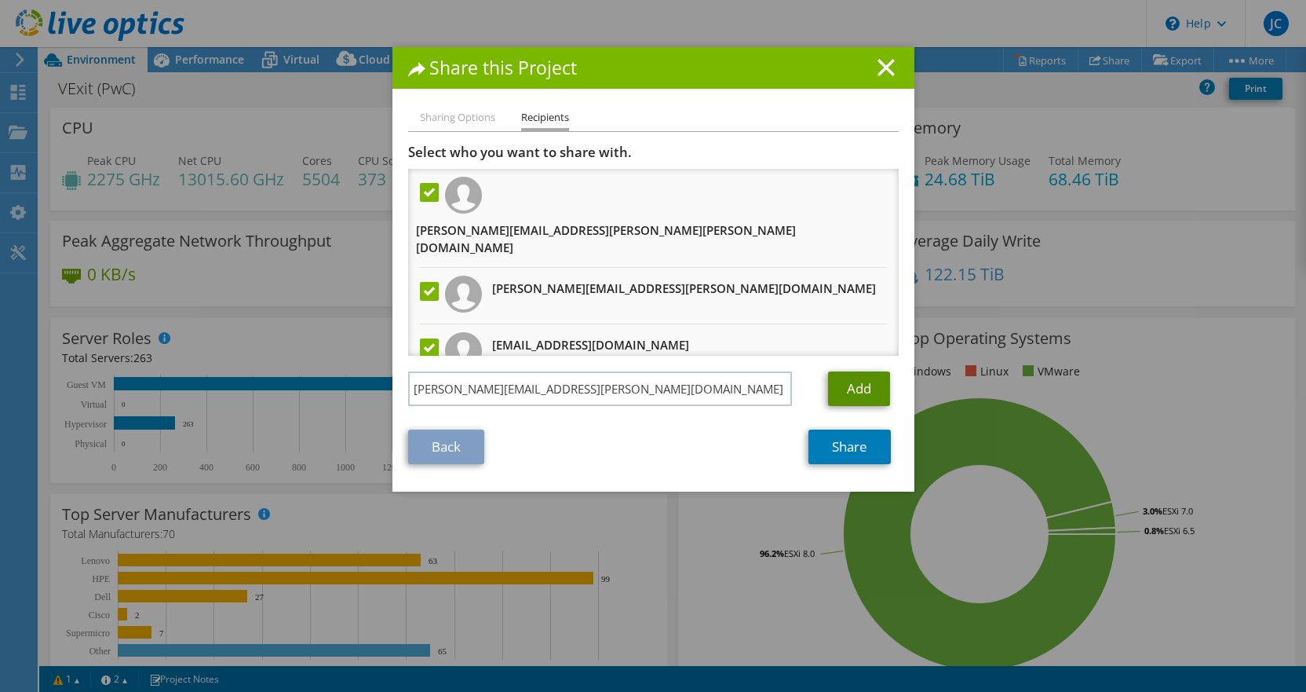
click at [862, 390] on link "Add" at bounding box center [859, 388] width 62 height 35
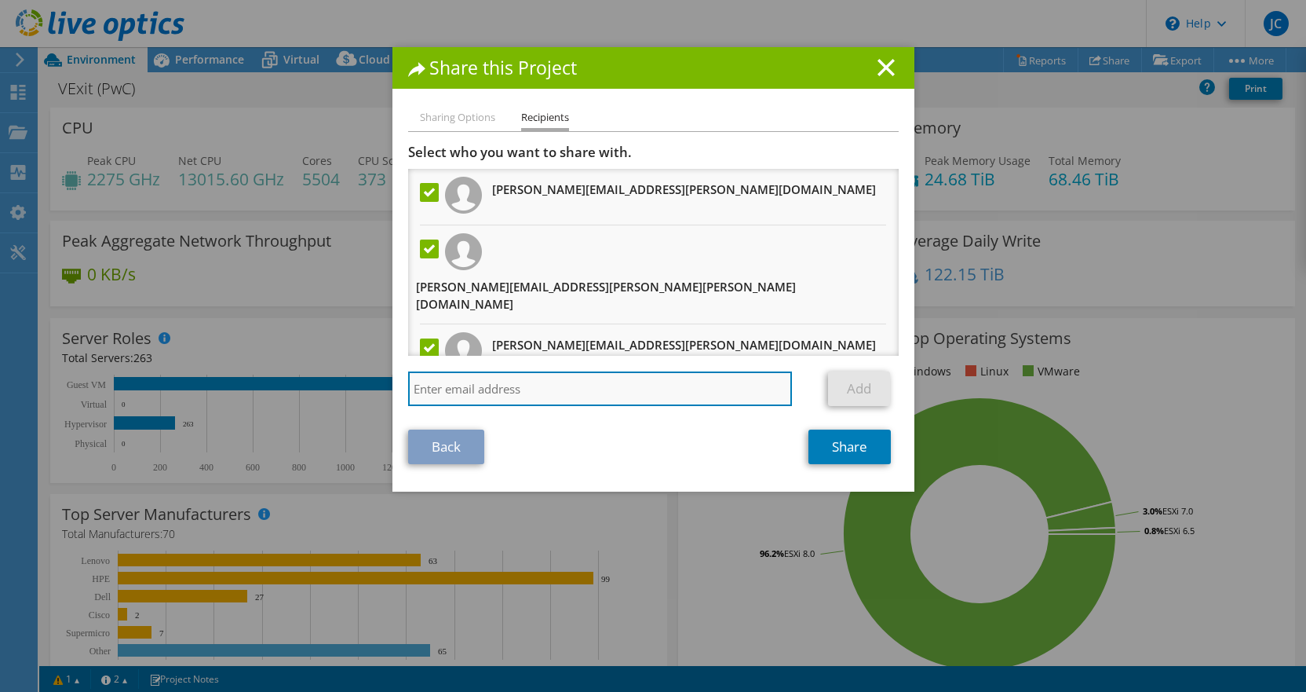
click at [597, 381] on input "search" at bounding box center [600, 388] width 385 height 35
paste input "Syam.Sunder@saputo.com"
type input "Syam.Sunder@saputo.com"
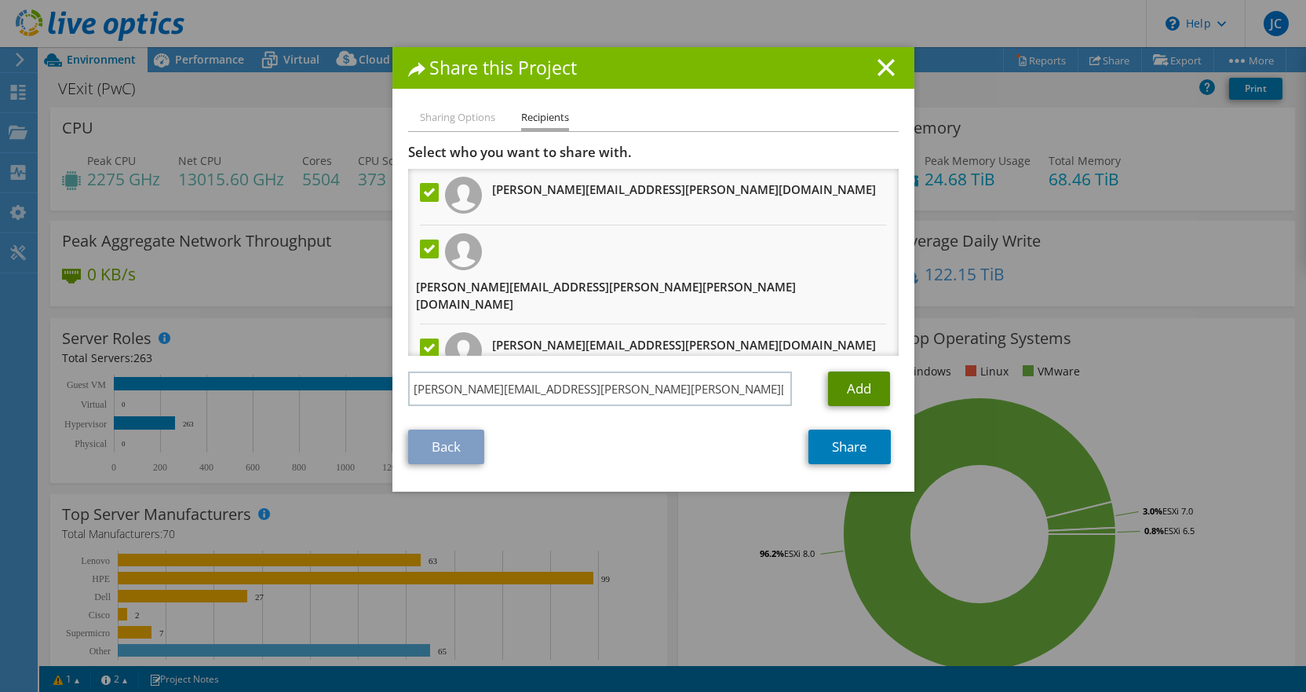
click at [850, 388] on link "Add" at bounding box center [859, 388] width 62 height 35
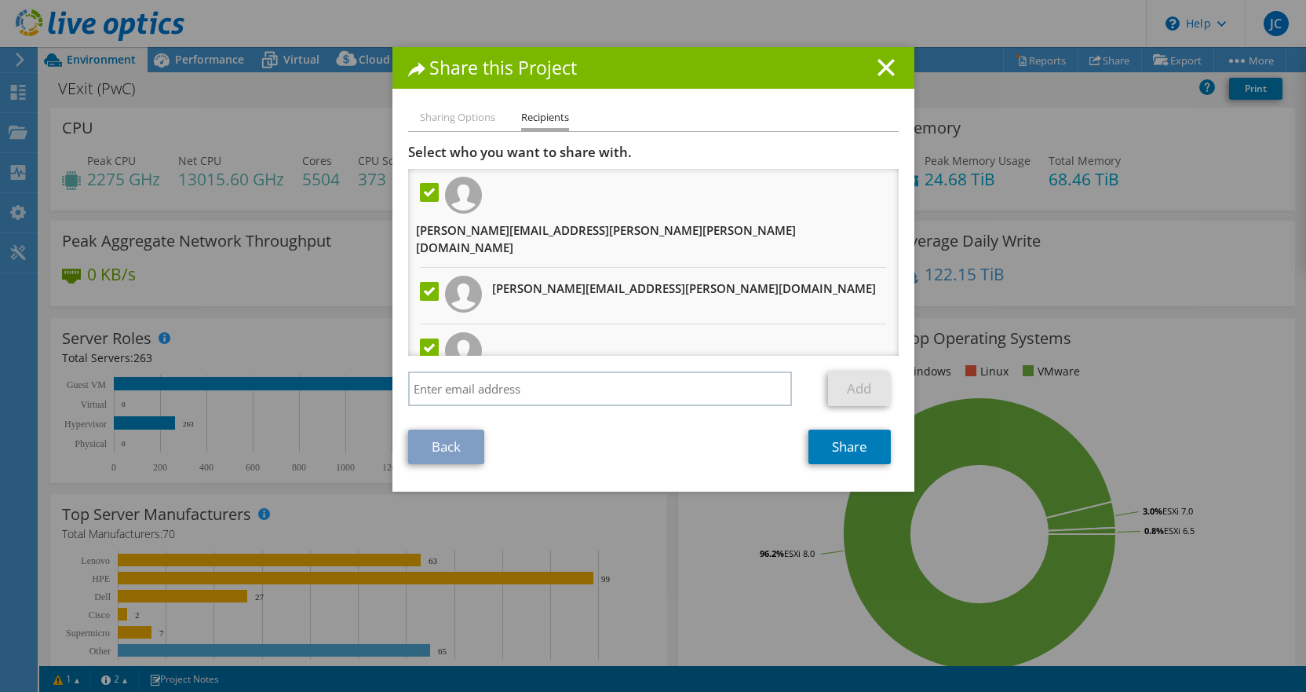
click at [425, 282] on label at bounding box center [431, 291] width 23 height 19
click at [0, 0] on input "checkbox" at bounding box center [0, 0] width 0 height 0
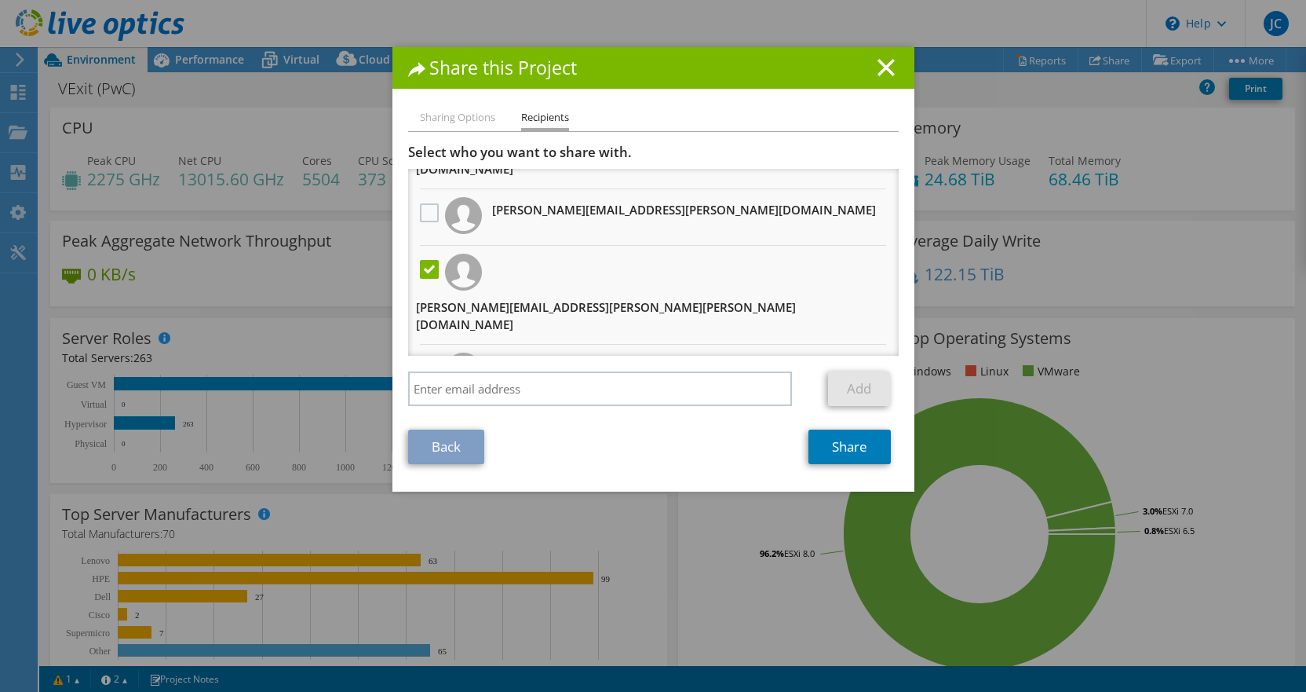
click at [421, 359] on label at bounding box center [431, 368] width 23 height 19
click at [0, 0] on input "checkbox" at bounding box center [0, 0] width 0 height 0
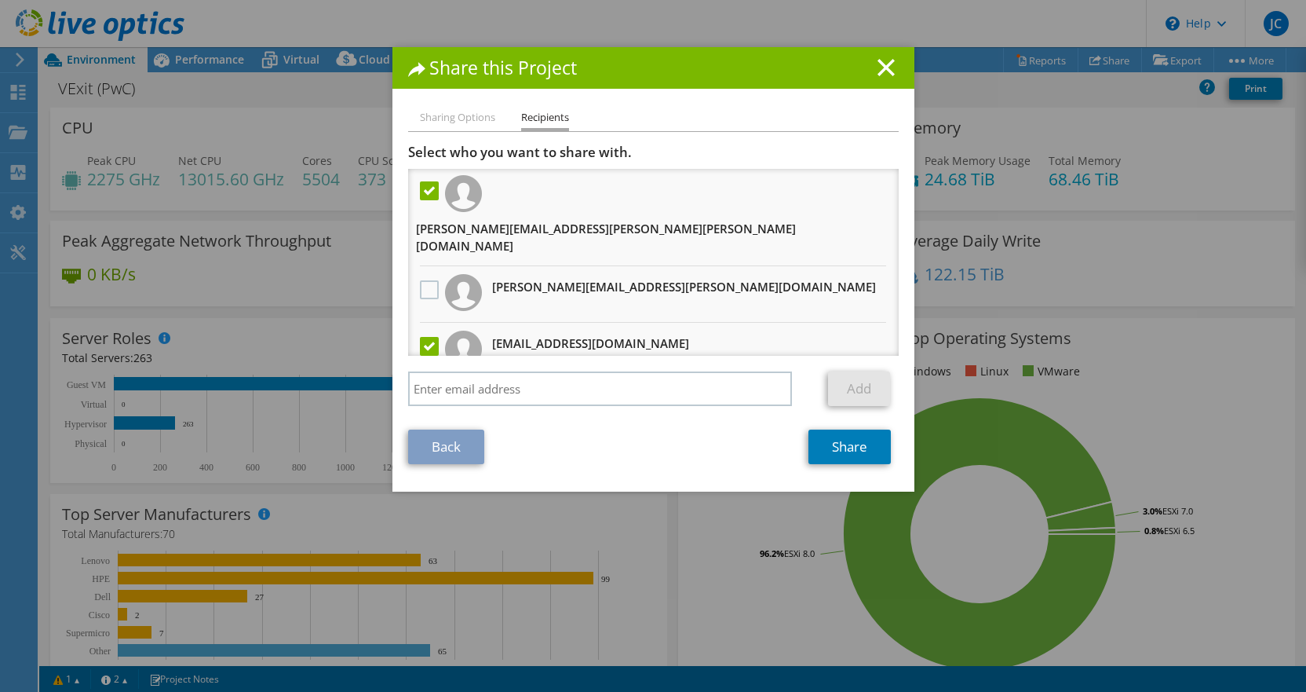
click at [421, 337] on label at bounding box center [431, 346] width 23 height 19
click at [0, 0] on input "checkbox" at bounding box center [0, 0] width 0 height 0
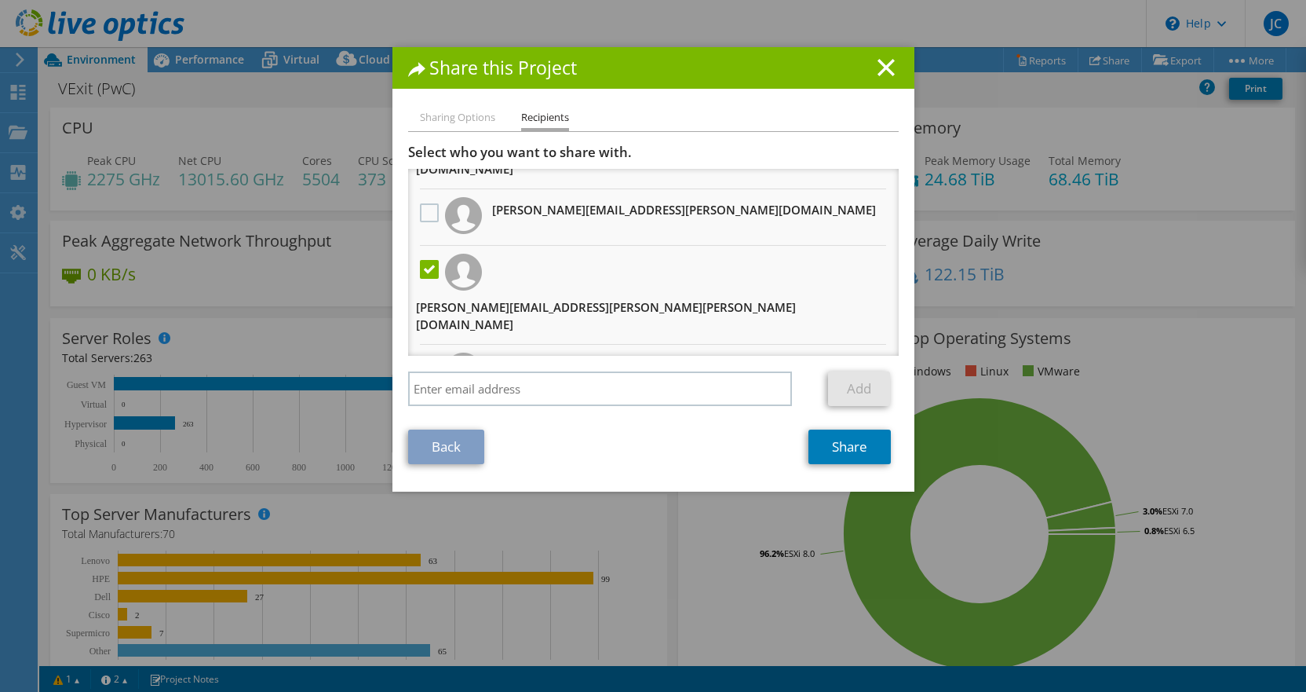
scroll to position [0, 0]
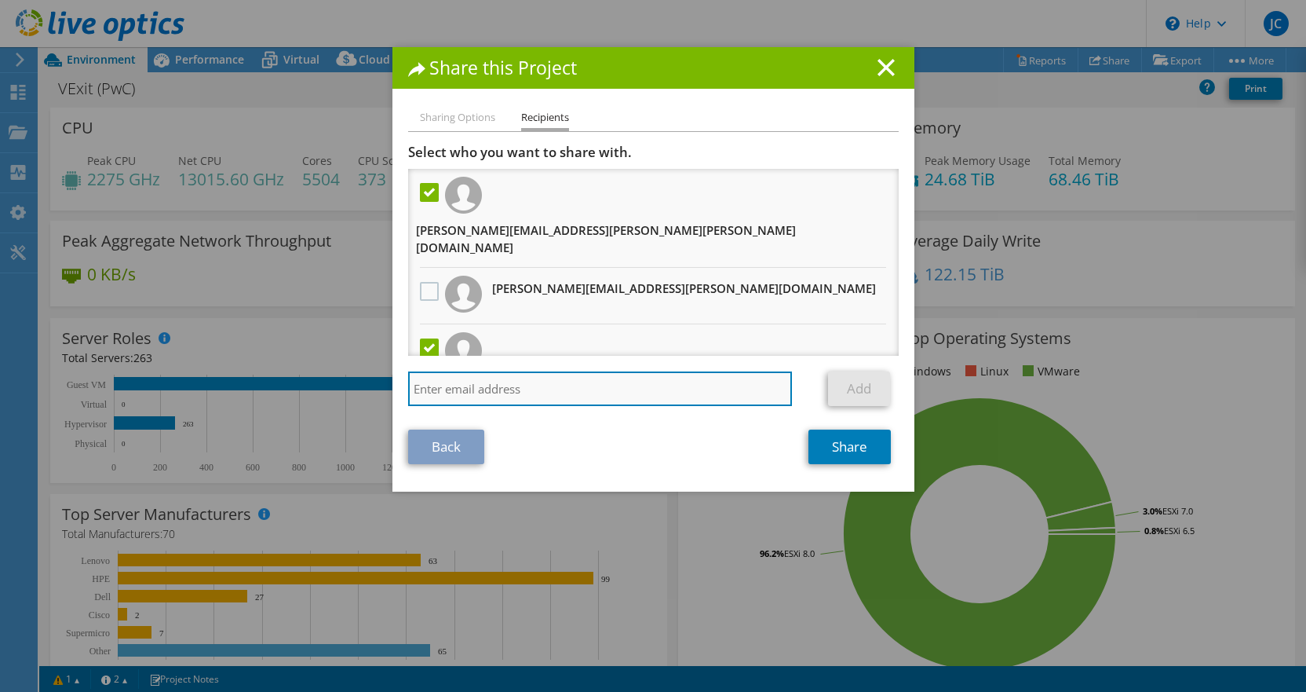
click at [466, 382] on input "search" at bounding box center [600, 388] width 385 height 35
paste input "Jasmeet.Singhgugnani@saputo.com"
type input "Jasmeet.Singhgugnani@saputo.com"
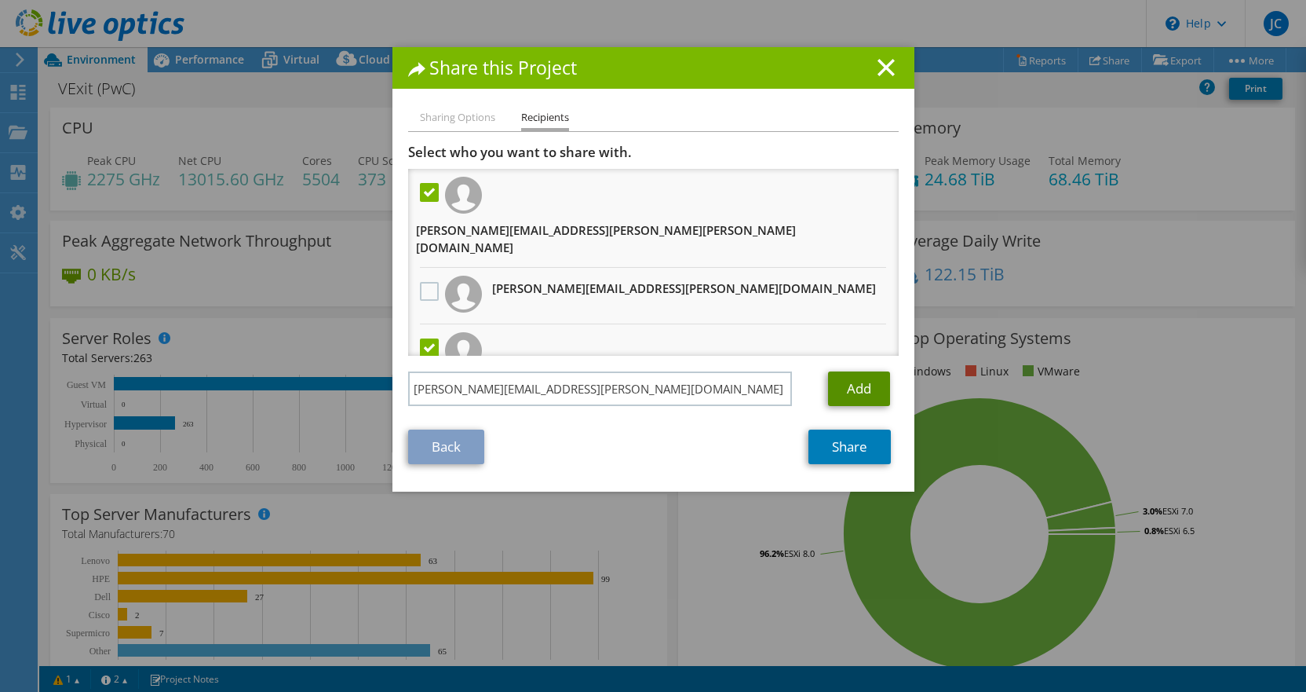
click at [847, 387] on link "Add" at bounding box center [859, 388] width 62 height 35
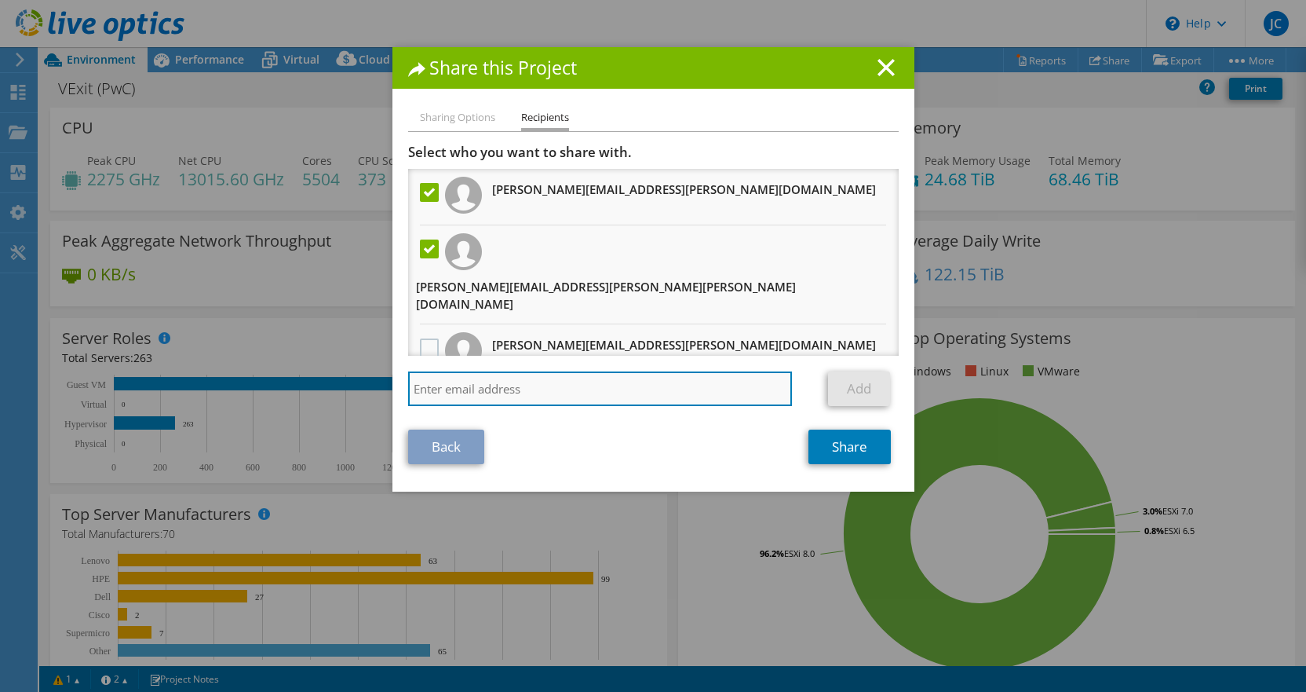
click at [617, 387] on input "search" at bounding box center [600, 388] width 385 height 35
paste input "Ani.Chatterjee@saputo.com"
type input "Ani.Chatterjee@saputo.com"
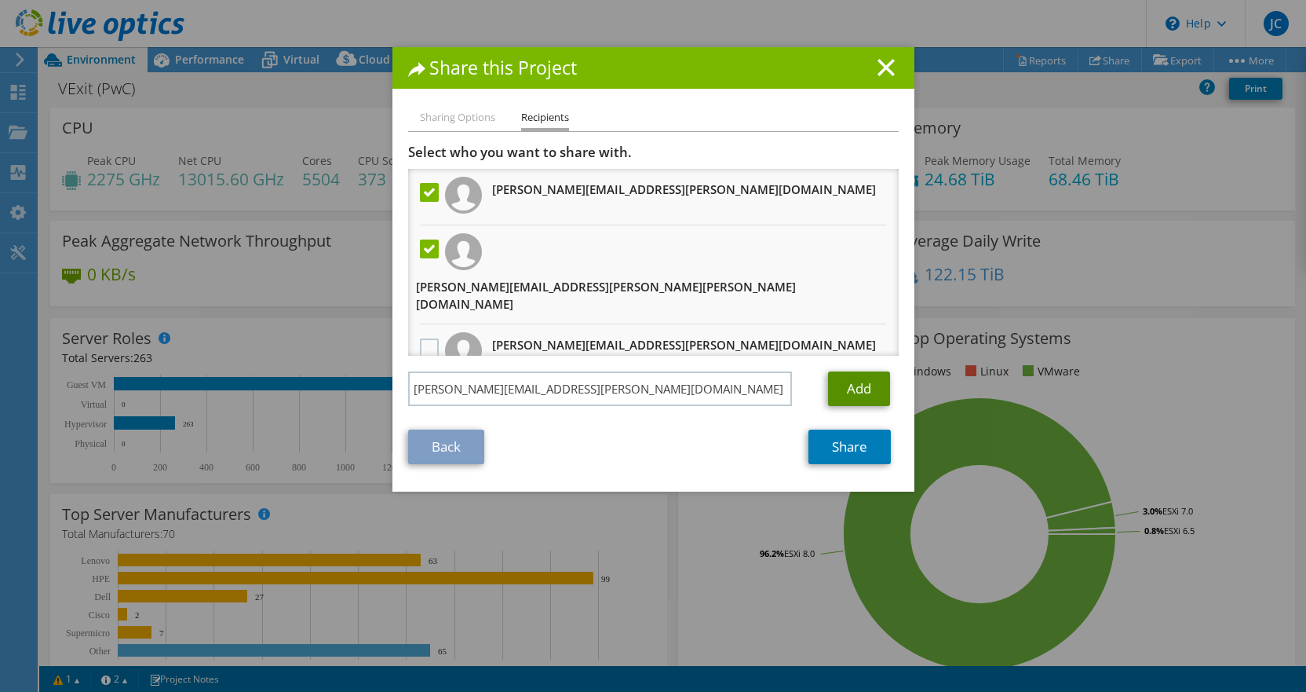
click at [857, 389] on link "Add" at bounding box center [859, 388] width 62 height 35
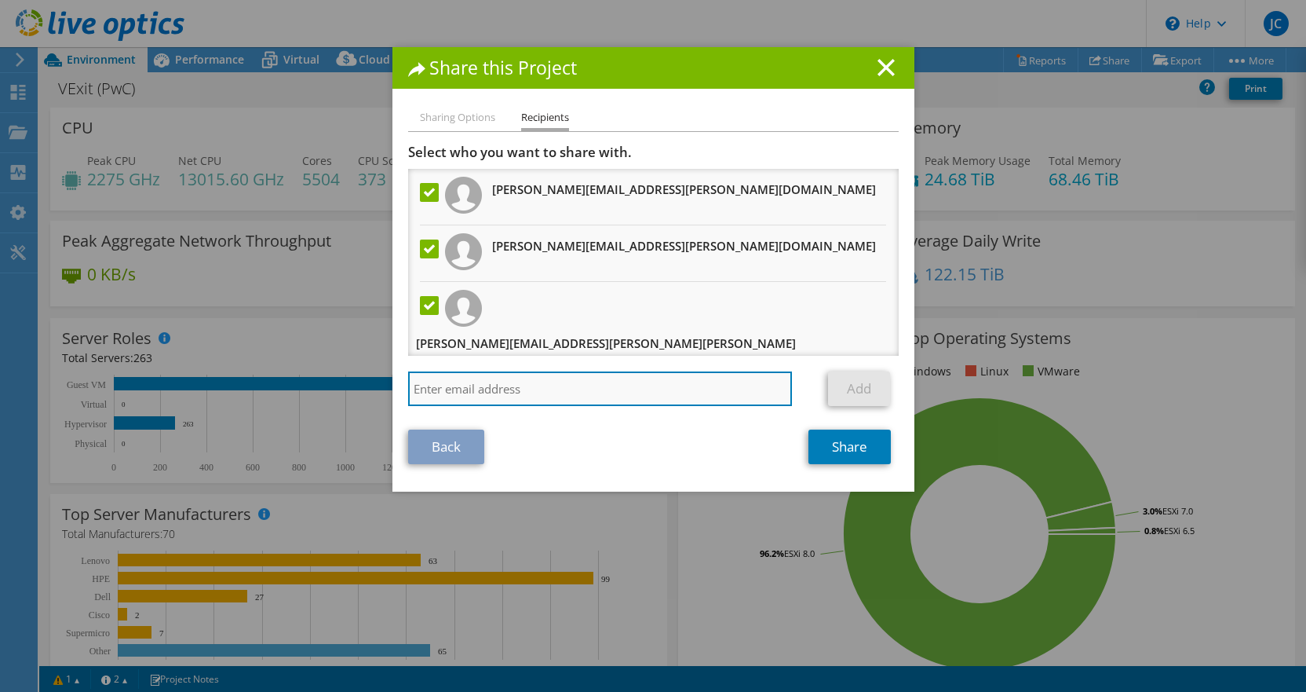
click at [484, 392] on input "search" at bounding box center [600, 388] width 385 height 35
paste input "Vicky.Makhija@saputo.com"
type input "Vicky.Makhija@saputo.com"
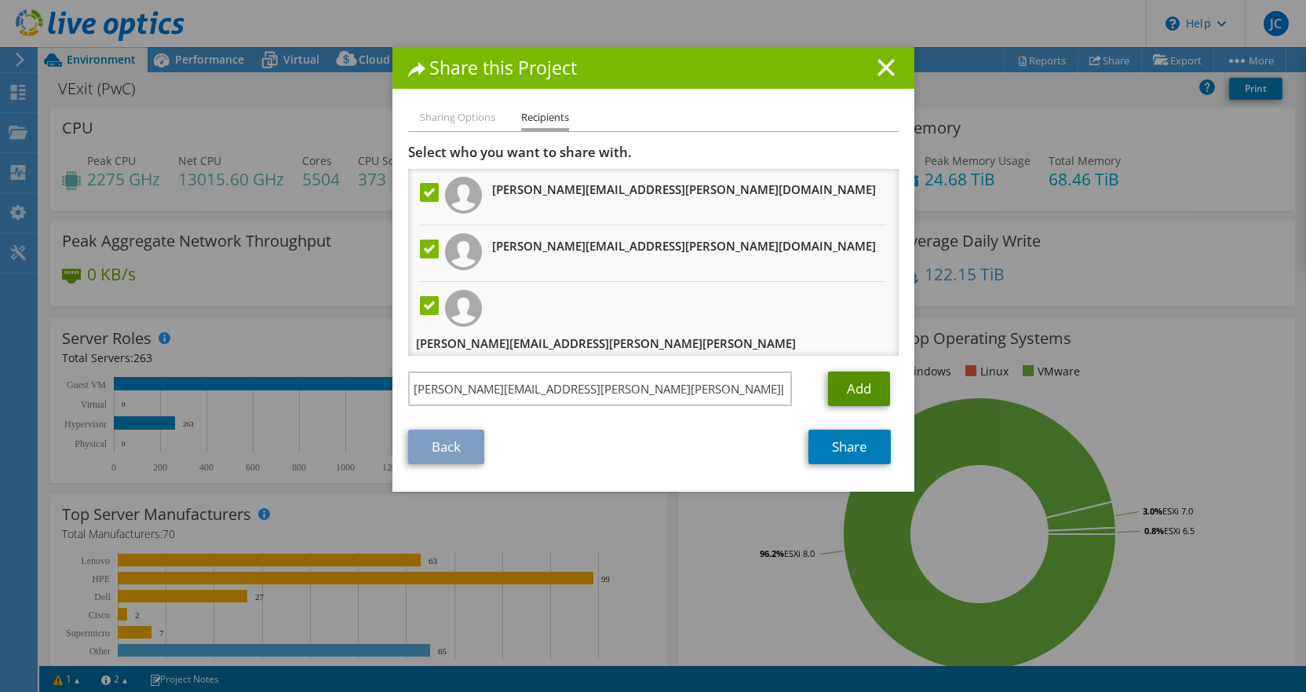
click at [849, 392] on link "Add" at bounding box center [859, 388] width 62 height 35
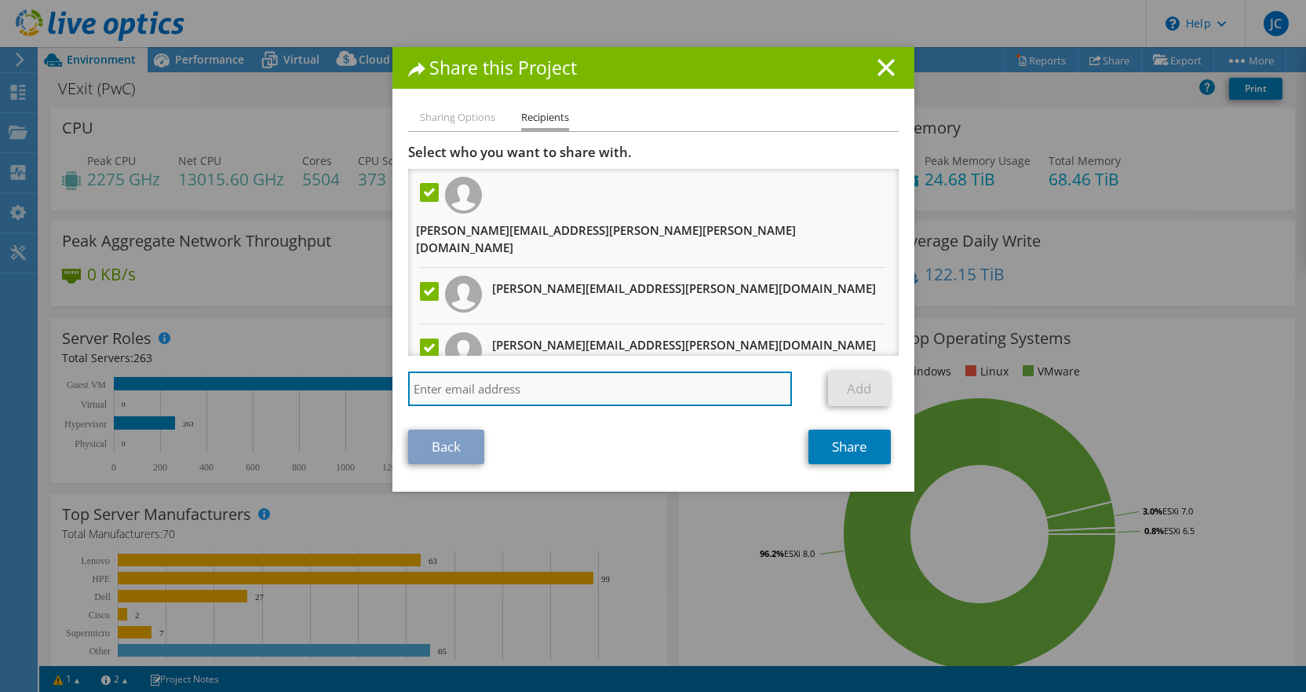
click at [471, 384] on input "search" at bounding box center [600, 388] width 385 height 35
paste input "Rajan.Mehta@saputo.com"
type input "Rajan.Mehta@saputo.com"
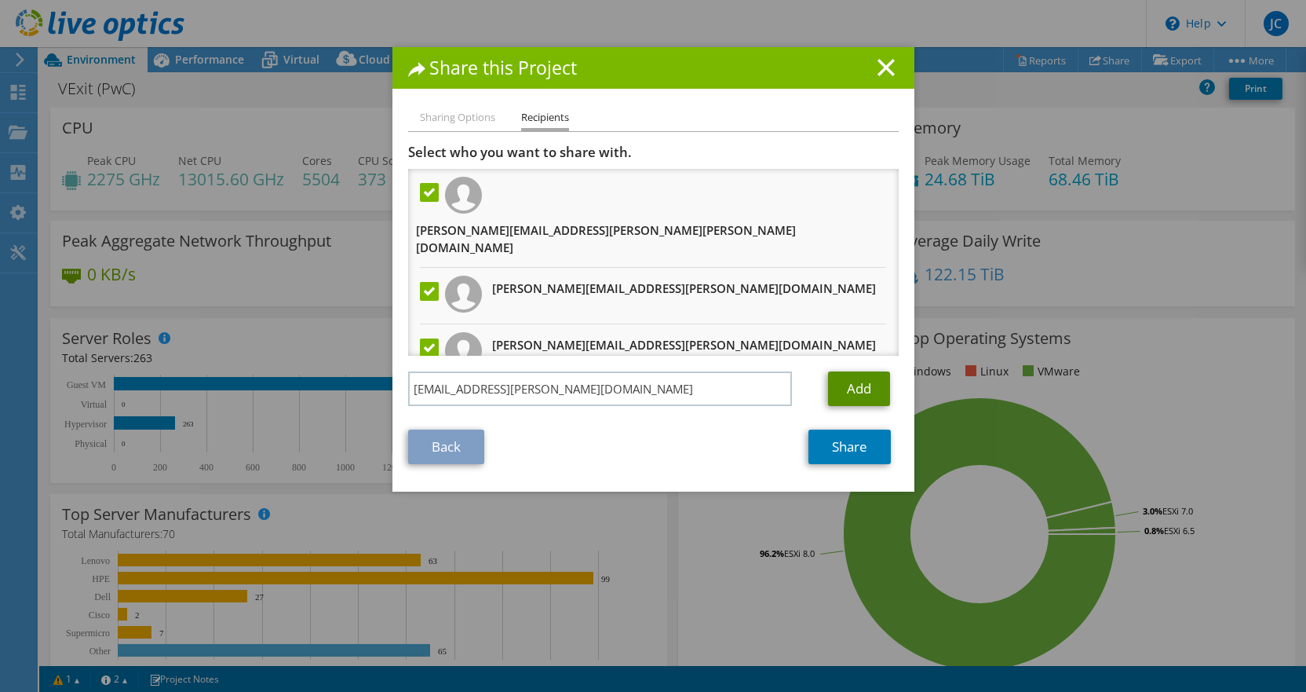
click at [843, 387] on link "Add" at bounding box center [859, 388] width 62 height 35
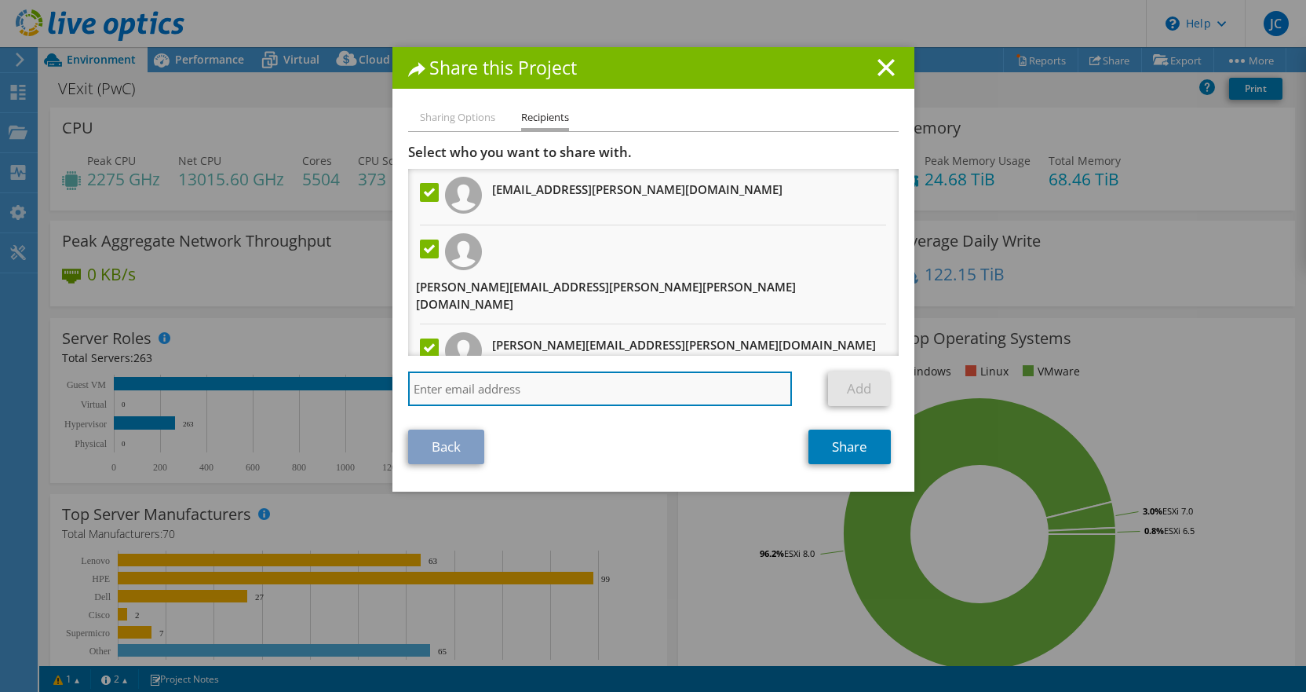
click at [508, 386] on input "search" at bounding box center [600, 388] width 385 height 35
paste input "Paramjeet.Singh@saputo.com"
type input "Paramjeet.Singh@saputo.com"
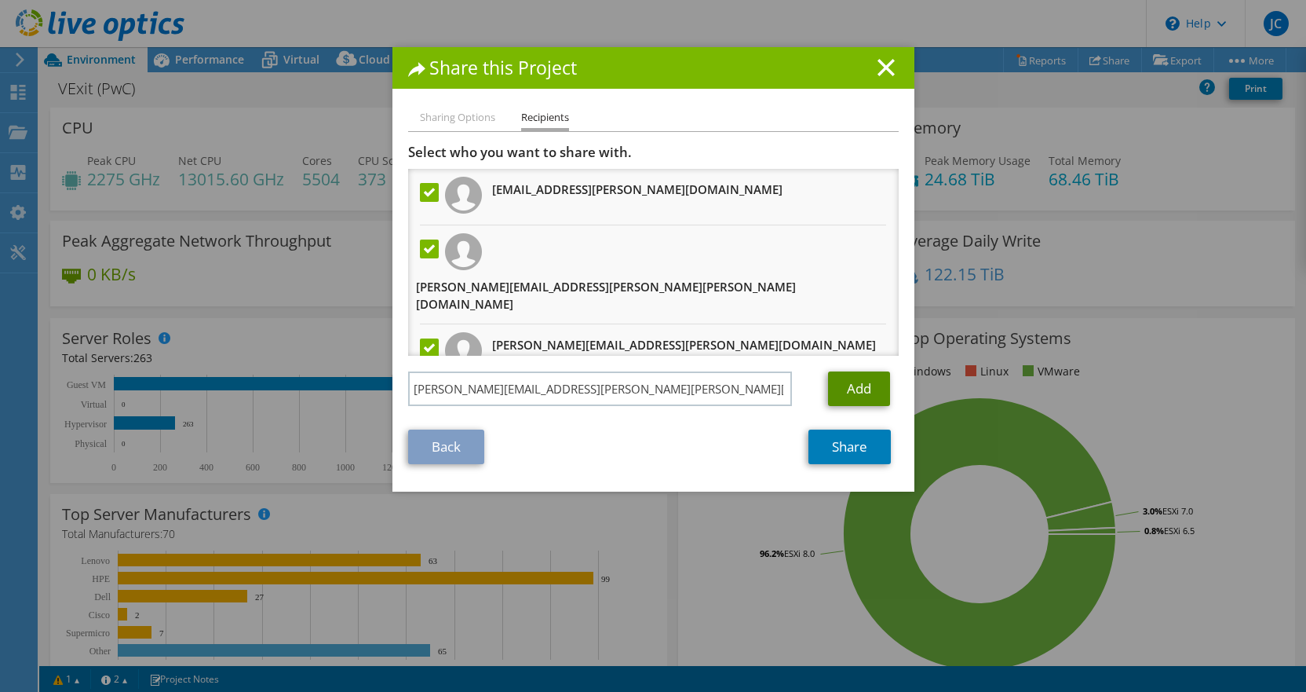
click at [842, 390] on link "Add" at bounding box center [859, 388] width 62 height 35
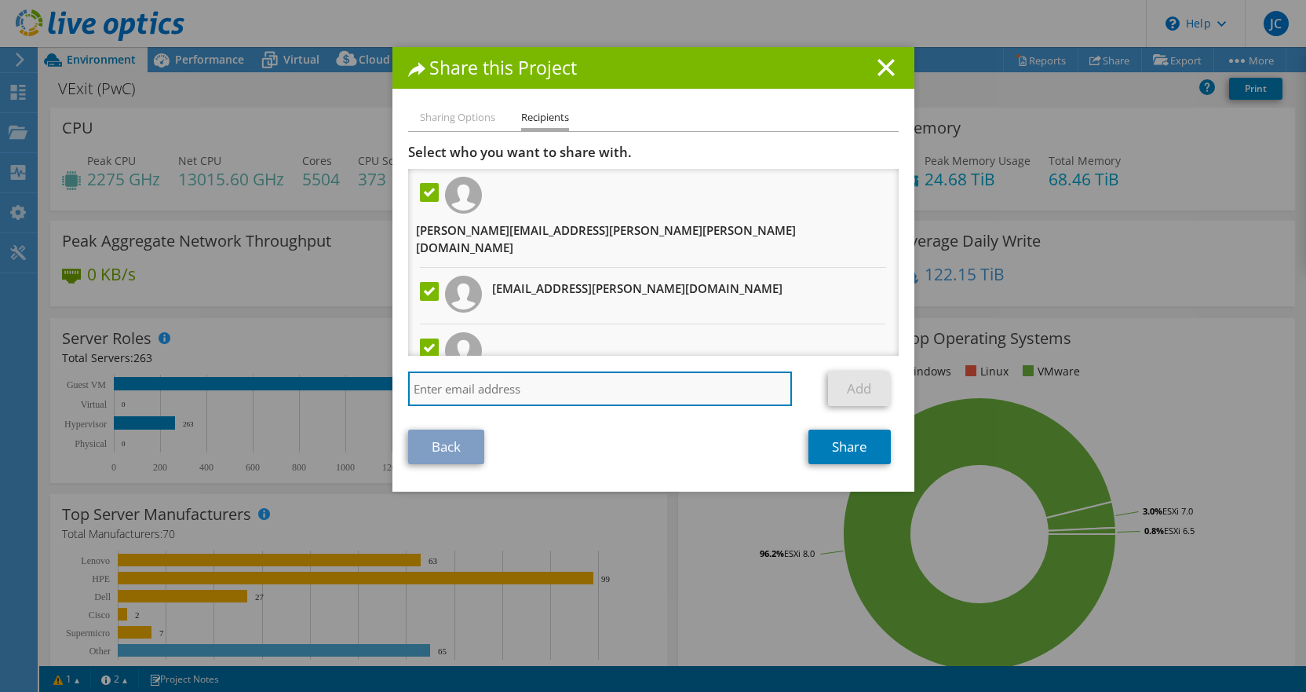
click at [473, 390] on input "search" at bounding box center [600, 388] width 385 height 35
paste input "Soumen.Das@saputo.com"
type input "Soumen.Das@saputo.com"
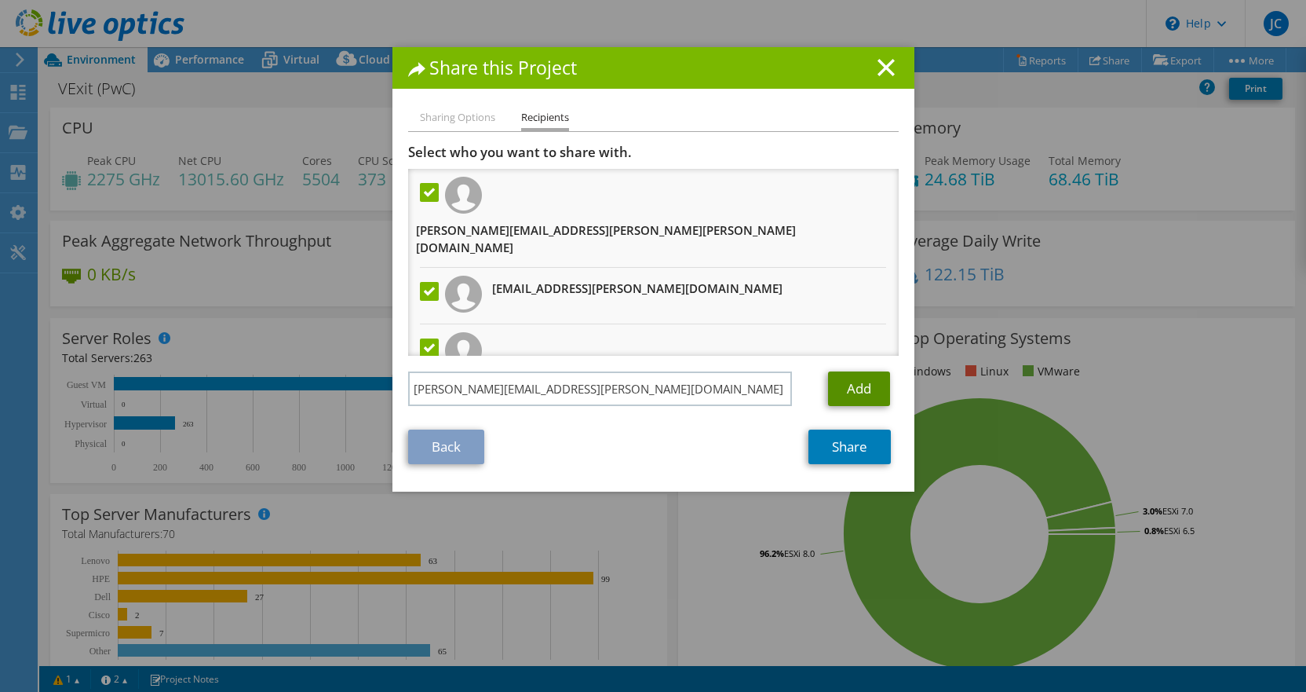
click at [849, 385] on link "Add" at bounding box center [859, 388] width 62 height 35
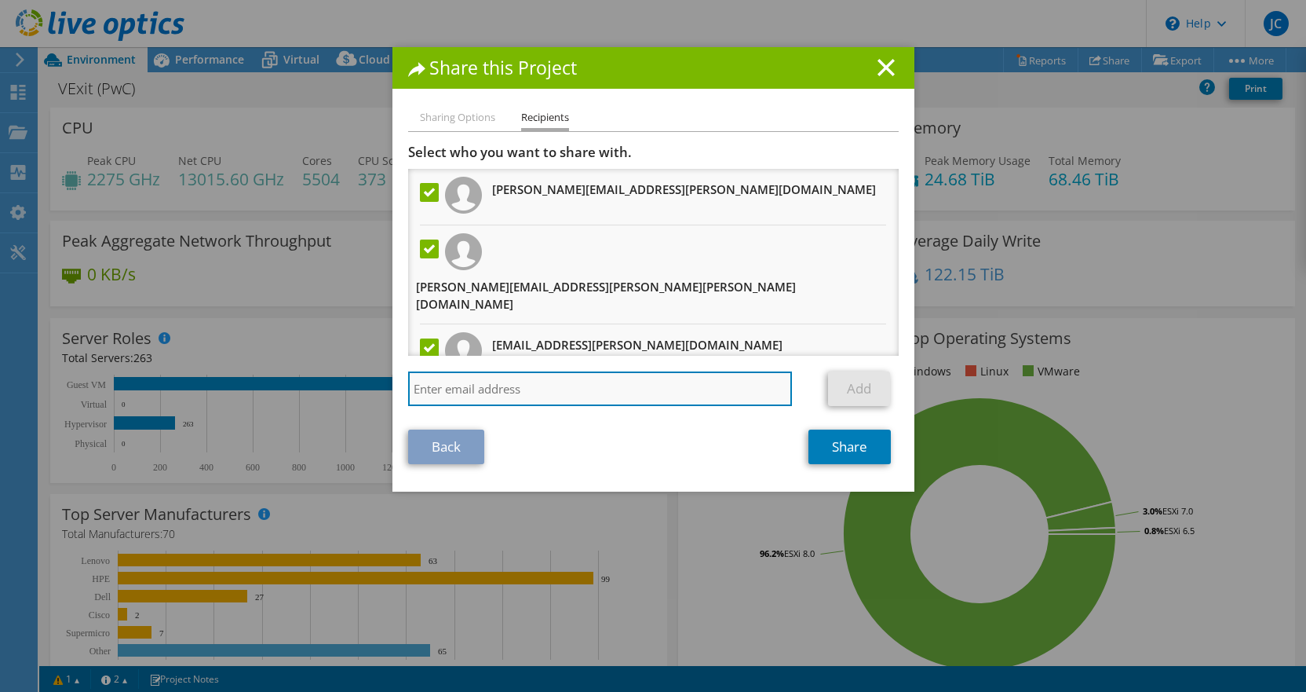
click at [663, 378] on input "search" at bounding box center [600, 388] width 385 height 35
paste input "Sandip.Mukherjee@saputo.com"
type input "Sandip.Mukherjee@saputo.com"
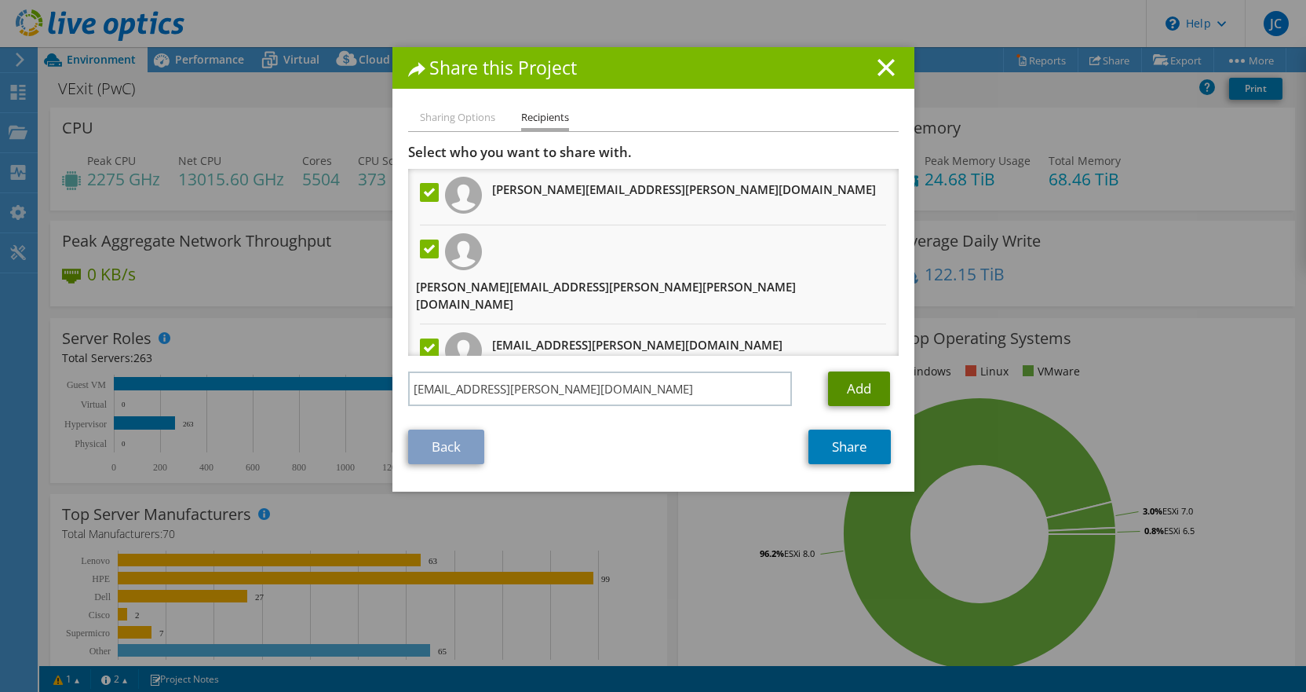
click at [857, 390] on link "Add" at bounding box center [859, 388] width 62 height 35
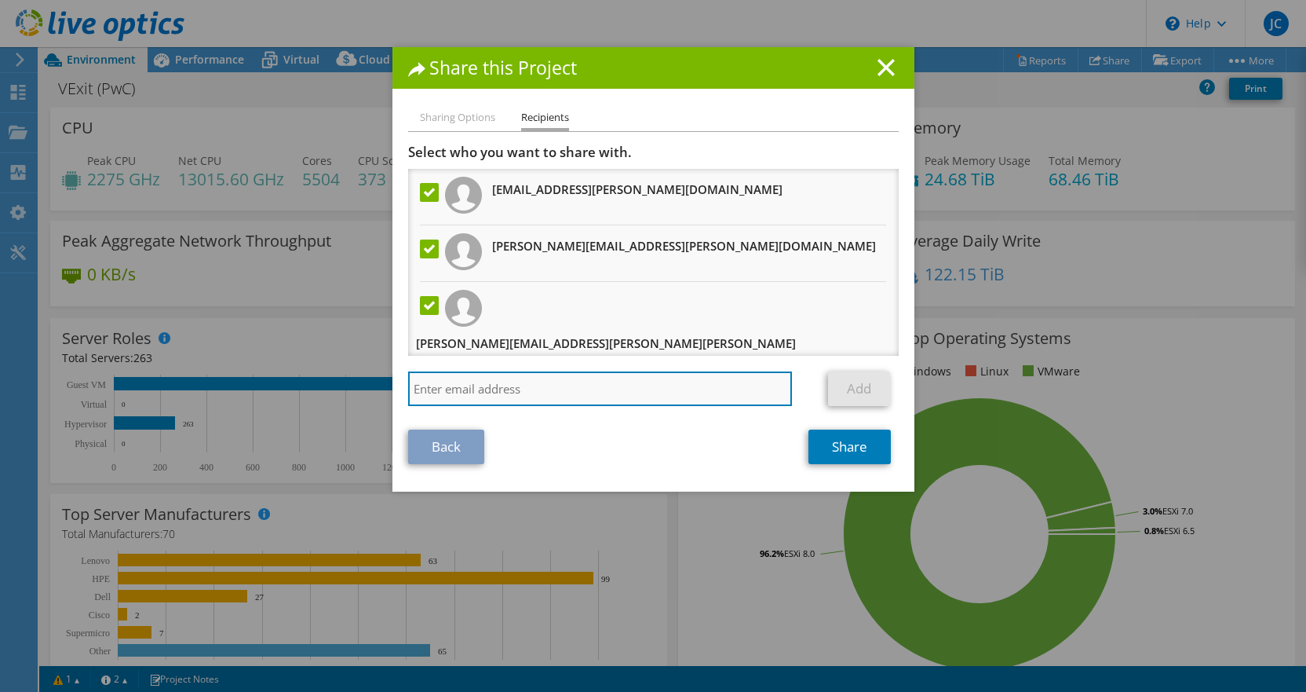
click at [595, 388] on input "search" at bounding box center [600, 388] width 385 height 35
paste input "Sathialekhya.Reddy@saputo.com"
type input "Sathialekhya.Reddy@saputo.com"
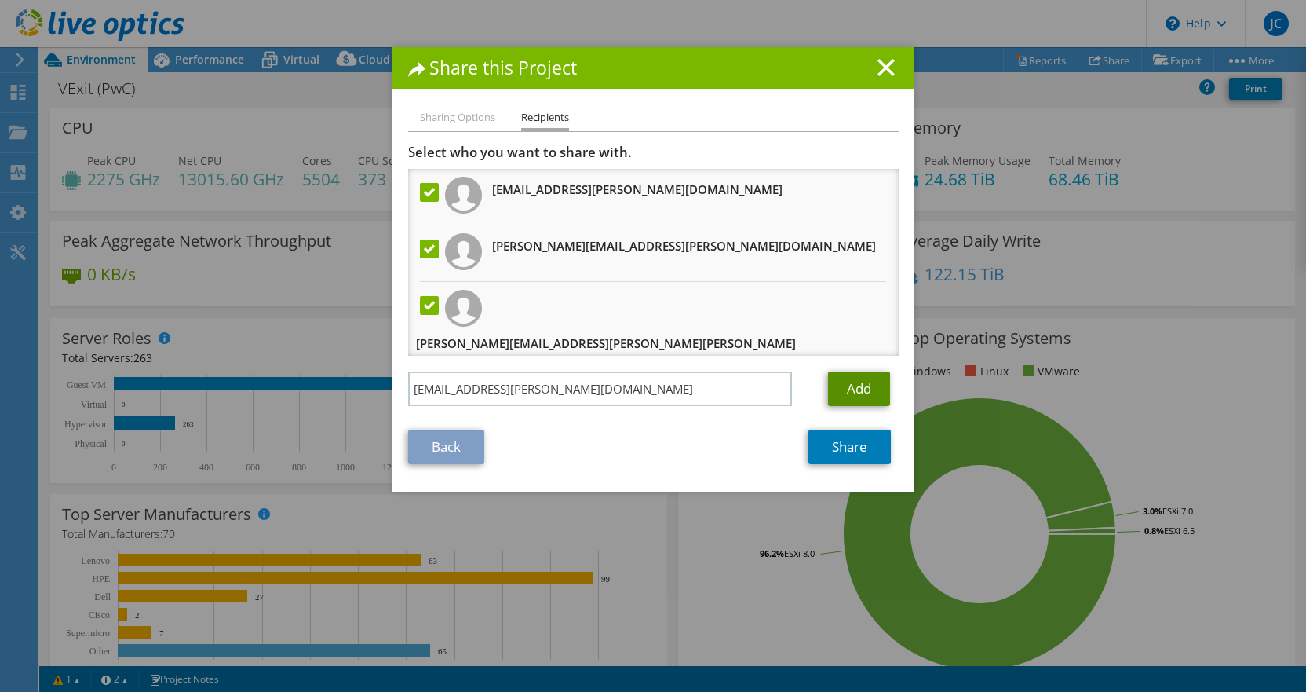
click at [838, 384] on link "Add" at bounding box center [859, 388] width 62 height 35
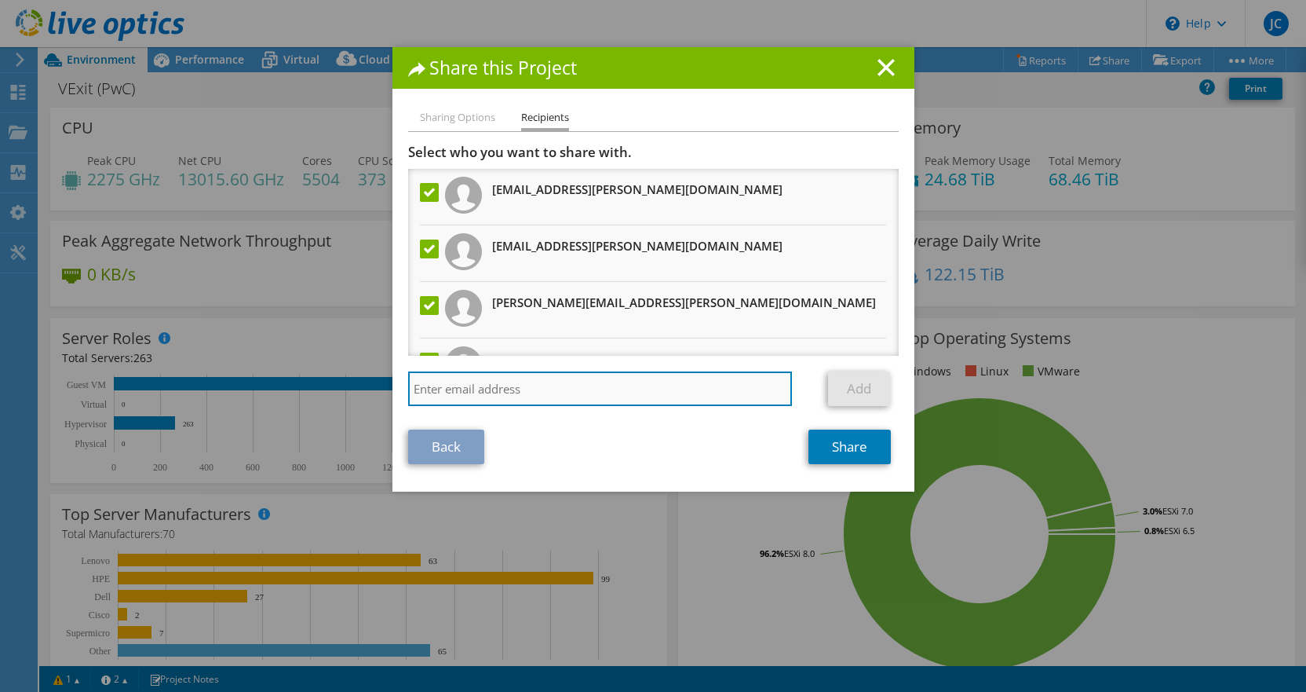
click at [498, 387] on input "search" at bounding box center [600, 388] width 385 height 35
paste input "Bijoy.Chakraborty@saputo.com"
type input "Bijoy.Chakraborty@saputo.com"
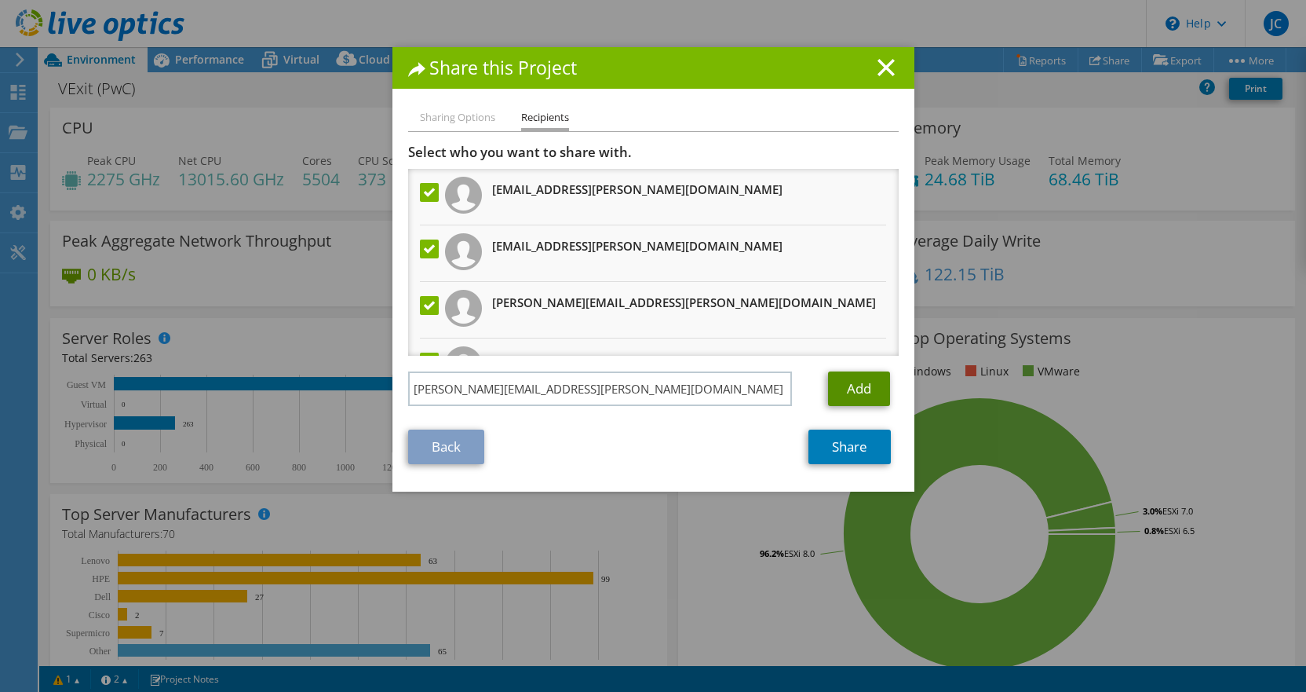
click at [842, 390] on link "Add" at bounding box center [859, 388] width 62 height 35
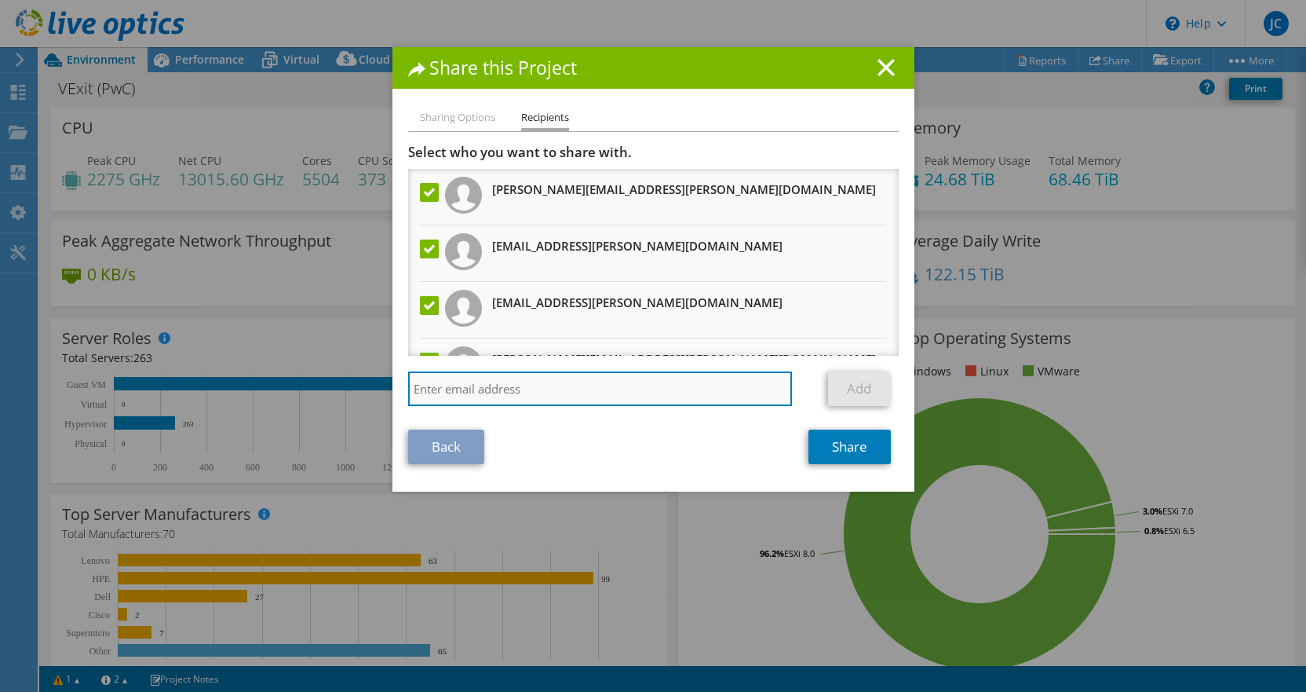
click at [530, 382] on input "search" at bounding box center [600, 388] width 385 height 35
paste input "Punugupati.Pallavi@saputo.com"
type input "Punugupati.Pallavi@saputo.com"
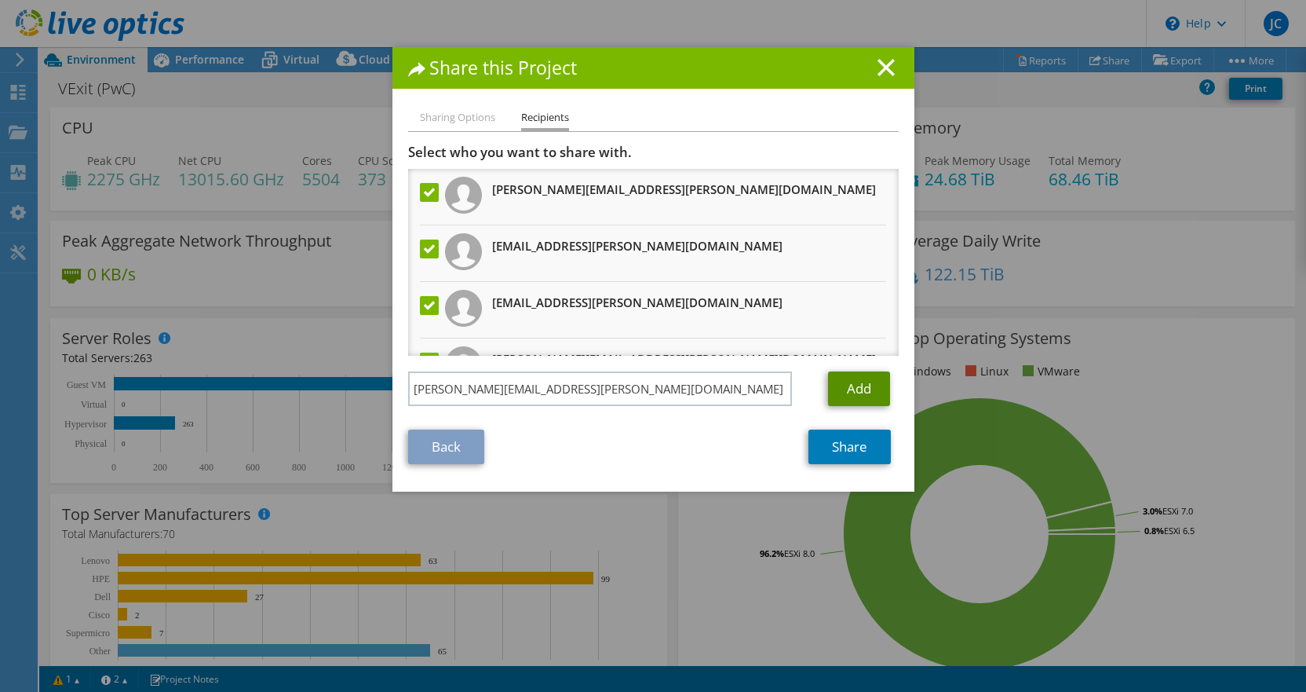
click at [857, 388] on link "Add" at bounding box center [859, 388] width 62 height 35
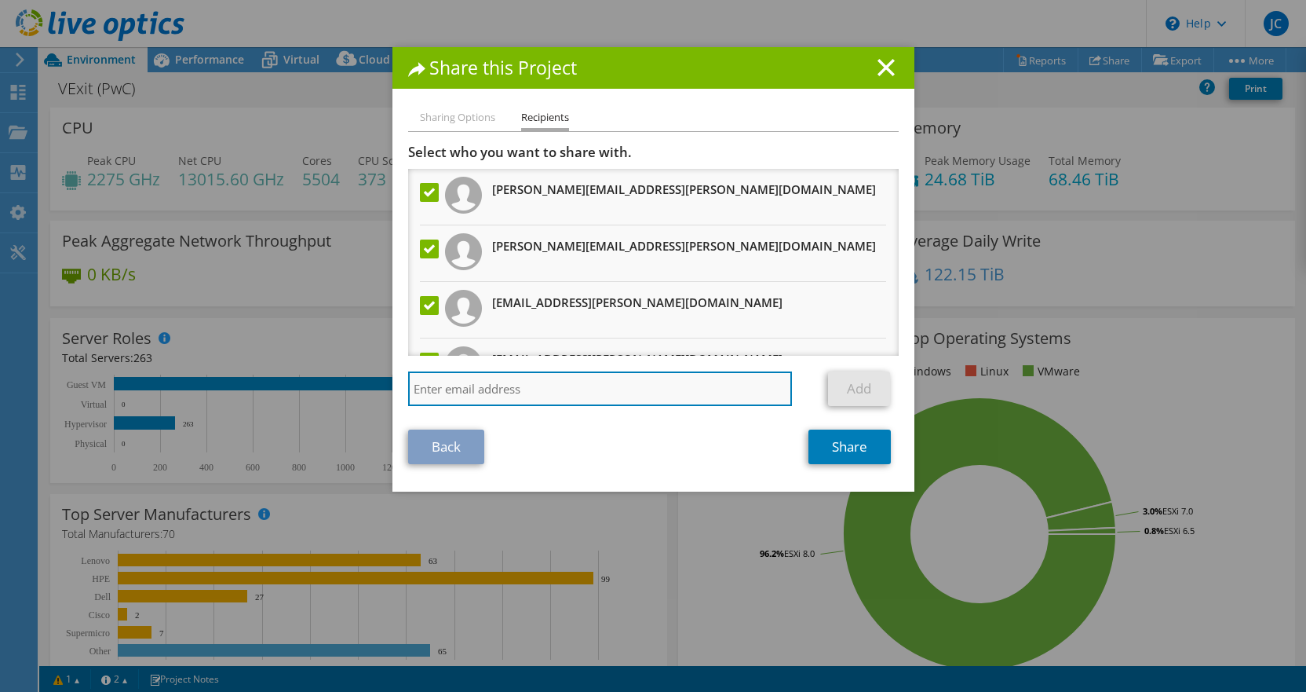
click at [645, 391] on input "search" at bounding box center [600, 388] width 385 height 35
paste input "Chris.Guimond@saputo.com"
type input "Chris.Guimond@saputo.com"
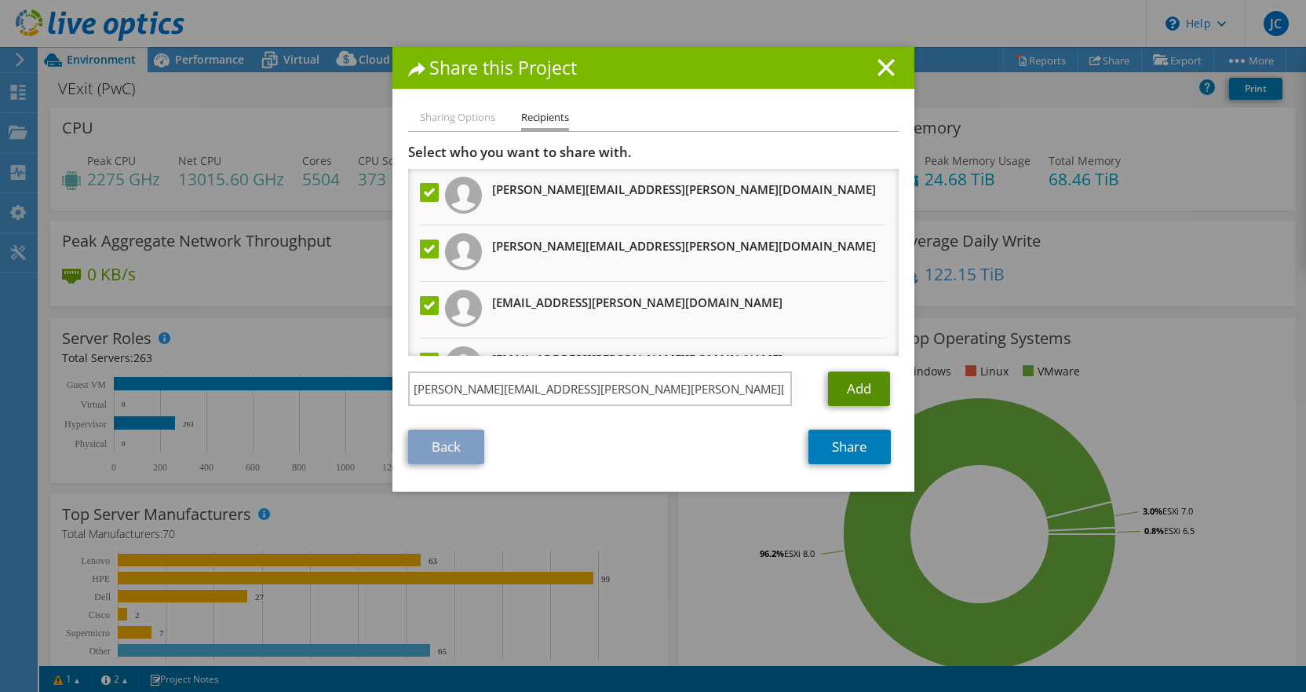
click at [840, 392] on link "Add" at bounding box center [859, 388] width 62 height 35
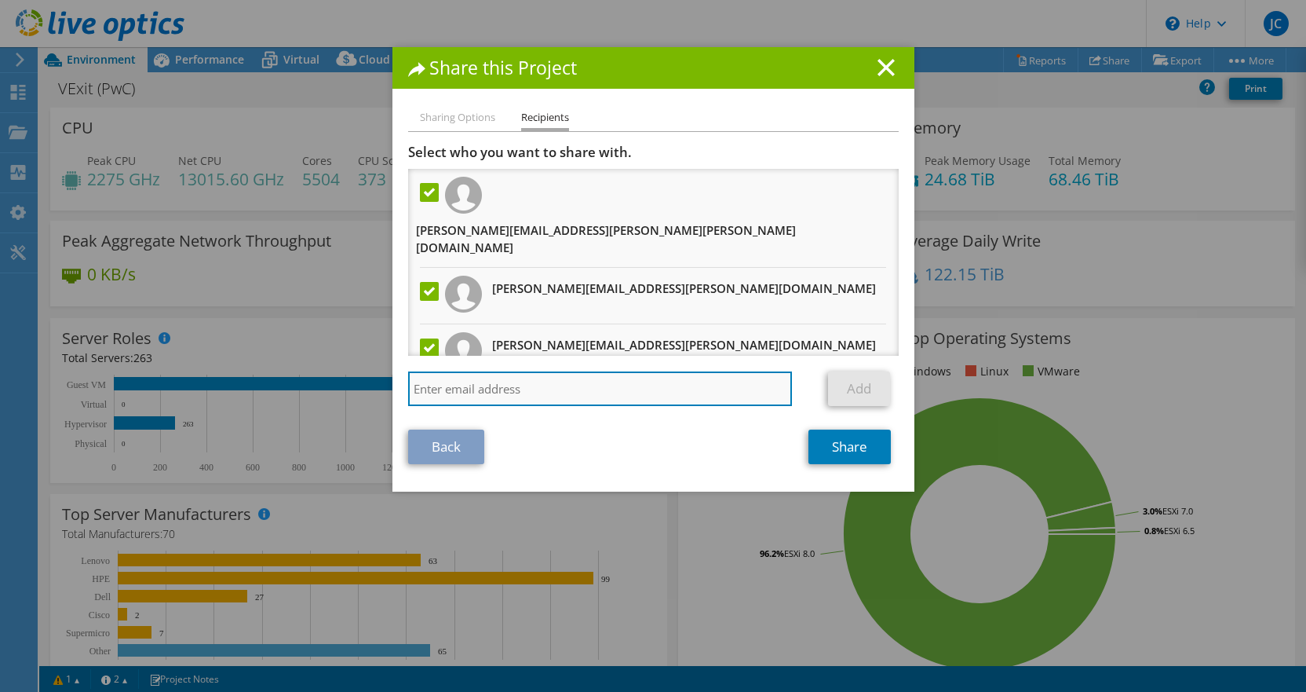
click at [533, 388] on input "search" at bounding box center [600, 388] width 385 height 35
paste input "Suchetana.Halder@saputo.com"
type input "Suchetana.Halder@saputo.com"
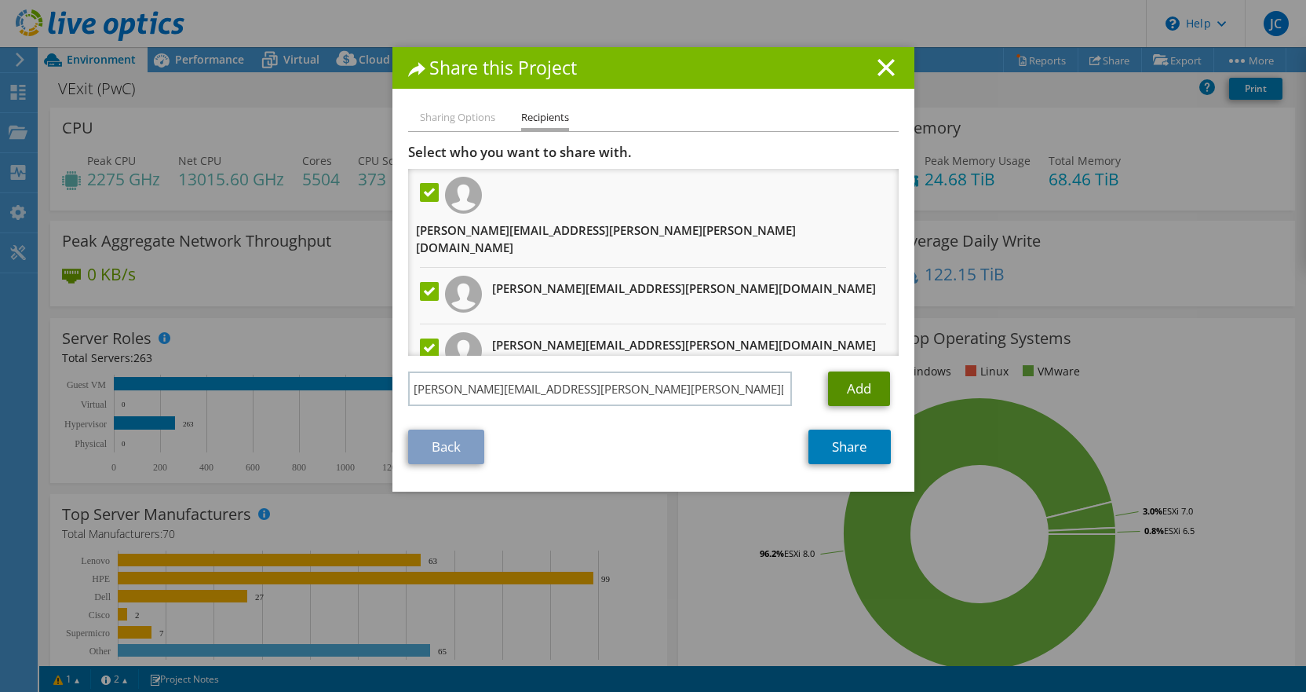
drag, startPoint x: 856, startPoint y: 387, endPoint x: 847, endPoint y: 400, distance: 15.2
click at [856, 387] on link "Add" at bounding box center [859, 388] width 62 height 35
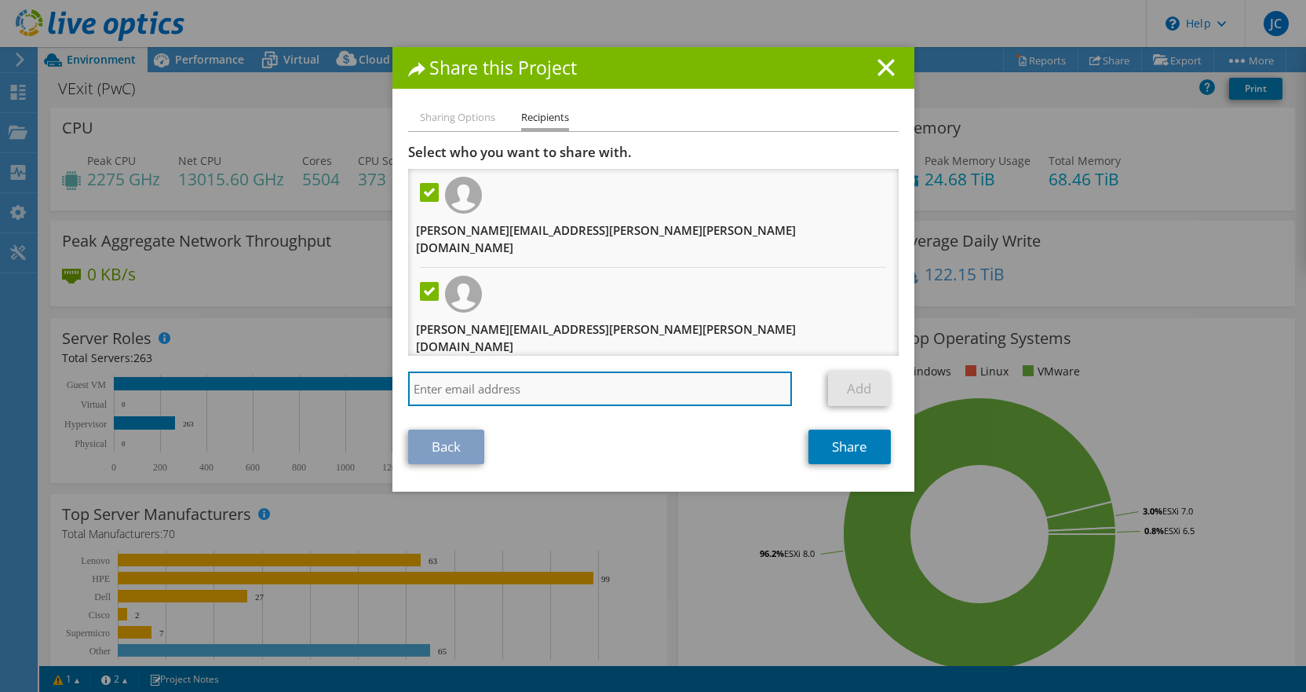
click at [528, 375] on input "search" at bounding box center [600, 388] width 385 height 35
paste input "Amnendra.Navnit@saputo.com"
type input "Amnendra.Navnit@saputo.com"
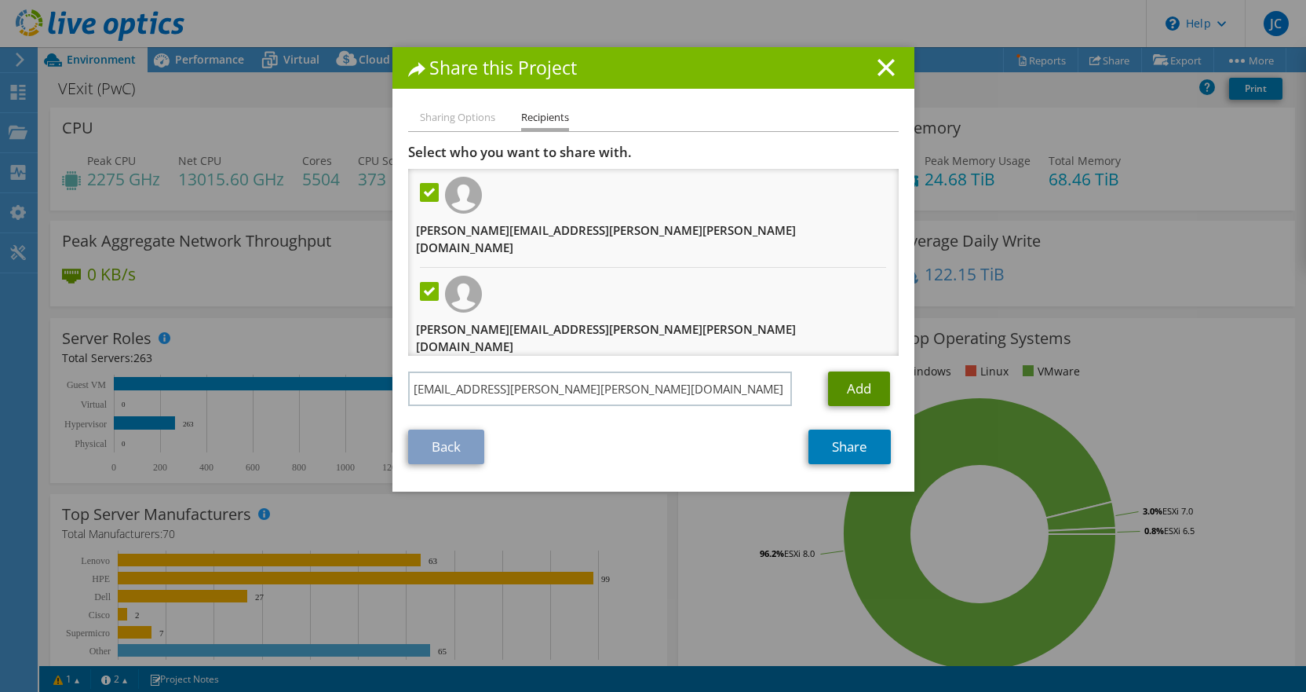
click at [828, 386] on link "Add" at bounding box center [859, 388] width 62 height 35
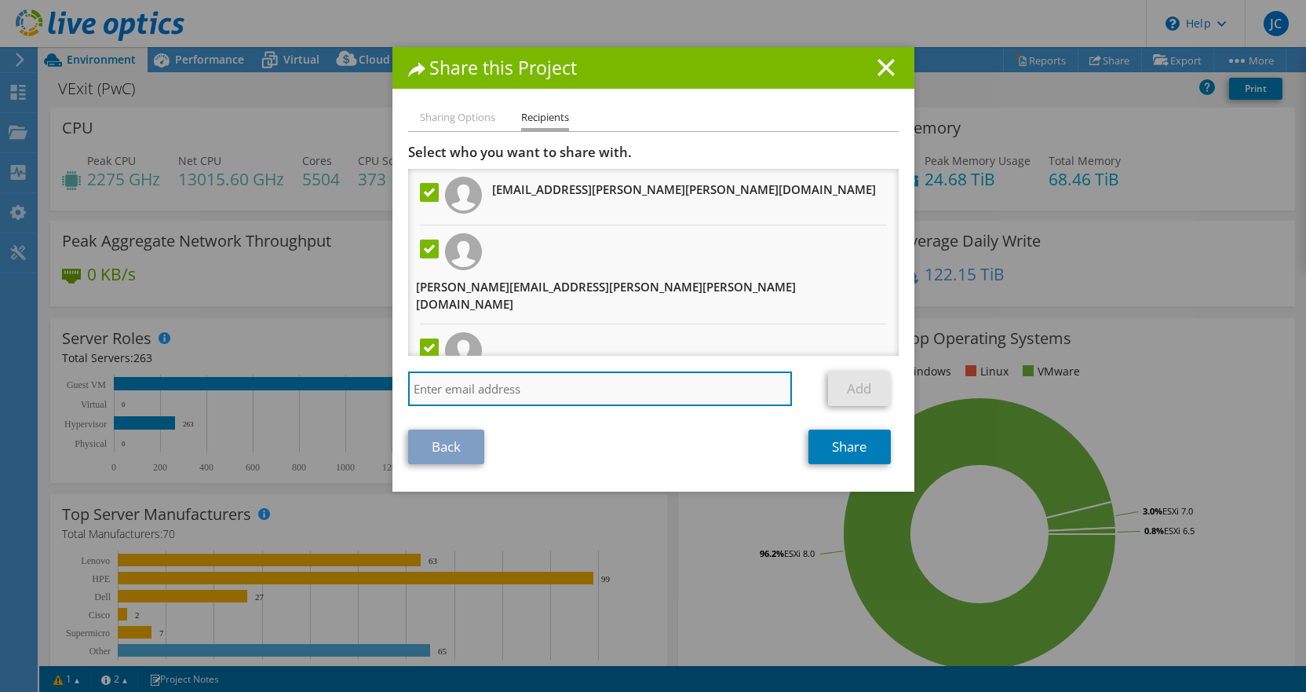
click at [611, 379] on input "search" at bounding box center [600, 388] width 385 height 35
paste input "Abhishek.Chakraborty@saputo.com"
type input "Abhishek.Chakraborty@saputo.com"
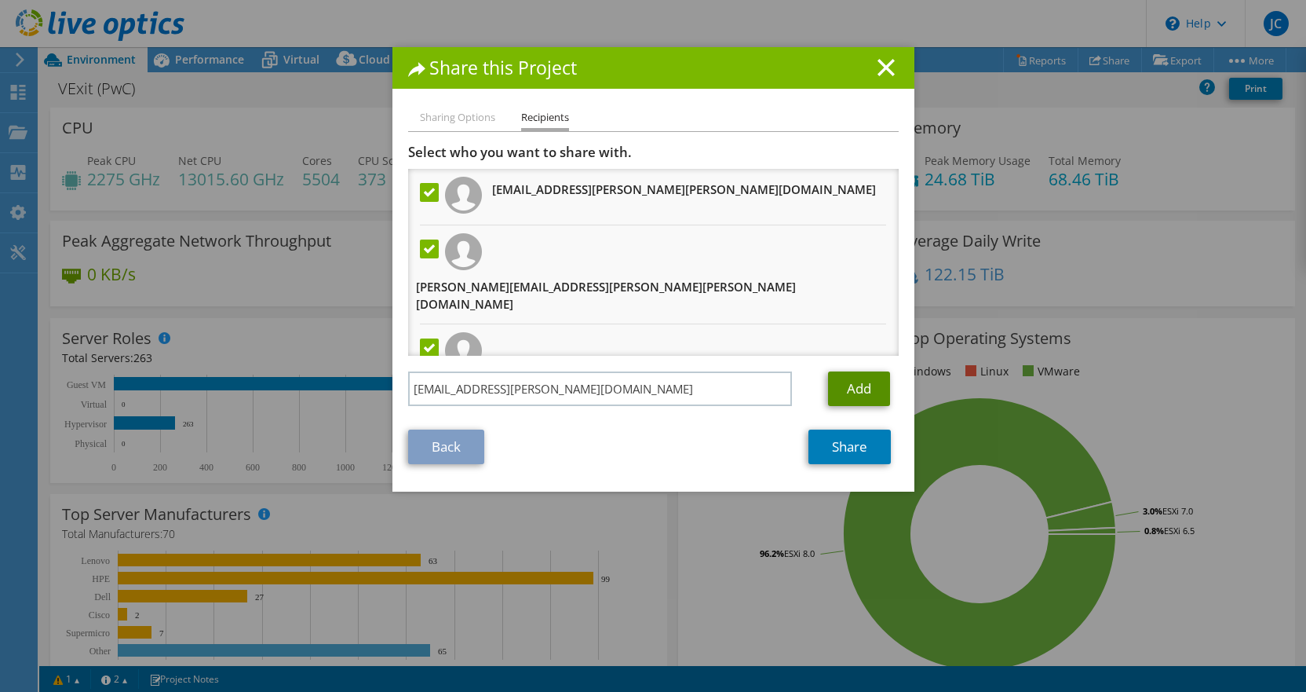
click at [841, 387] on link "Add" at bounding box center [859, 388] width 62 height 35
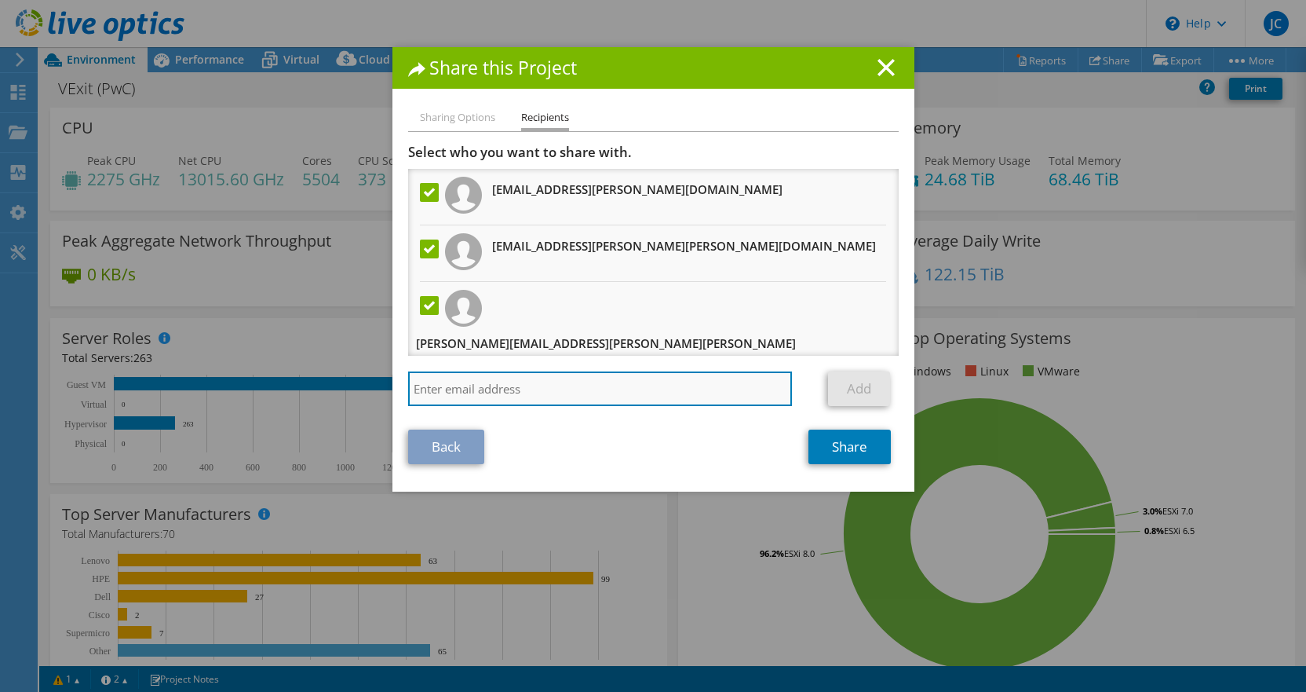
click at [715, 392] on input "search" at bounding box center [600, 388] width 385 height 35
paste input "Rahul.Samui@saputo.com"
type input "Rahul.Samui@saputo.com"
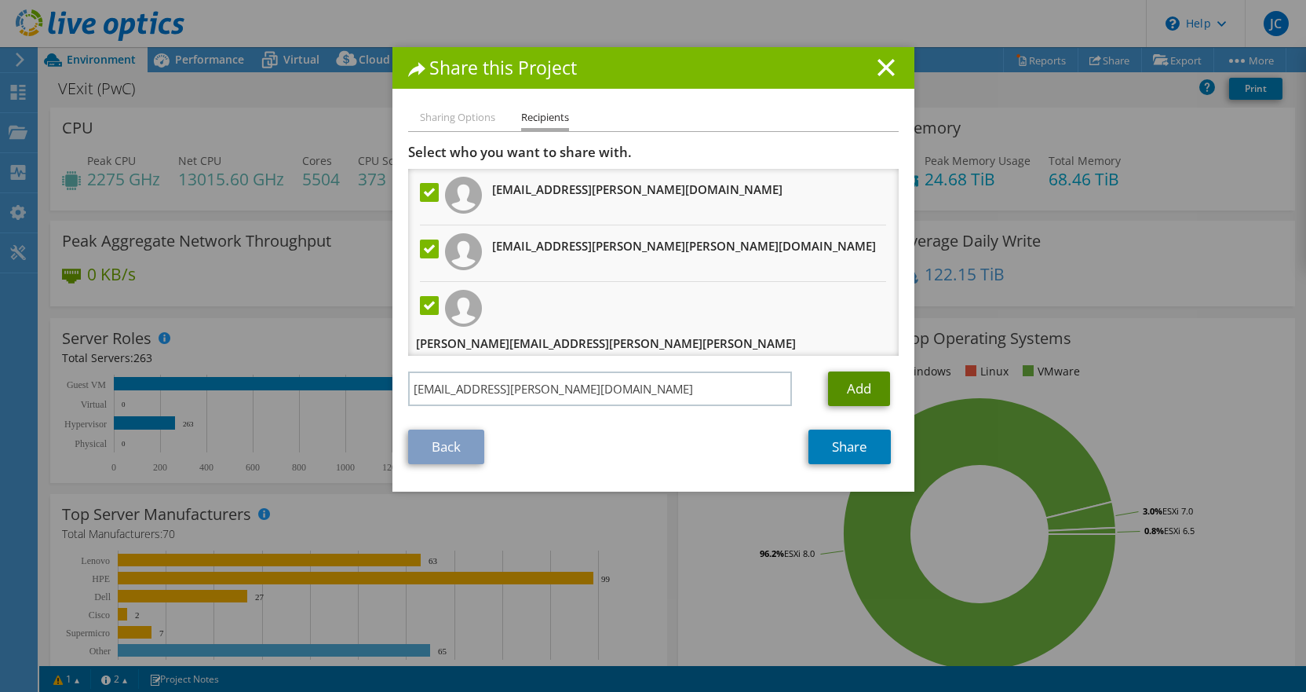
click at [860, 390] on link "Add" at bounding box center [859, 388] width 62 height 35
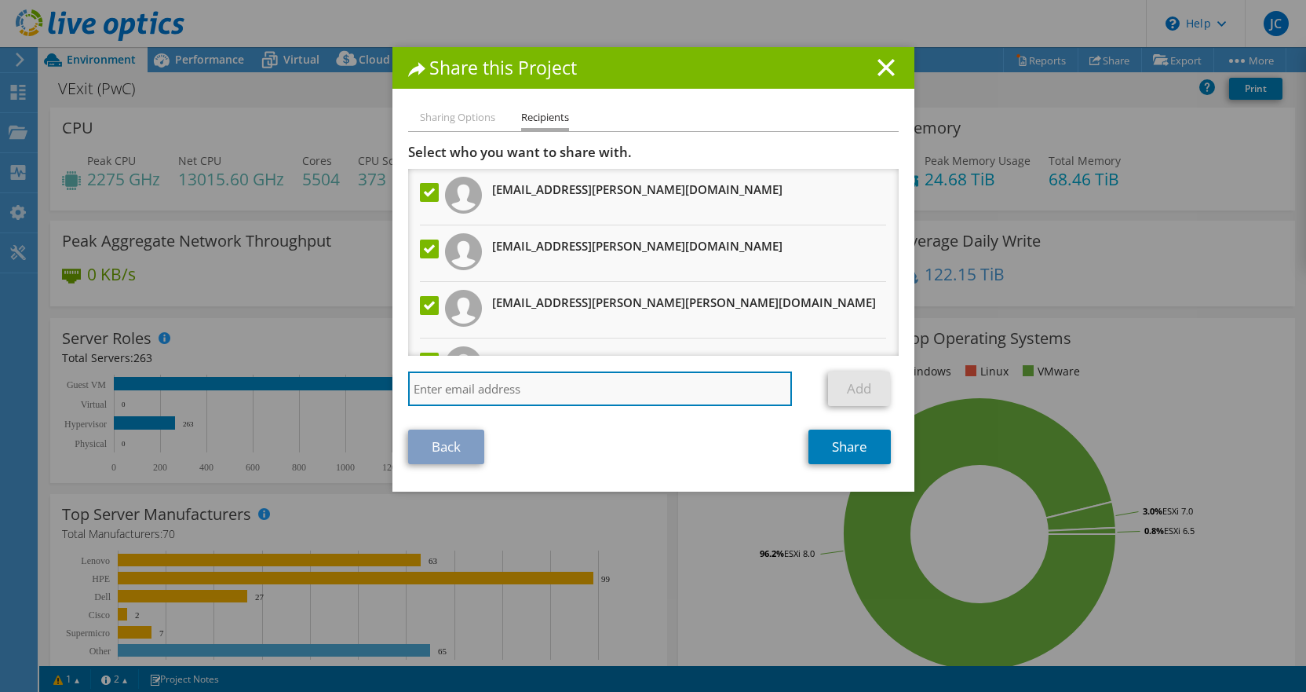
click at [681, 391] on input "search" at bounding box center [600, 388] width 385 height 35
paste input "Rajdeep.Paul@saputo.com"
type input "Rajdeep.Paul@saputo.com"
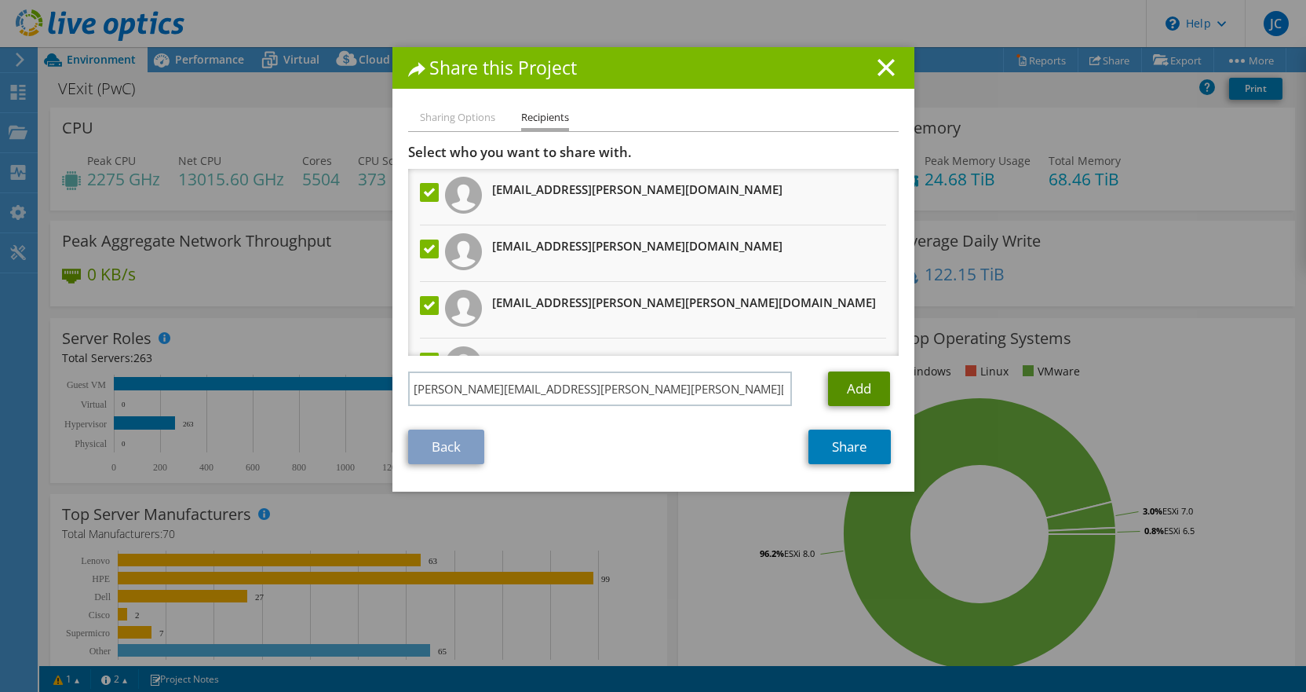
click at [840, 388] on link "Add" at bounding box center [859, 388] width 62 height 35
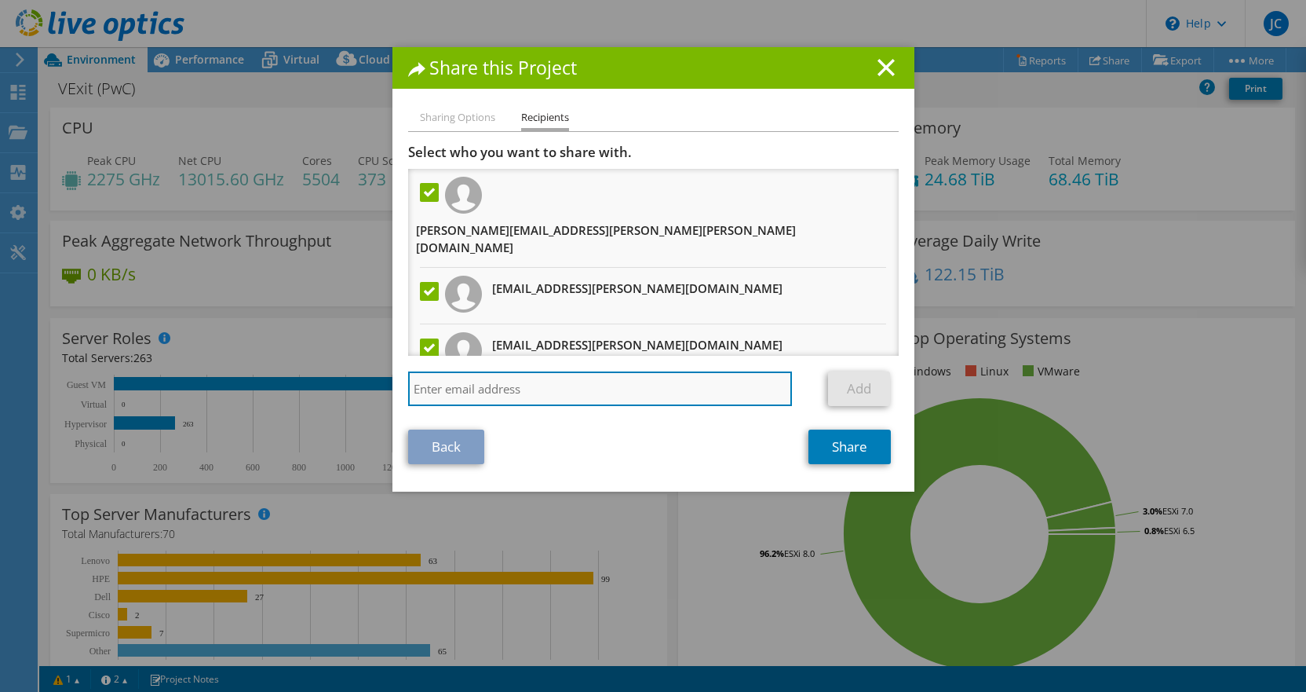
click at [463, 383] on input "search" at bounding box center [600, 388] width 385 height 35
paste input "Ajay.Kumar@saputo.com"
type input "Ajay.Kumar@saputo.com"
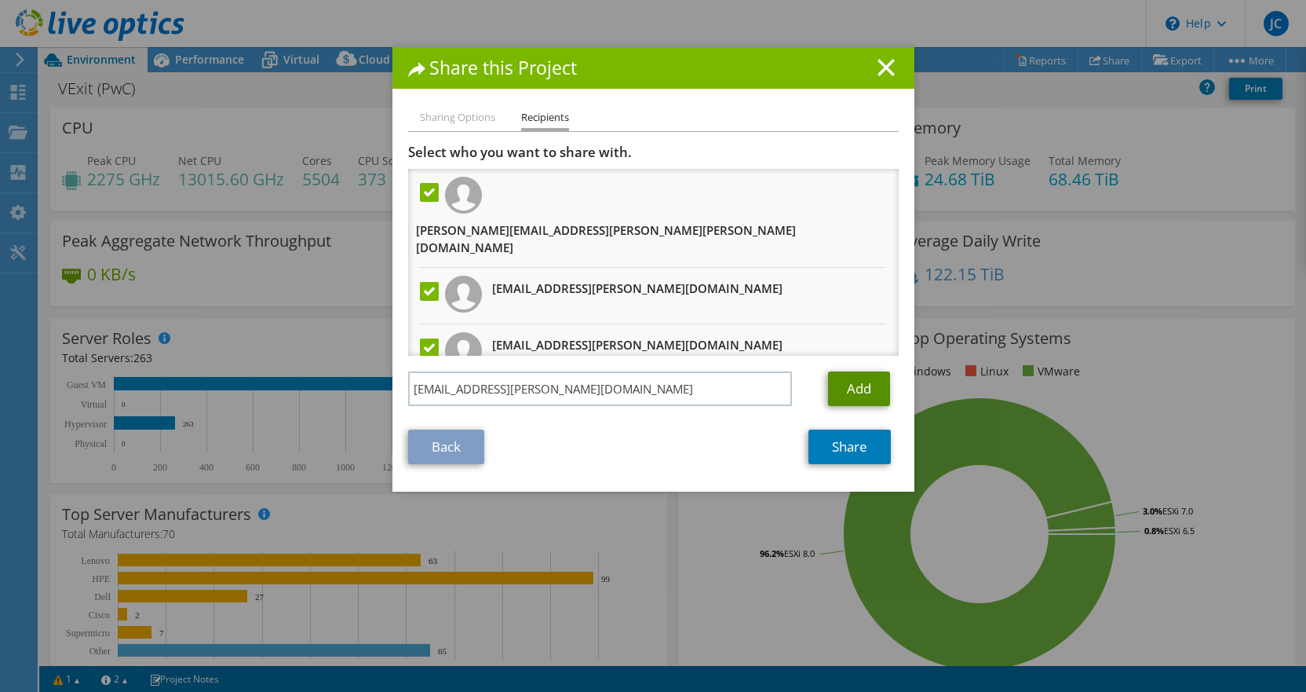
click at [846, 383] on link "Add" at bounding box center [859, 388] width 62 height 35
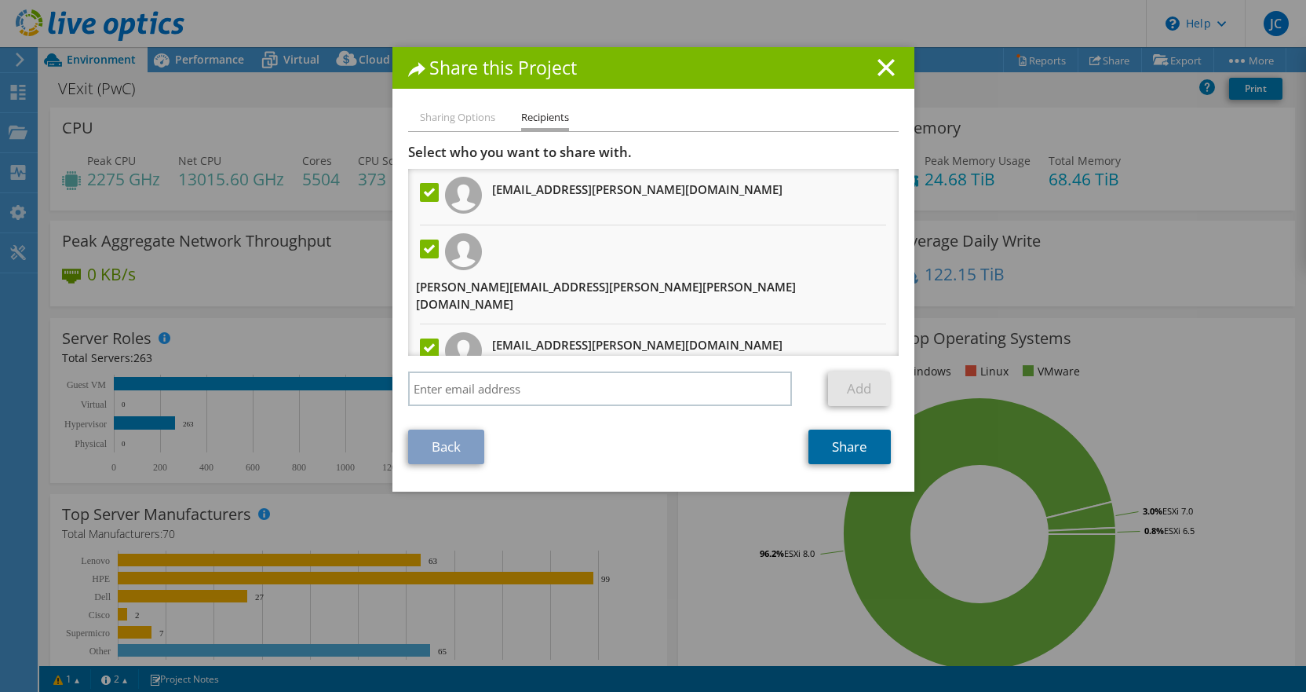
click at [842, 447] on link "Share" at bounding box center [850, 446] width 82 height 35
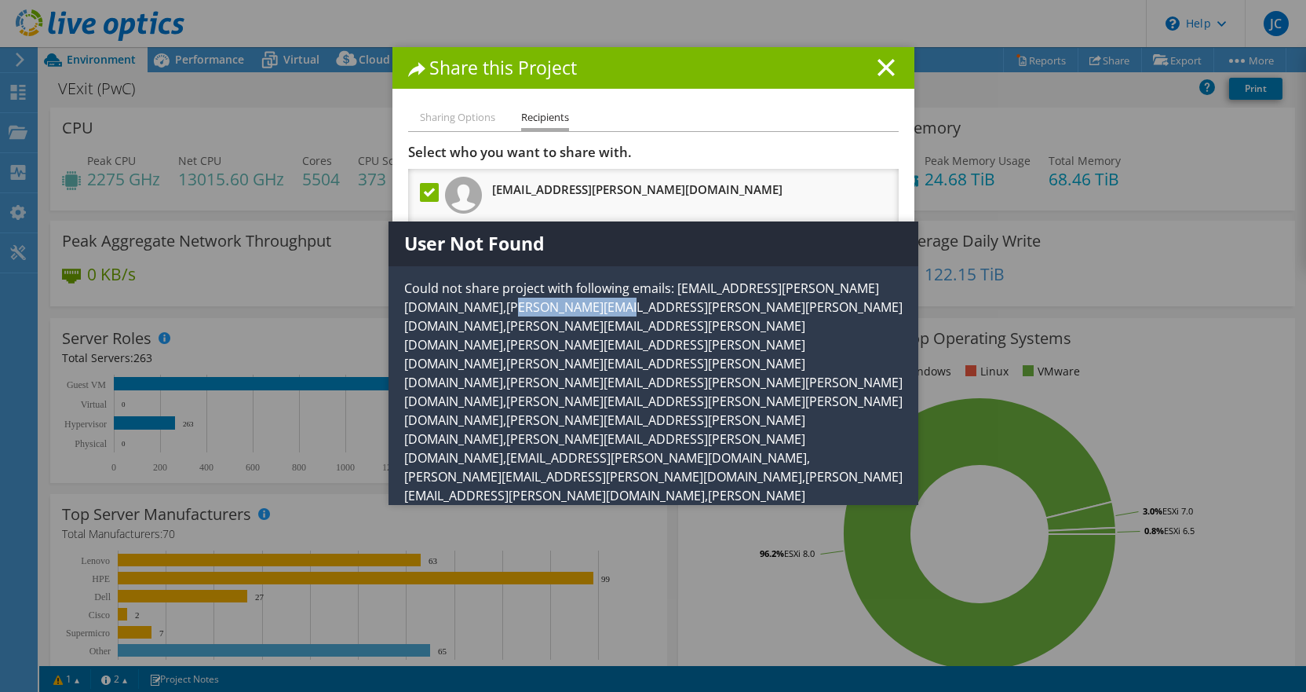
drag, startPoint x: 695, startPoint y: 311, endPoint x: 809, endPoint y: 307, distance: 113.1
click at [809, 307] on p "Could not share project with following emails: Ajay.Kumar@saputo.com,Rajdeep.Pa…" at bounding box center [654, 486] width 530 height 414
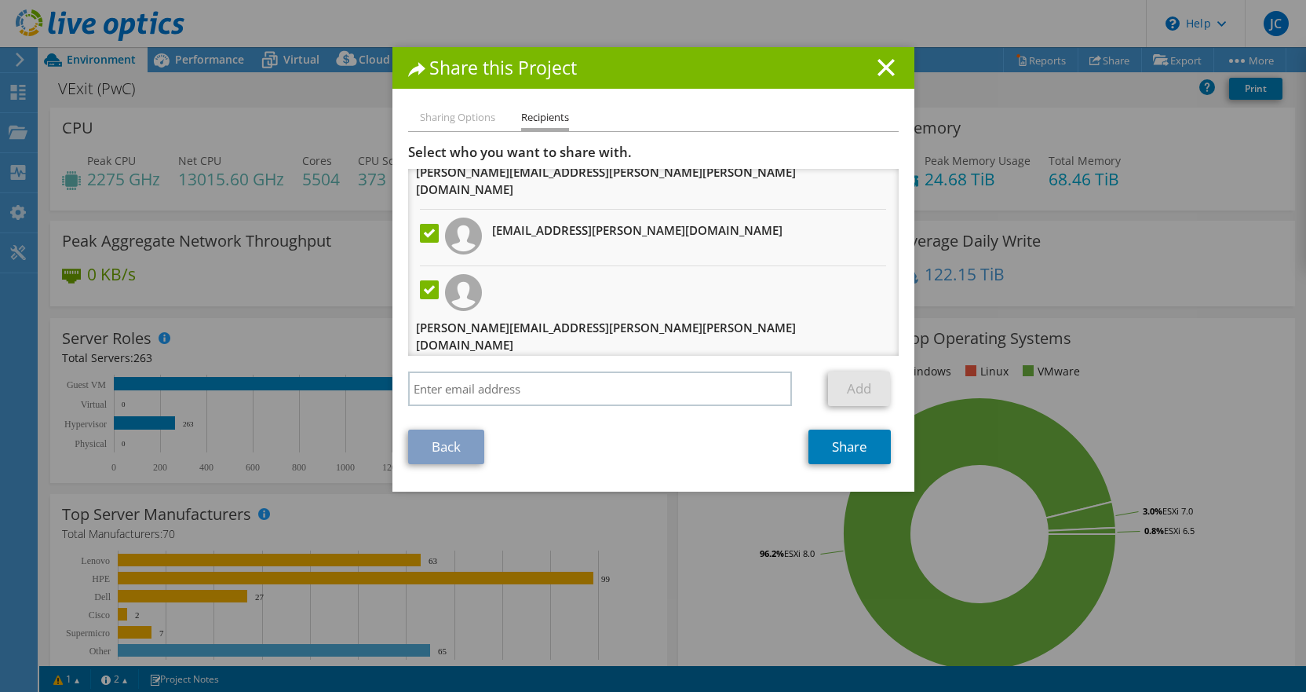
scroll to position [1283, 0]
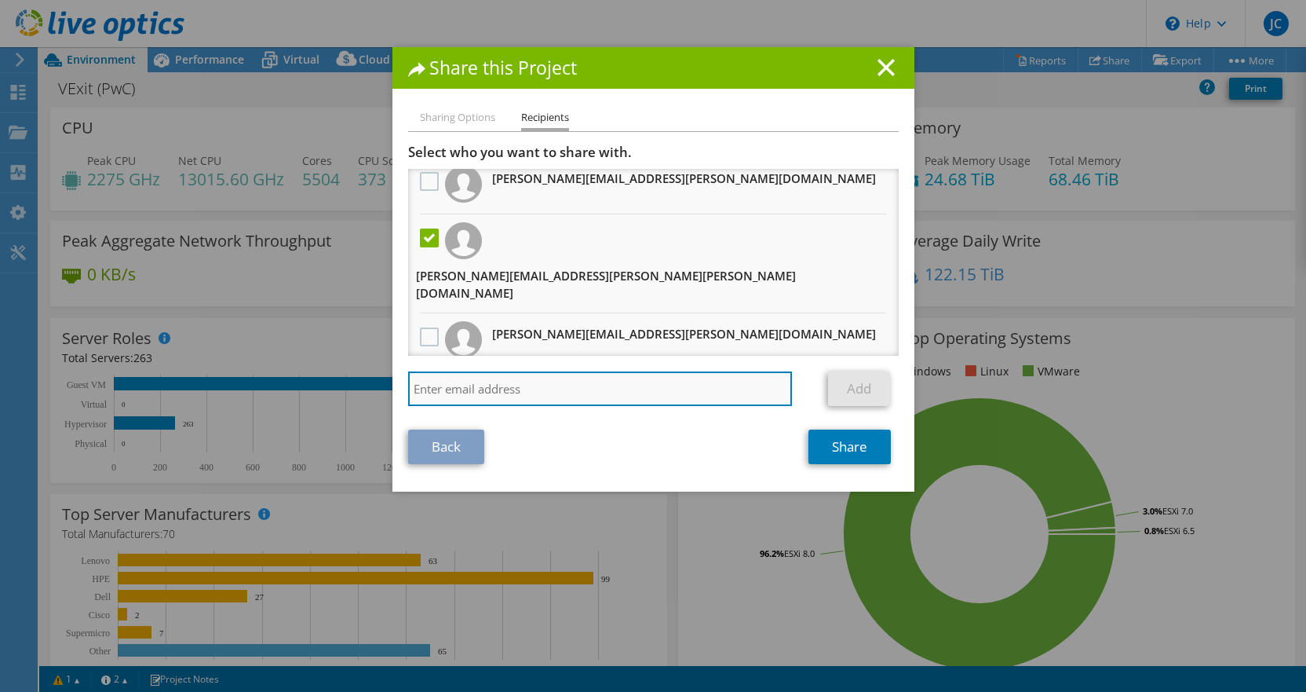
click at [666, 393] on input "search" at bounding box center [600, 388] width 385 height 35
type input "fahad."
click at [460, 387] on input "fahad." at bounding box center [600, 388] width 385 height 35
drag, startPoint x: 463, startPoint y: 387, endPoint x: 331, endPoint y: 383, distance: 131.9
click at [332, 384] on div "Share this Project Sharing Options Recipients Link other users to this project …" at bounding box center [653, 345] width 1306 height 597
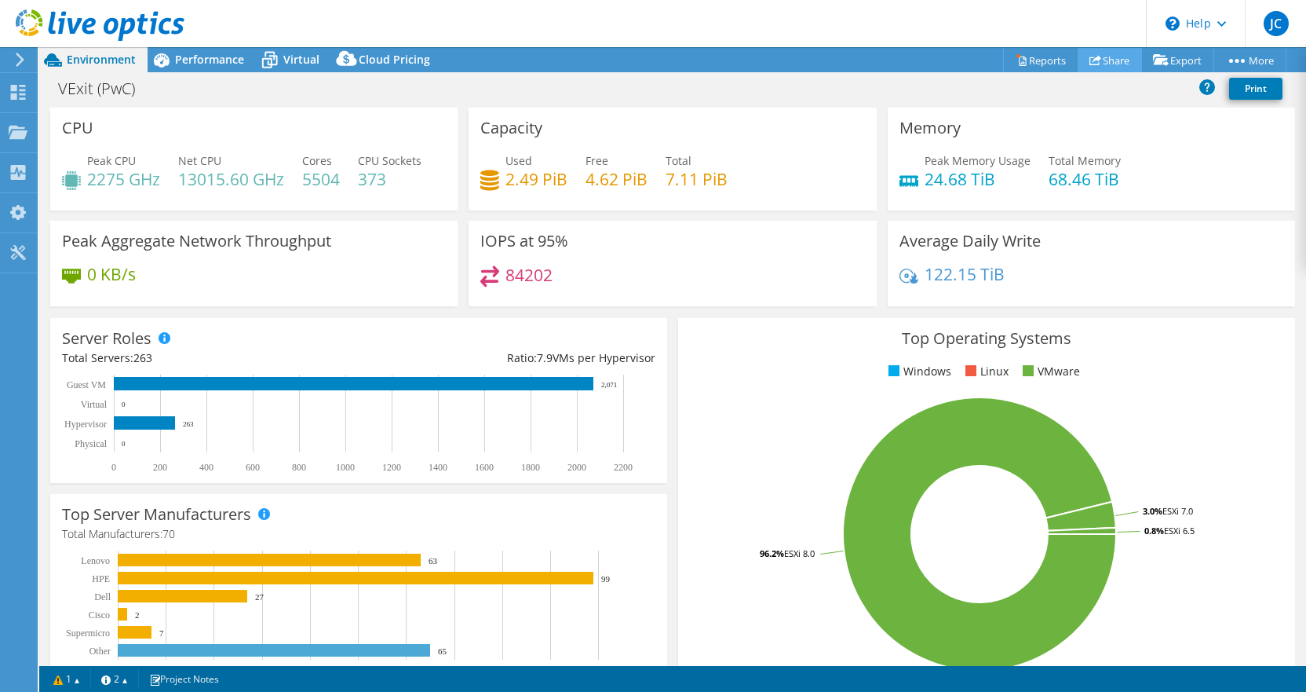
click at [1115, 60] on link "Share" at bounding box center [1110, 60] width 64 height 24
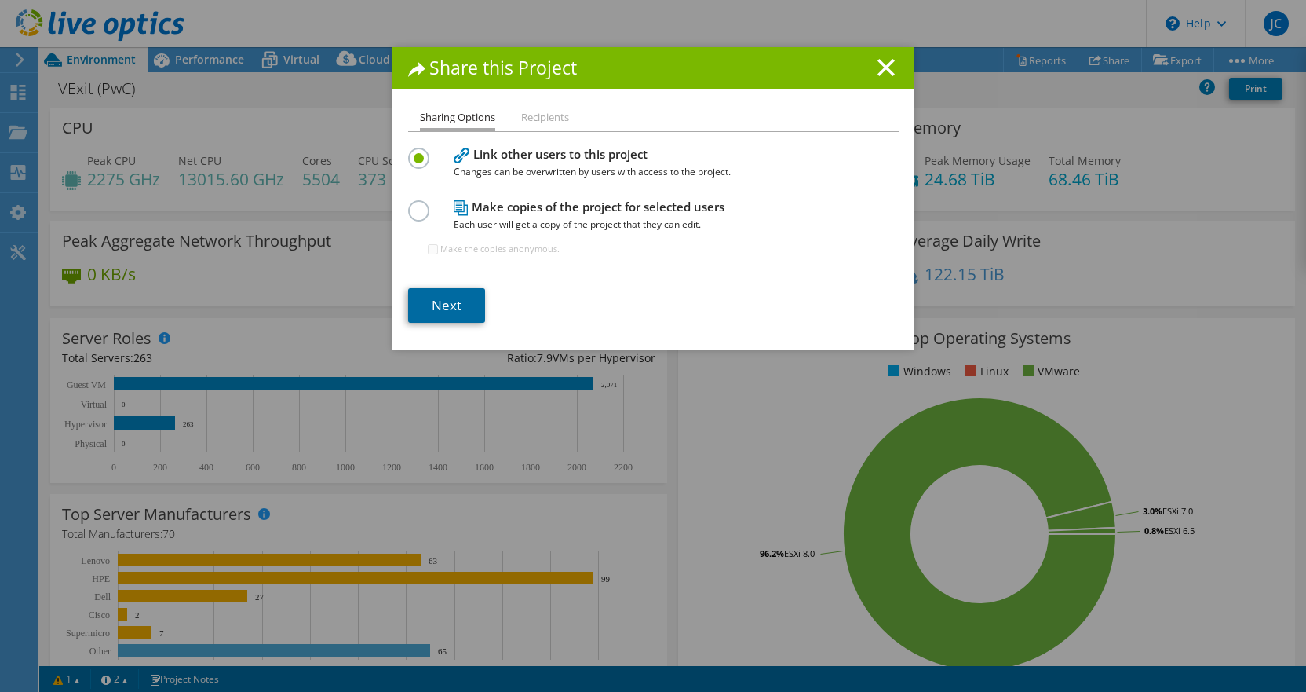
click at [434, 306] on link "Next" at bounding box center [446, 305] width 77 height 35
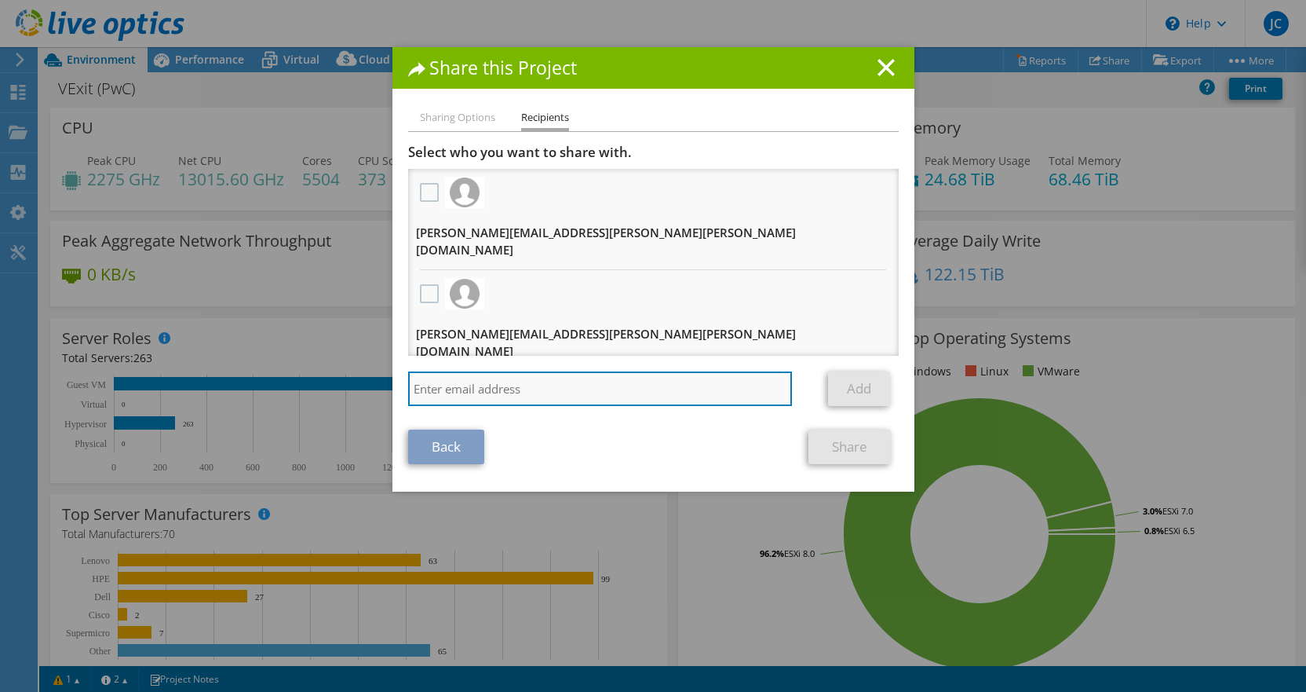
click at [478, 371] on input "search" at bounding box center [600, 388] width 385 height 35
paste input "fahad.mohammad@saputo.com"
type input "fahad.mohammad@saputo.com"
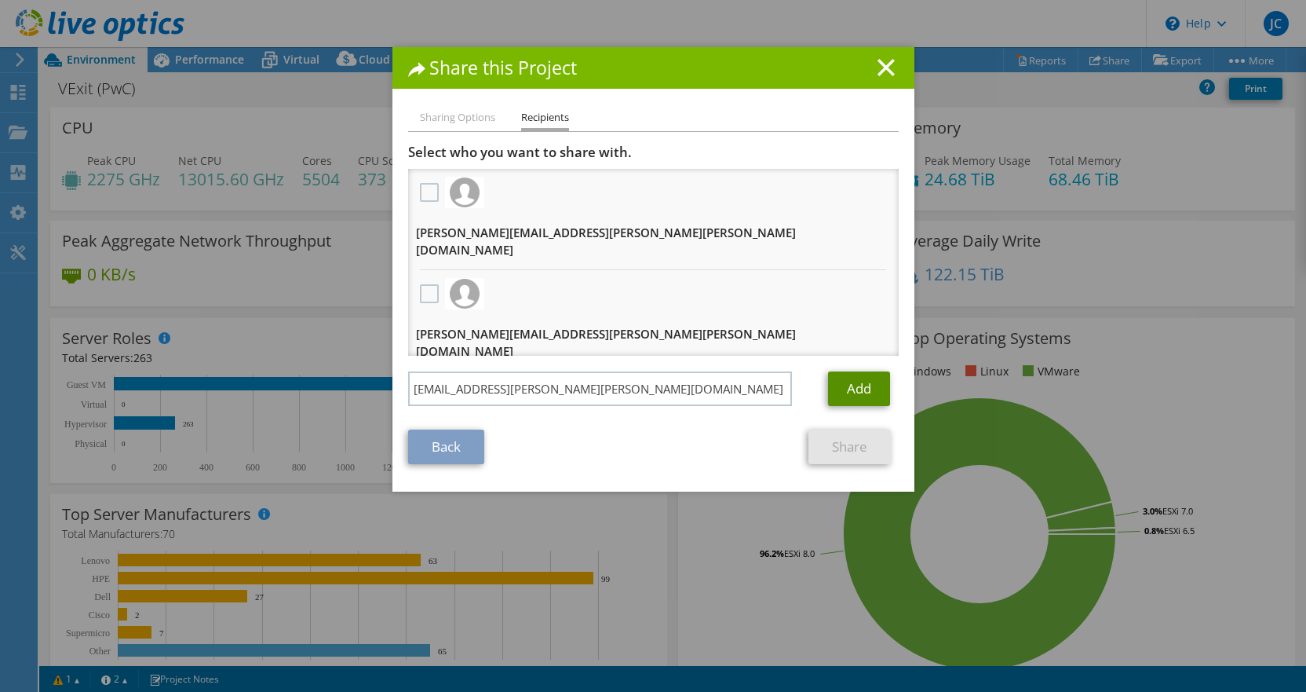
click at [849, 371] on link "Add" at bounding box center [859, 388] width 62 height 35
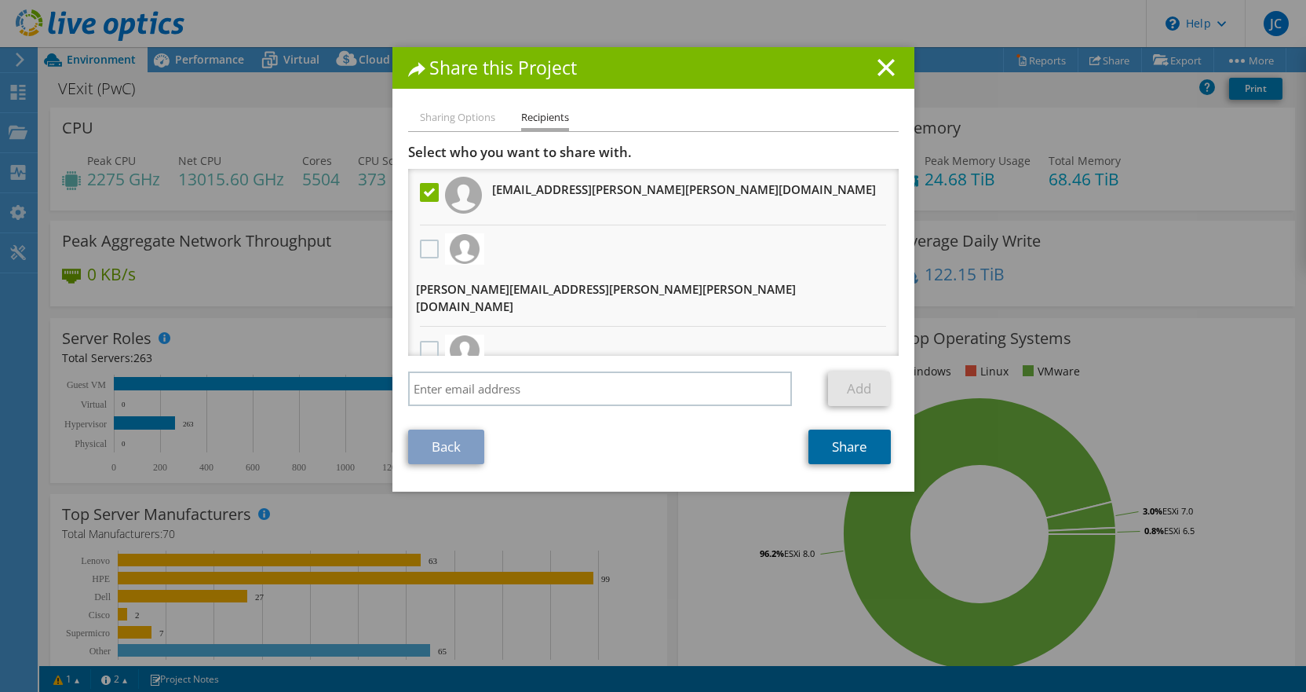
click at [834, 442] on link "Share" at bounding box center [850, 446] width 82 height 35
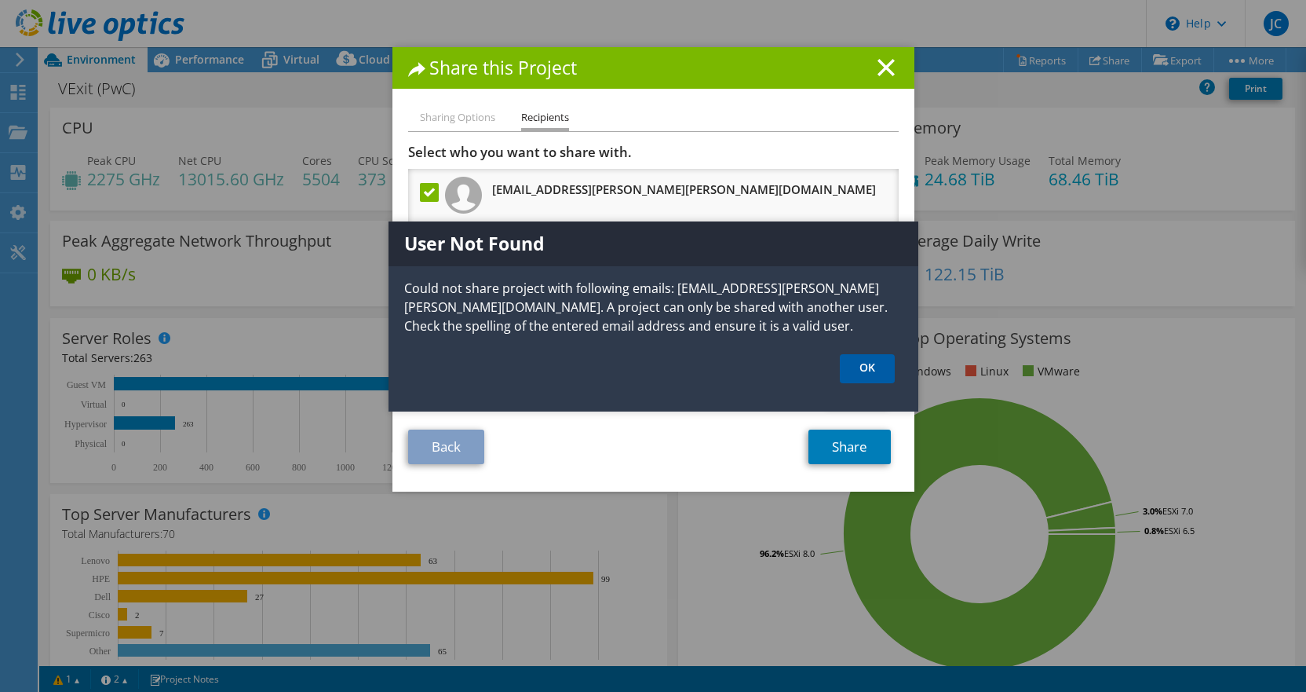
click at [870, 371] on link "OK" at bounding box center [867, 368] width 55 height 29
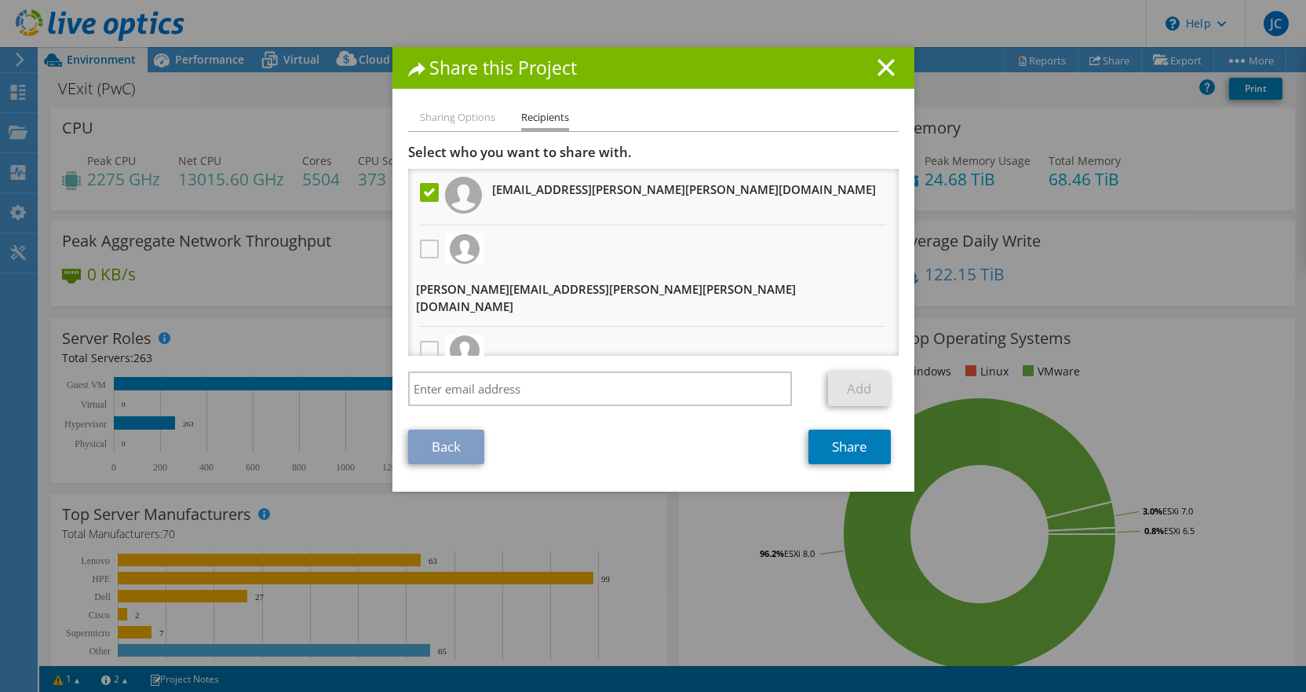
click at [453, 116] on li "Sharing Options" at bounding box center [457, 118] width 75 height 20
click at [436, 444] on link "Back" at bounding box center [446, 446] width 76 height 35
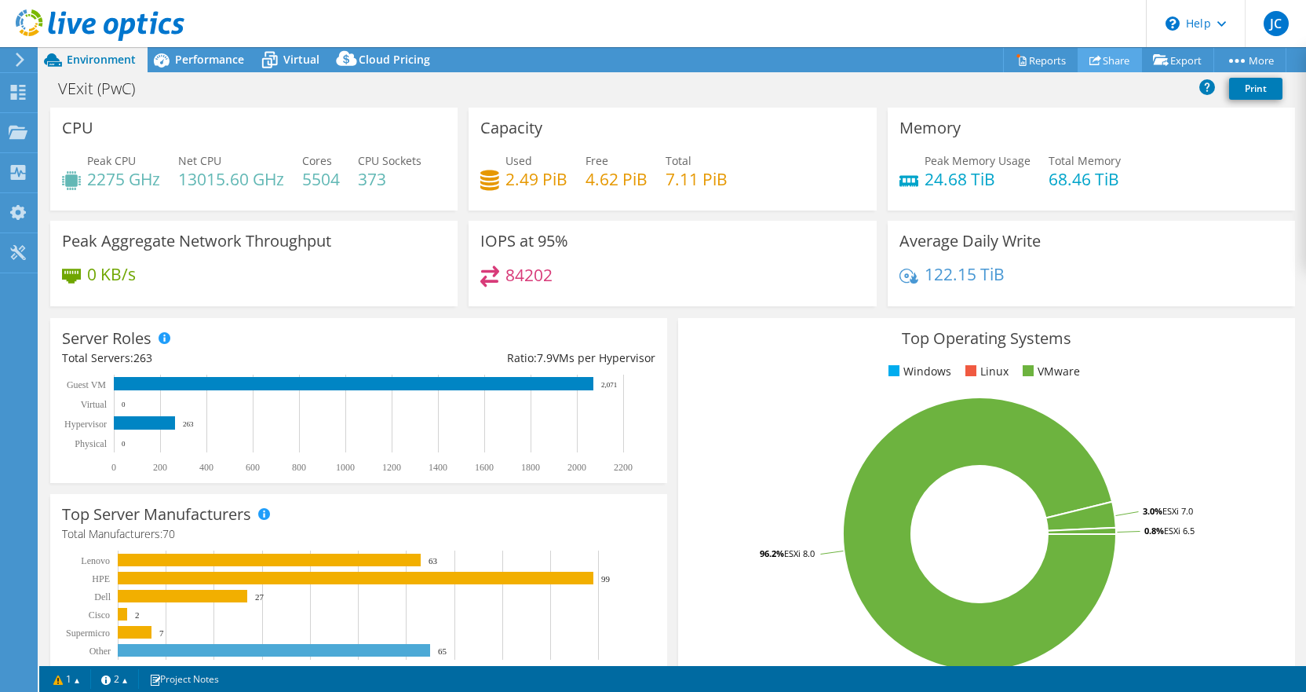
click at [1094, 60] on link "Share" at bounding box center [1110, 60] width 64 height 24
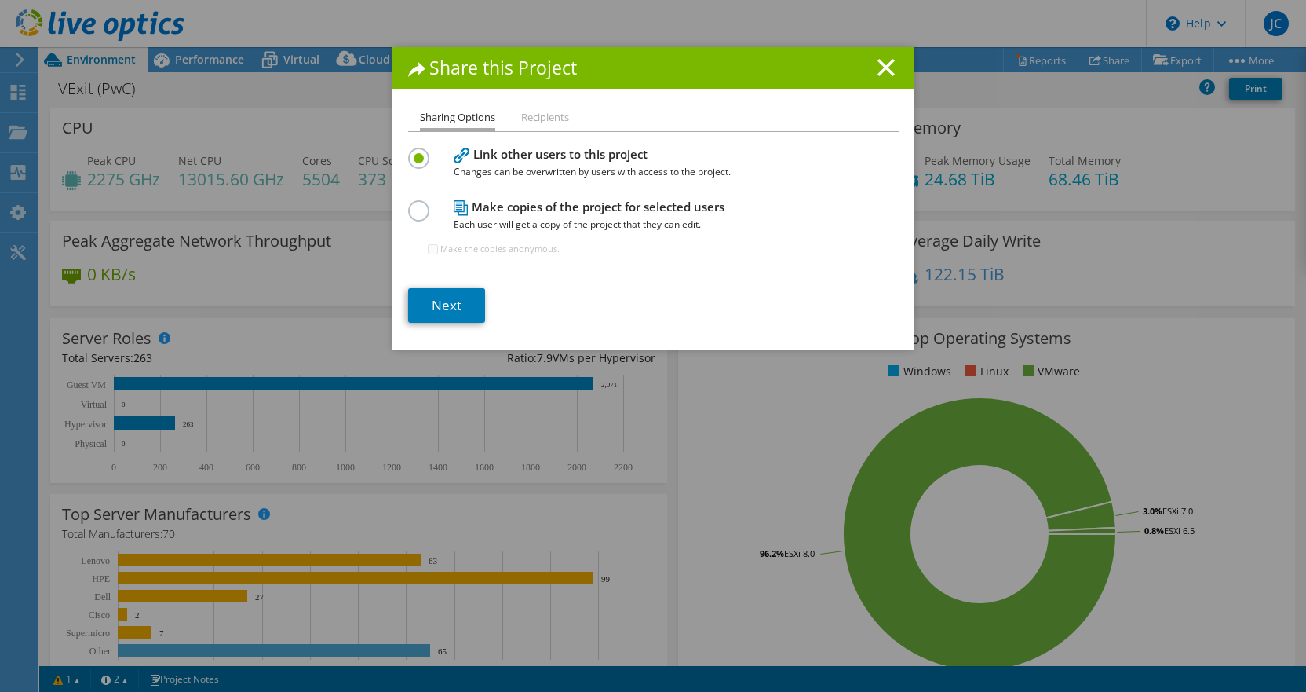
click at [546, 123] on li "Recipients" at bounding box center [545, 118] width 48 height 20
click at [412, 204] on label at bounding box center [421, 202] width 27 height 4
click at [0, 0] on input "radio" at bounding box center [0, 0] width 0 height 0
click at [539, 122] on li "Recipients" at bounding box center [545, 118] width 48 height 20
click at [414, 152] on label at bounding box center [421, 150] width 27 height 4
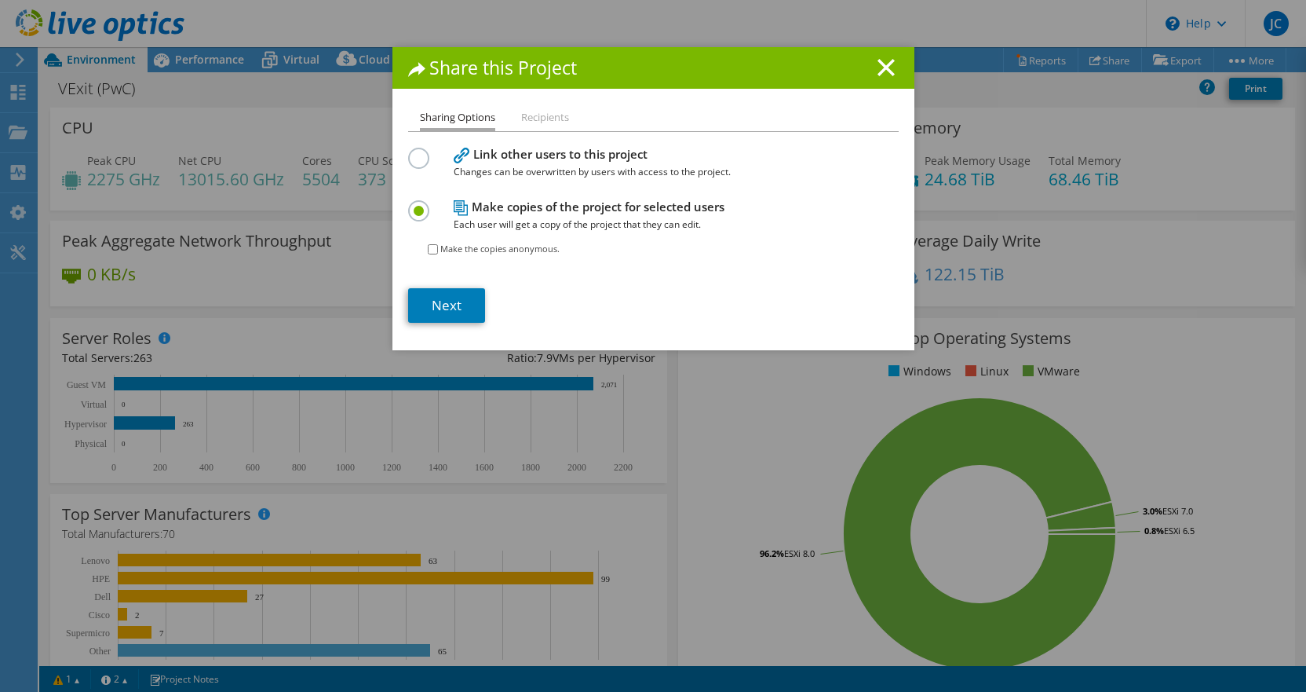
click at [0, 0] on input "radio" at bounding box center [0, 0] width 0 height 0
click at [447, 303] on link "Next" at bounding box center [446, 305] width 77 height 35
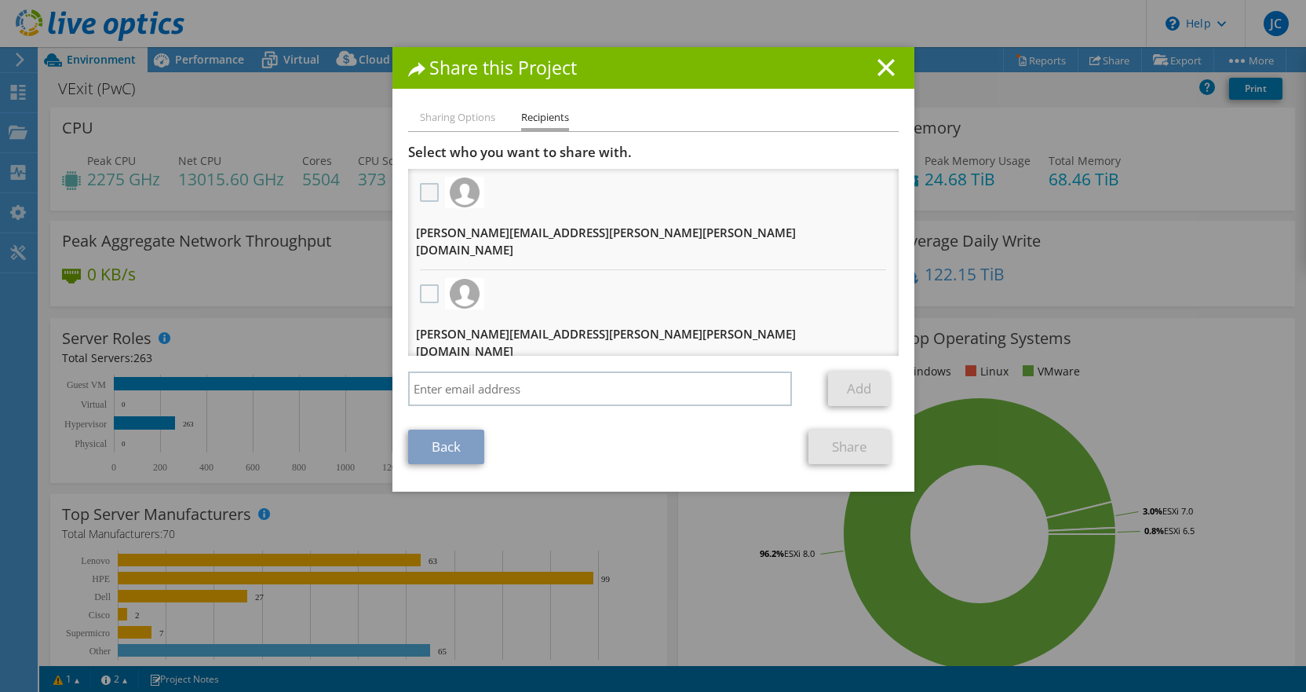
click at [425, 187] on label at bounding box center [431, 192] width 23 height 19
click at [0, 0] on input "checkbox" at bounding box center [0, 0] width 0 height 0
click at [422, 284] on label at bounding box center [431, 293] width 23 height 19
click at [0, 0] on input "checkbox" at bounding box center [0, 0] width 0 height 0
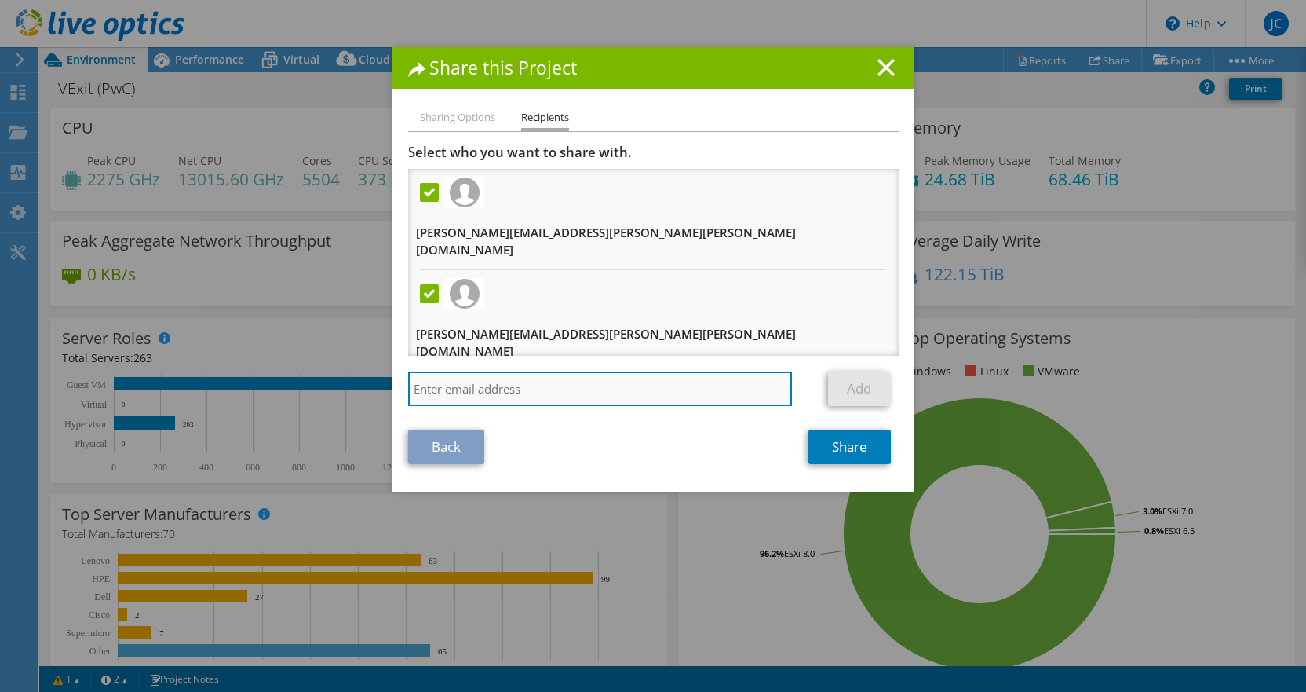
click at [477, 371] on input "search" at bounding box center [600, 388] width 385 height 35
paste input "fahad.mohammad@saputo.com"
type input "fahad.mohammad@saputo.com"
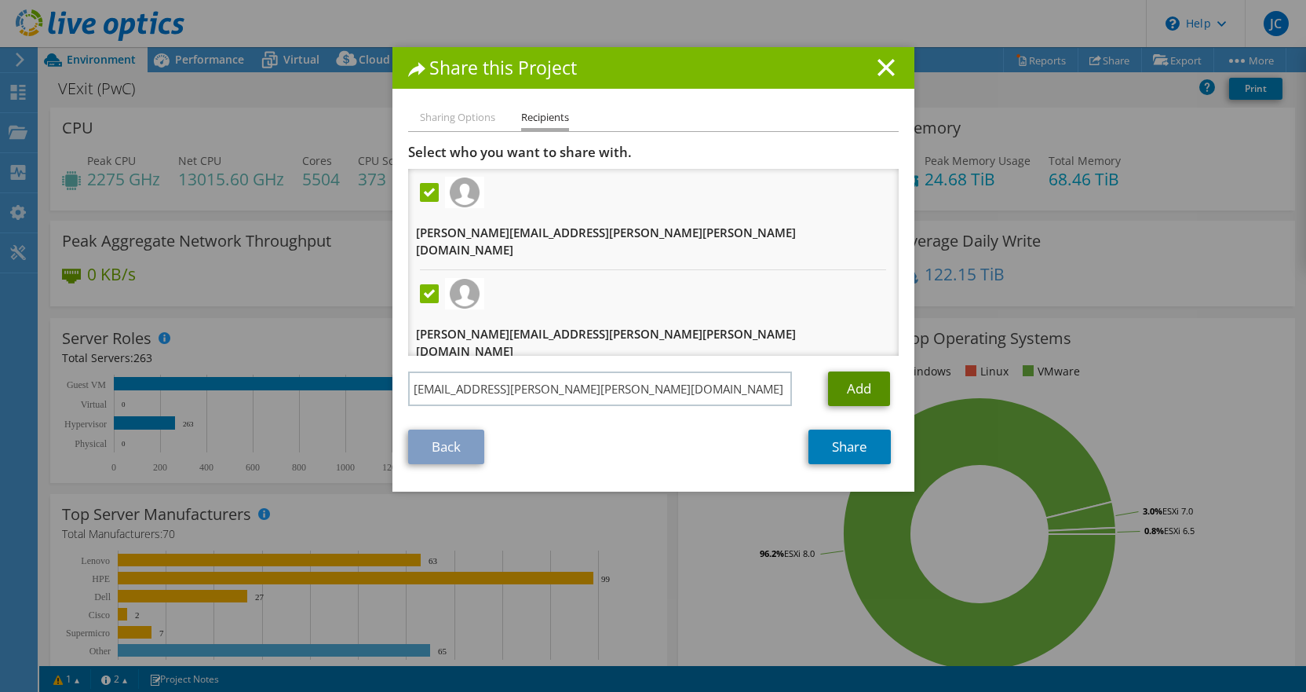
click at [847, 374] on link "Add" at bounding box center [859, 388] width 62 height 35
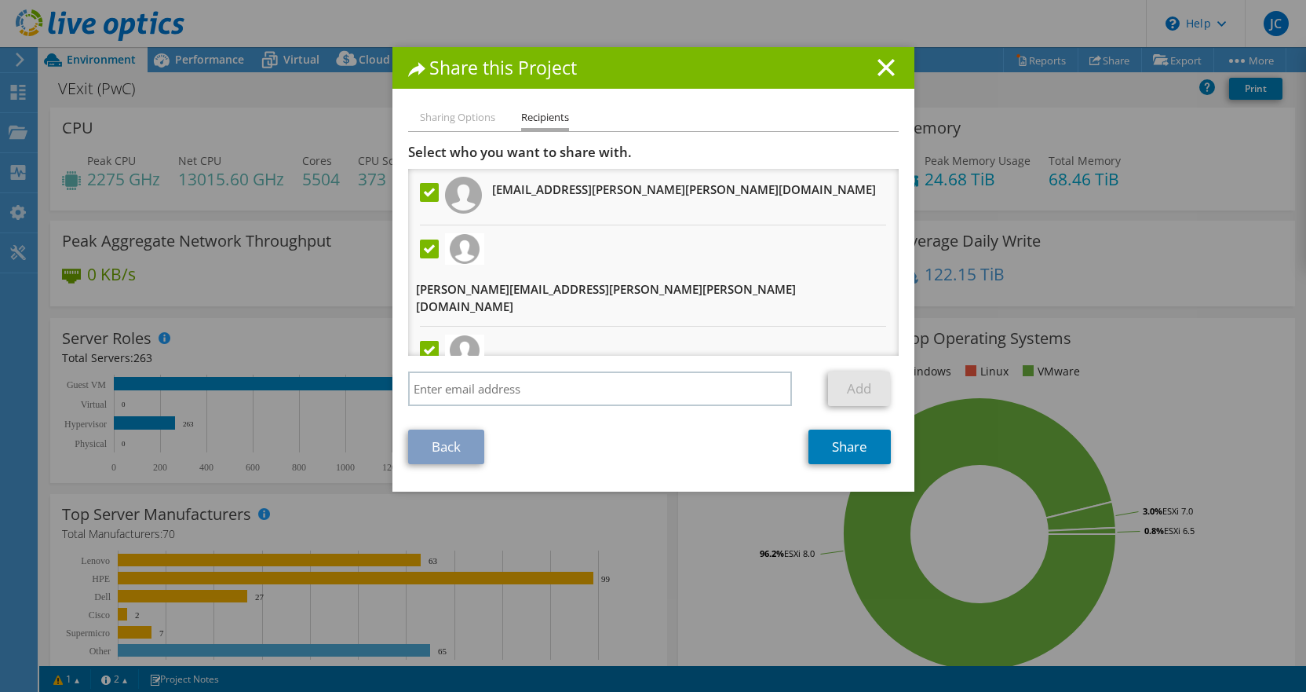
scroll to position [39, 0]
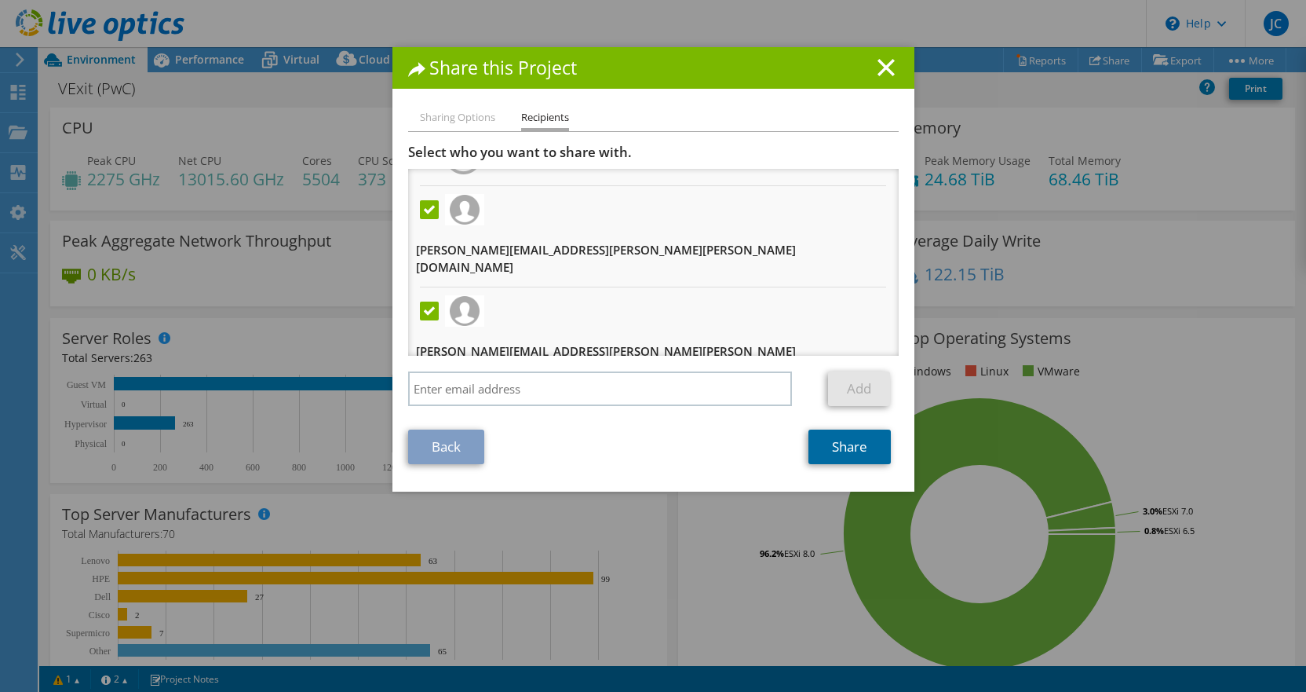
click at [836, 452] on link "Share" at bounding box center [850, 446] width 82 height 35
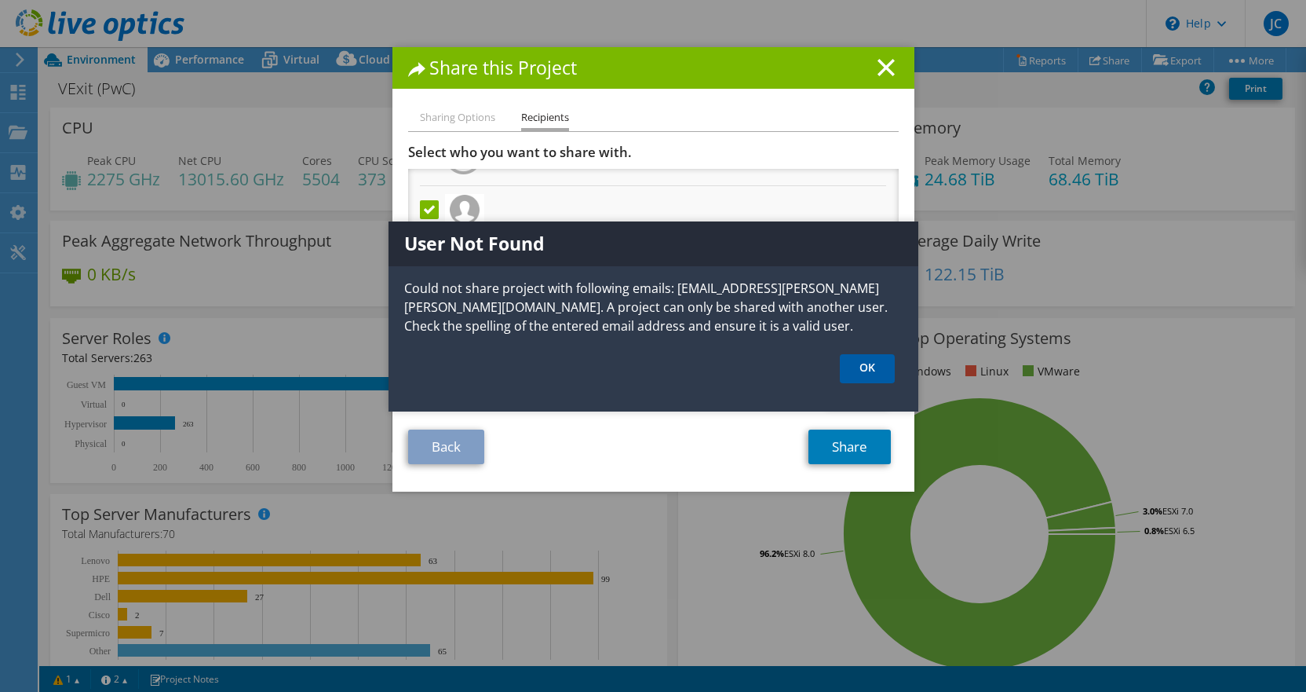
click at [867, 369] on link "OK" at bounding box center [867, 368] width 55 height 29
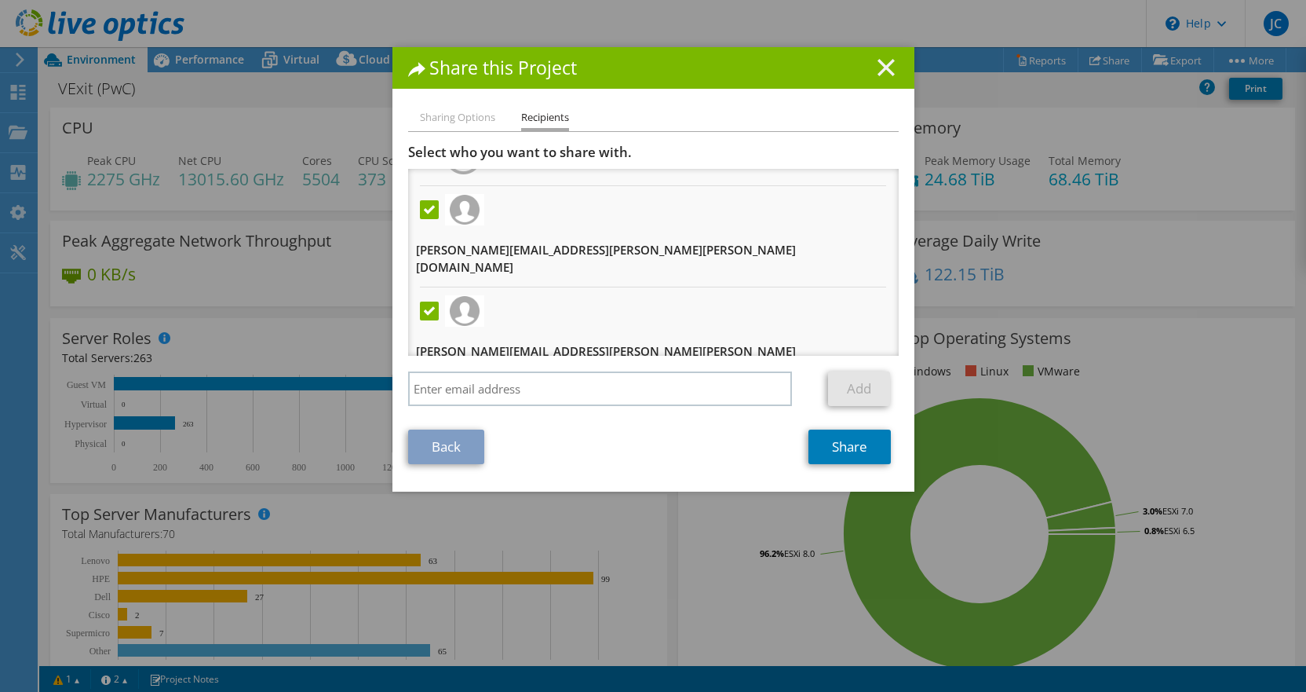
click at [883, 72] on line at bounding box center [886, 68] width 16 height 16
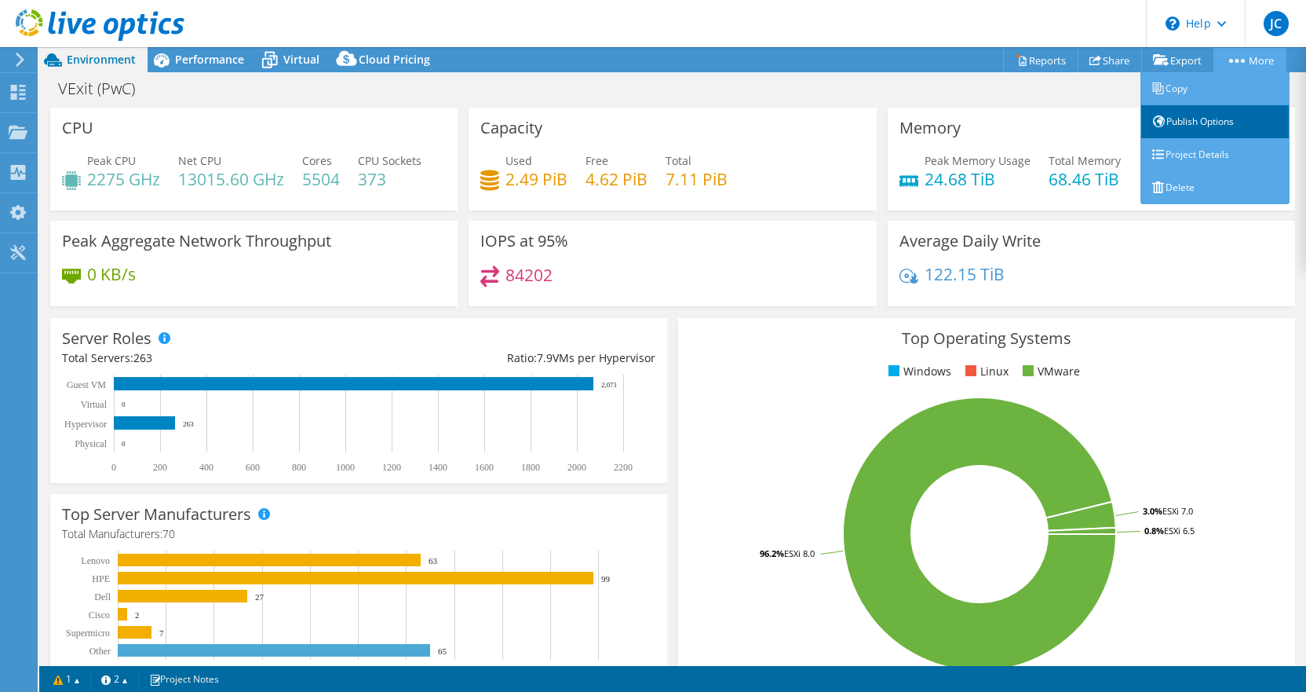
click at [1202, 123] on link "Publish Options" at bounding box center [1215, 121] width 149 height 33
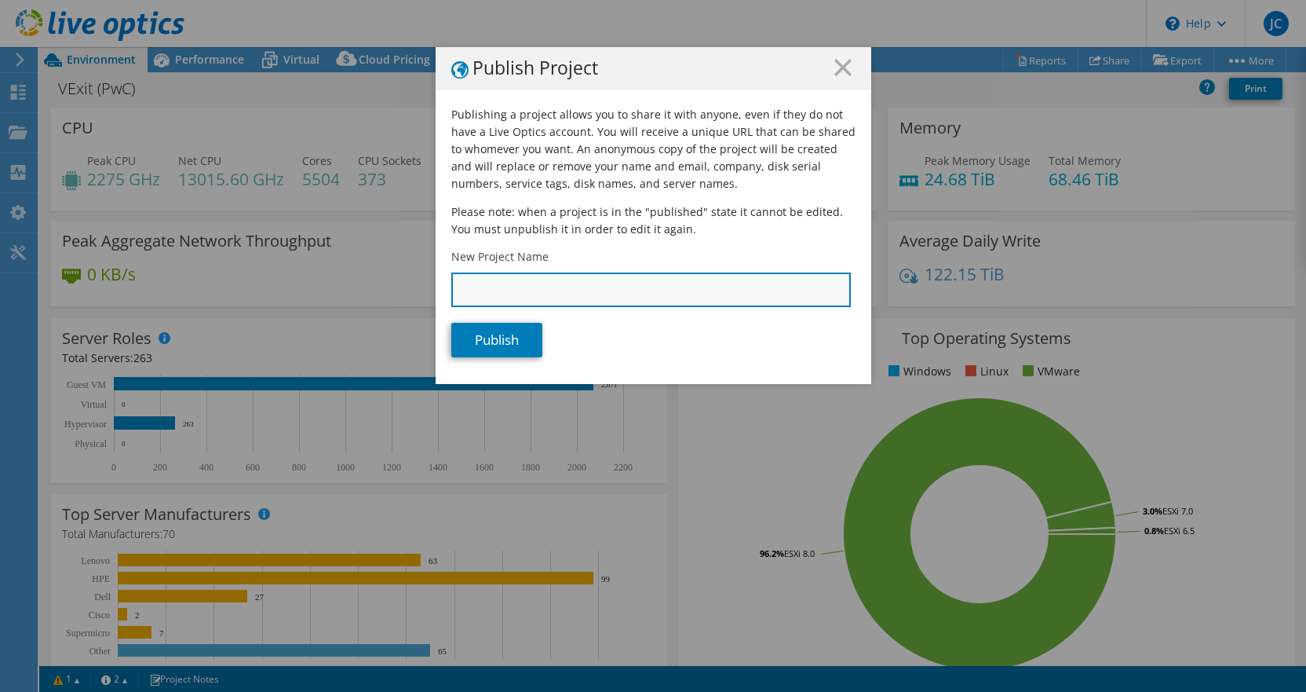
click at [619, 302] on input "New Project Name" at bounding box center [651, 289] width 400 height 35
type input "E"
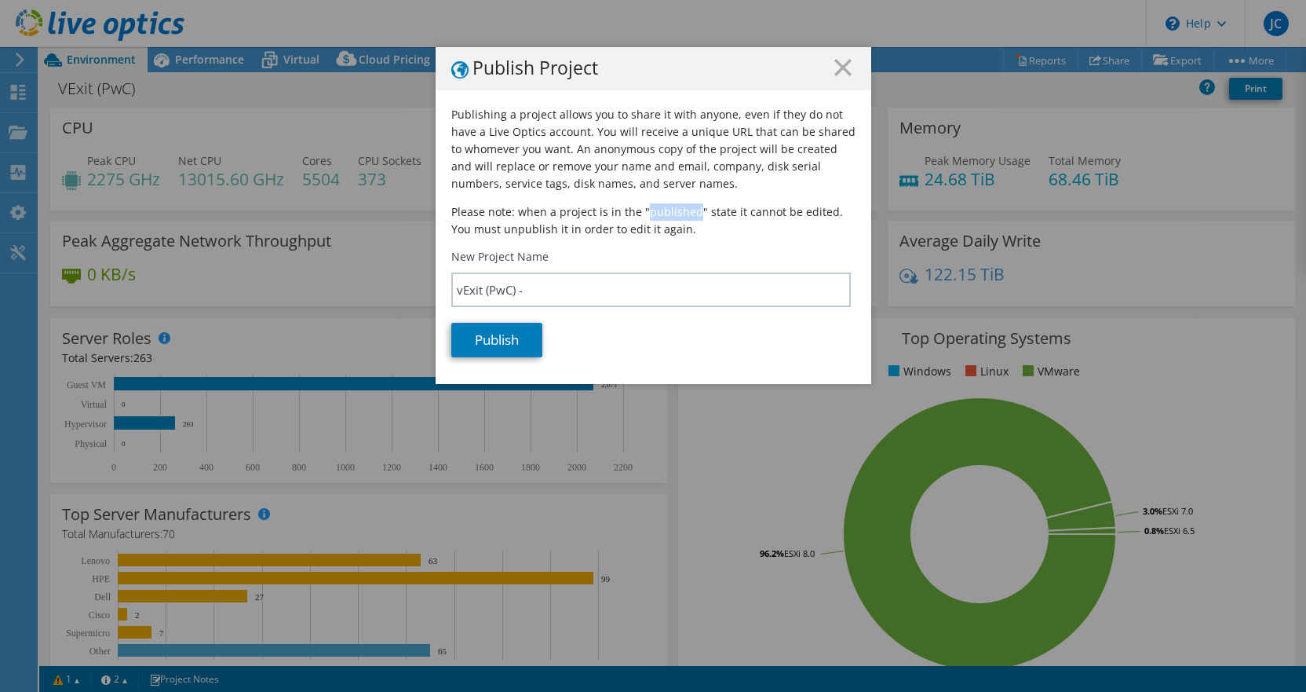
drag, startPoint x: 639, startPoint y: 212, endPoint x: 687, endPoint y: 213, distance: 47.9
click at [687, 213] on p "Please note: when a project is in the "published" state it cannot be edited. Yo…" at bounding box center [653, 220] width 404 height 35
copy p "published"
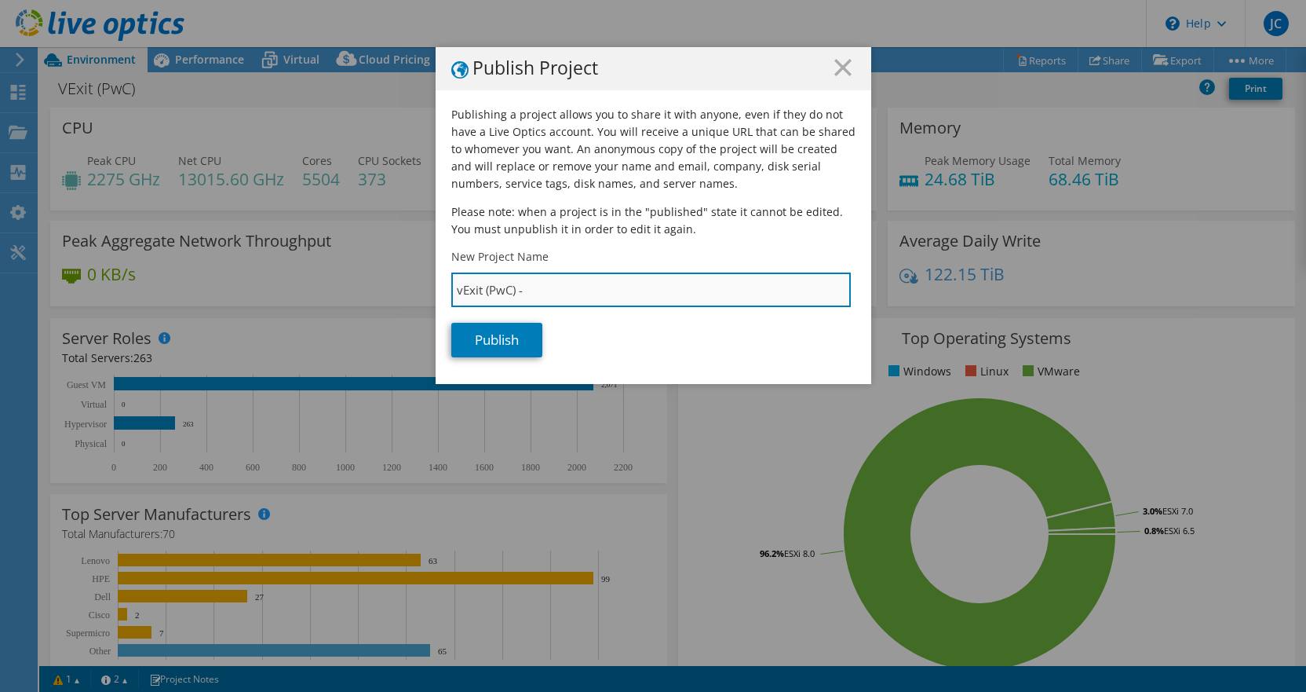
click at [554, 288] on input "vExit (PwC) -" at bounding box center [651, 289] width 400 height 35
paste input "published"
type input "vExit (PwC) - published version"
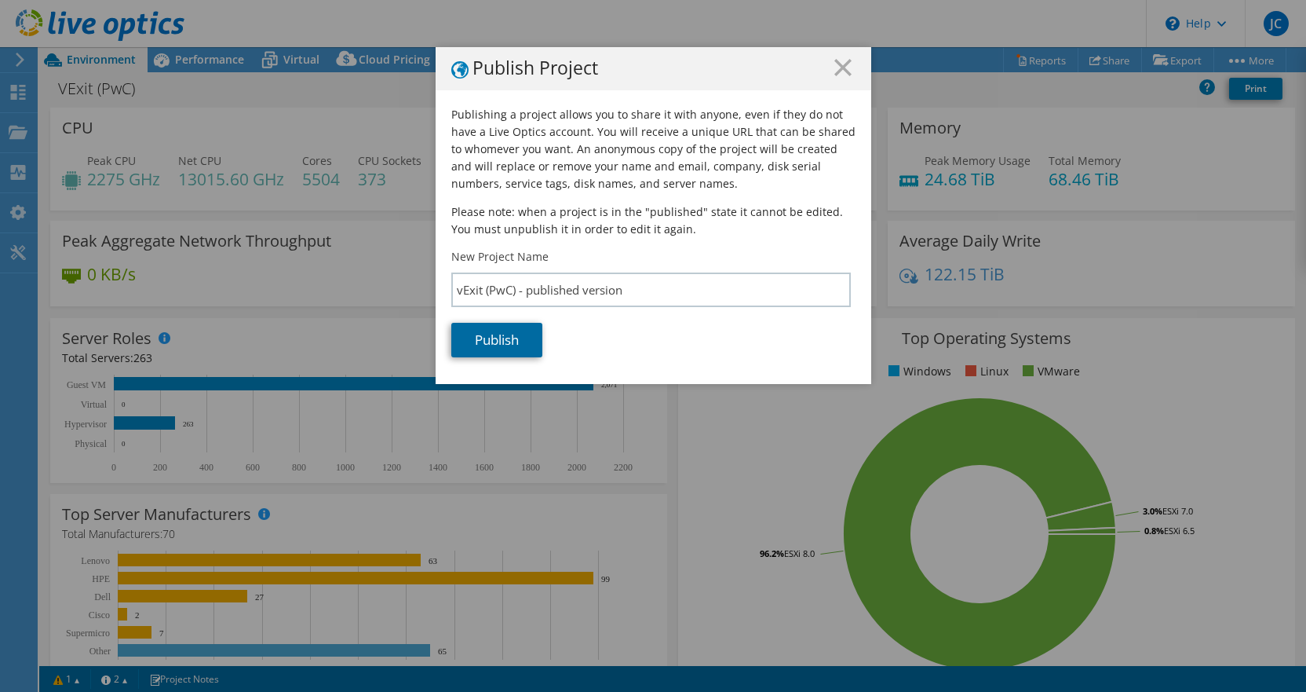
click at [496, 339] on link "Publish" at bounding box center [496, 340] width 91 height 35
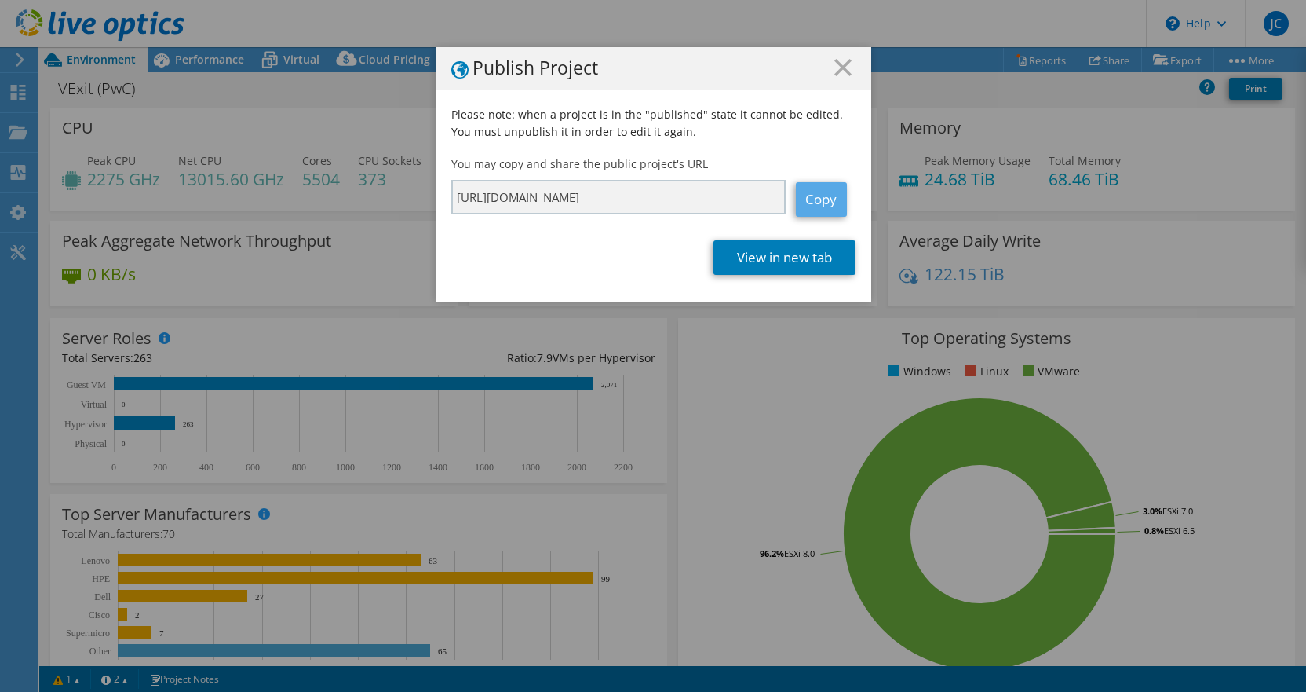
click at [813, 198] on link "Copy" at bounding box center [821, 199] width 51 height 35
click at [743, 254] on link "View in new tab" at bounding box center [785, 257] width 142 height 35
click at [838, 66] on line at bounding box center [843, 68] width 16 height 16
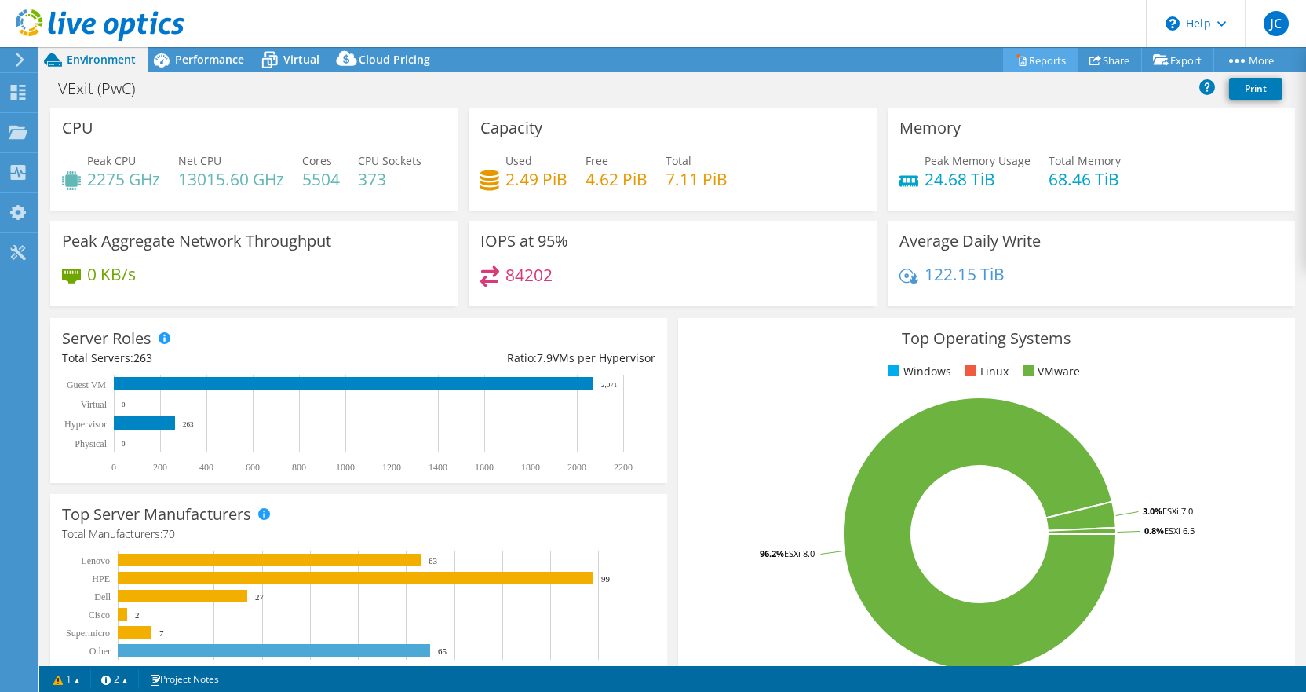
click at [1024, 60] on link "Reports" at bounding box center [1040, 60] width 75 height 24
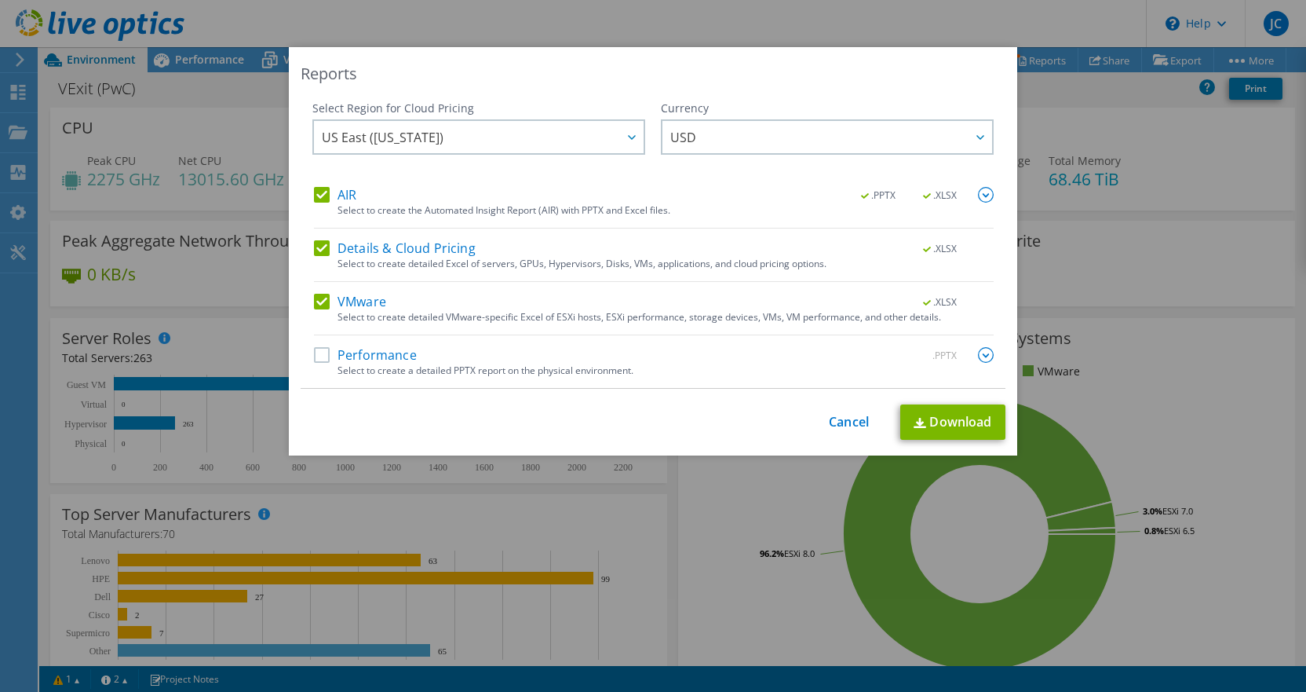
click at [318, 355] on label "Performance" at bounding box center [365, 355] width 103 height 16
click at [0, 0] on input "Performance" at bounding box center [0, 0] width 0 height 0
click at [704, 134] on span "USD" at bounding box center [831, 137] width 322 height 32
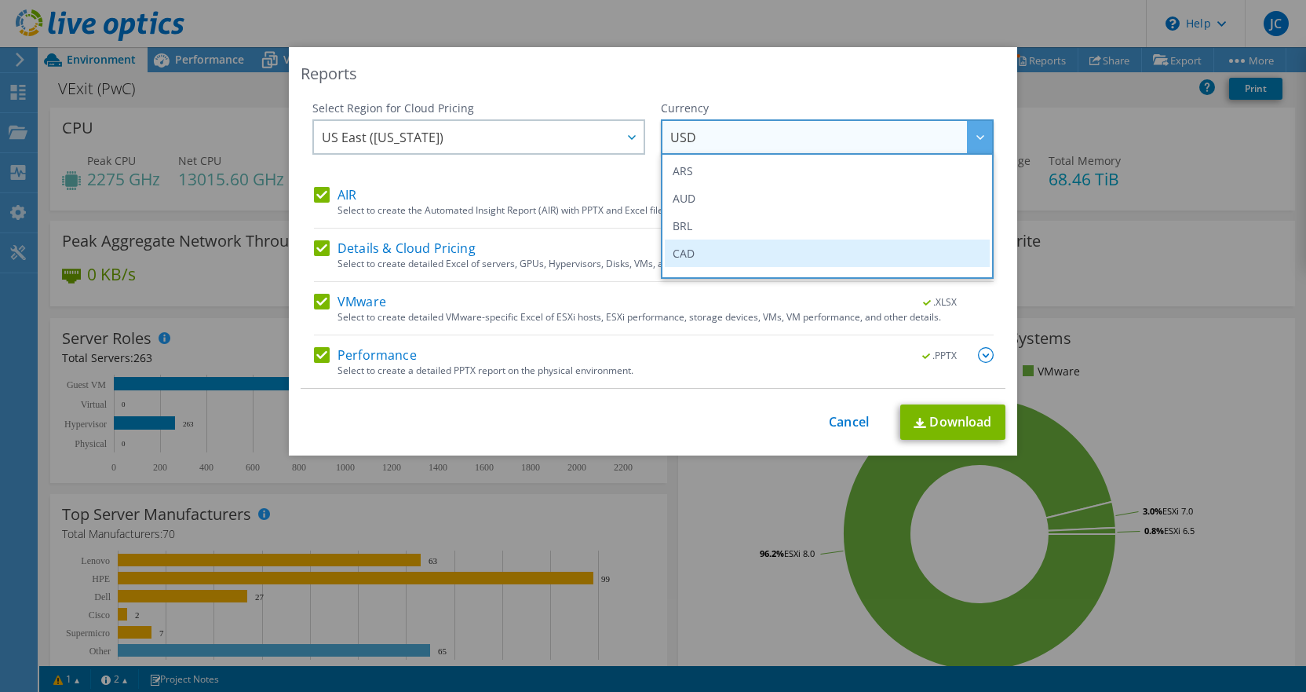
click at [686, 250] on li "CAD" at bounding box center [827, 252] width 325 height 27
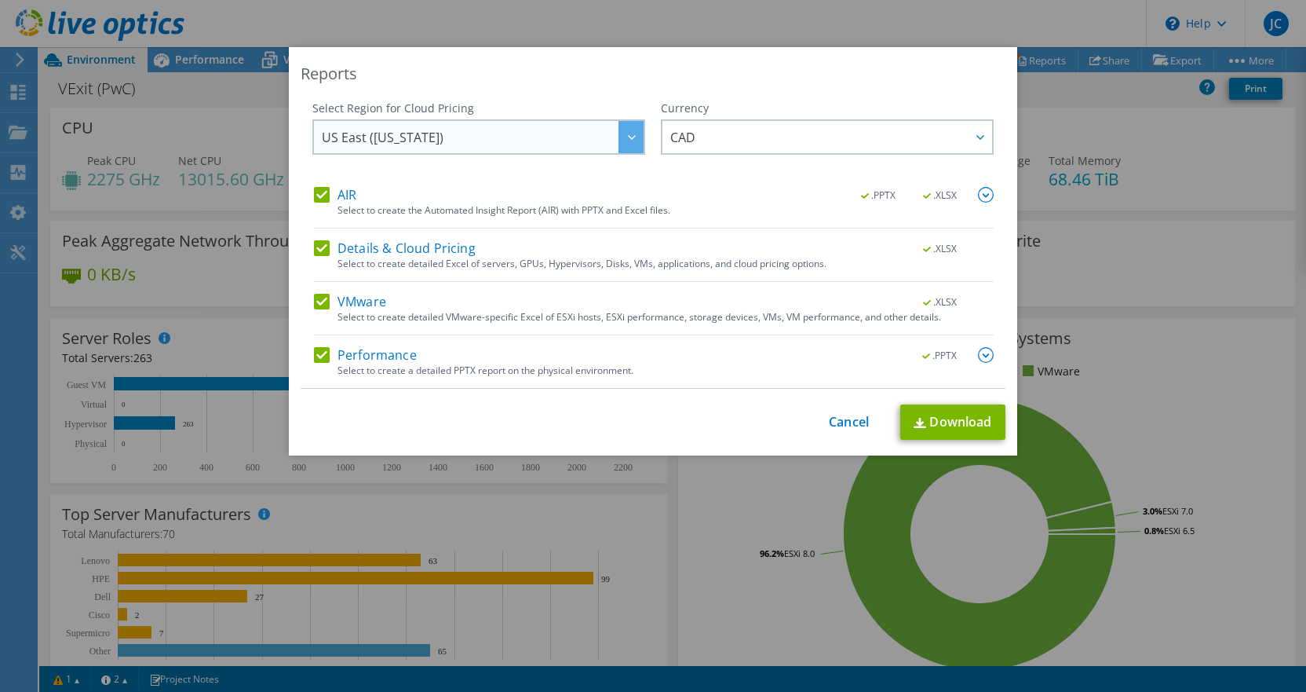
click at [628, 137] on icon at bounding box center [632, 137] width 8 height 5
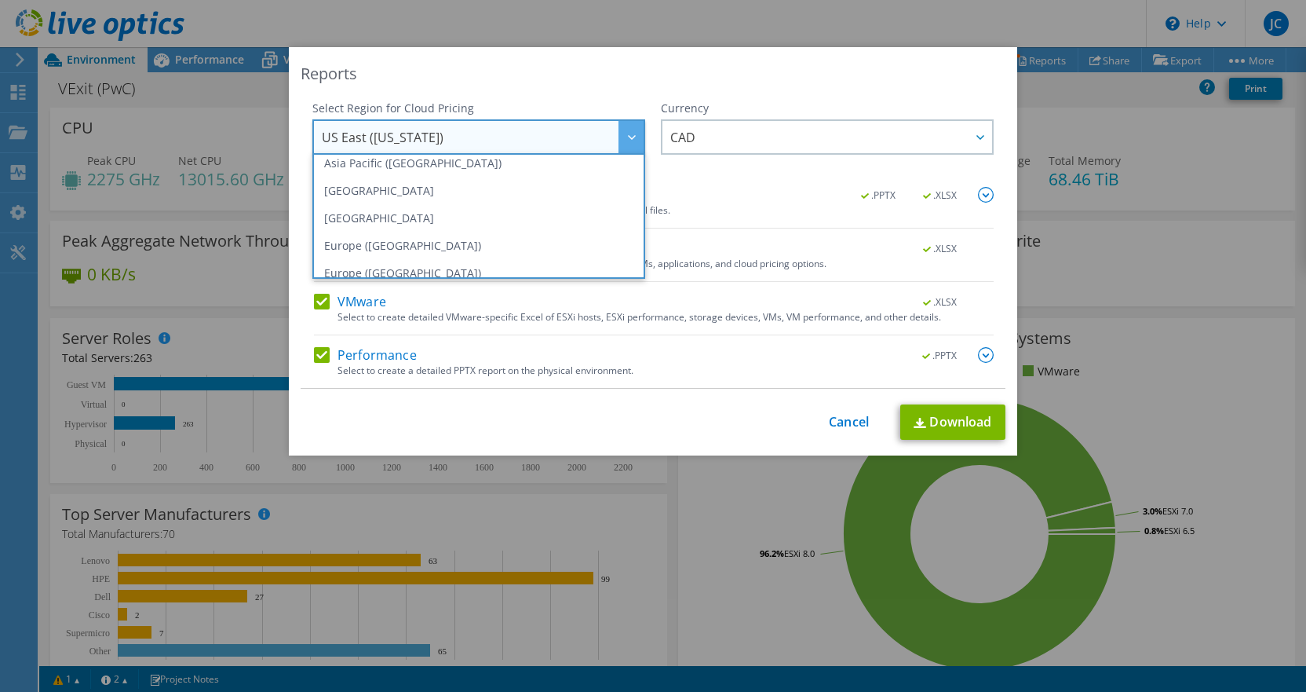
scroll to position [130, 0]
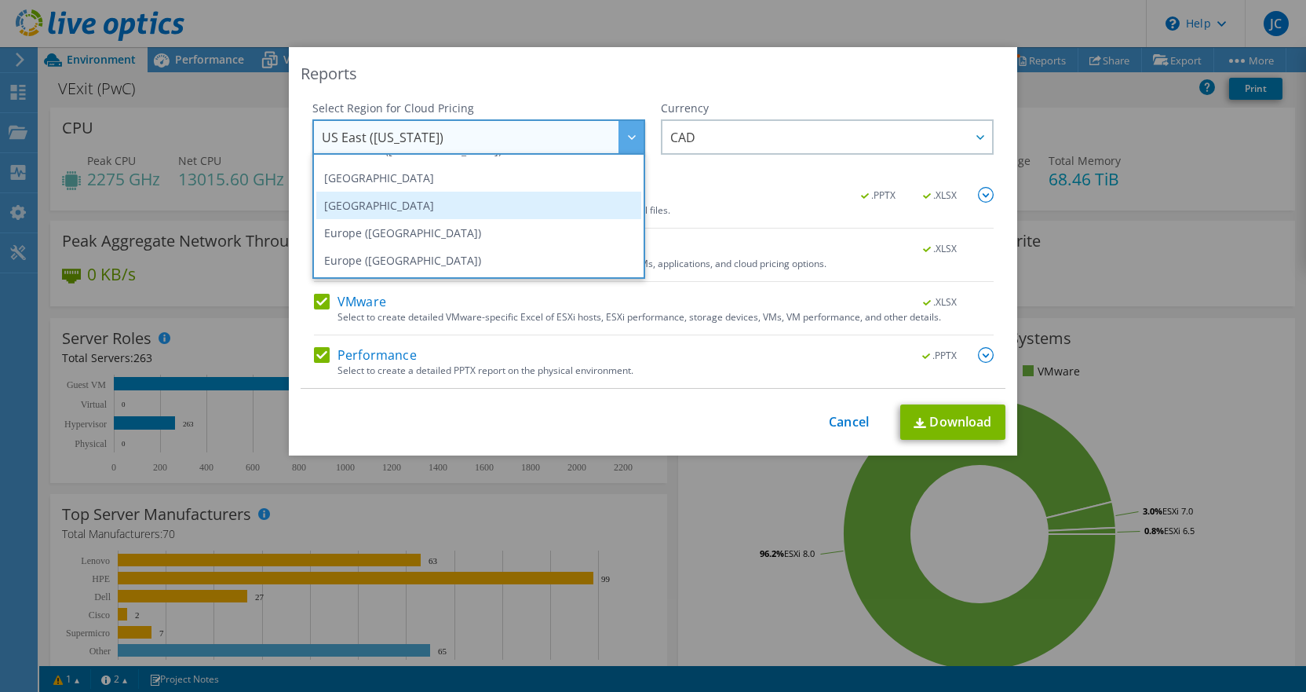
click at [377, 205] on li "Canada" at bounding box center [478, 205] width 325 height 27
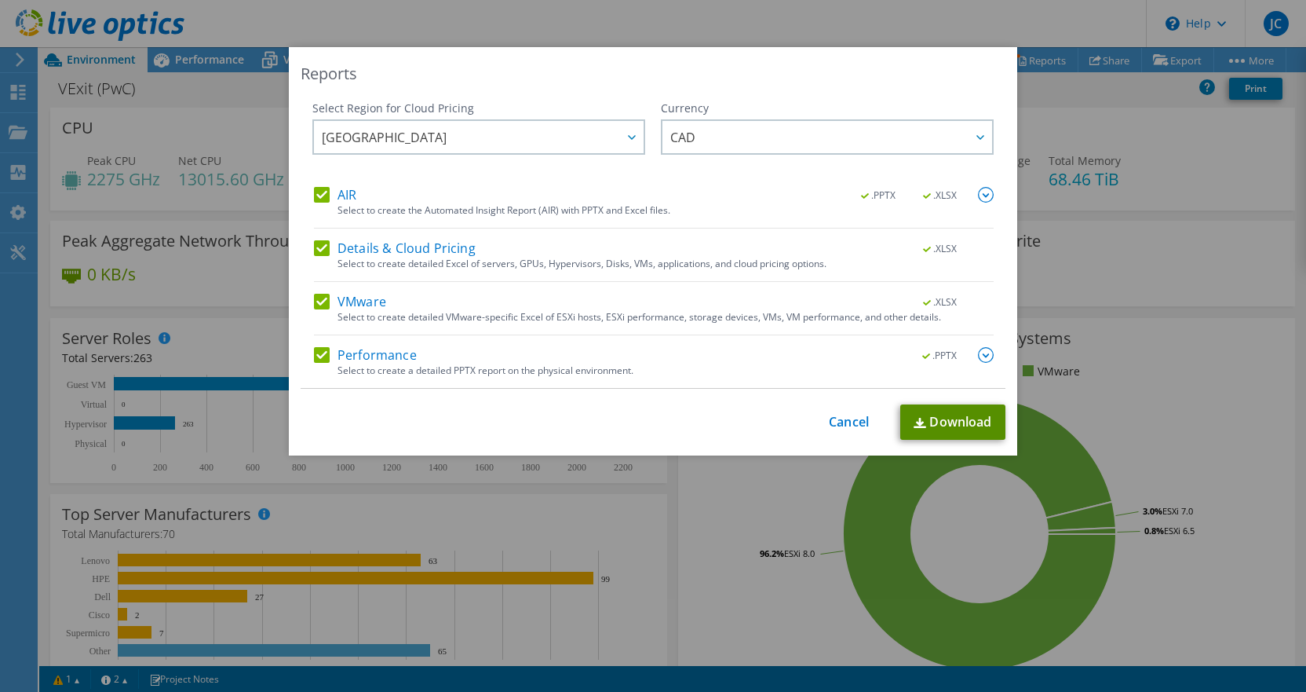
click at [936, 424] on link "Download" at bounding box center [952, 421] width 105 height 35
click at [845, 82] on div "Reports" at bounding box center [653, 74] width 705 height 22
click at [842, 422] on link "Cancel" at bounding box center [849, 421] width 40 height 15
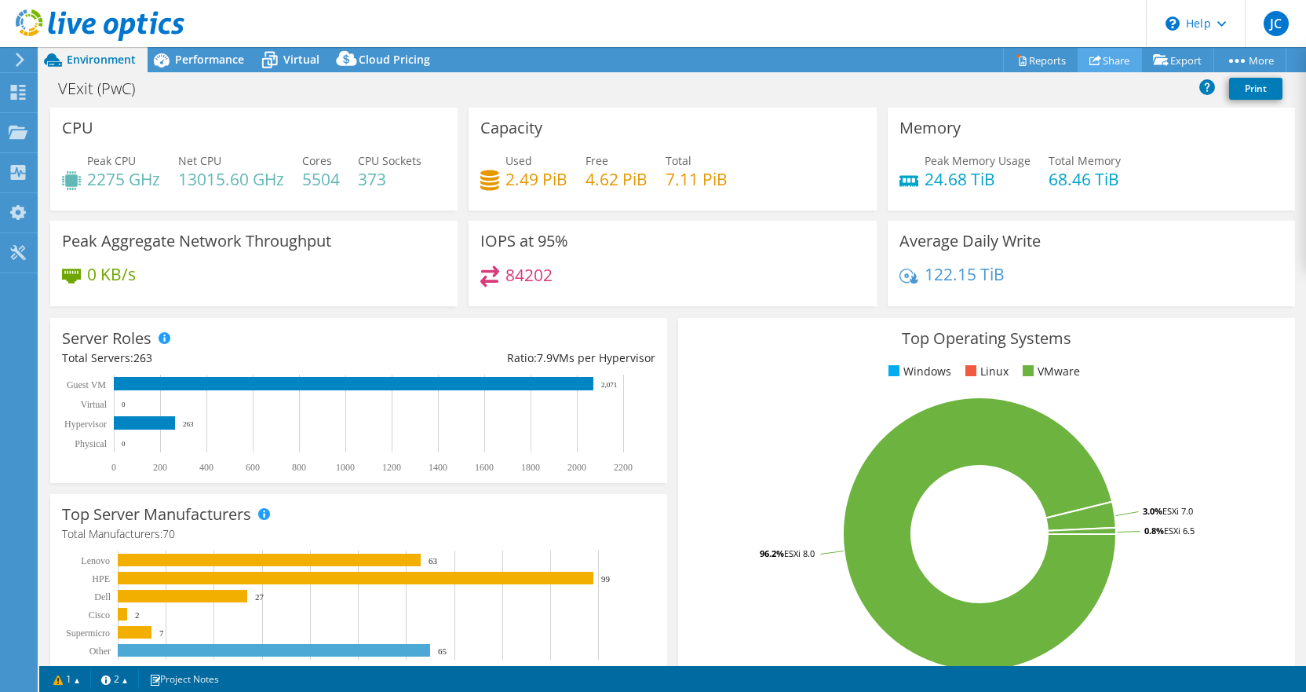
click at [1101, 59] on link "Share" at bounding box center [1110, 60] width 64 height 24
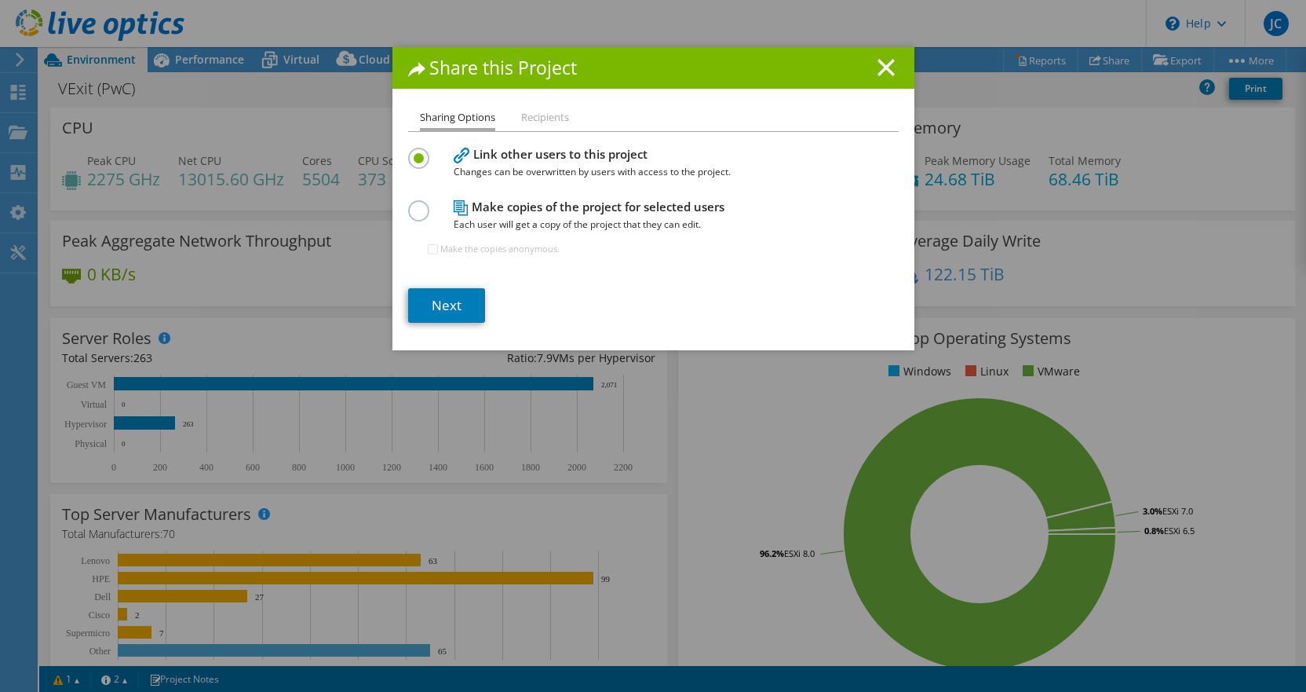
click at [536, 121] on li "Recipients" at bounding box center [545, 118] width 48 height 20
click at [450, 303] on link "Next" at bounding box center [446, 305] width 77 height 35
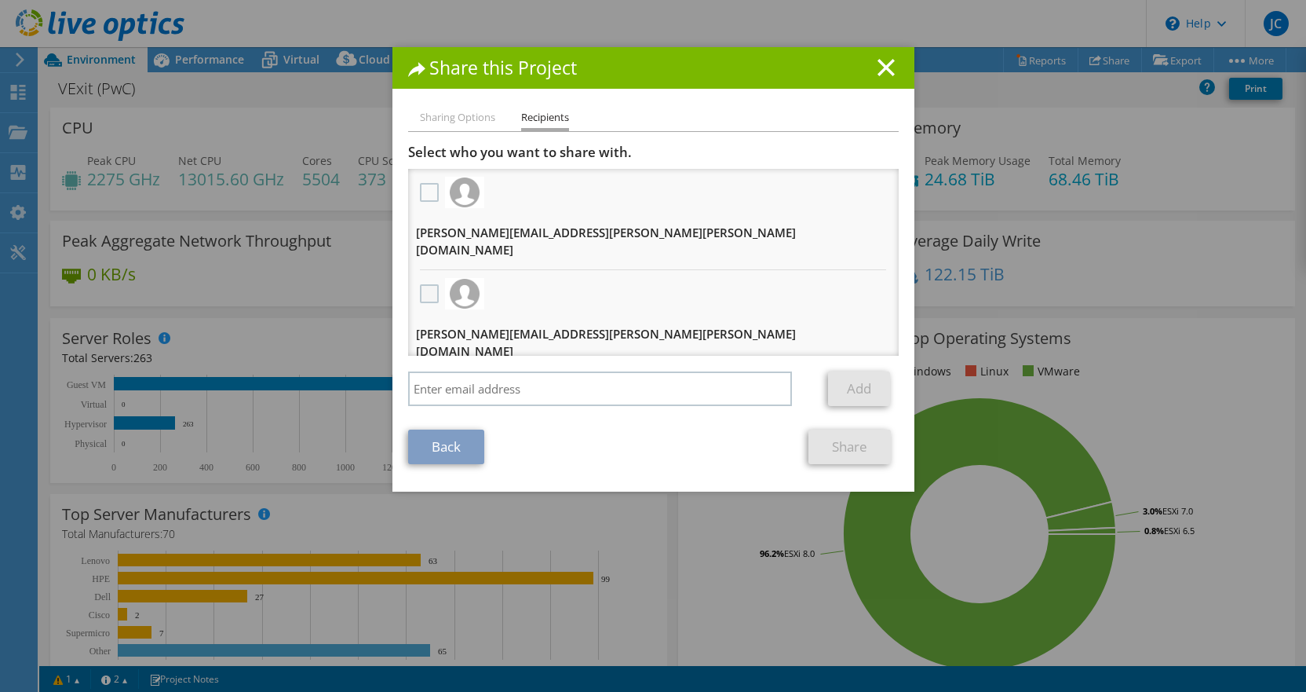
click at [424, 284] on label at bounding box center [431, 293] width 23 height 19
click at [0, 0] on input "checkbox" at bounding box center [0, 0] width 0 height 0
click at [425, 191] on label at bounding box center [431, 192] width 23 height 19
click at [0, 0] on input "checkbox" at bounding box center [0, 0] width 0 height 0
click at [845, 429] on link "Share" at bounding box center [850, 446] width 82 height 35
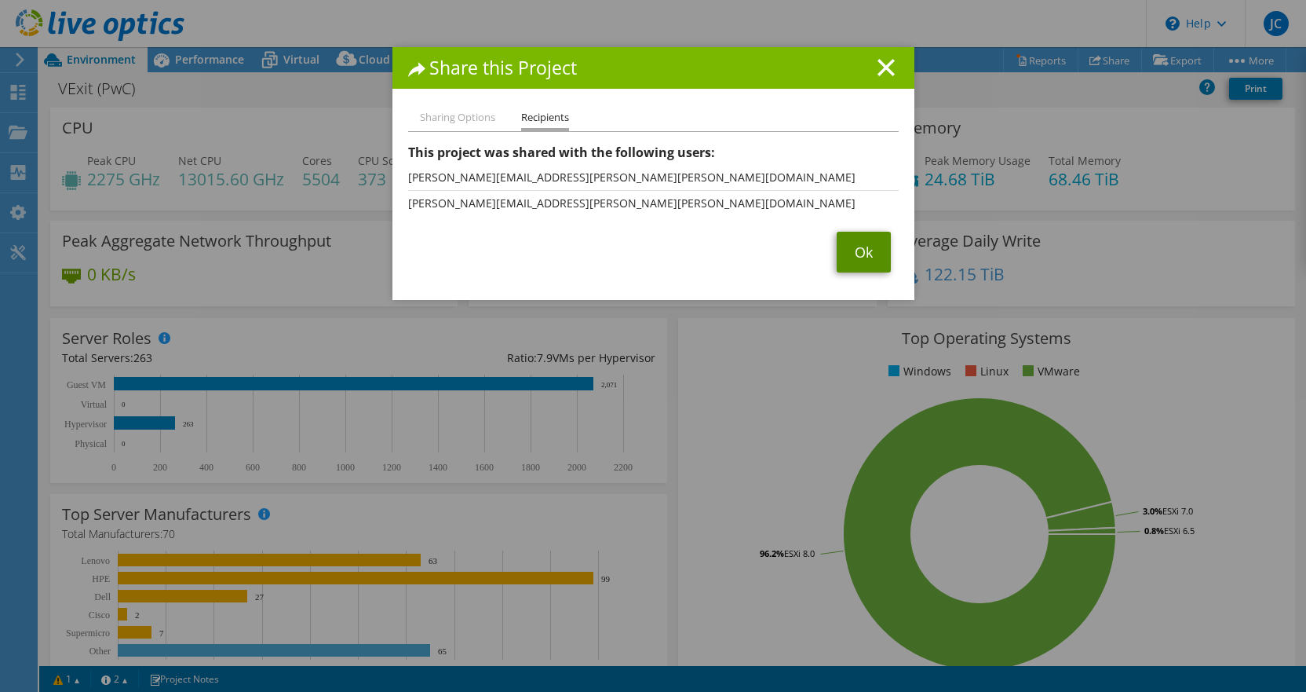
click at [859, 250] on link "Ok" at bounding box center [864, 252] width 54 height 41
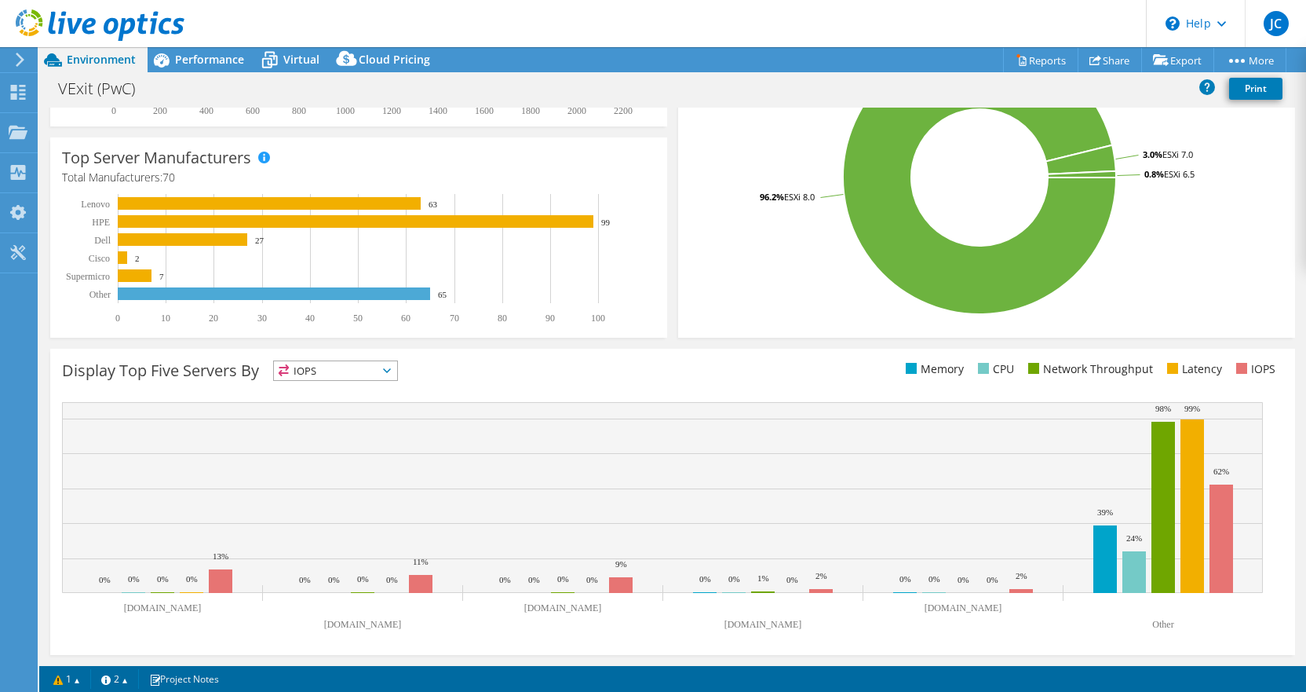
scroll to position [0, 0]
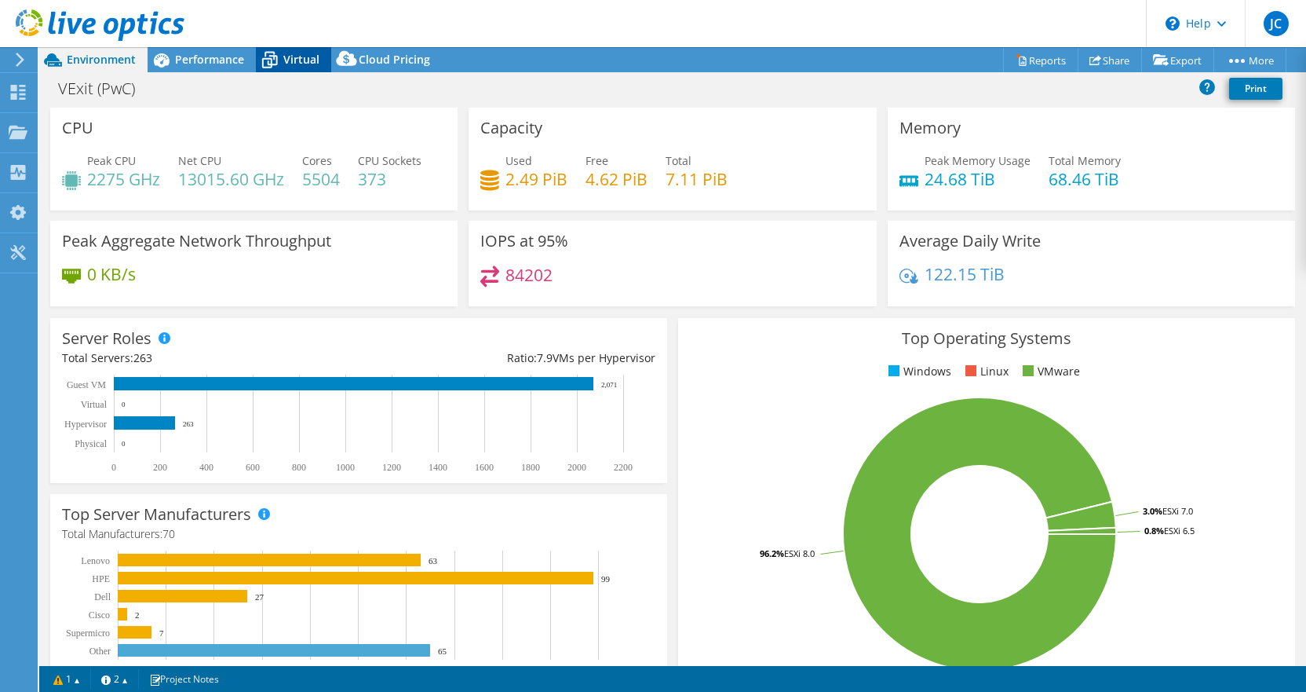
click at [279, 54] on icon at bounding box center [269, 59] width 27 height 27
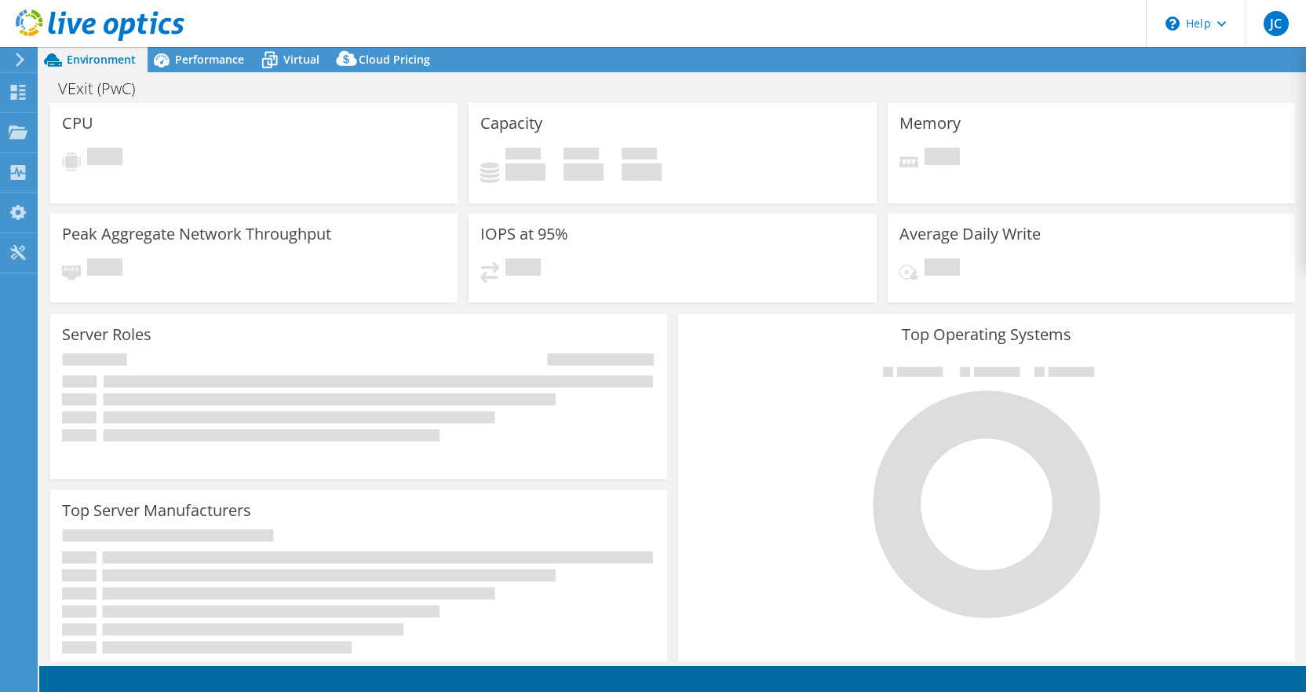
select select "USD"
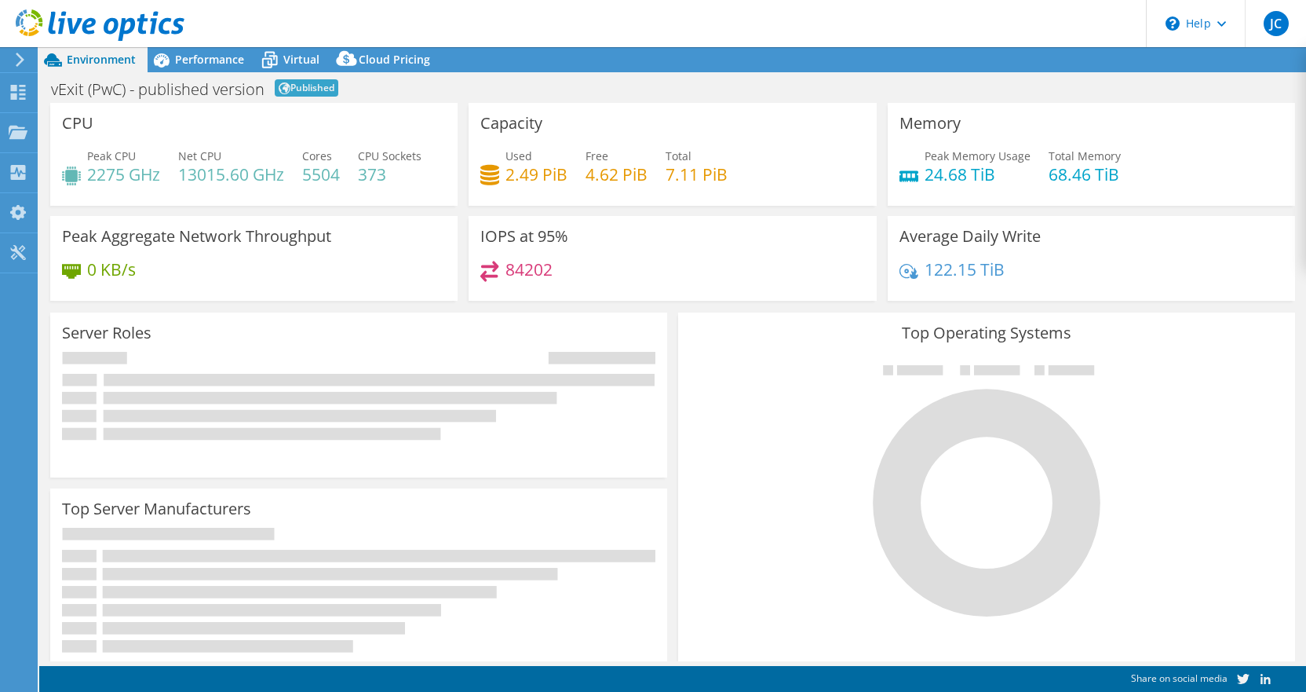
select select "USD"
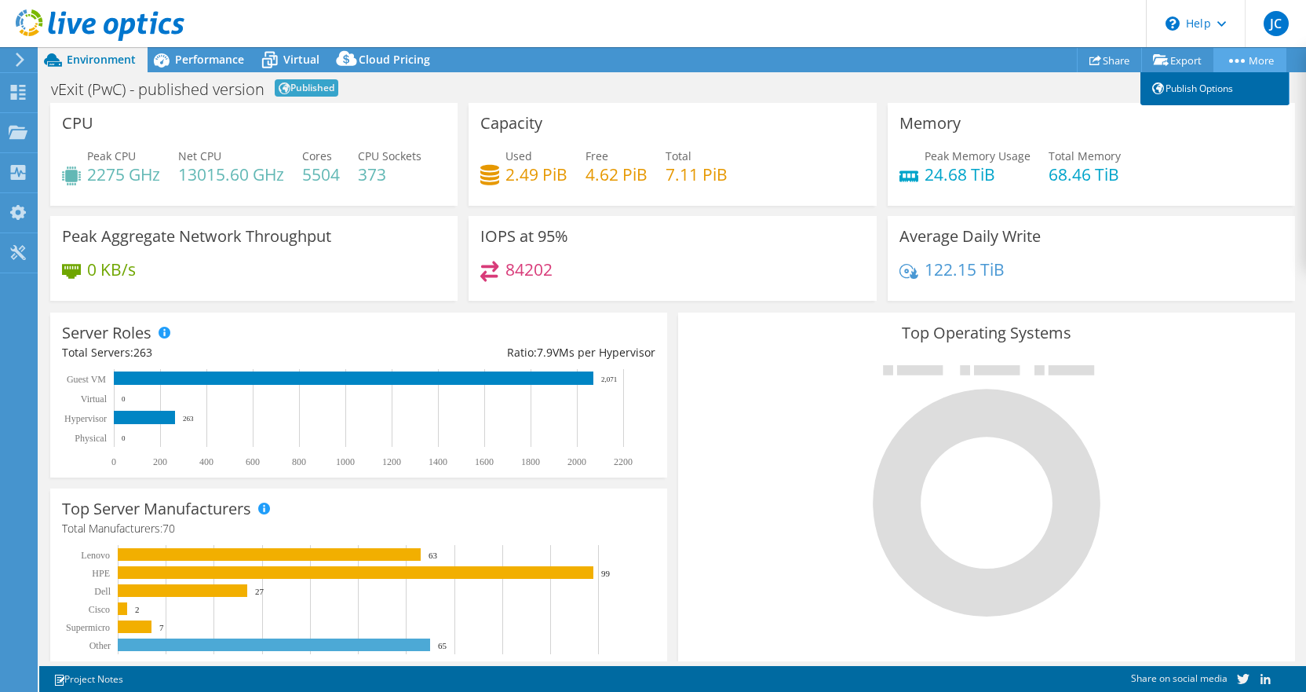
click at [1221, 89] on link "Publish Options" at bounding box center [1215, 88] width 149 height 33
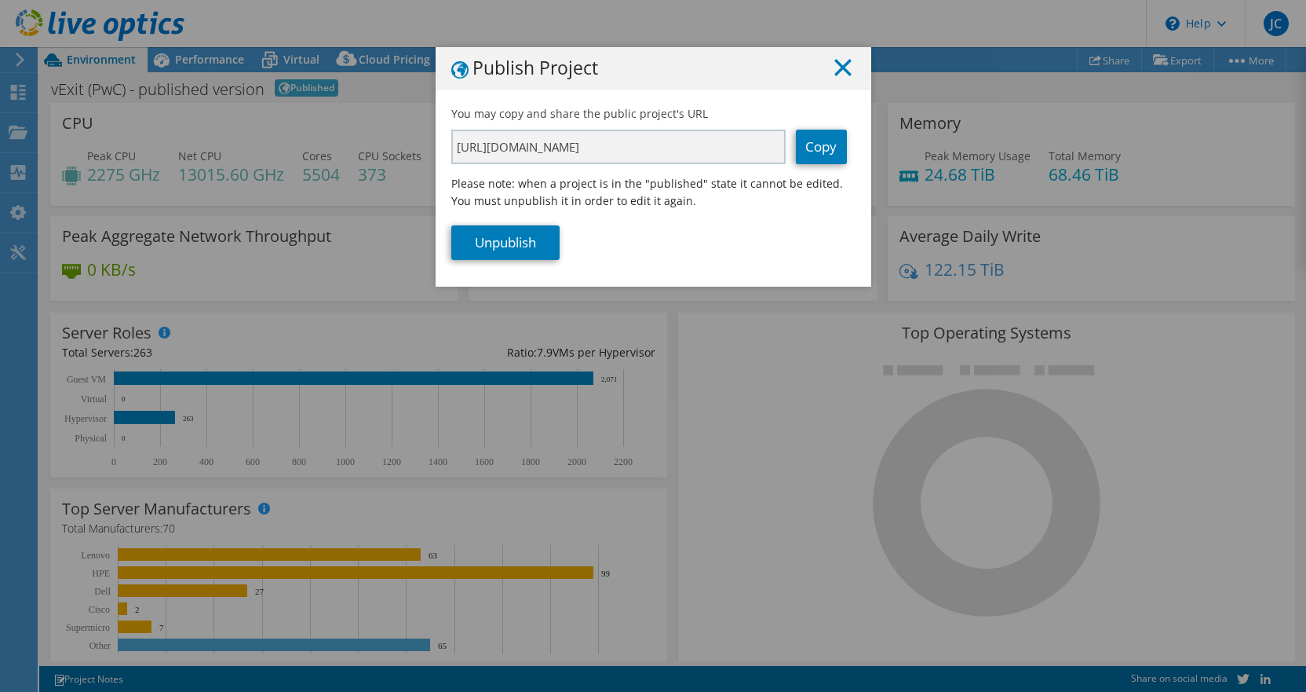
click at [838, 69] on line at bounding box center [843, 68] width 16 height 16
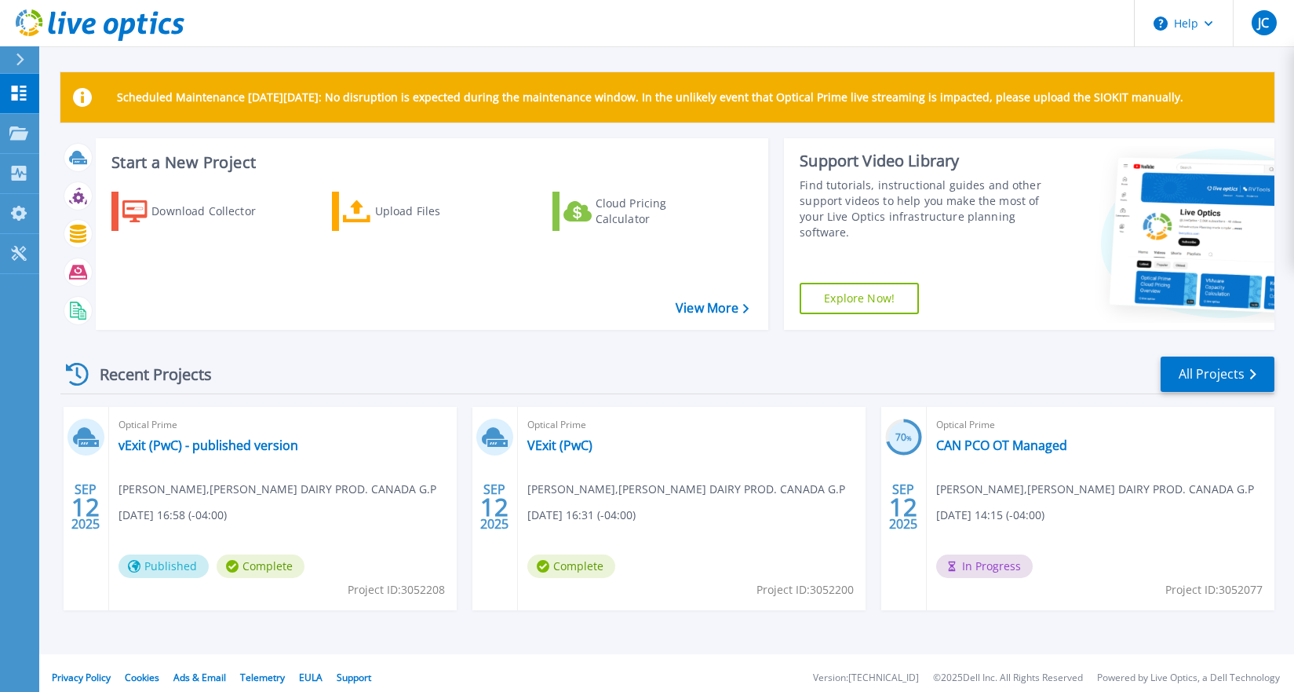
scroll to position [9, 0]
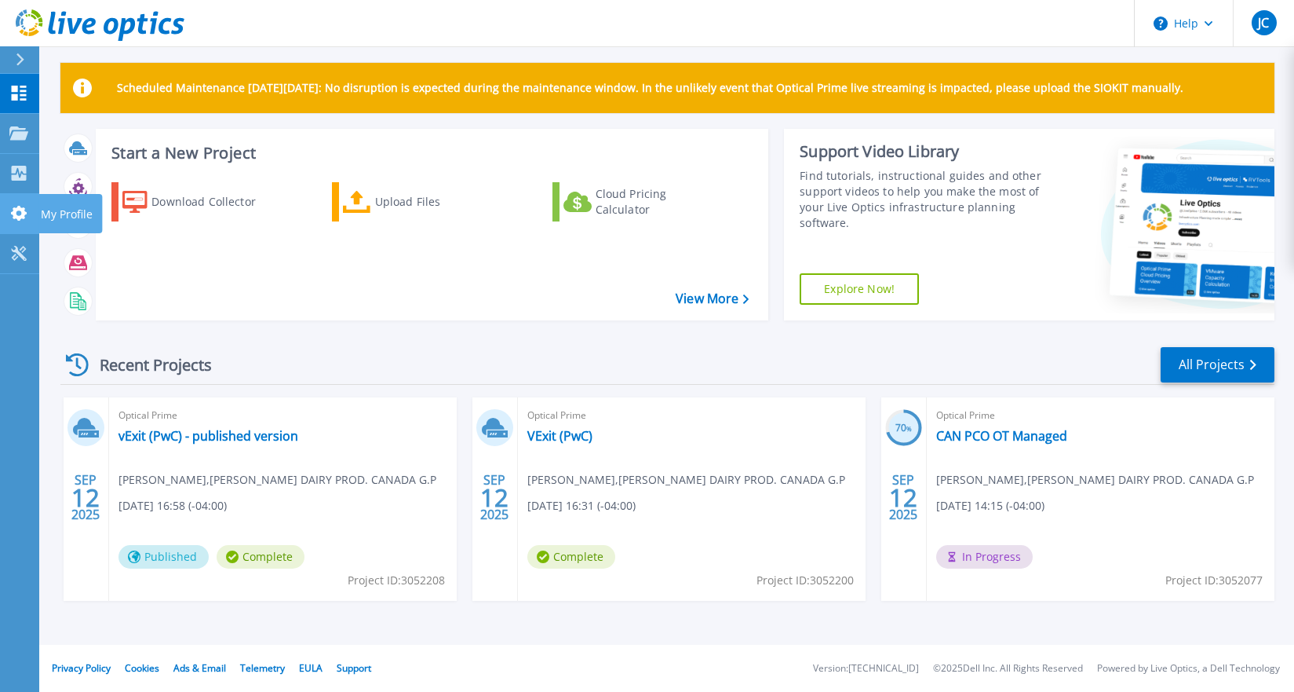
click at [64, 214] on p "My Profile" at bounding box center [67, 214] width 52 height 41
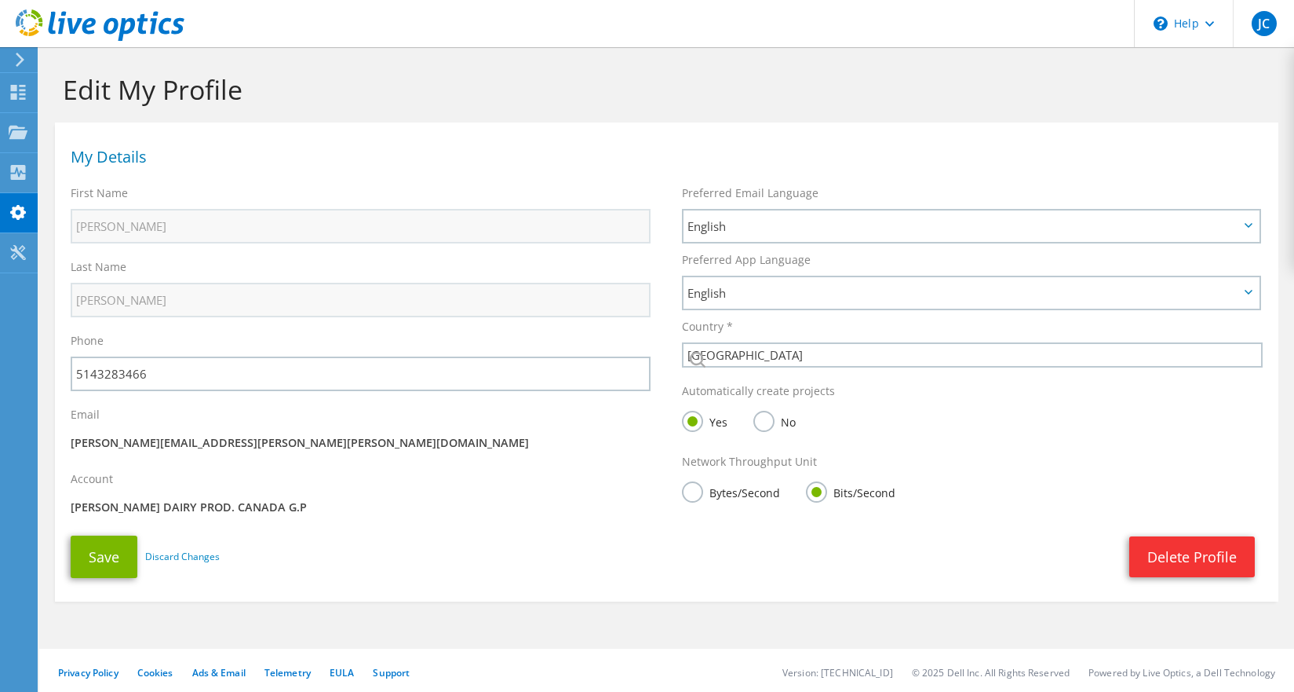
select select "37"
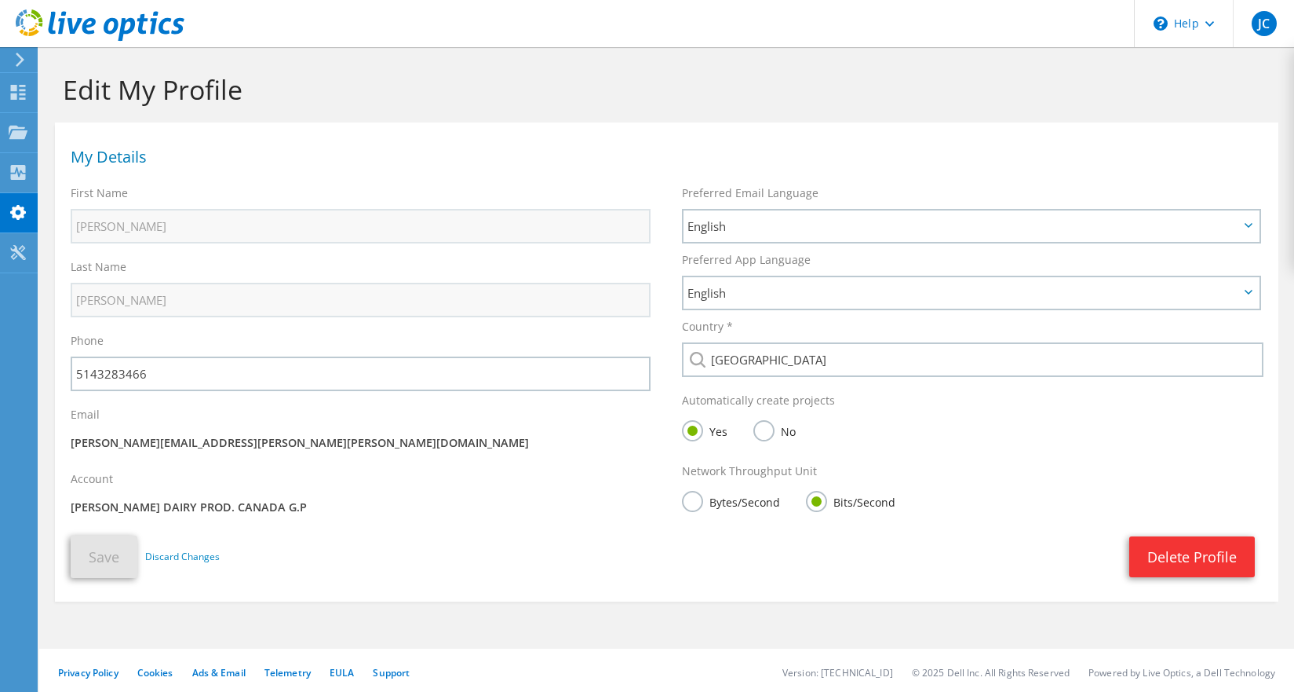
click at [765, 429] on label "No" at bounding box center [775, 430] width 42 height 20
click at [0, 0] on input "No" at bounding box center [0, 0] width 0 height 0
click at [104, 550] on button "Save" at bounding box center [104, 556] width 67 height 42
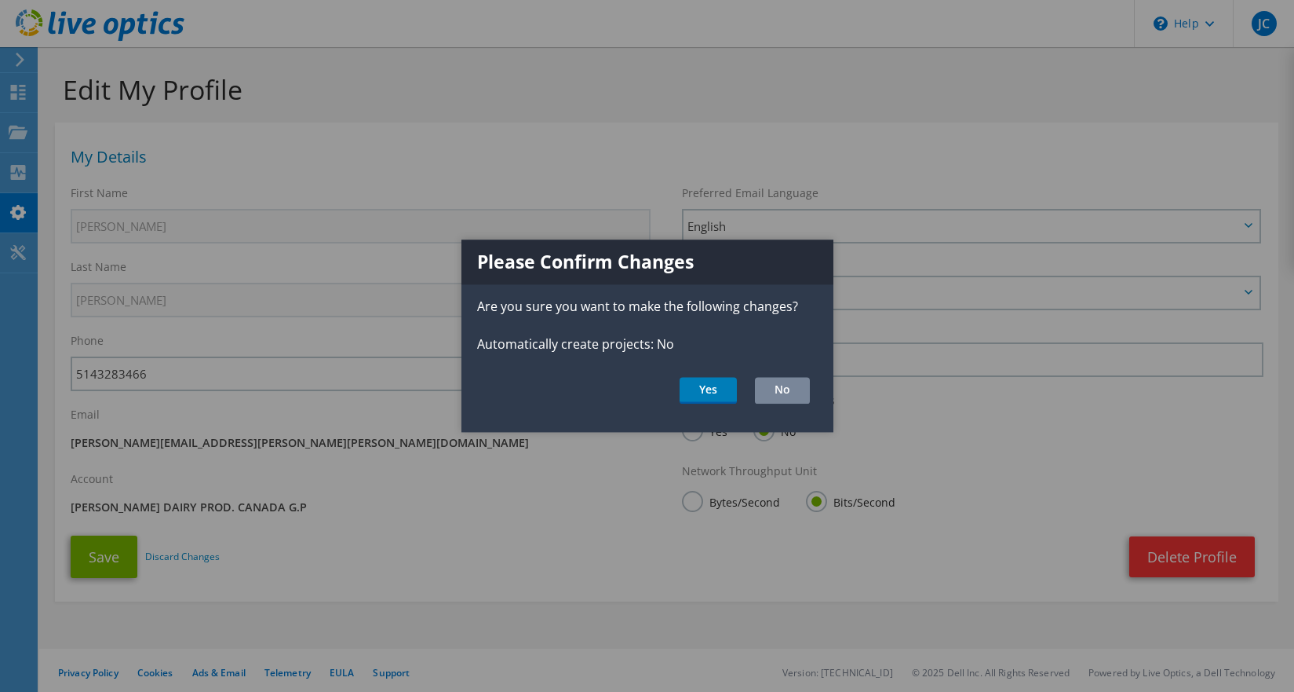
click at [796, 391] on button "No" at bounding box center [782, 390] width 55 height 27
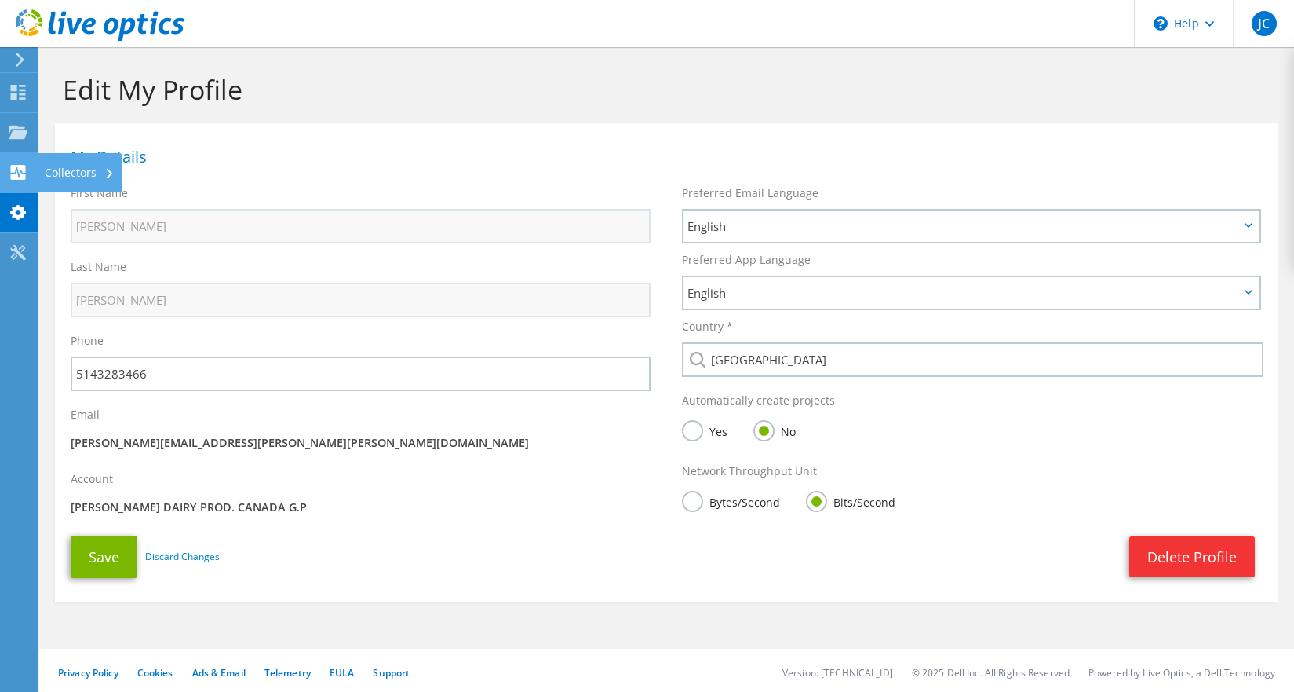
click at [85, 172] on div "Collectors" at bounding box center [80, 172] width 86 height 39
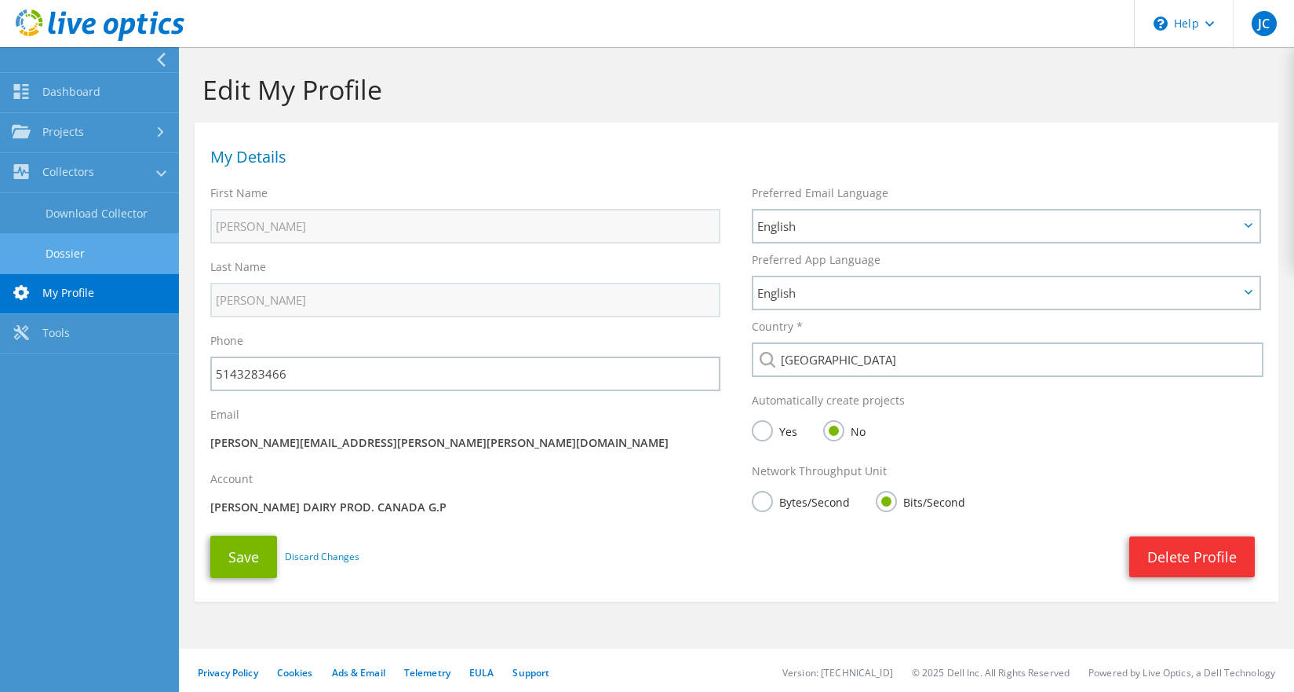
click at [70, 257] on link "Dossier" at bounding box center [89, 253] width 179 height 40
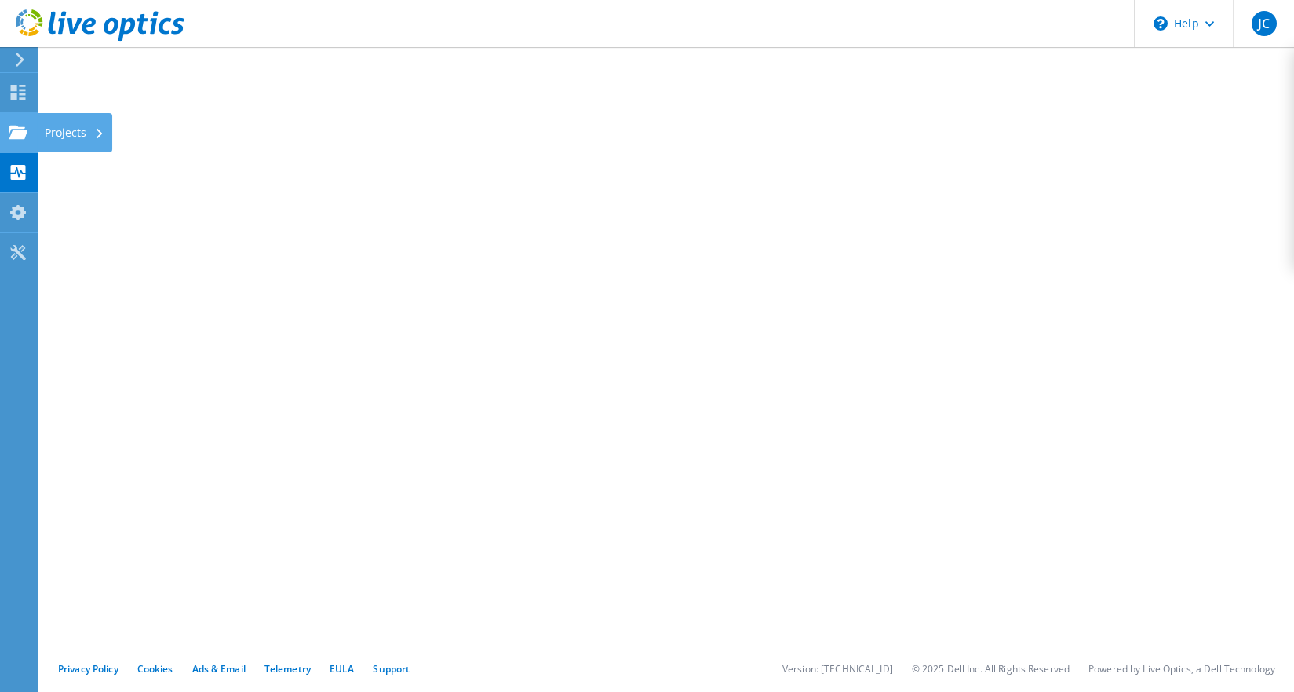
click at [78, 129] on div "Projects" at bounding box center [74, 132] width 75 height 39
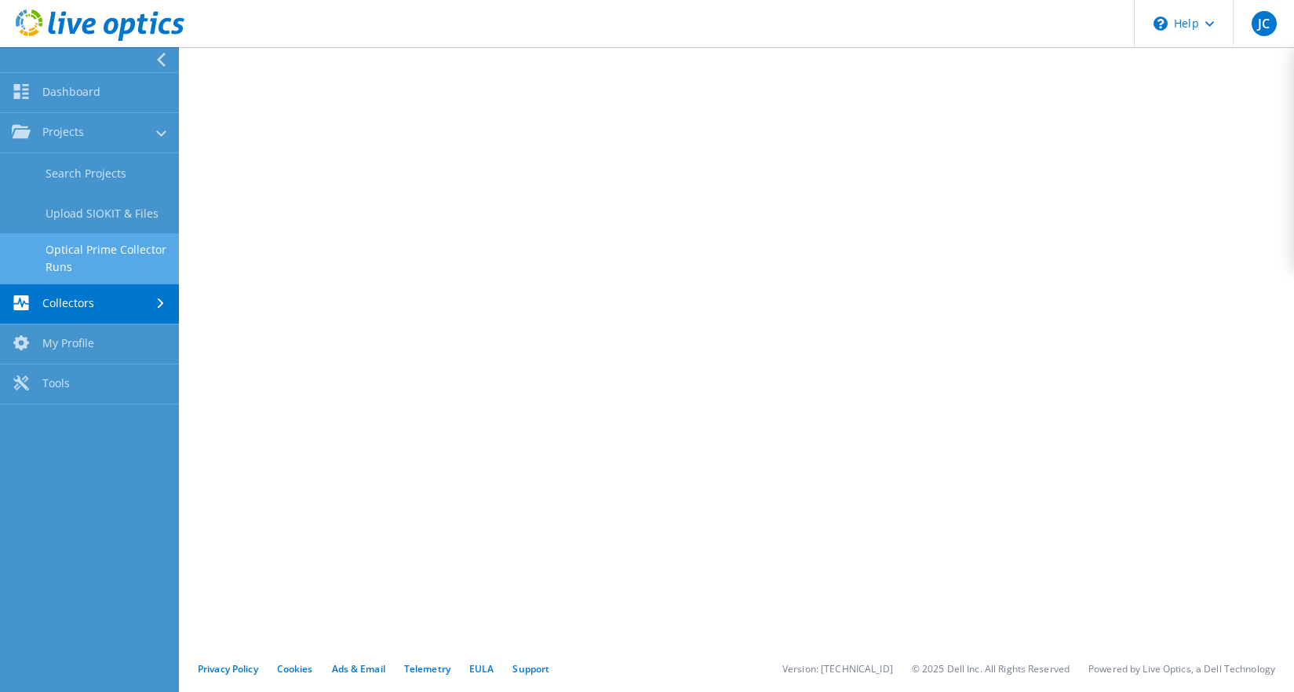
click at [79, 252] on link "Optical Prime Collector Runs" at bounding box center [89, 258] width 179 height 50
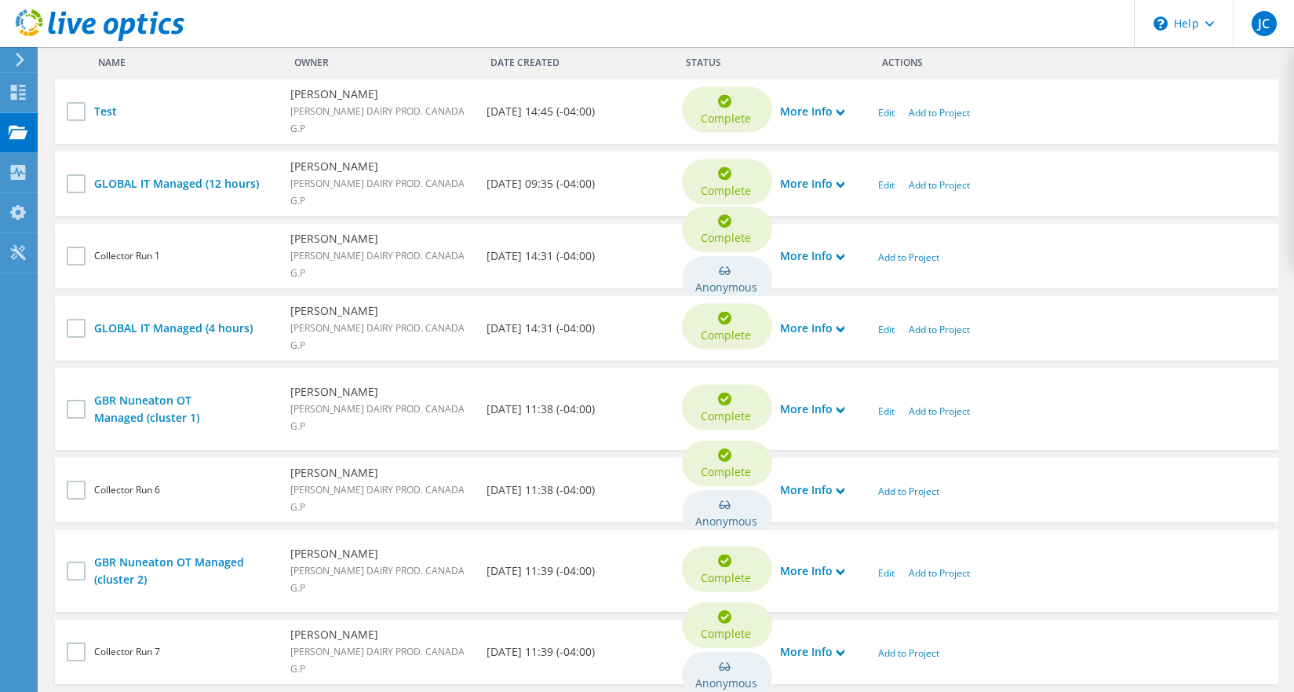
scroll to position [741, 0]
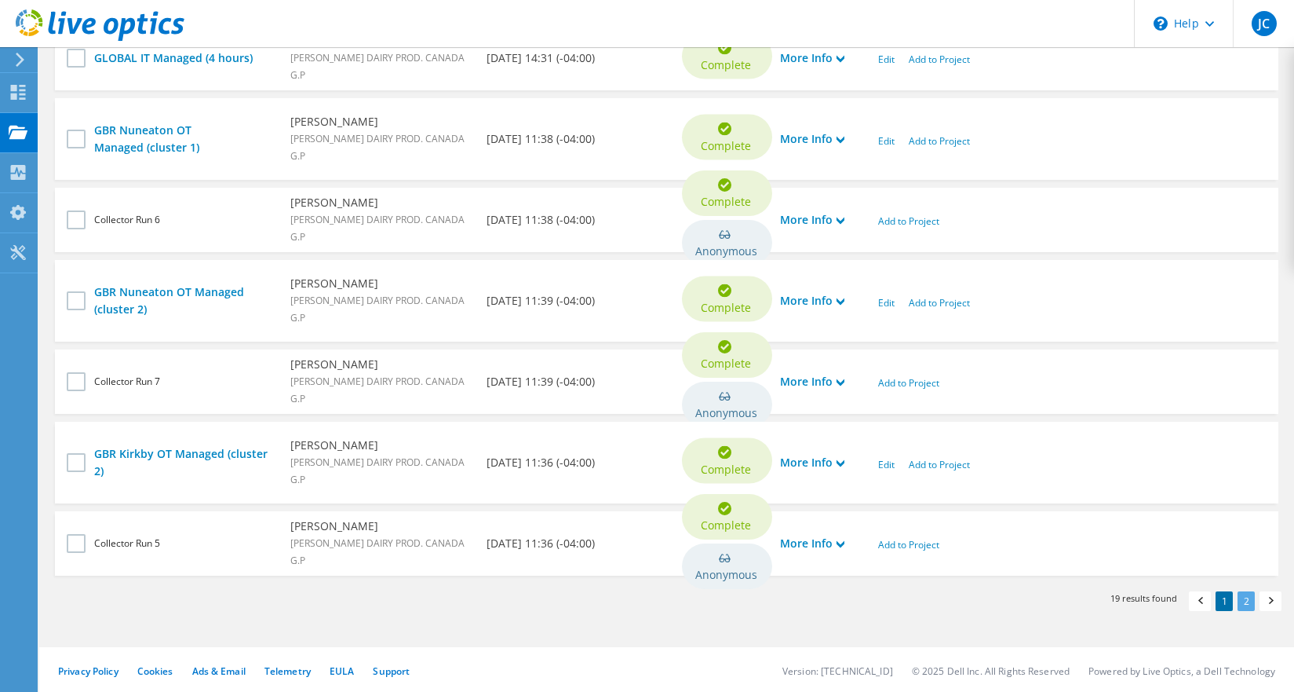
click at [1248, 599] on link "2" at bounding box center [1246, 601] width 17 height 20
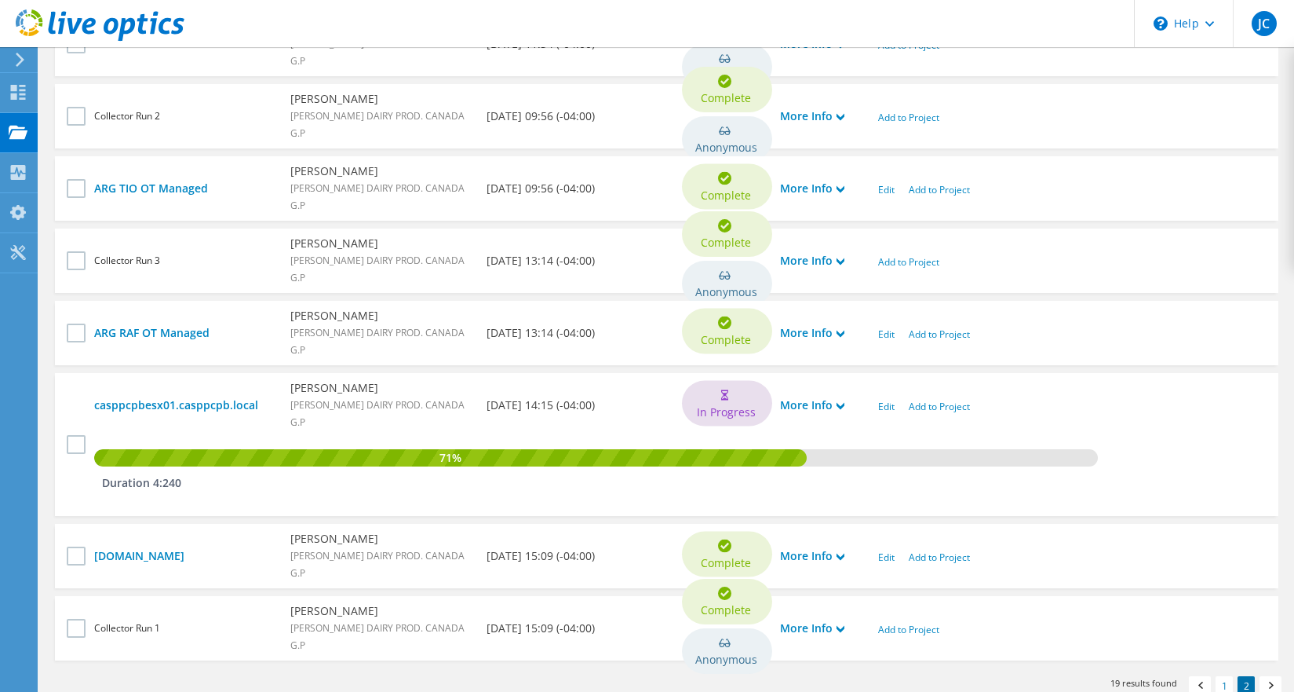
scroll to position [706, 0]
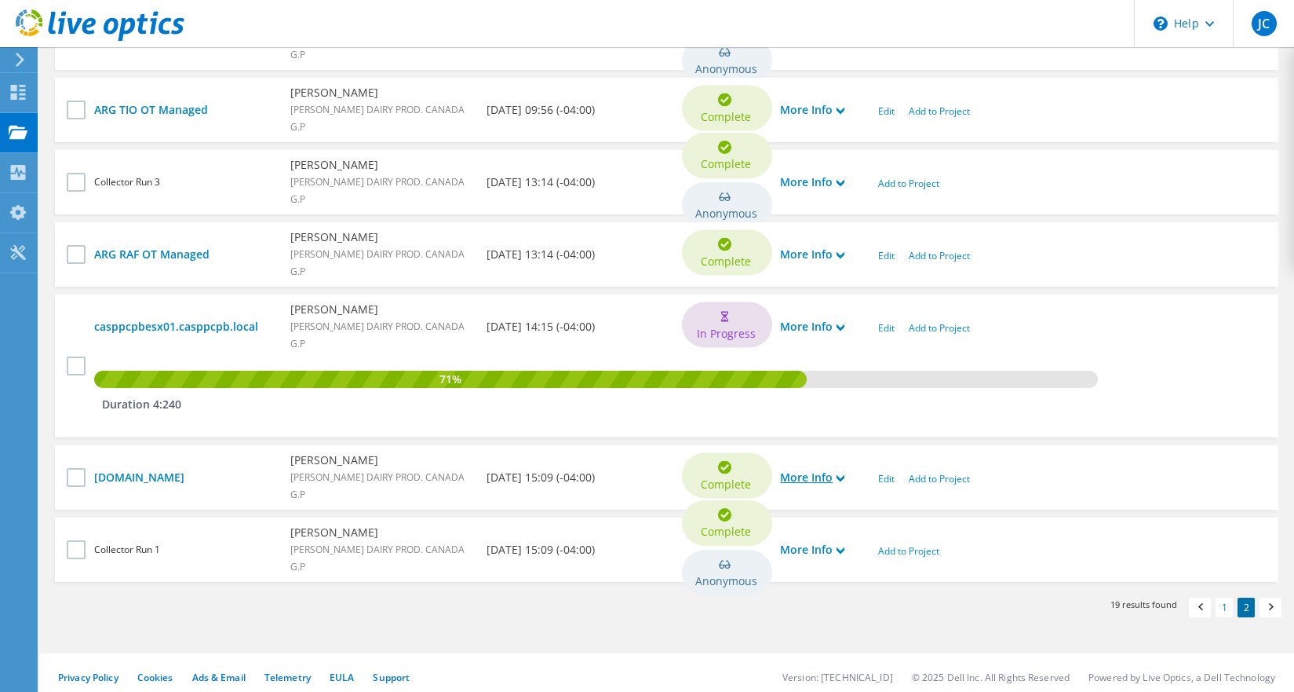
click at [840, 478] on use at bounding box center [841, 478] width 8 height 7
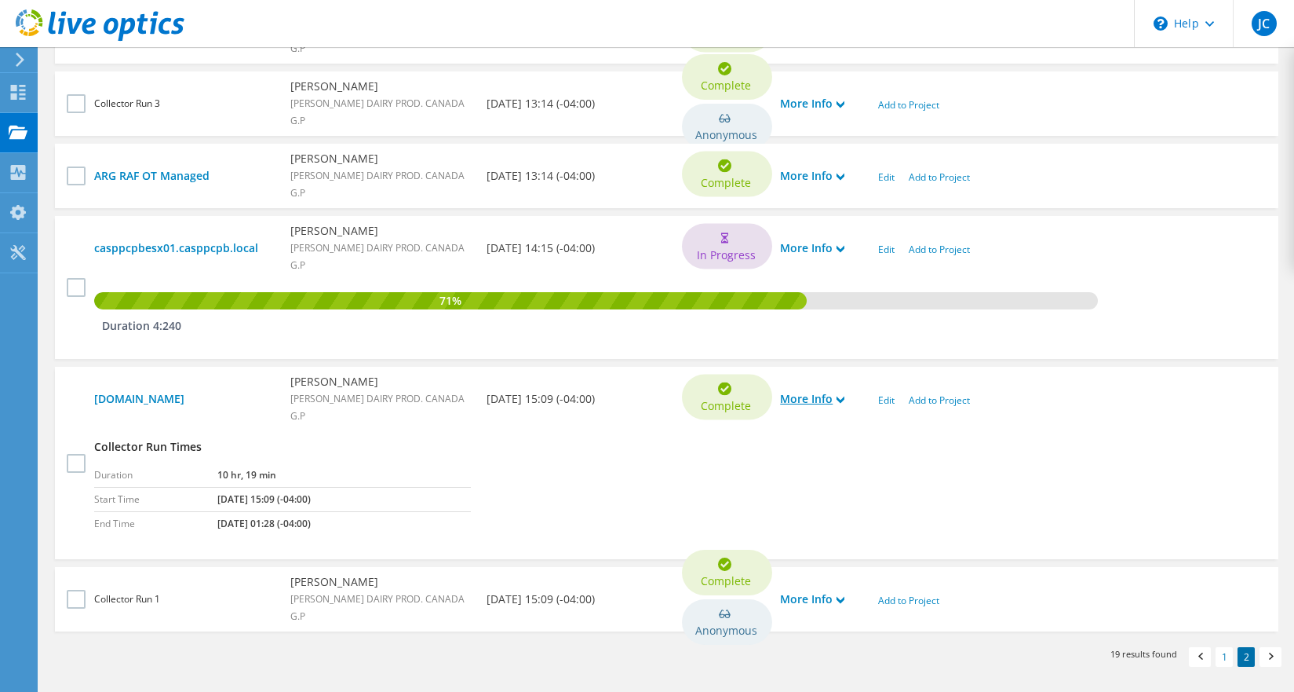
scroll to position [843, 0]
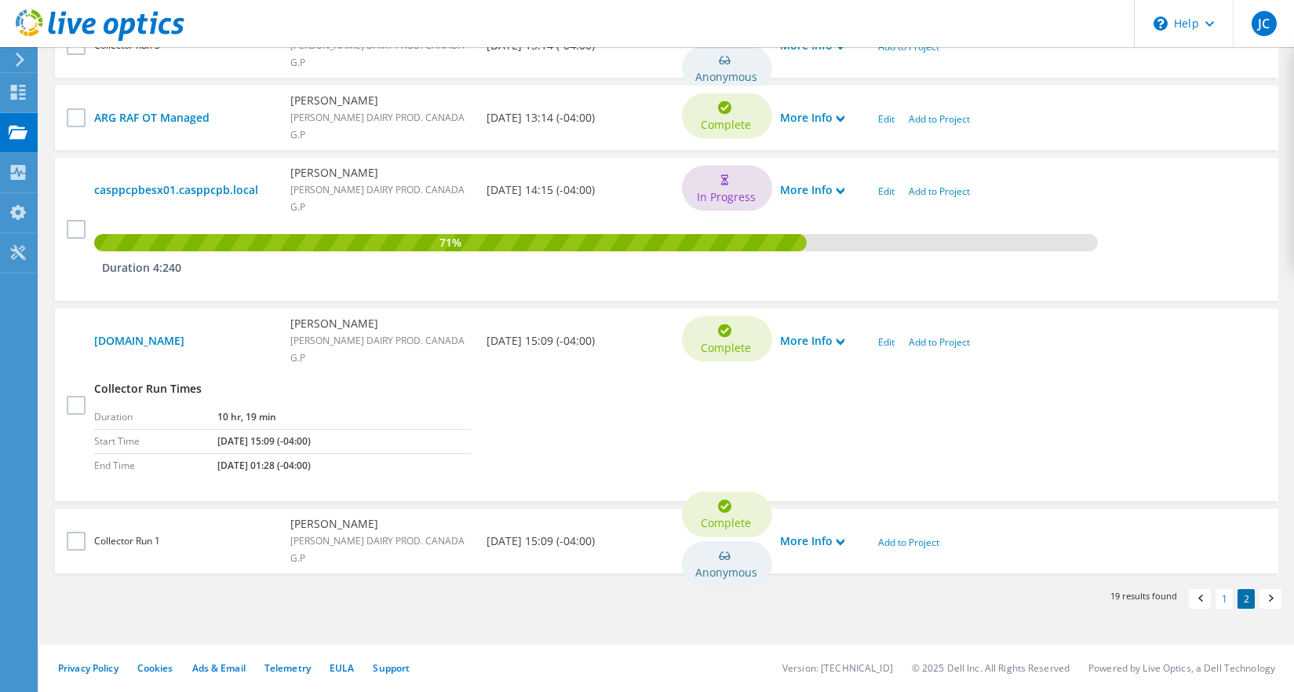
drag, startPoint x: 340, startPoint y: 398, endPoint x: 326, endPoint y: 404, distance: 15.5
drag, startPoint x: 326, startPoint y: 404, endPoint x: 665, endPoint y: 394, distance: 339.3
click at [665, 394] on div "Collector Run Times Duration 10 hr, 19 min Start Time [DATE] 15:09 (-04:00) End…" at bounding box center [674, 421] width 1177 height 128
click at [886, 344] on link "Edit" at bounding box center [886, 341] width 16 height 13
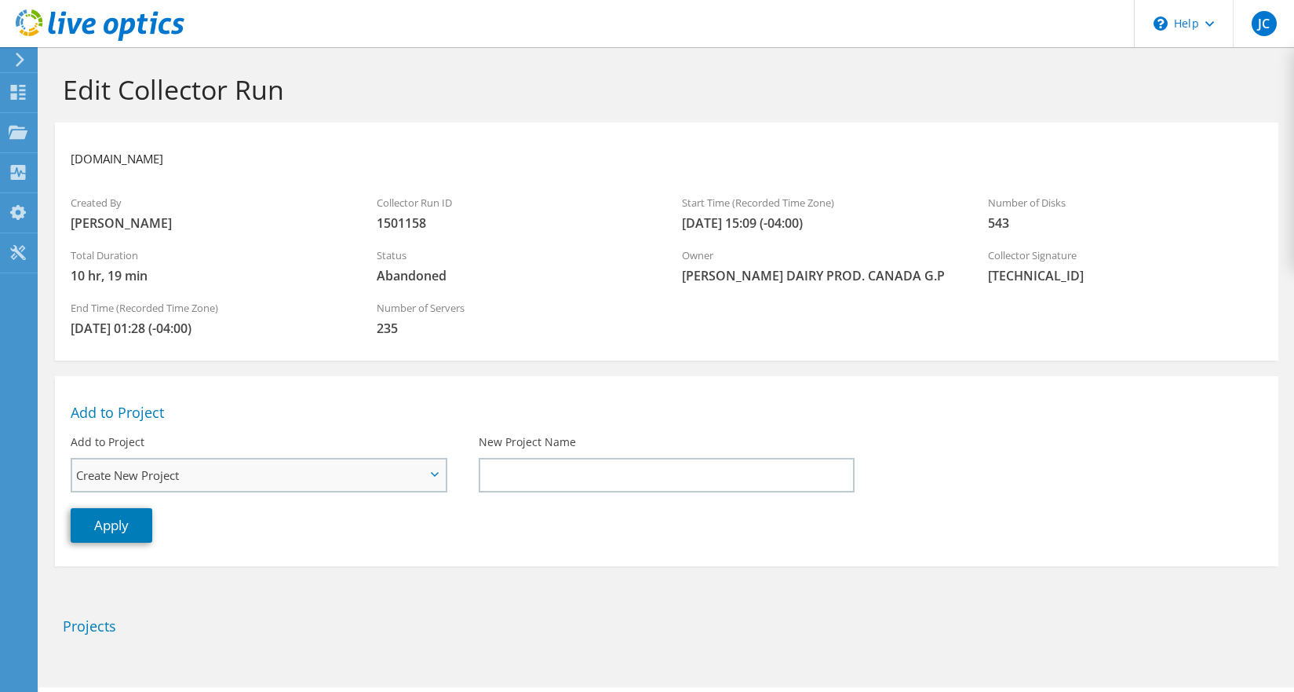
click at [440, 475] on span "Create New Project" at bounding box center [258, 474] width 373 height 31
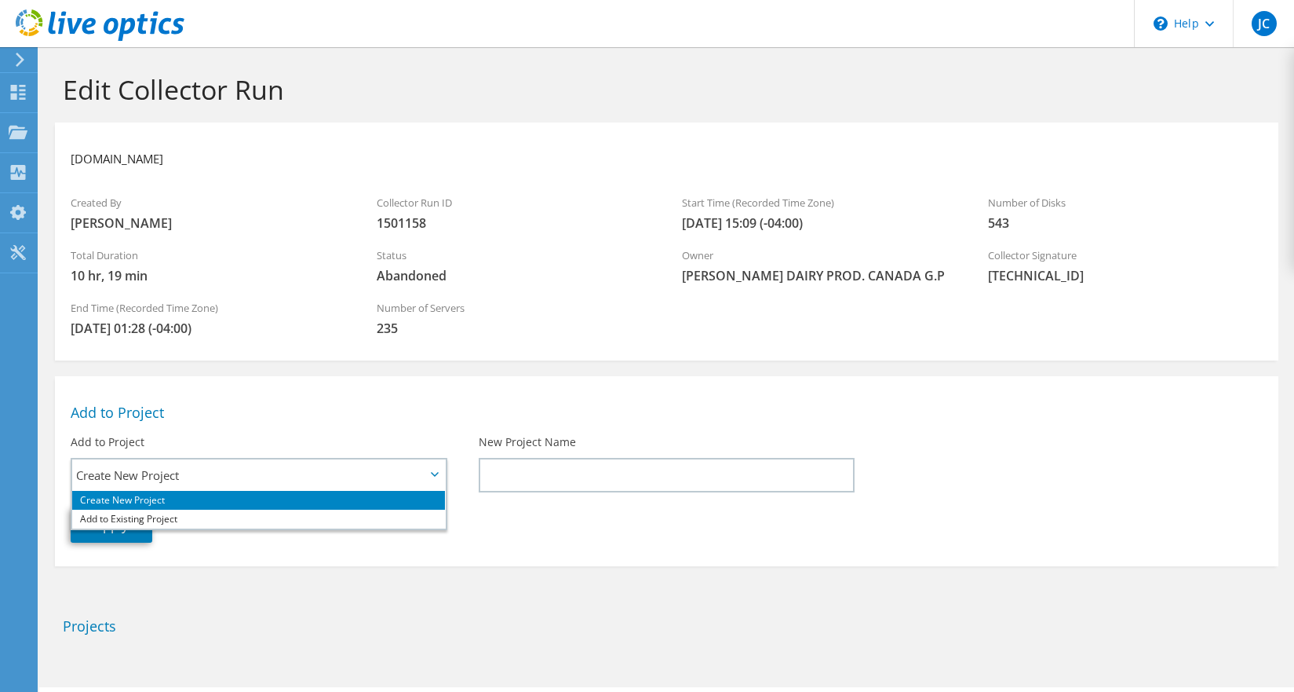
click at [451, 407] on h2 "Add to Project" at bounding box center [667, 411] width 1192 height 17
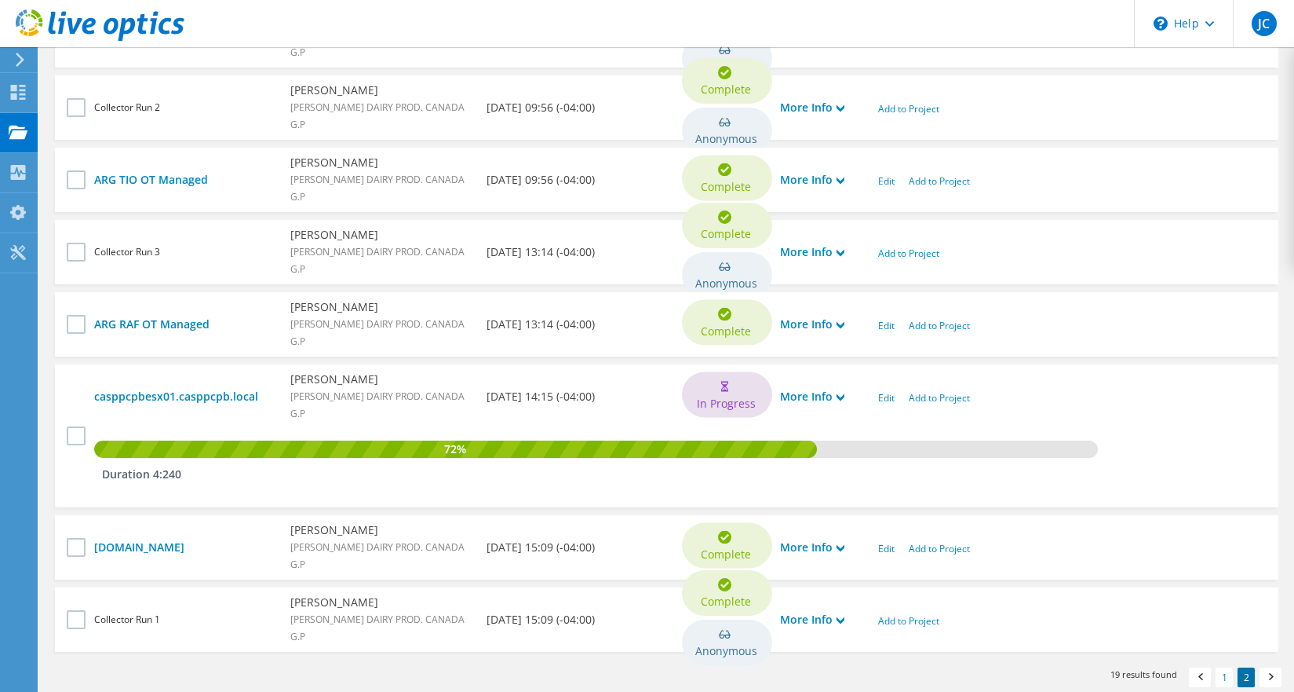
scroll to position [715, 0]
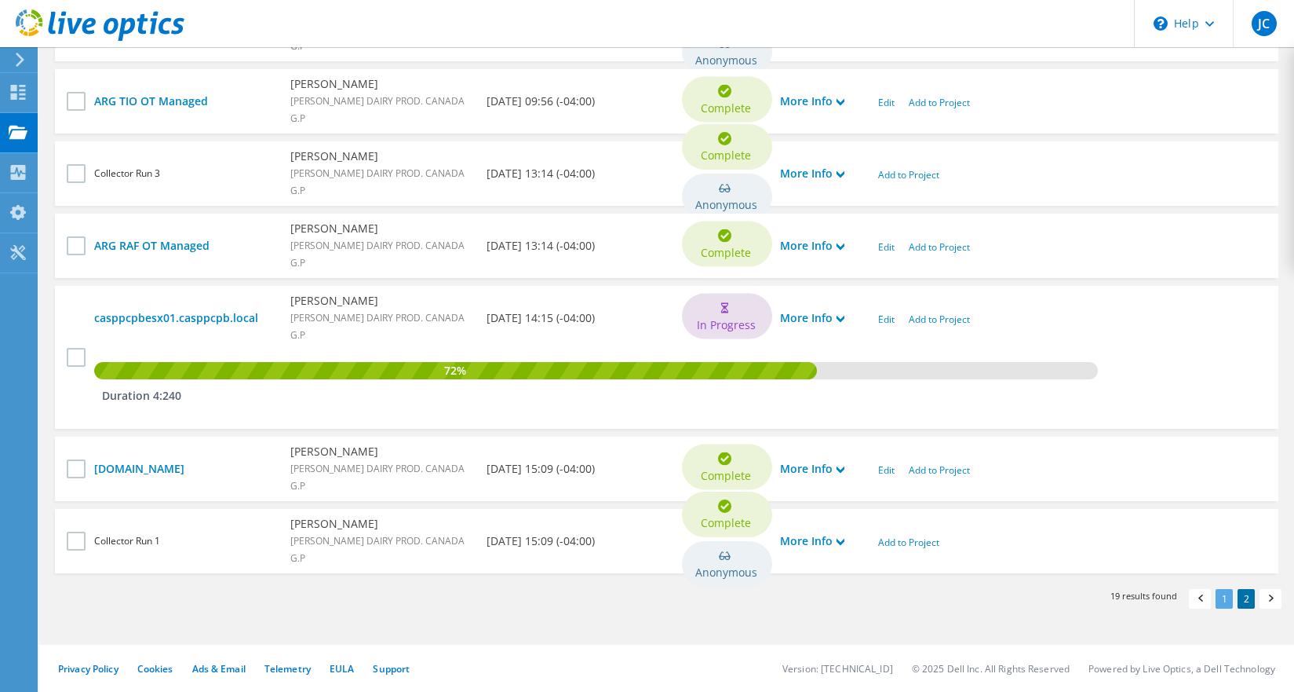
click at [1219, 594] on link "1" at bounding box center [1224, 599] width 17 height 20
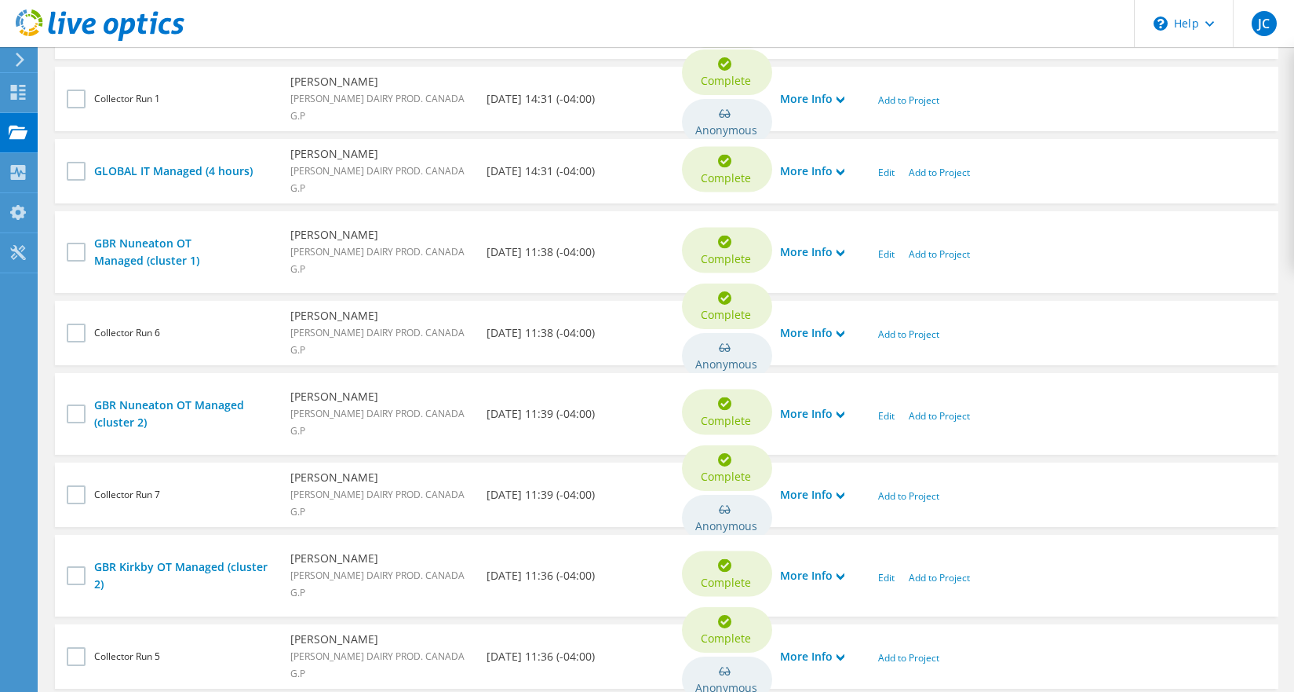
scroll to position [743, 0]
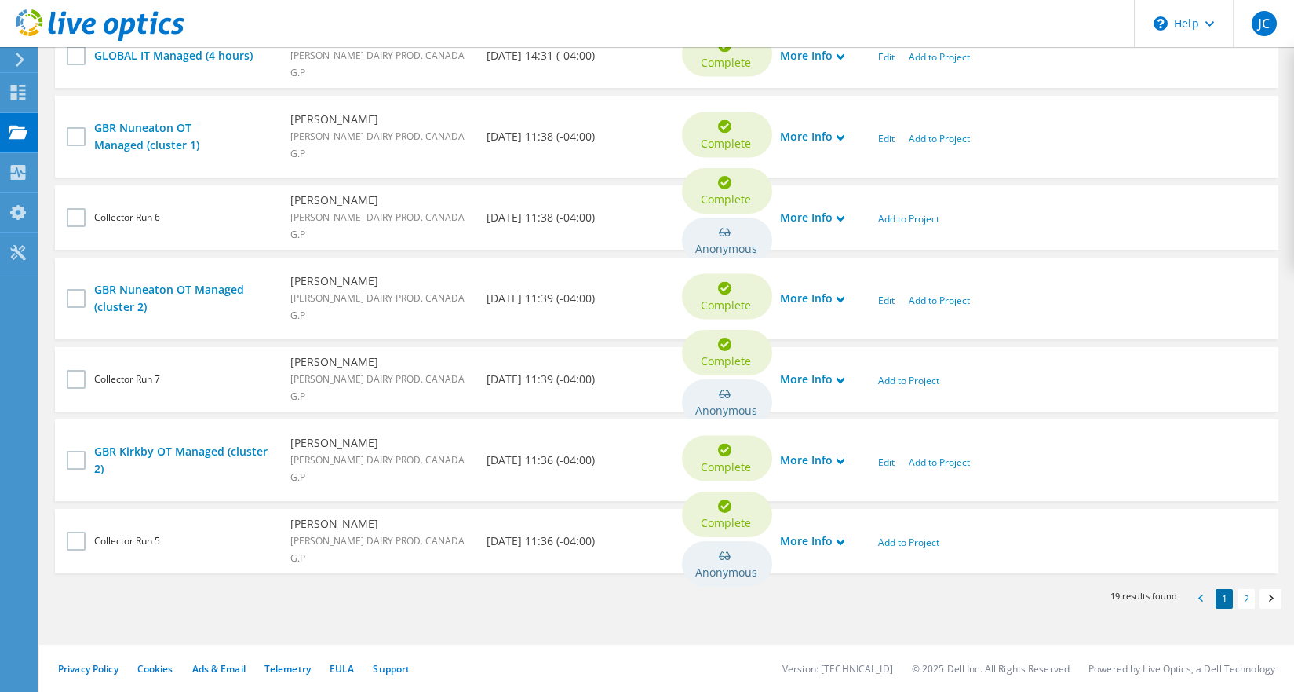
click at [1204, 601] on span at bounding box center [1200, 600] width 16 height 16
click at [1248, 599] on link "2" at bounding box center [1246, 599] width 17 height 20
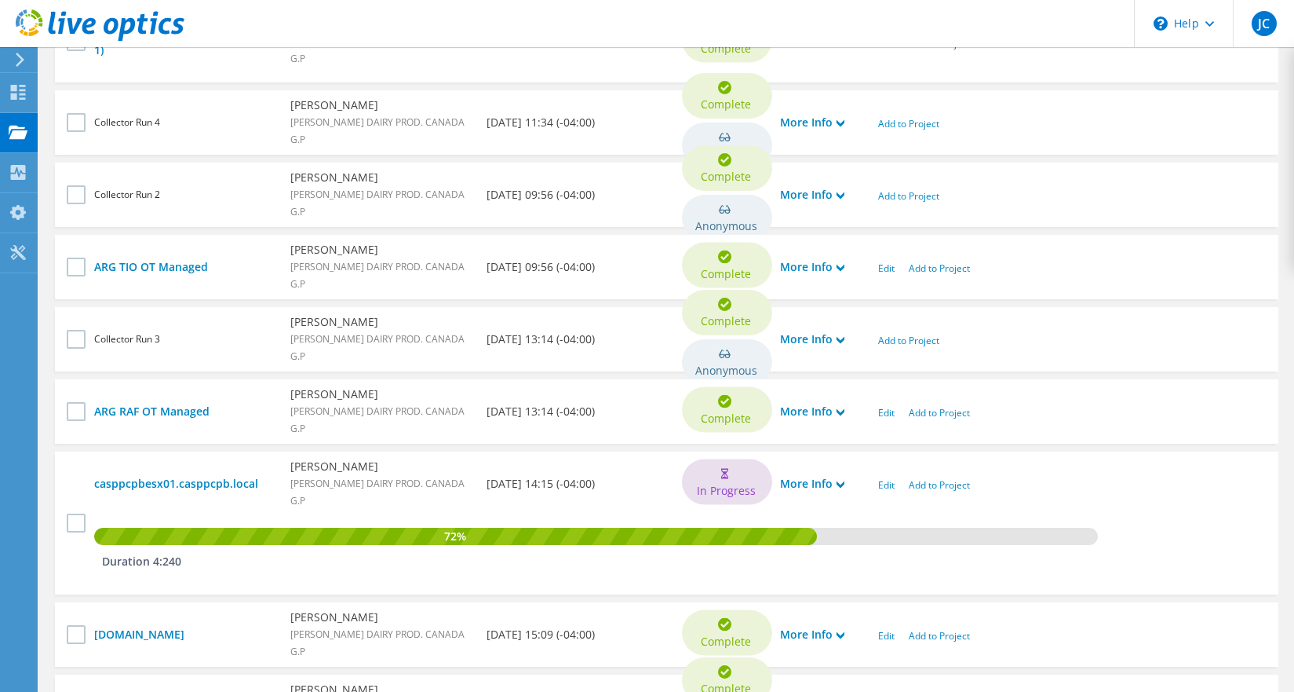
scroll to position [628, 0]
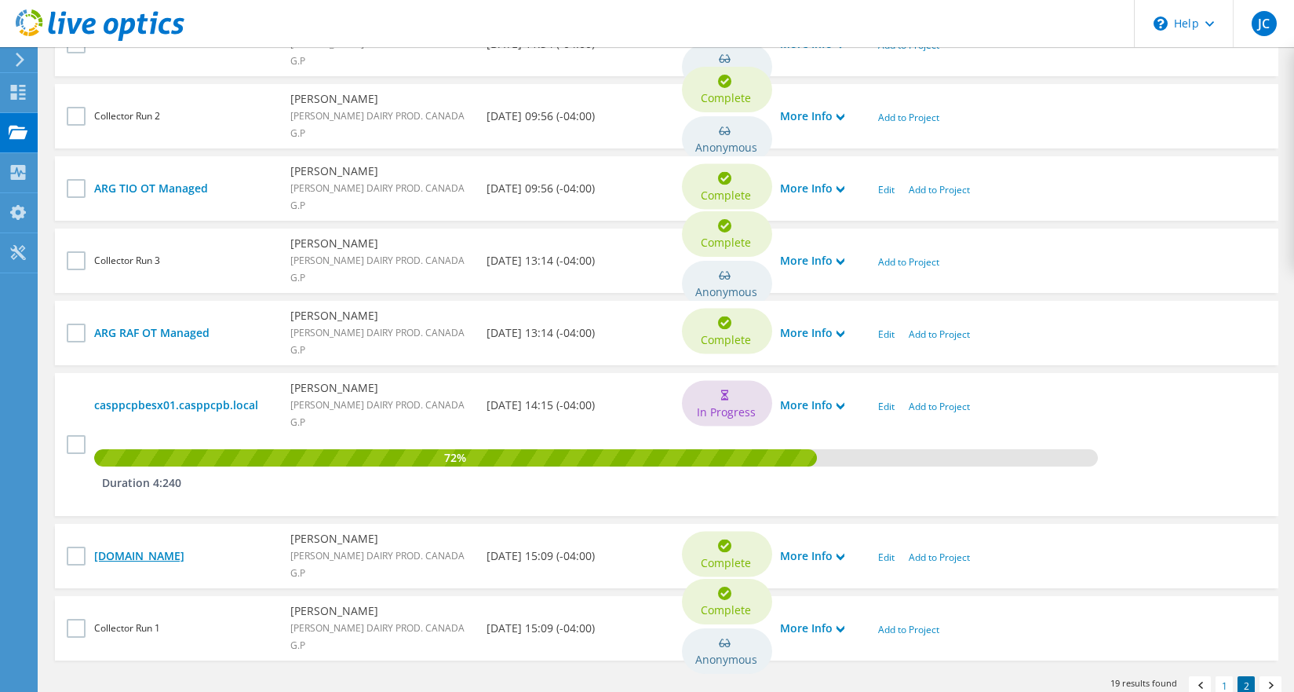
click at [177, 557] on link "[DOMAIN_NAME]" at bounding box center [184, 555] width 181 height 17
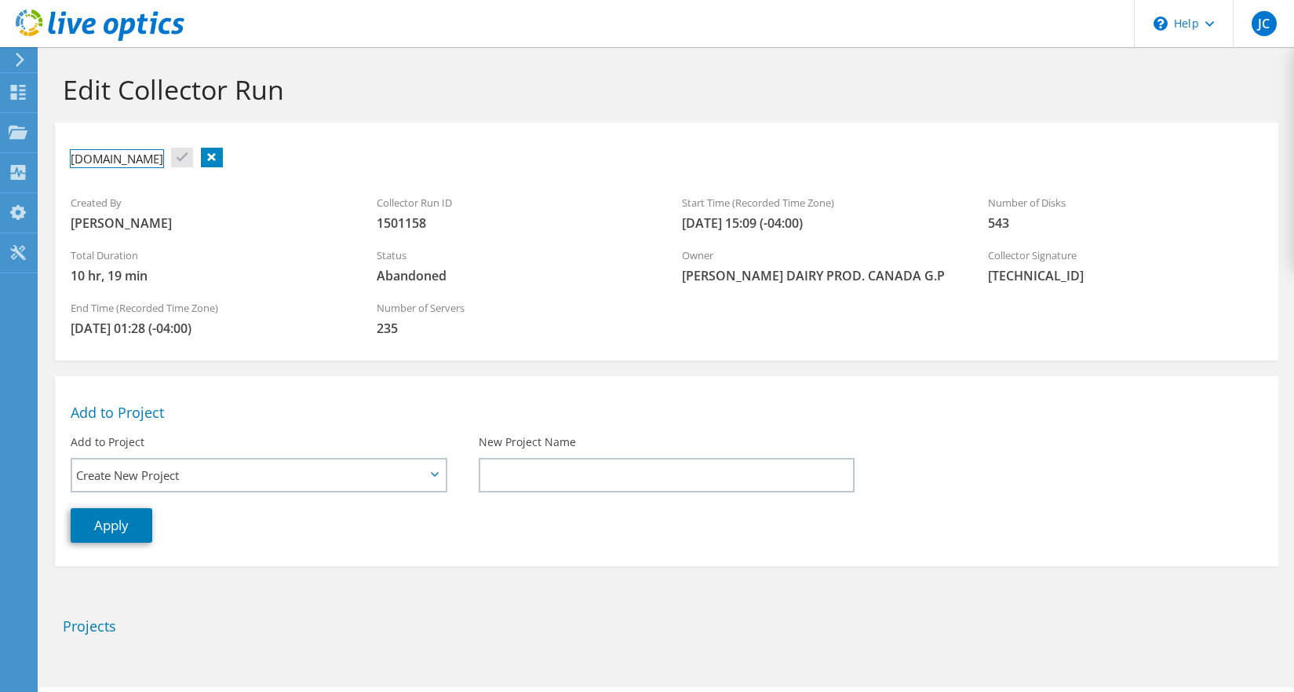
drag, startPoint x: 212, startPoint y: 158, endPoint x: 48, endPoint y: 154, distance: 164.1
click at [48, 154] on section "Edit Collector Run cdl-vmwesx02p.sapcorp.com Created By Jocelyn Croteau Collect…" at bounding box center [666, 390] width 1255 height 687
click at [127, 157] on ul "Test" at bounding box center [112, 155] width 82 height 35
click at [96, 181] on div "Test" at bounding box center [667, 158] width 1224 height 57
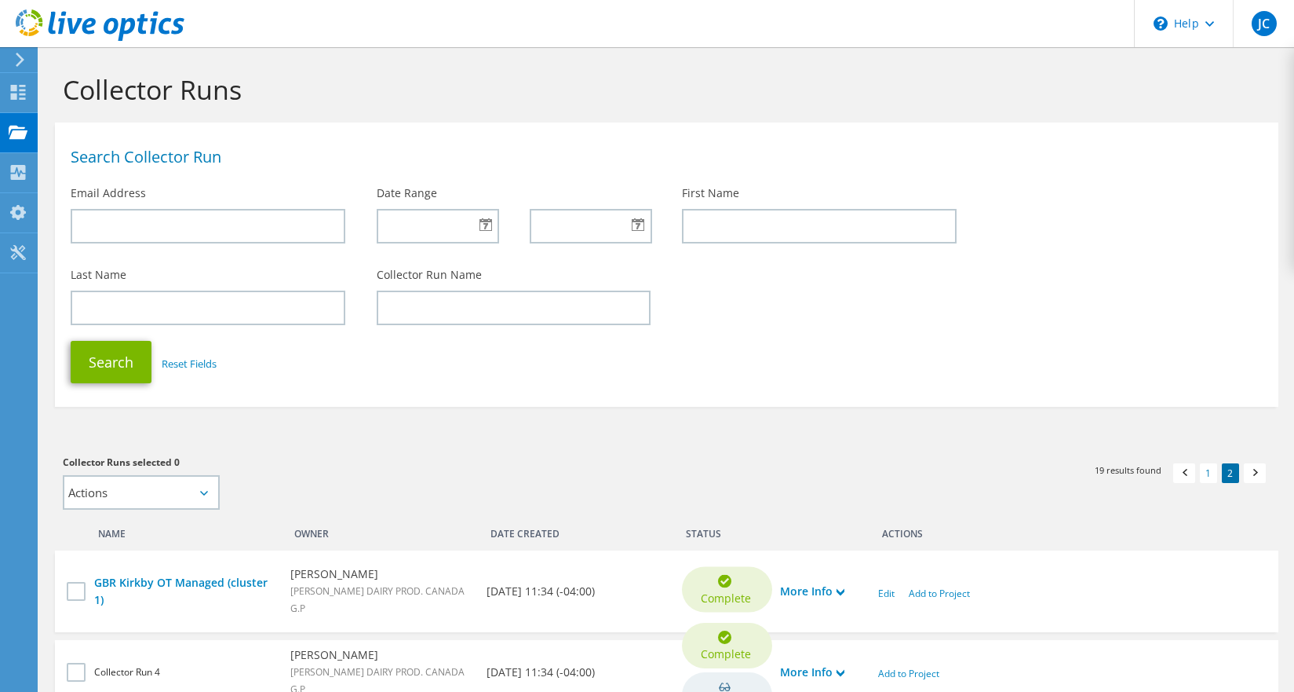
scroll to position [628, 0]
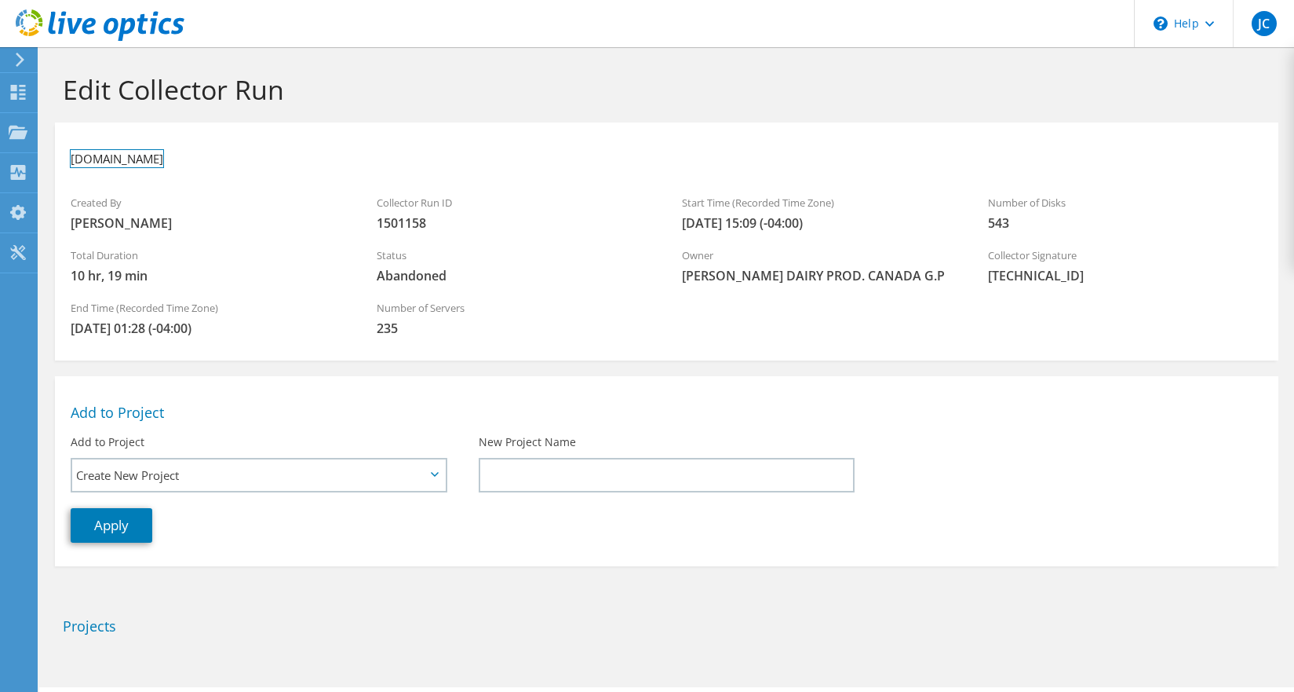
click at [141, 159] on h3 "[DOMAIN_NAME]" at bounding box center [117, 158] width 93 height 17
click at [163, 159] on h3 "[DOMAIN_NAME]" at bounding box center [117, 158] width 93 height 17
click at [115, 154] on link at bounding box center [111, 158] width 22 height 20
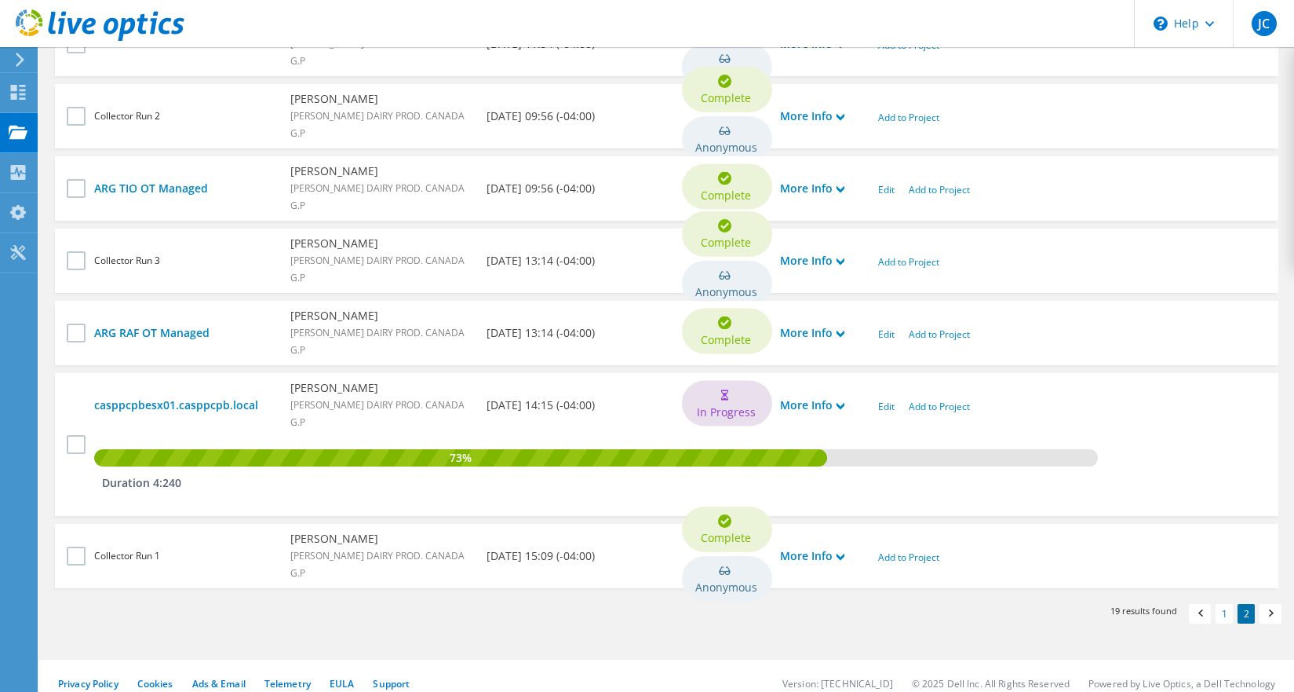
scroll to position [732, 0]
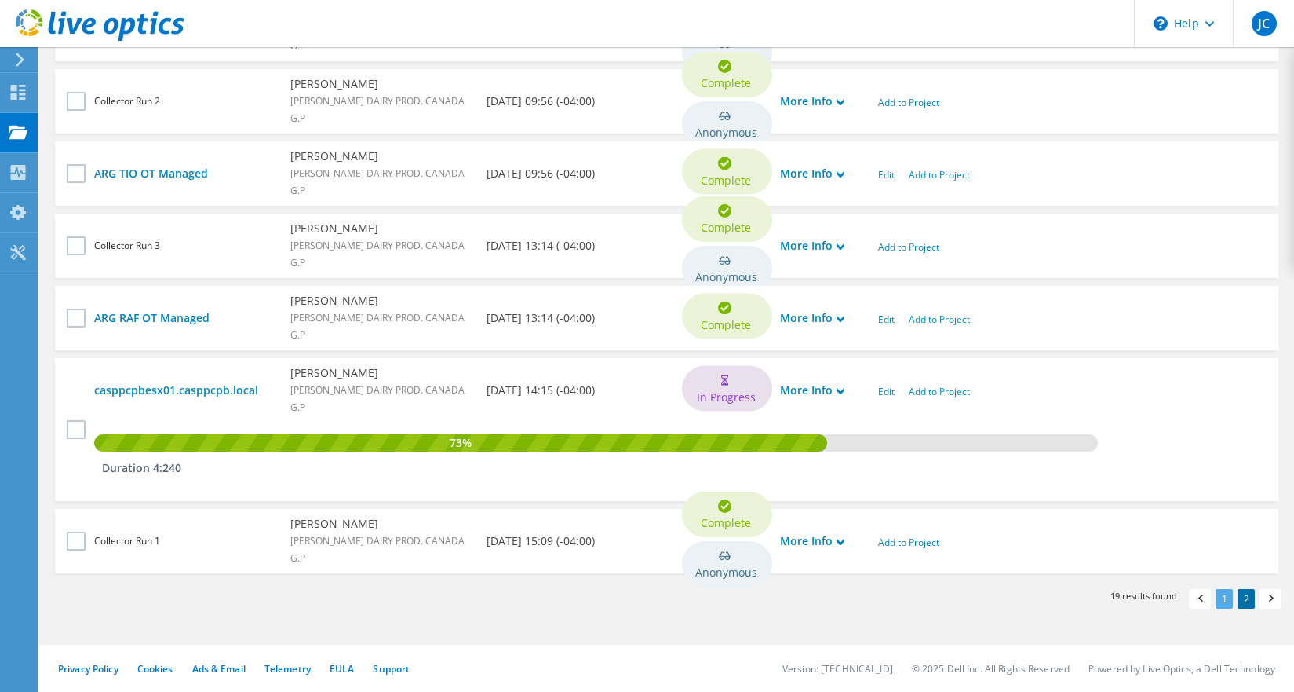
click at [1224, 600] on link "1" at bounding box center [1224, 599] width 17 height 20
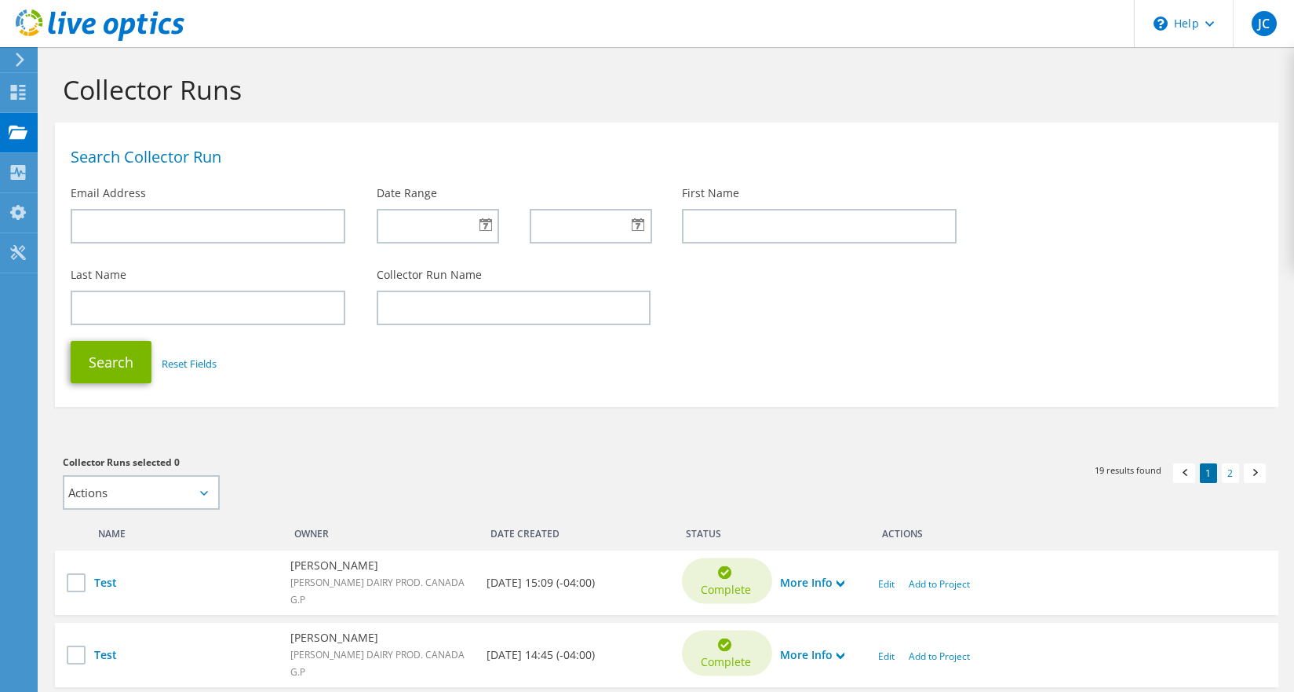
scroll to position [314, 0]
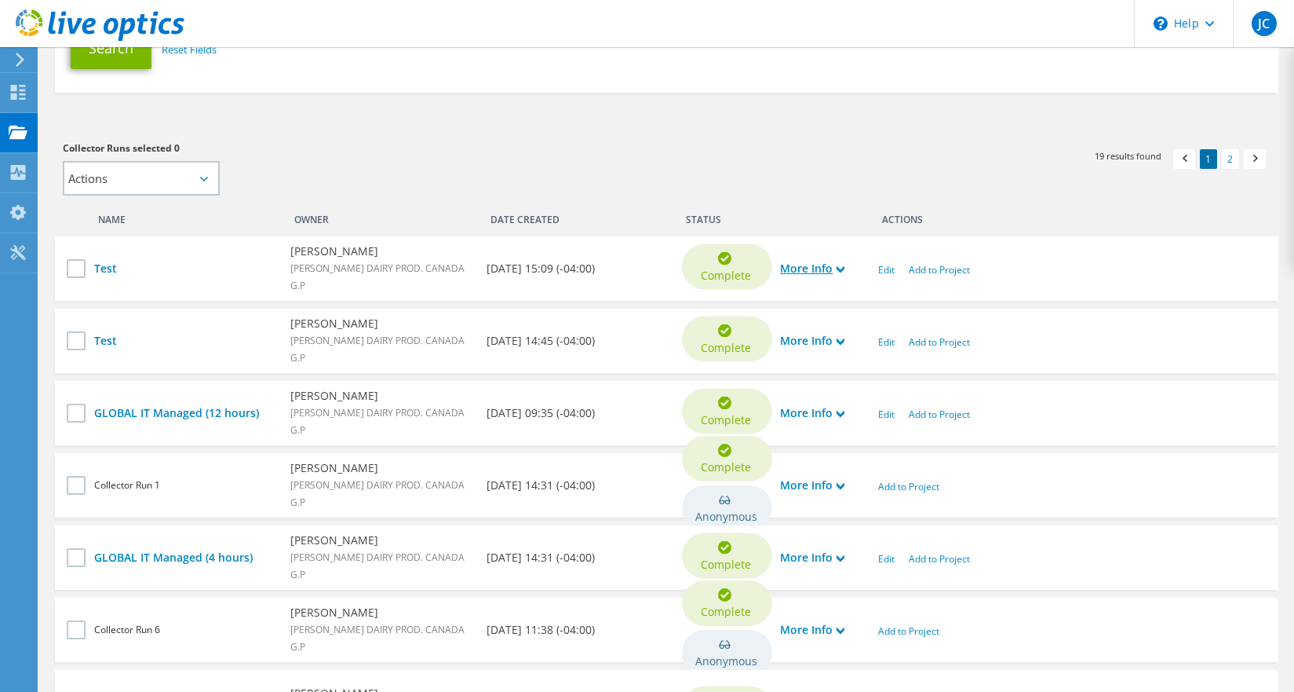
click at [841, 273] on icon at bounding box center [841, 269] width 8 height 8
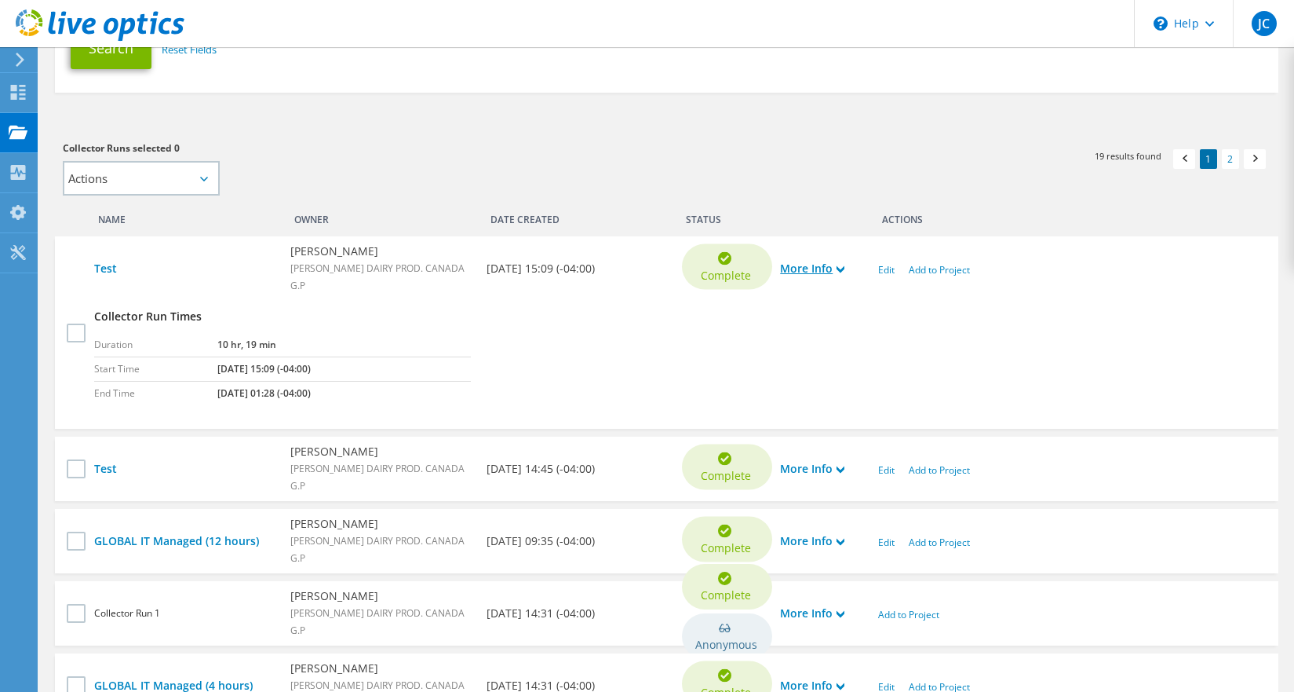
click at [844, 271] on use at bounding box center [841, 269] width 8 height 7
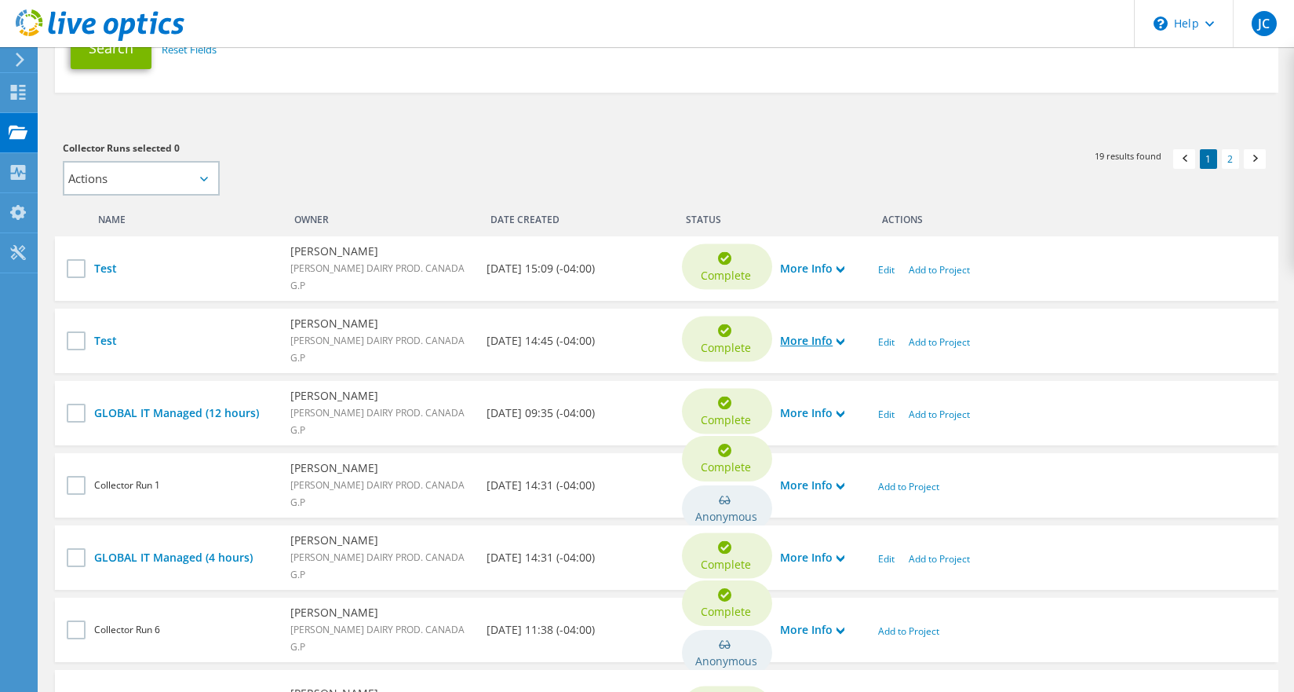
click at [841, 340] on use at bounding box center [841, 341] width 8 height 7
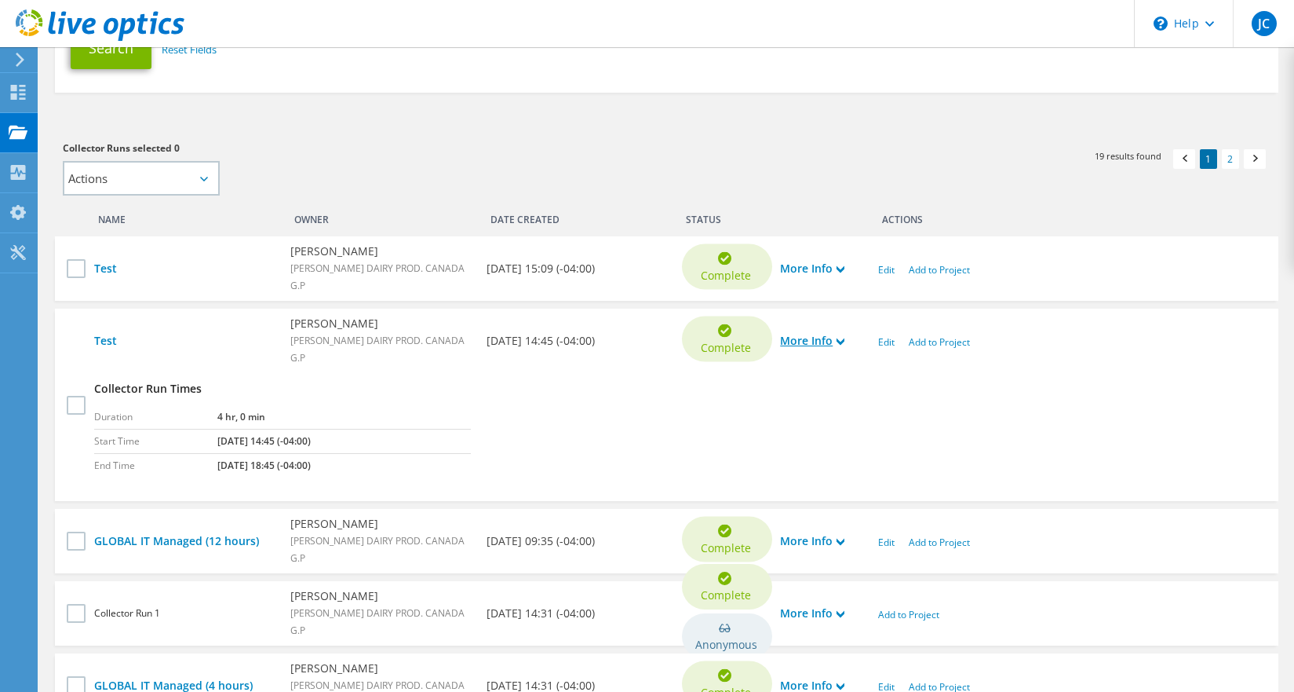
click at [841, 340] on use at bounding box center [841, 341] width 8 height 7
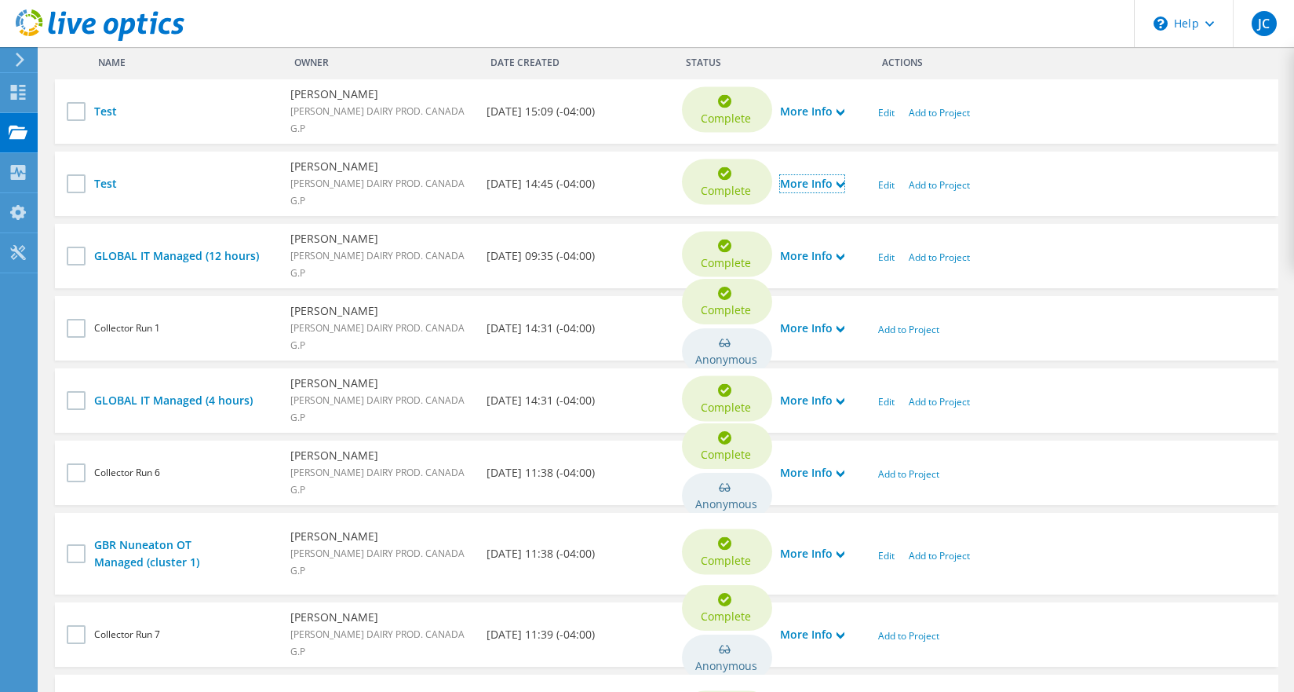
scroll to position [549, 0]
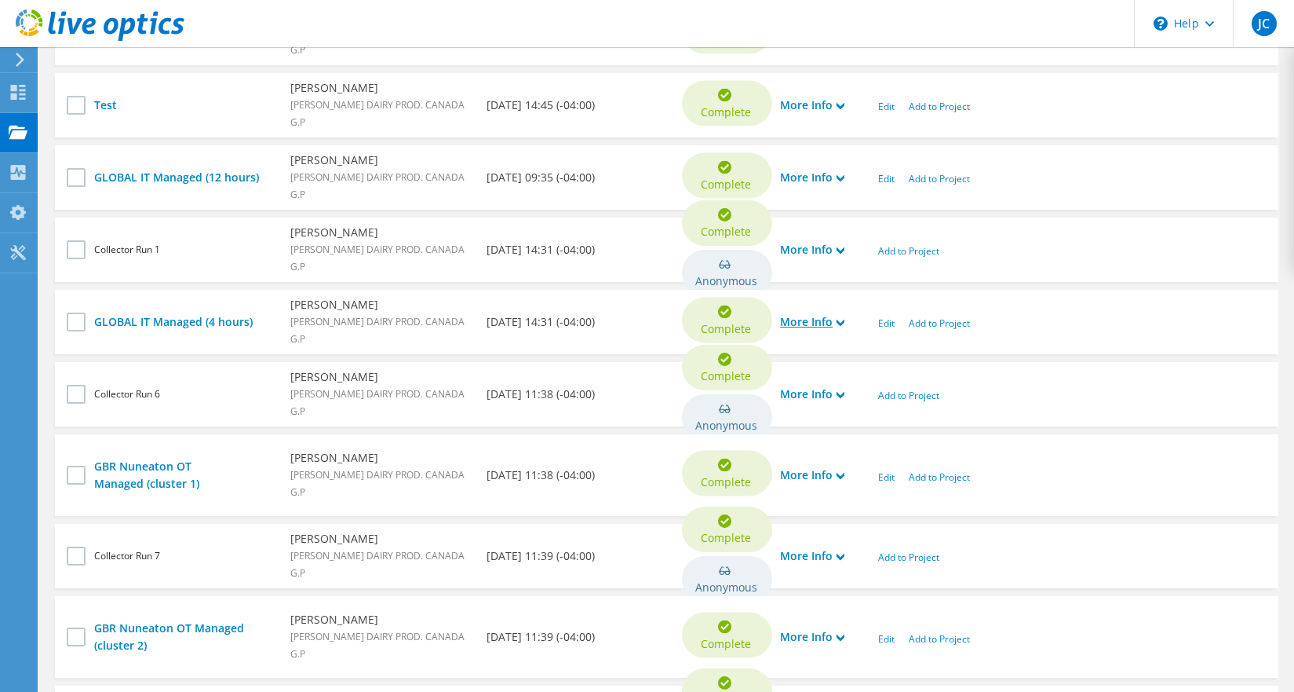
click at [845, 323] on use at bounding box center [841, 322] width 8 height 7
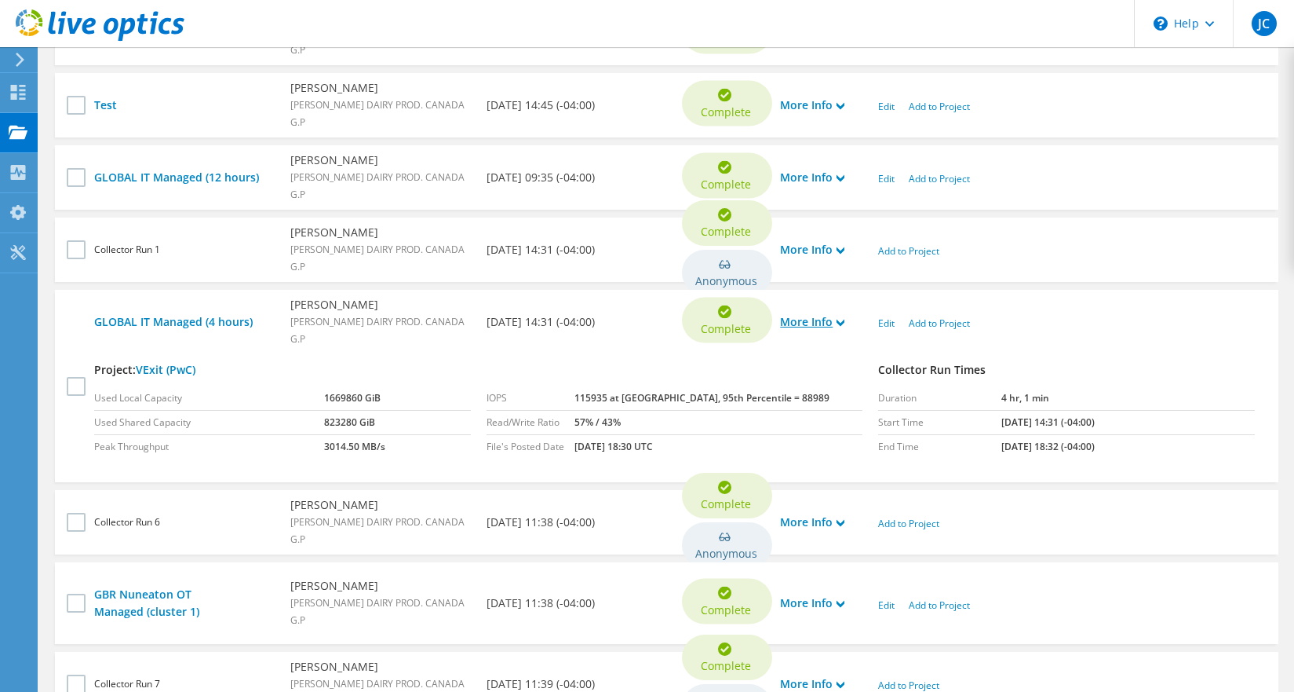
click at [845, 323] on use at bounding box center [841, 322] width 8 height 7
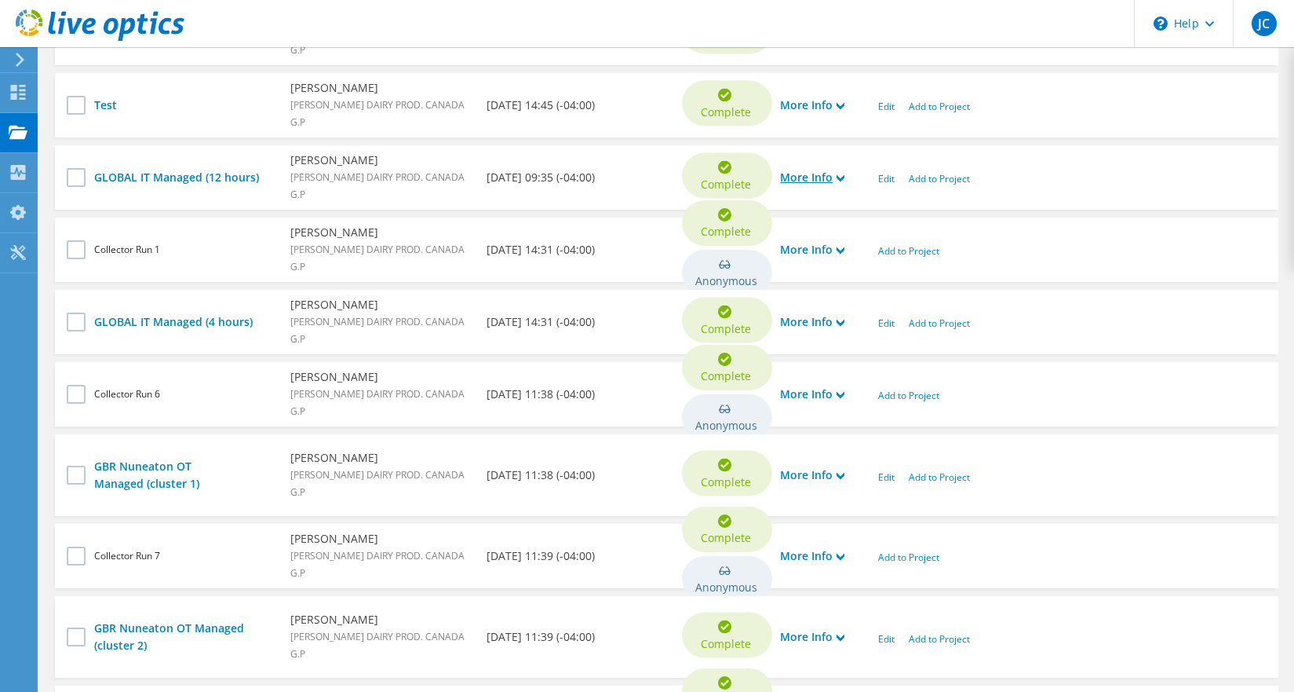
click at [842, 179] on use at bounding box center [841, 178] width 8 height 7
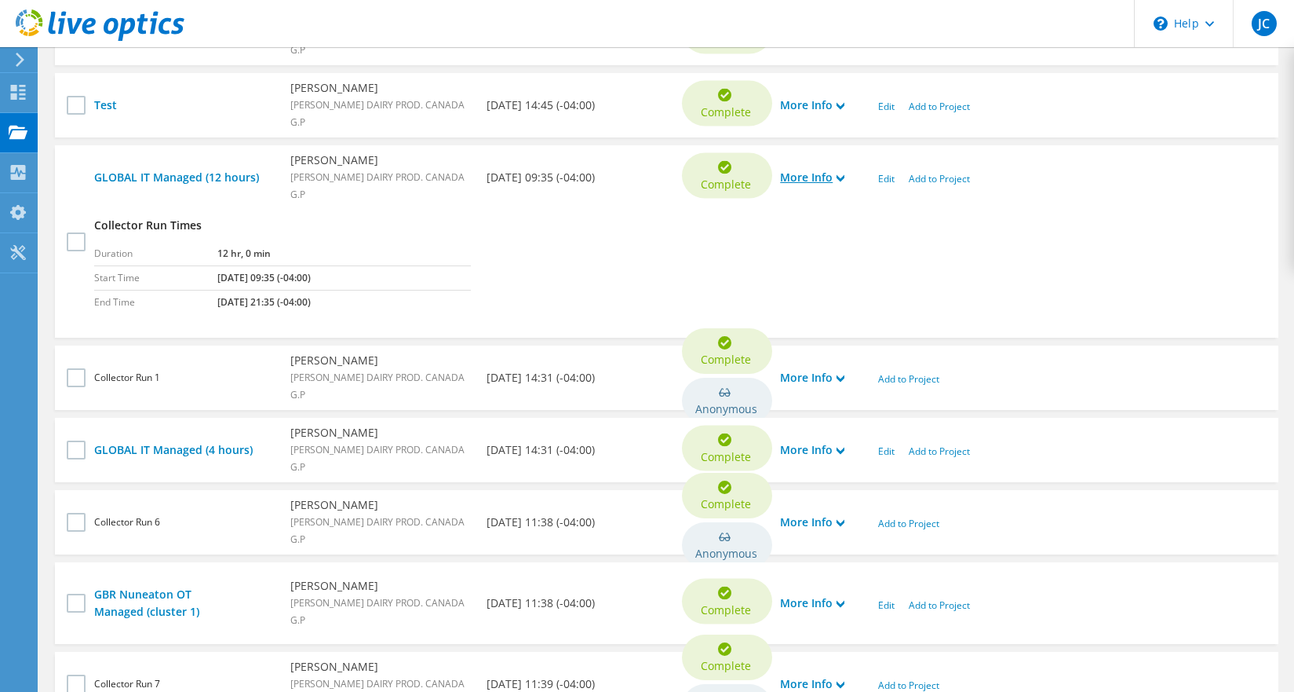
click at [842, 179] on use at bounding box center [841, 178] width 8 height 7
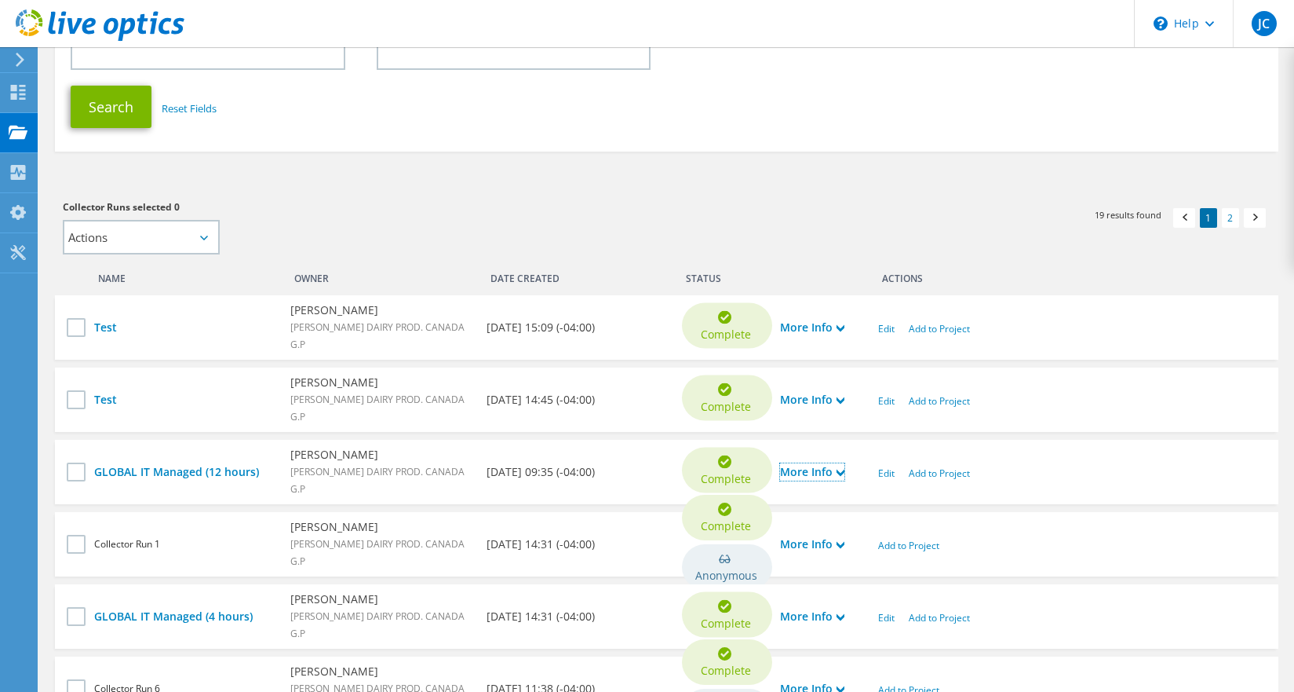
scroll to position [0, 0]
